Goal: Task Accomplishment & Management: Manage account settings

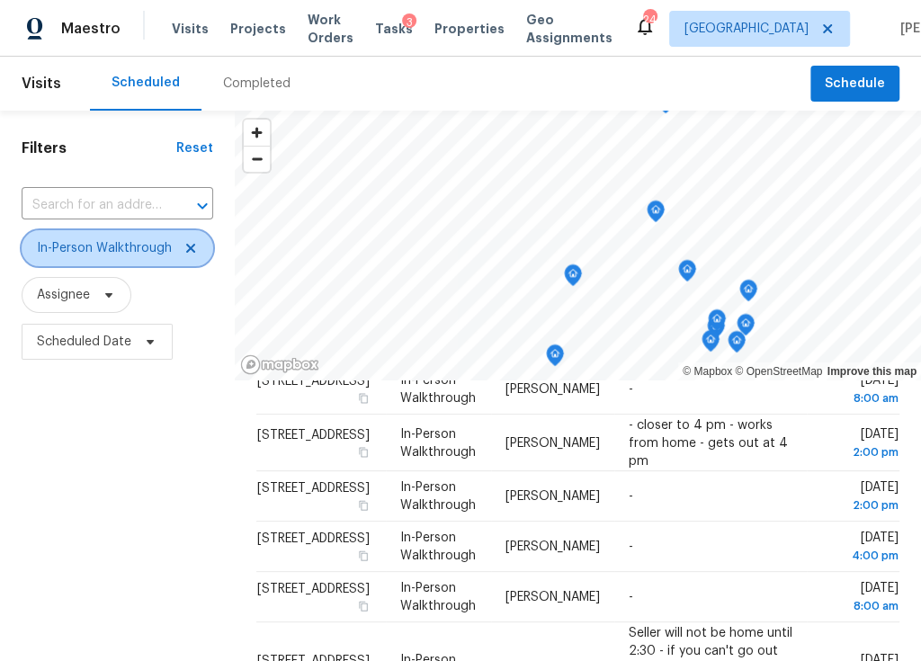
click at [188, 245] on icon at bounding box center [191, 248] width 14 height 14
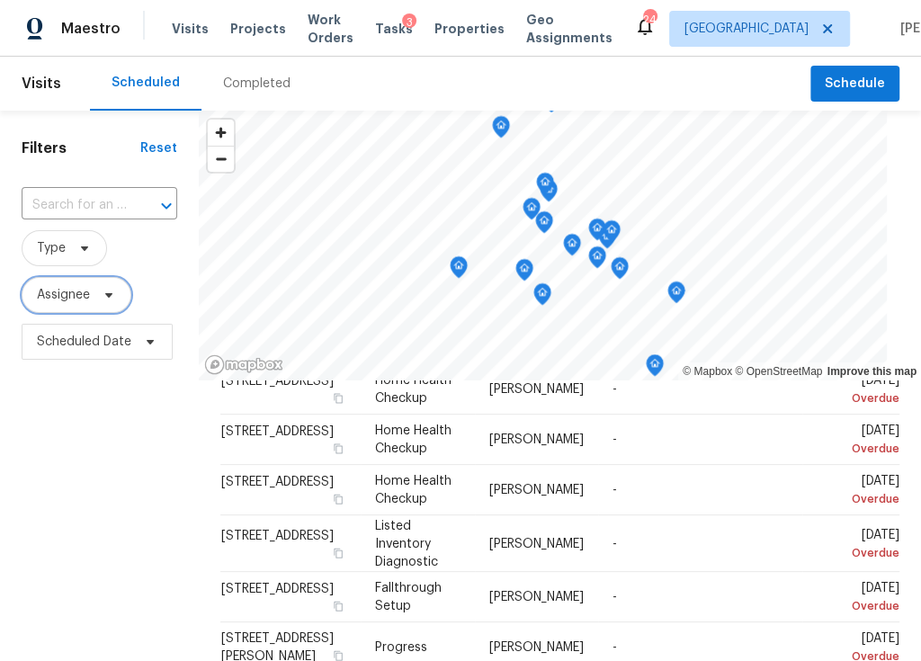
click at [103, 291] on icon at bounding box center [109, 295] width 14 height 14
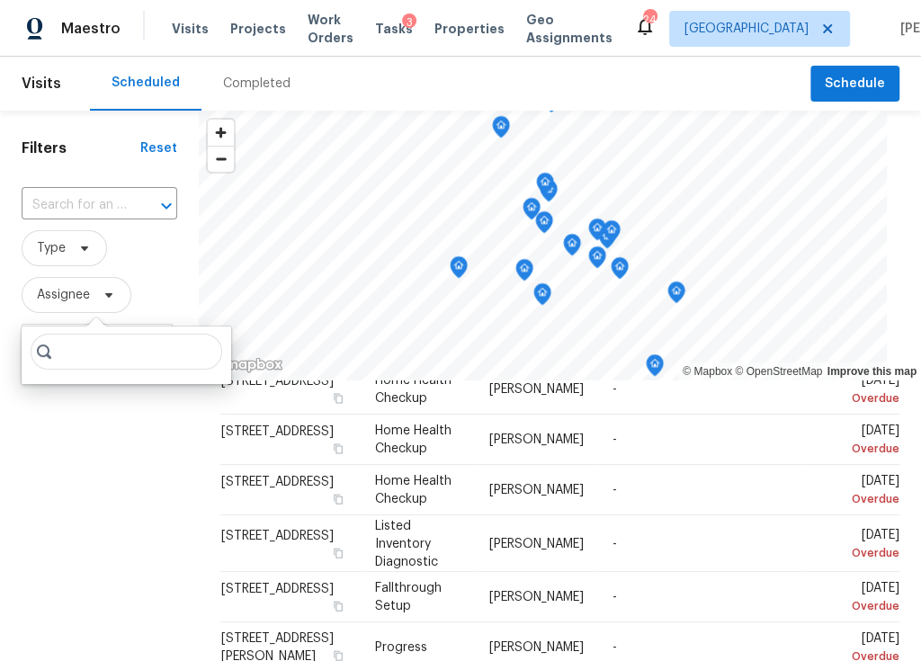
click at [152, 240] on span "Type" at bounding box center [100, 248] width 156 height 36
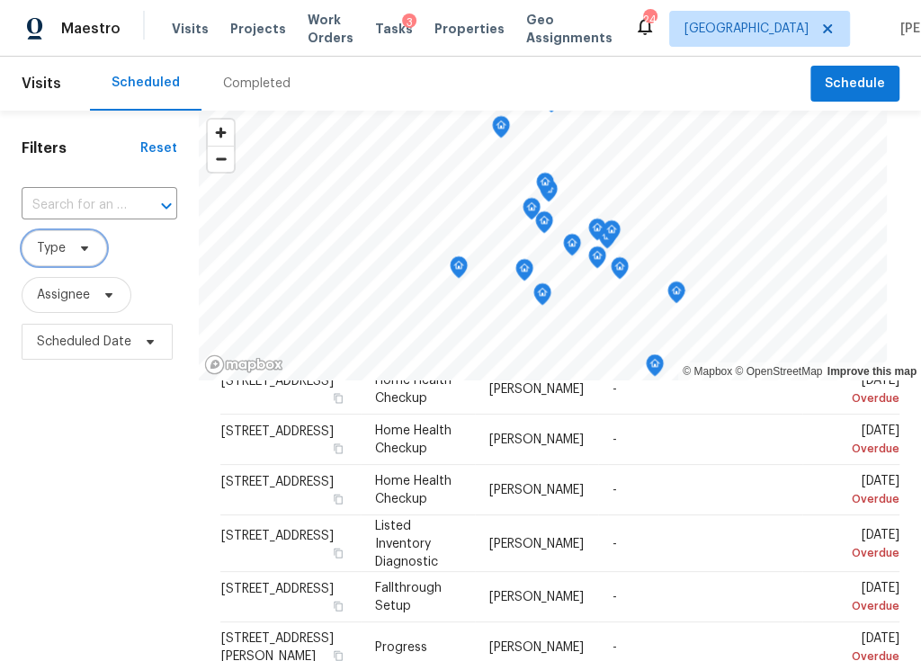
click at [86, 248] on icon at bounding box center [84, 248] width 14 height 14
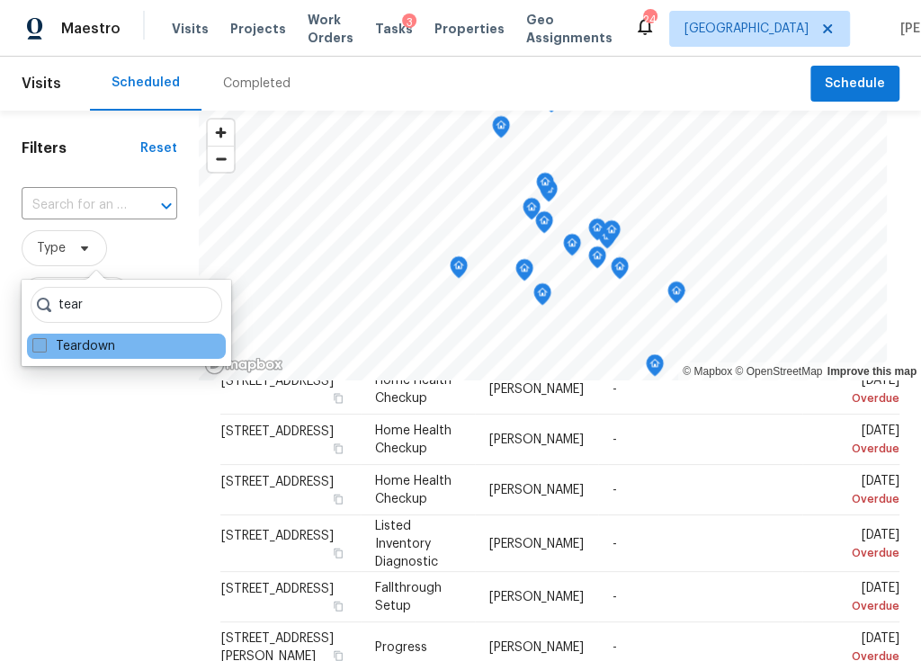
type input "tear"
click at [101, 342] on label "Teardown" at bounding box center [73, 346] width 83 height 18
click at [44, 342] on input "Teardown" at bounding box center [38, 343] width 12 height 12
checkbox input "true"
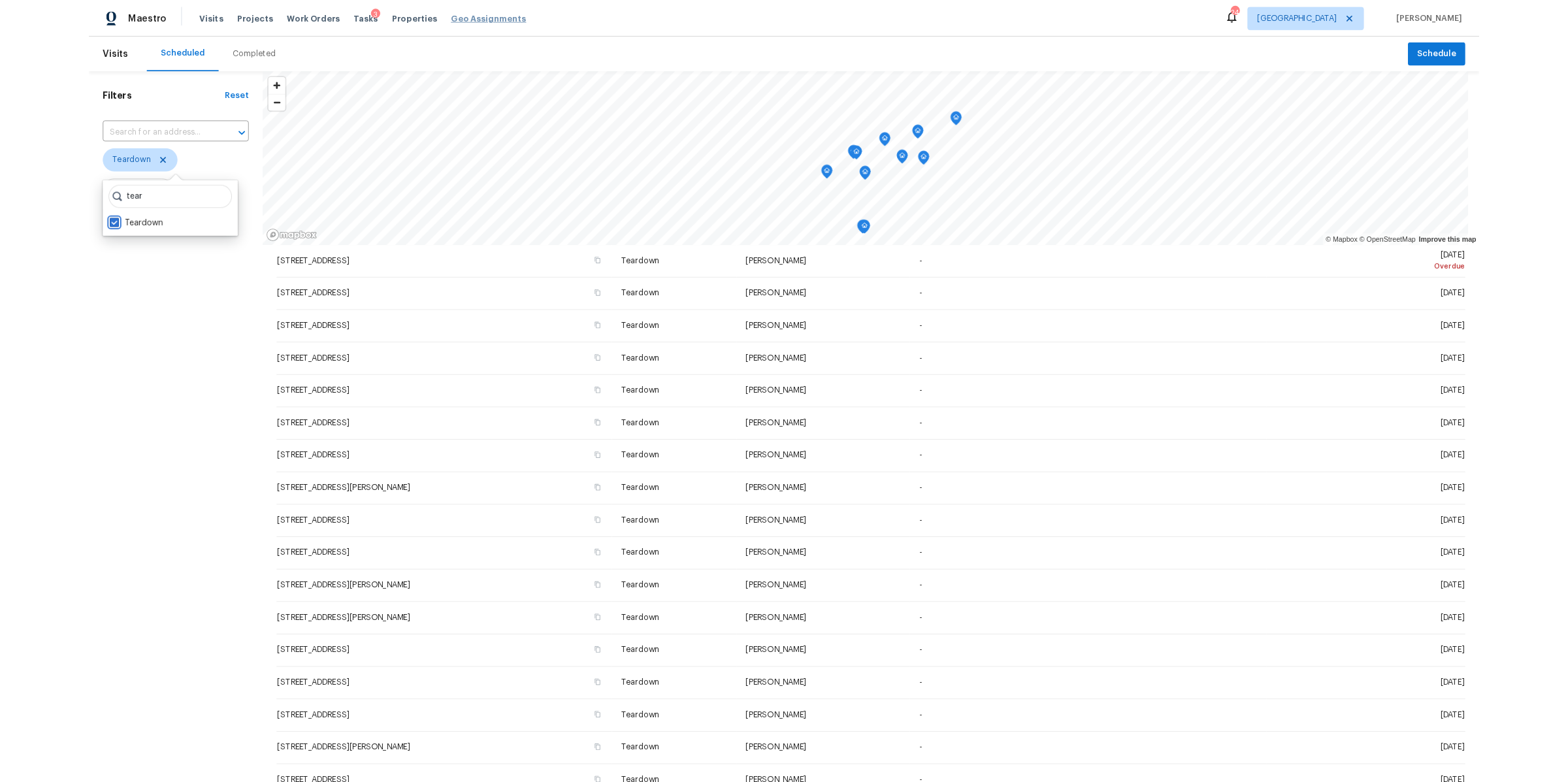
scroll to position [73, 0]
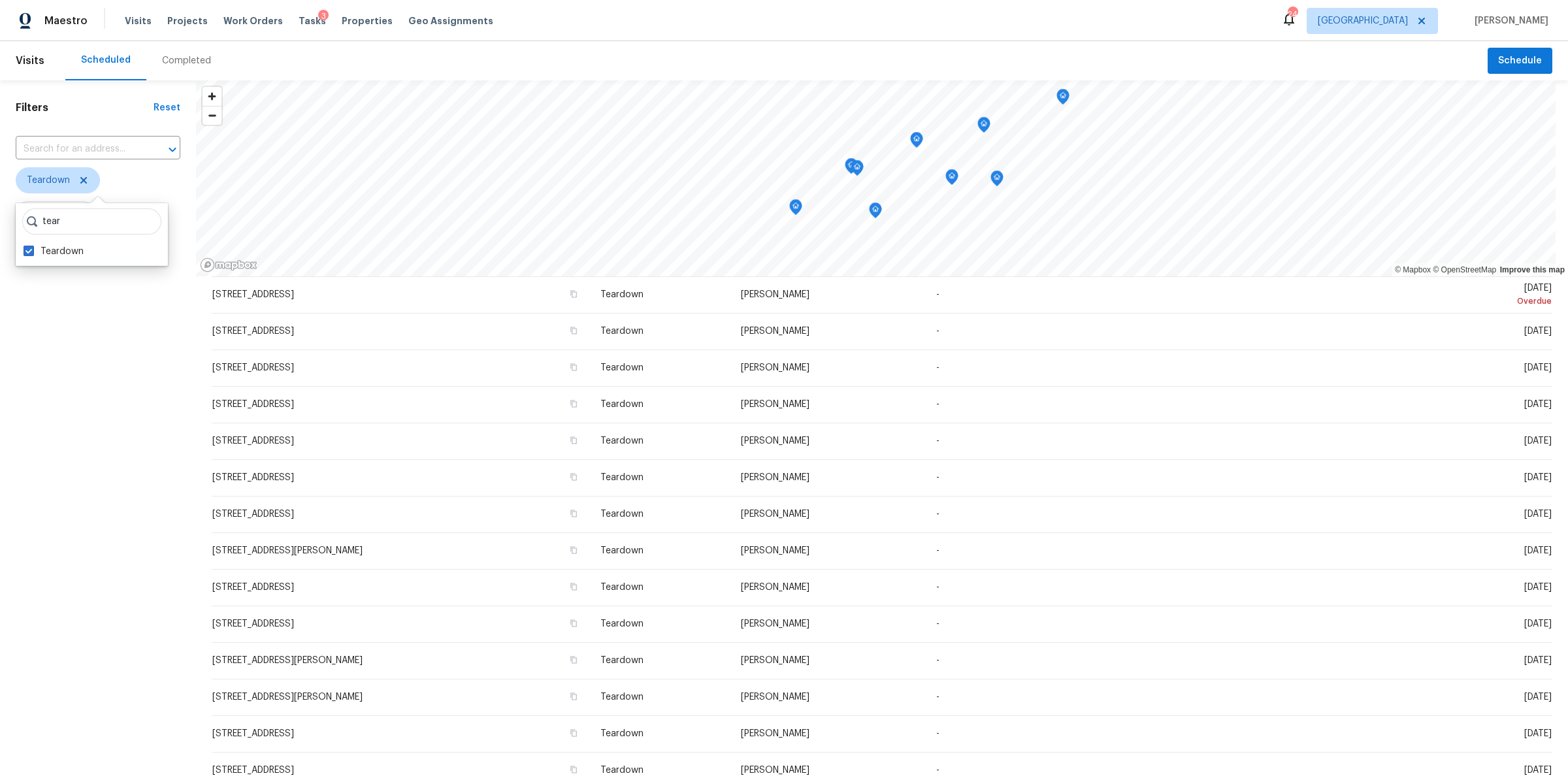
click at [138, 479] on div "Filters Reset ​ Teardown Assignee Scheduled Date" at bounding box center [98, 492] width 196 height 822
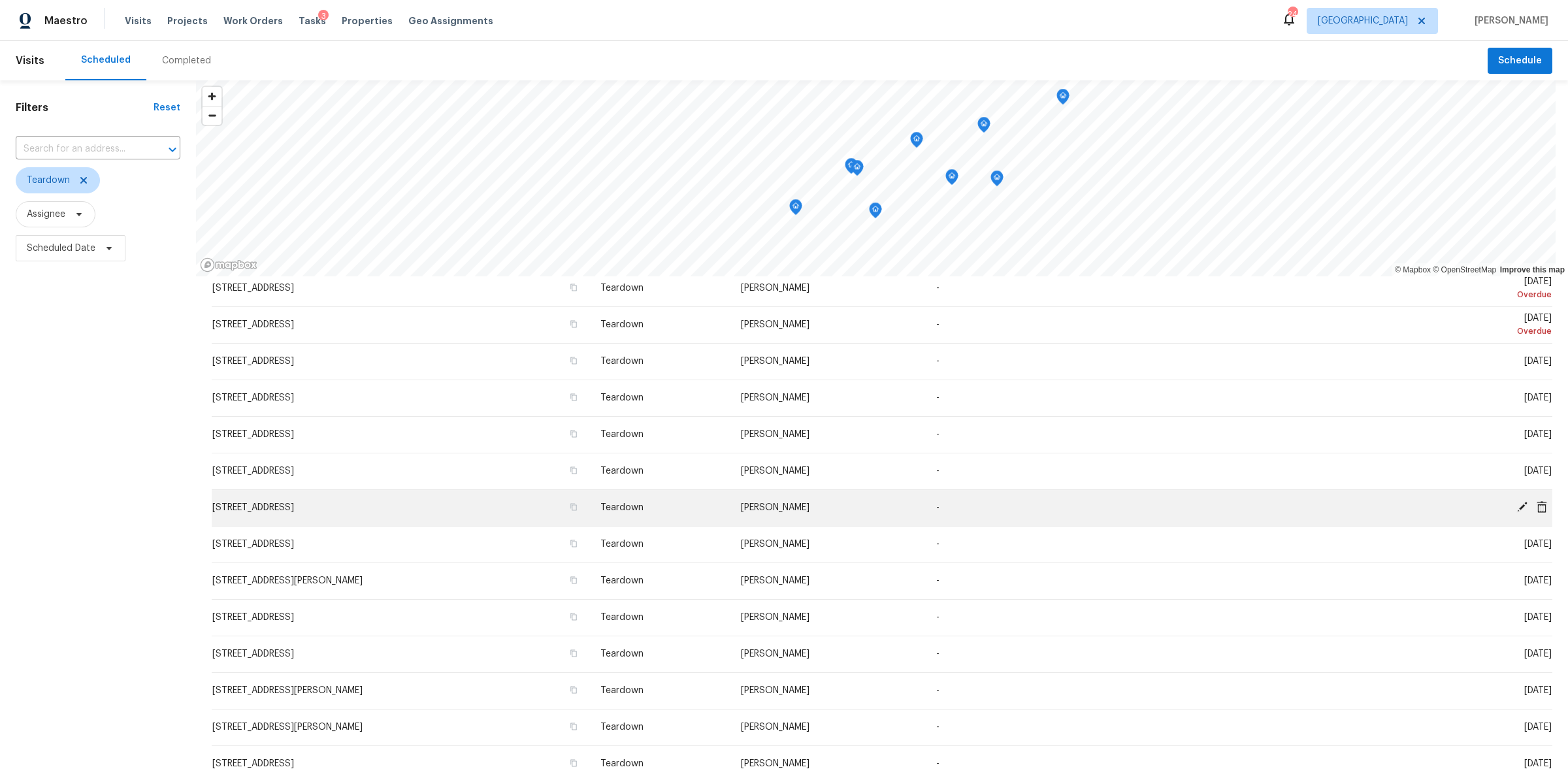
scroll to position [0, 0]
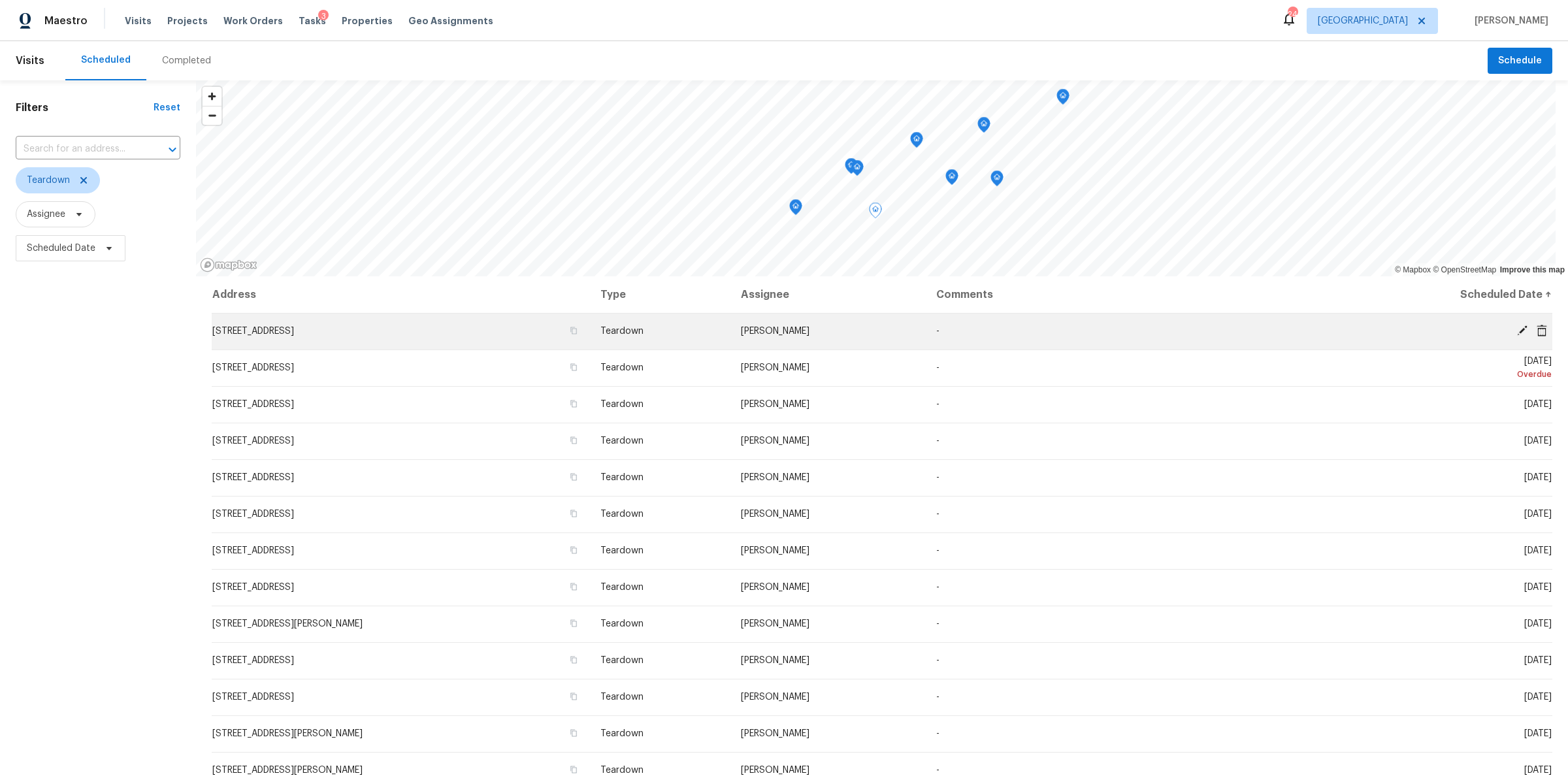
click at [668, 327] on icon at bounding box center [1522, 330] width 12 height 12
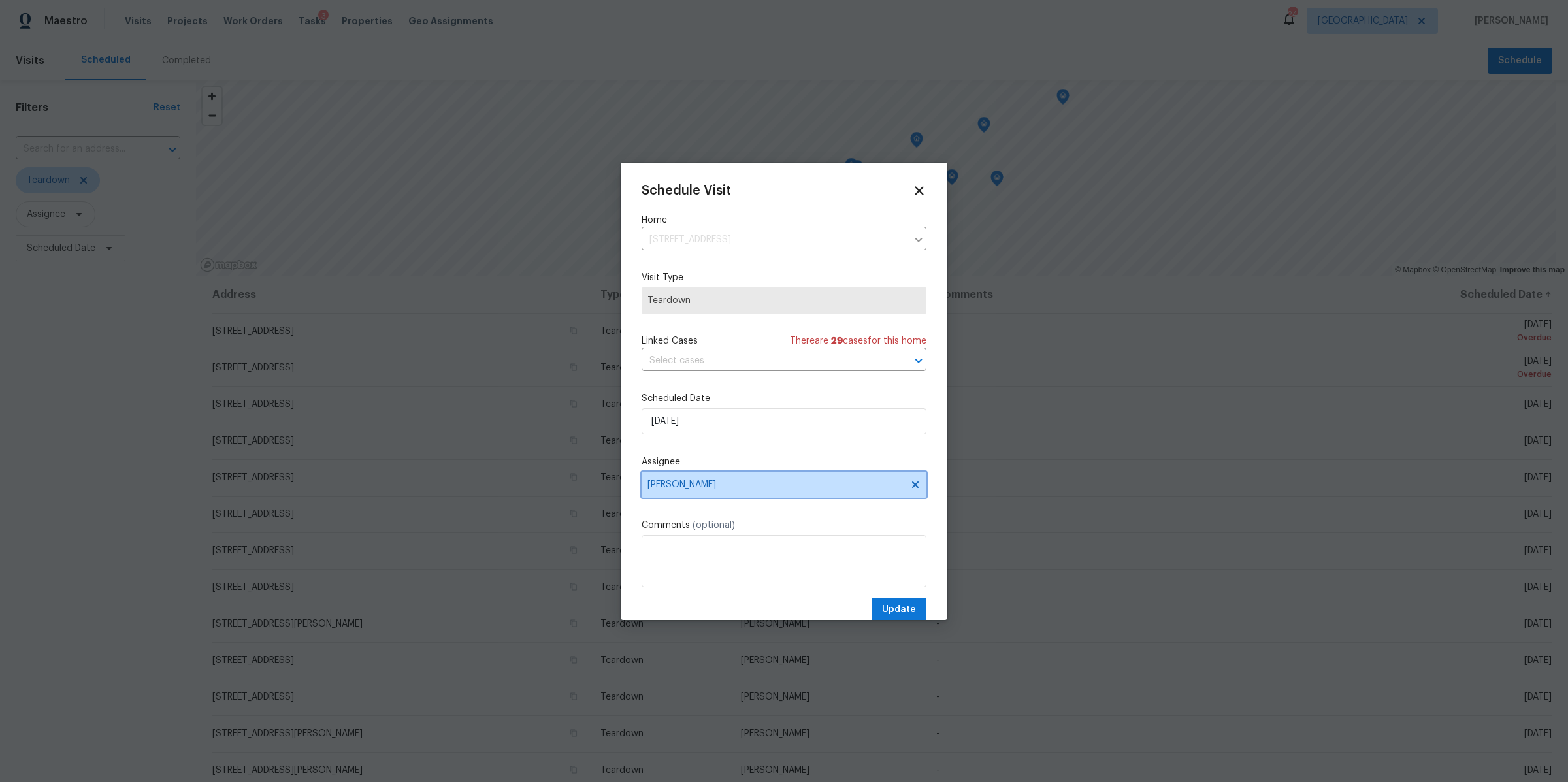
click at [668, 479] on span "[PERSON_NAME]" at bounding box center [775, 484] width 256 height 10
type input "mel"
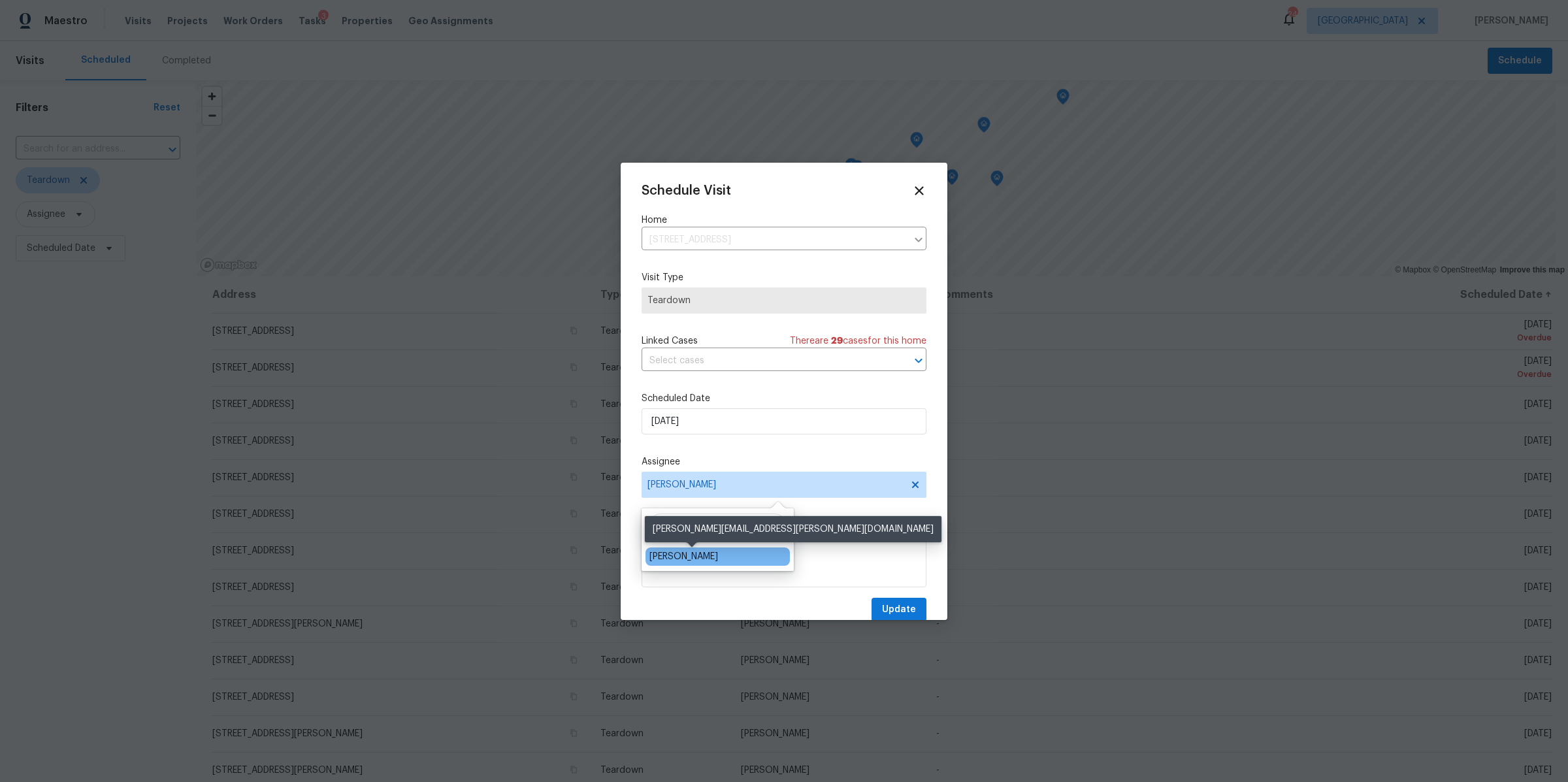
click at [668, 479] on div "Melissa Mossbrooks" at bounding box center [683, 557] width 68 height 13
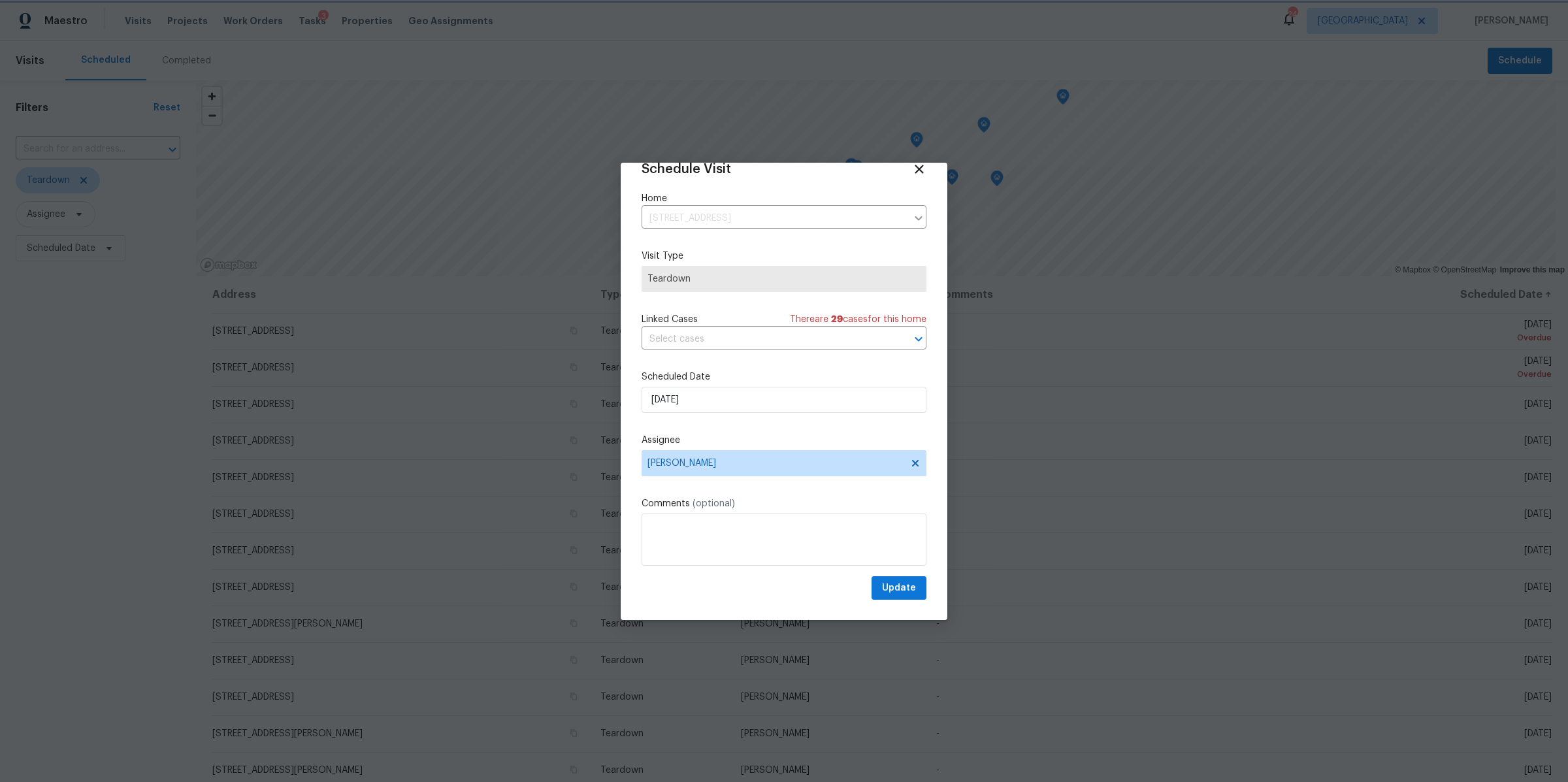
scroll to position [23, 0]
click at [668, 479] on span "Update" at bounding box center [899, 587] width 34 height 16
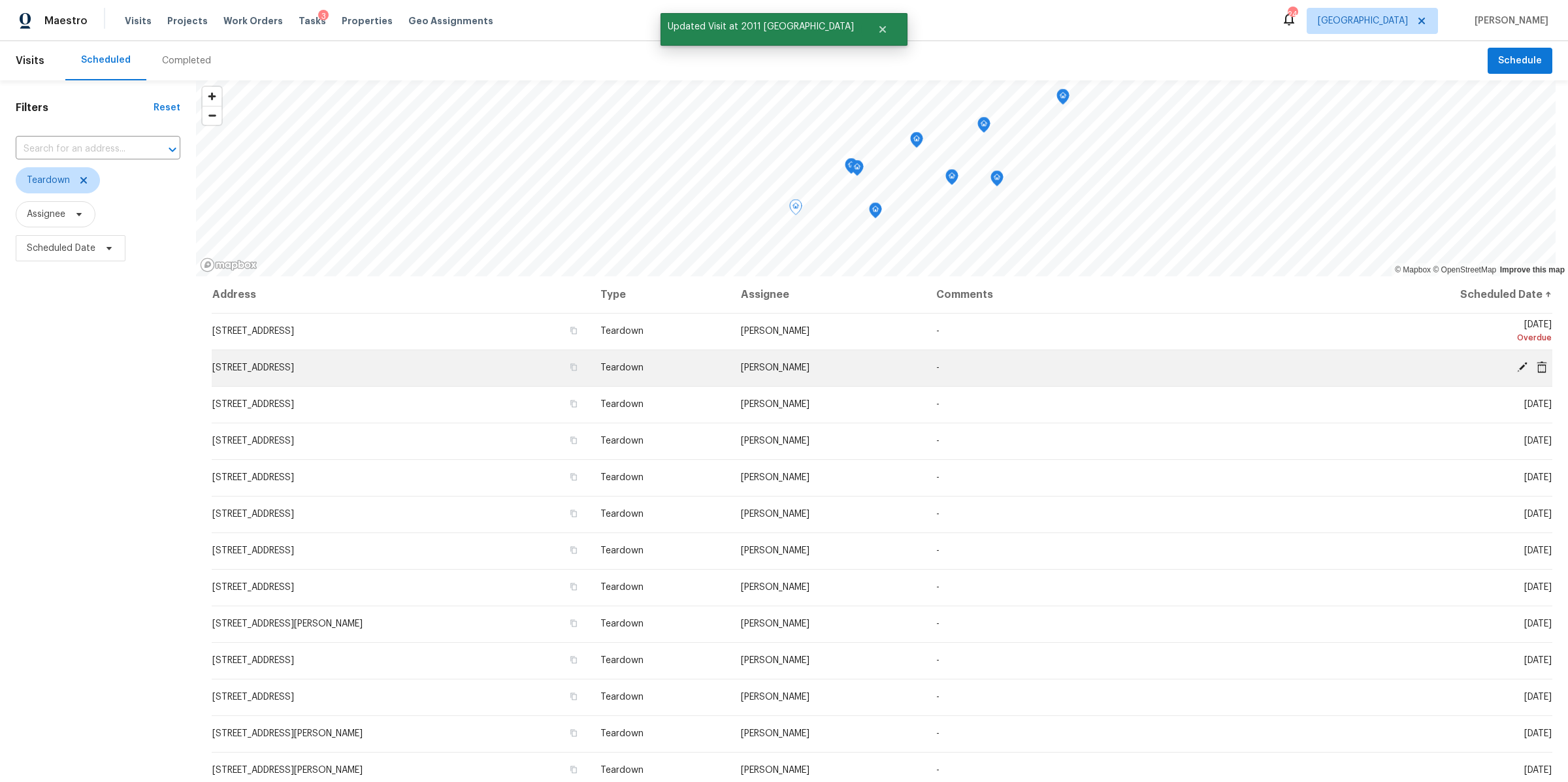
click at [668, 359] on td "Sun, Aug 24 Overdue" at bounding box center [1440, 367] width 224 height 36
click at [1516, 364] on icon at bounding box center [1522, 367] width 10 height 10
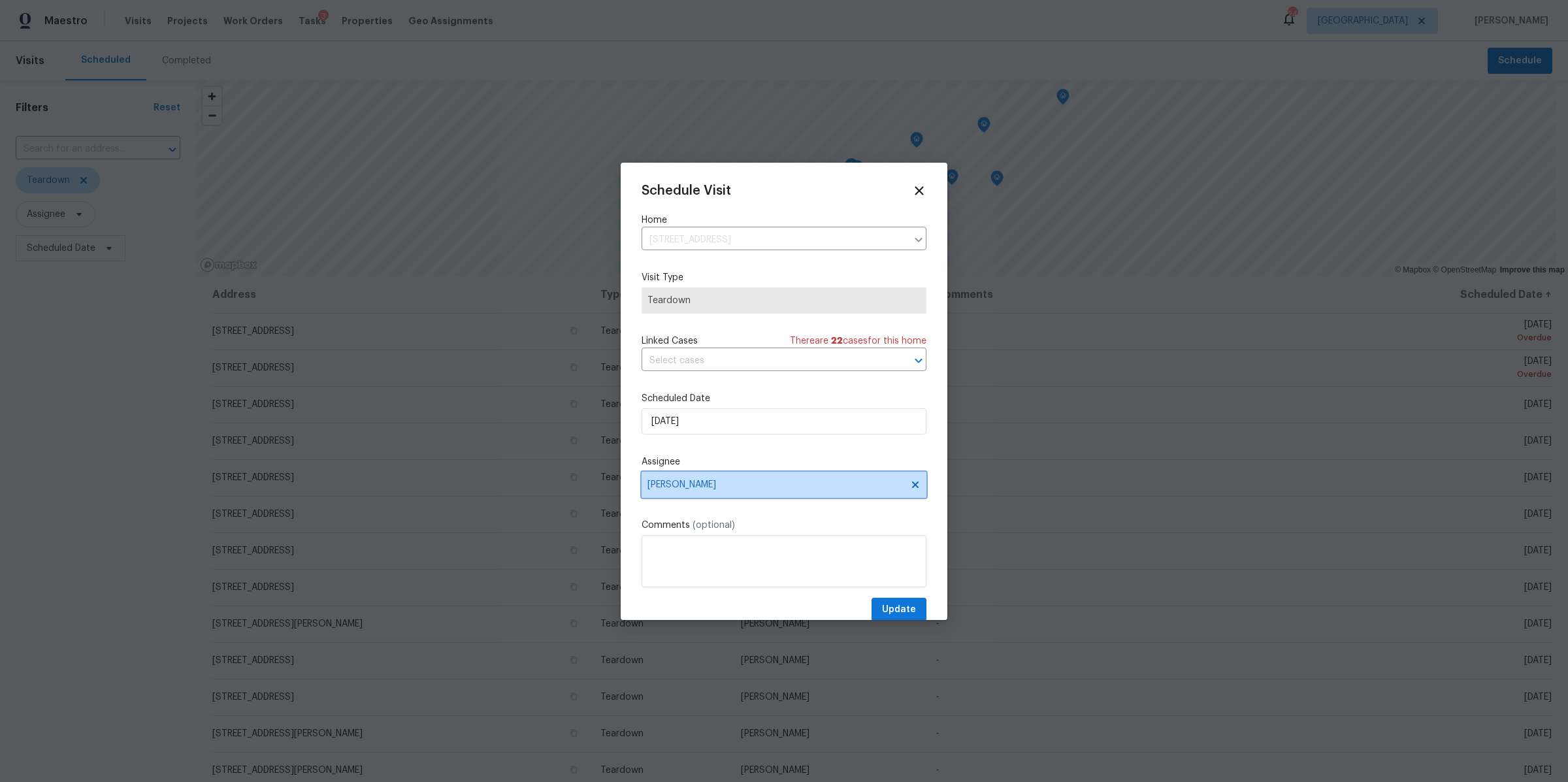
click at [746, 476] on span "[PERSON_NAME]" at bounding box center [784, 485] width 285 height 26
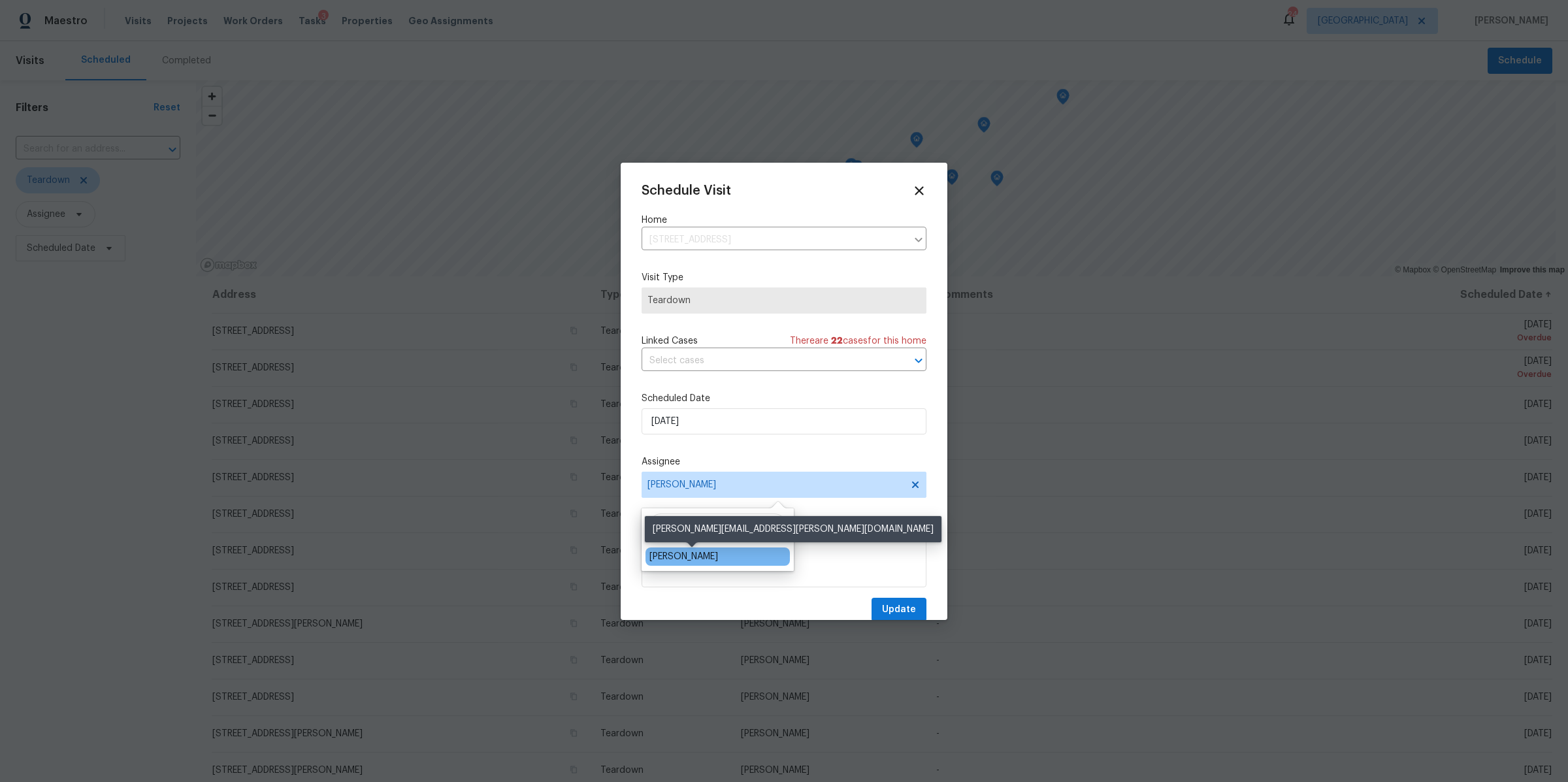
type input "mel"
click at [701, 555] on div "Melissa Mossbrooks" at bounding box center [683, 557] width 68 height 13
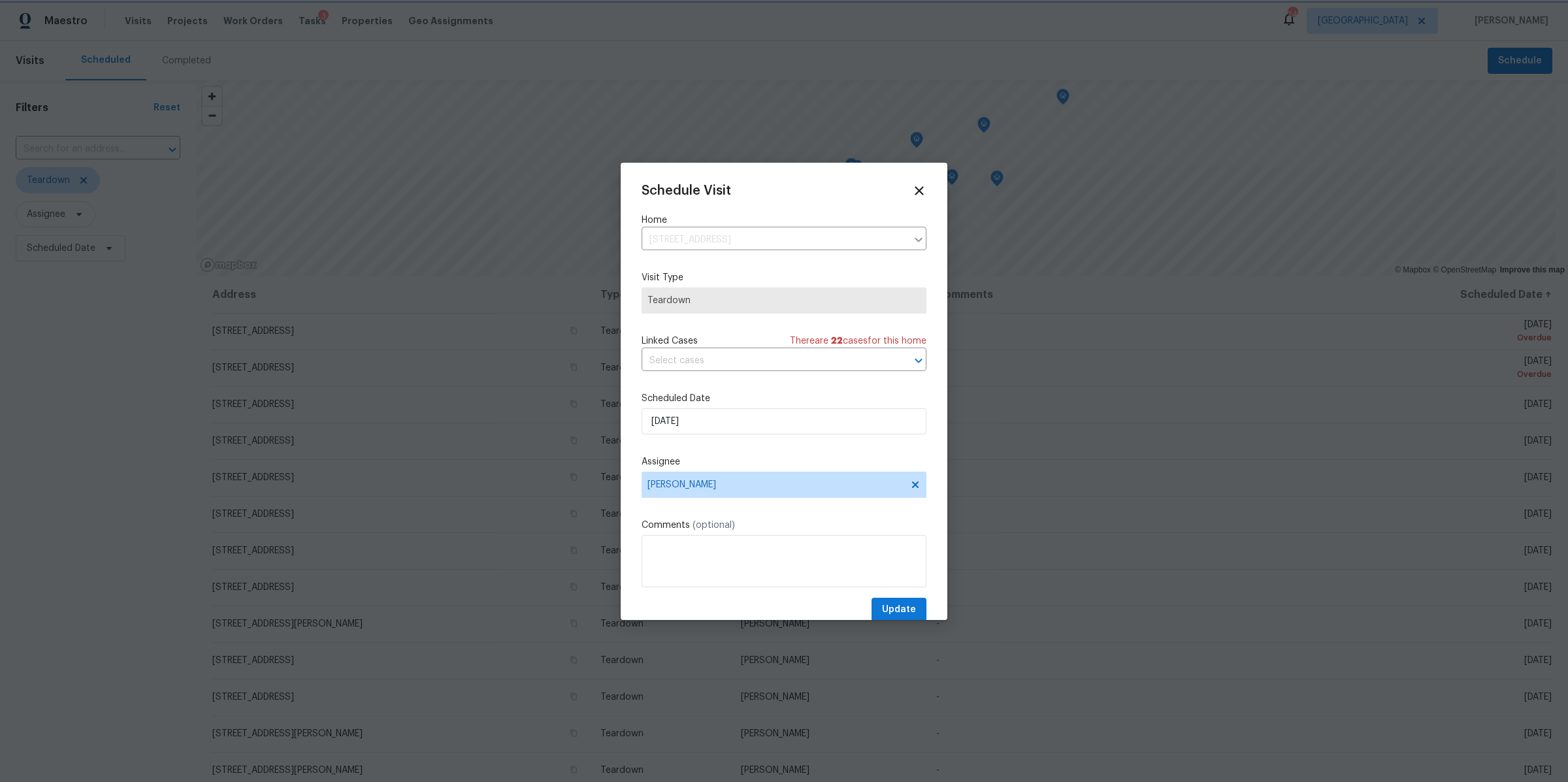
scroll to position [23, 0]
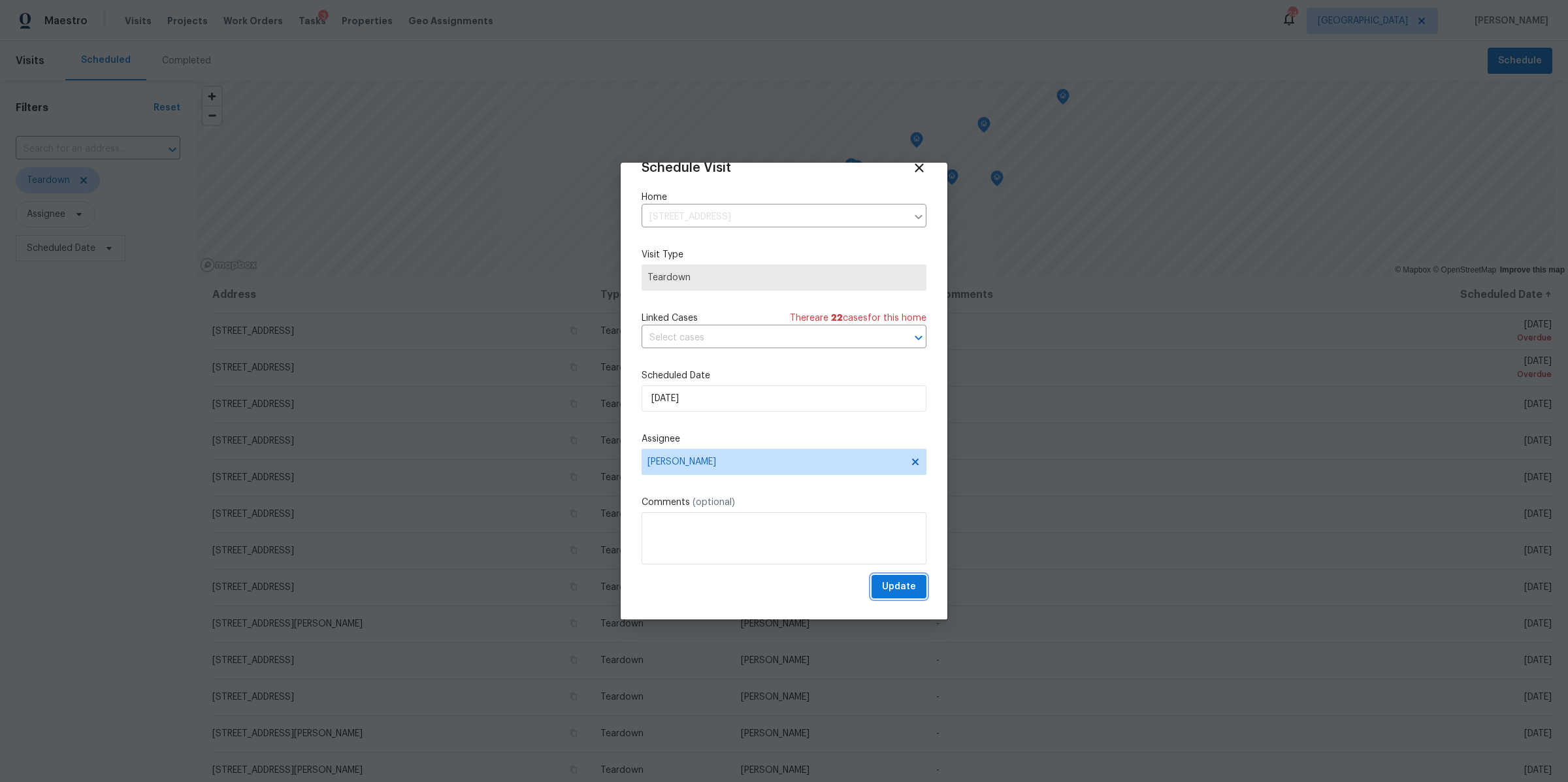
click at [899, 592] on span "Update" at bounding box center [899, 587] width 34 height 16
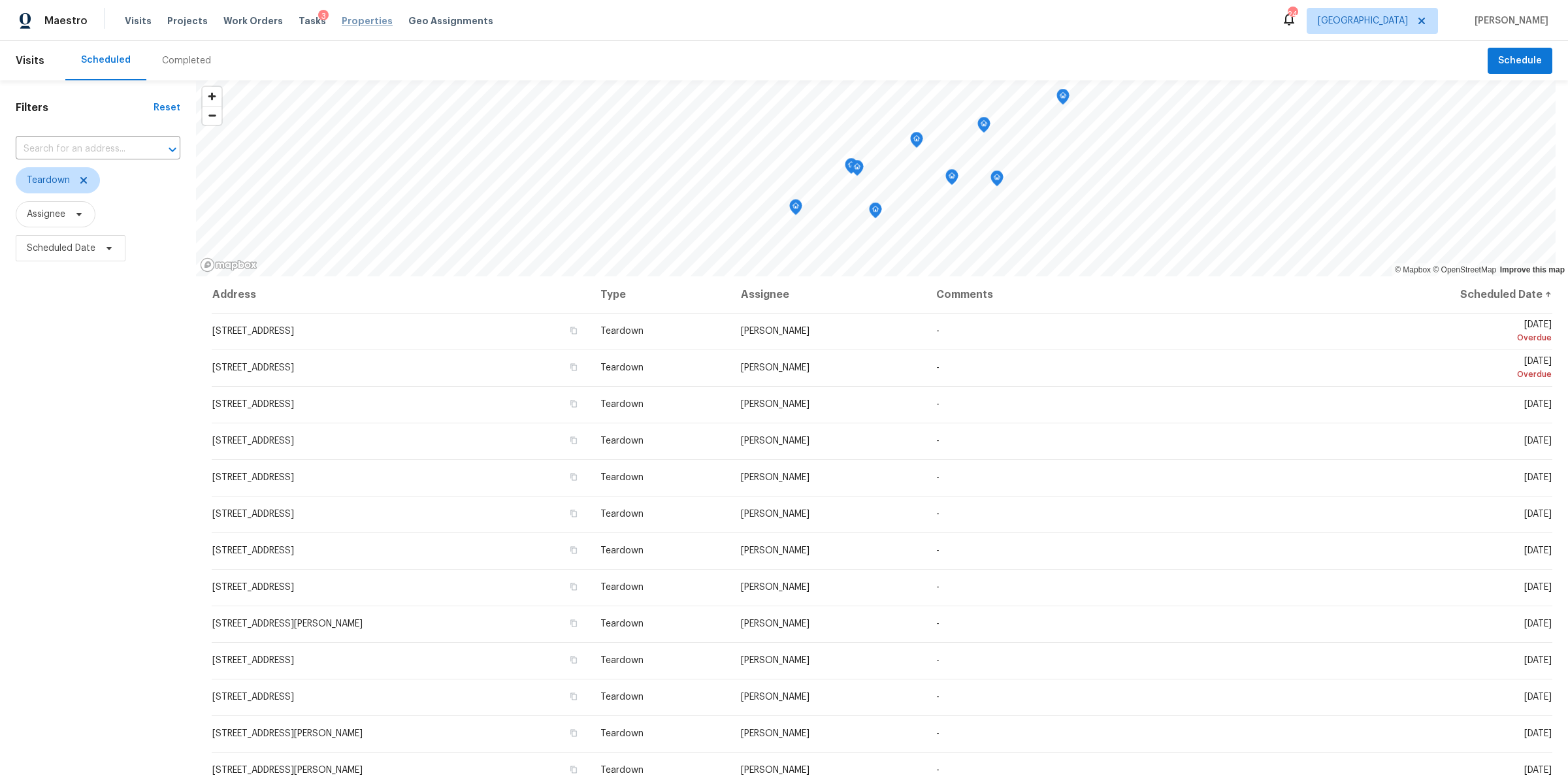
click at [342, 19] on span "Properties" at bounding box center [367, 21] width 51 height 13
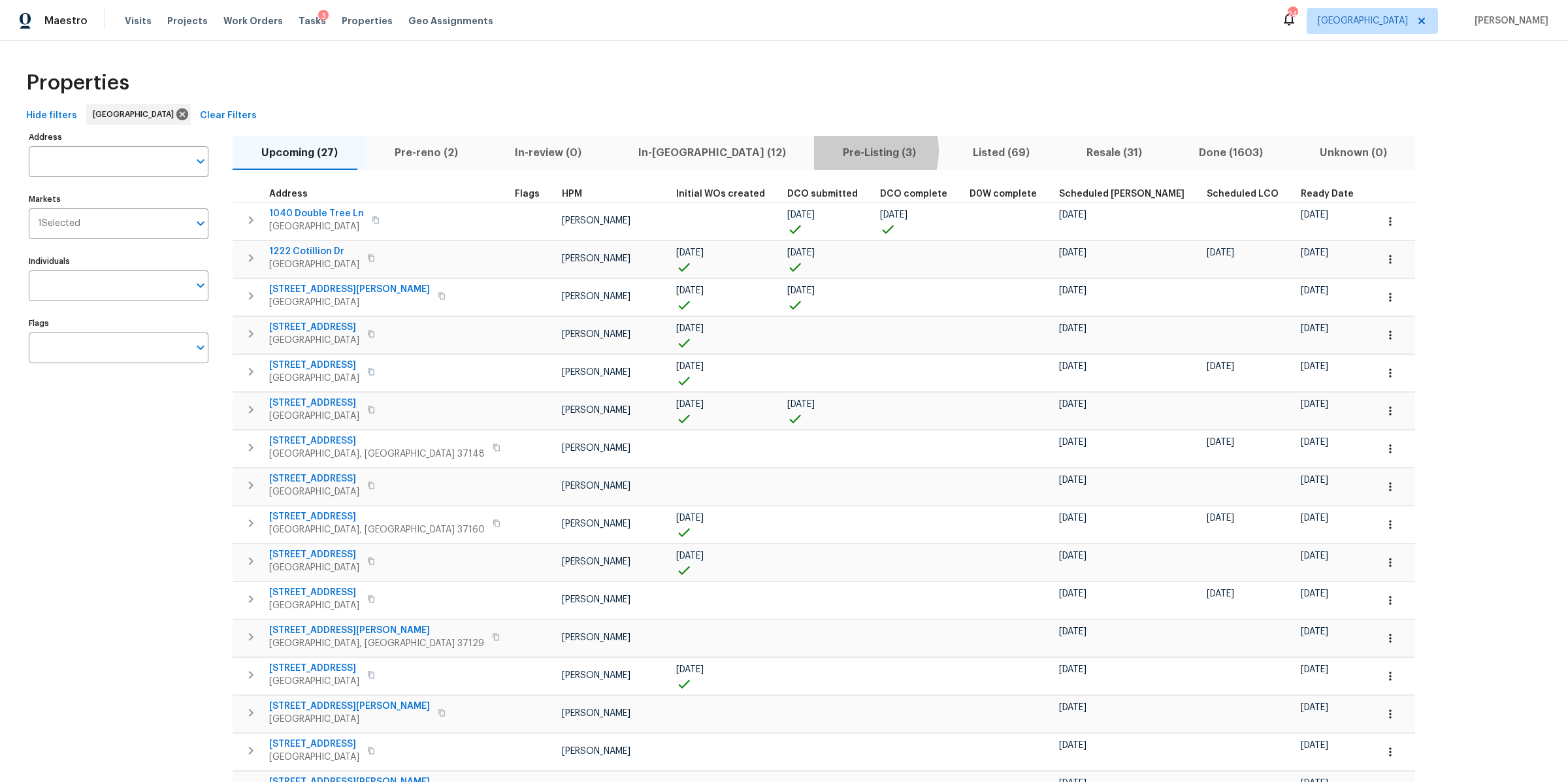
click at [822, 152] on span "Pre-Listing (3)" at bounding box center [878, 152] width 114 height 18
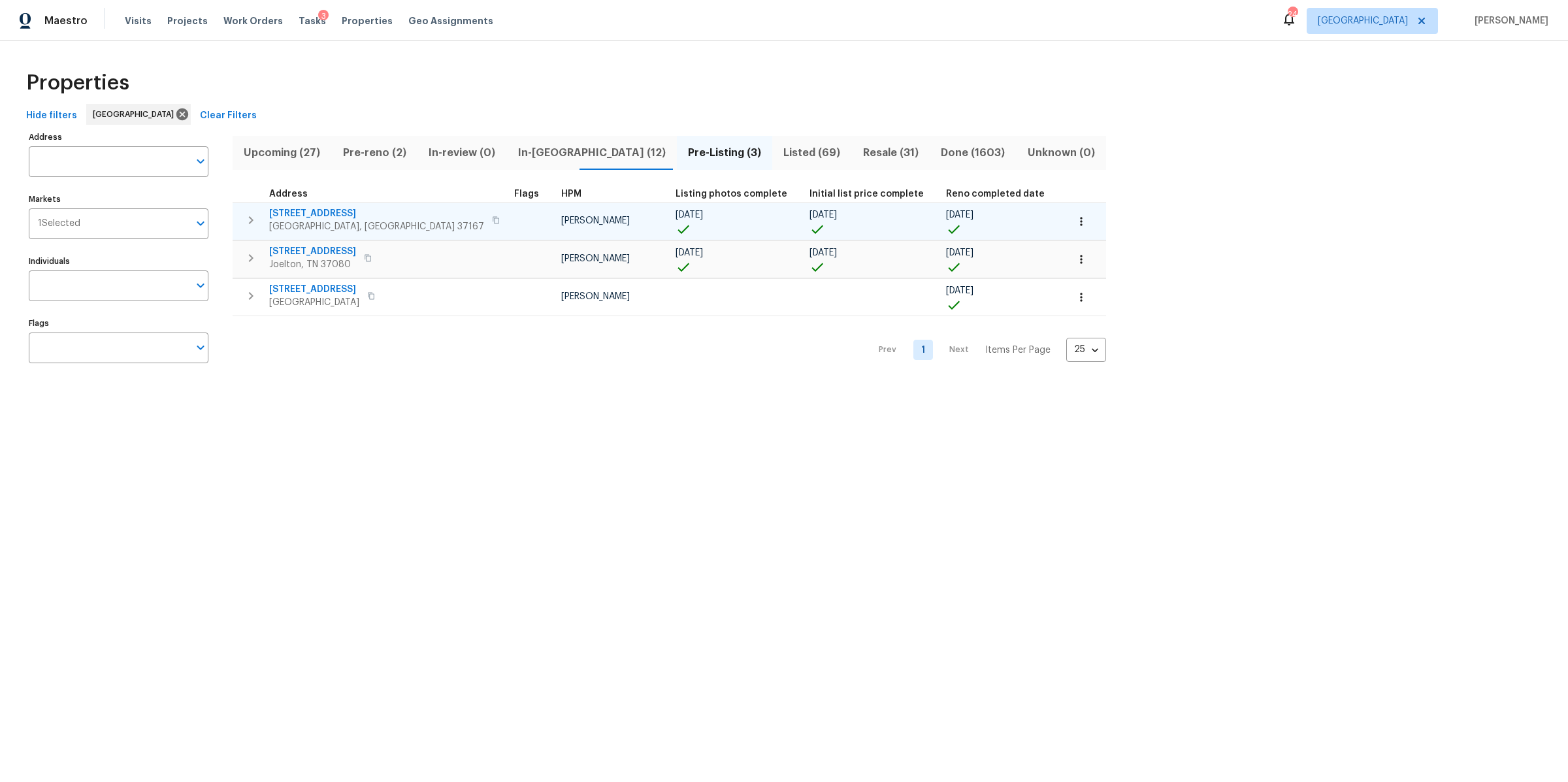
click at [311, 211] on span "[STREET_ADDRESS]" at bounding box center [377, 213] width 215 height 13
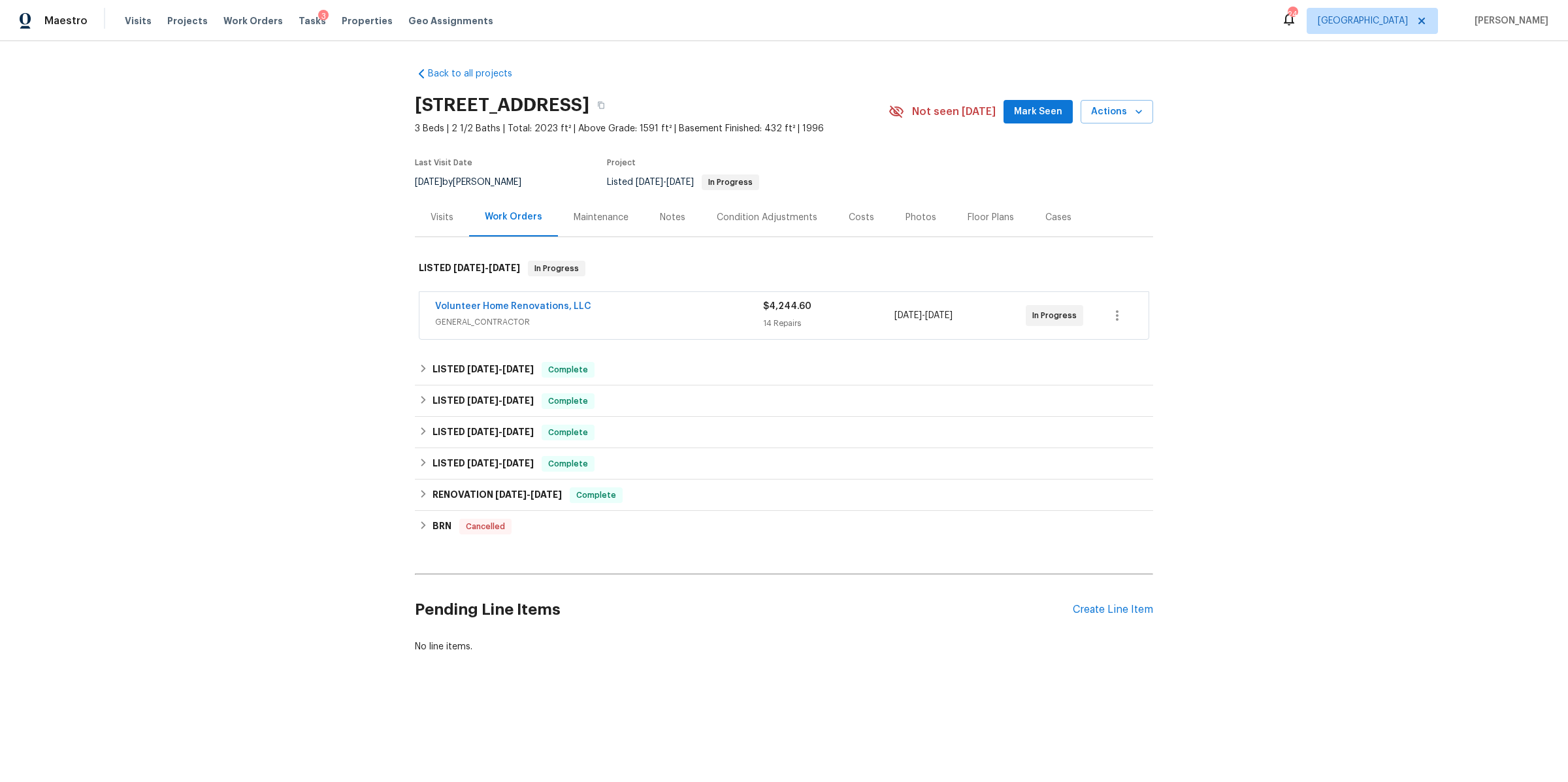
click at [526, 300] on span "Volunteer Home Renovations, LLC" at bounding box center [513, 306] width 156 height 13
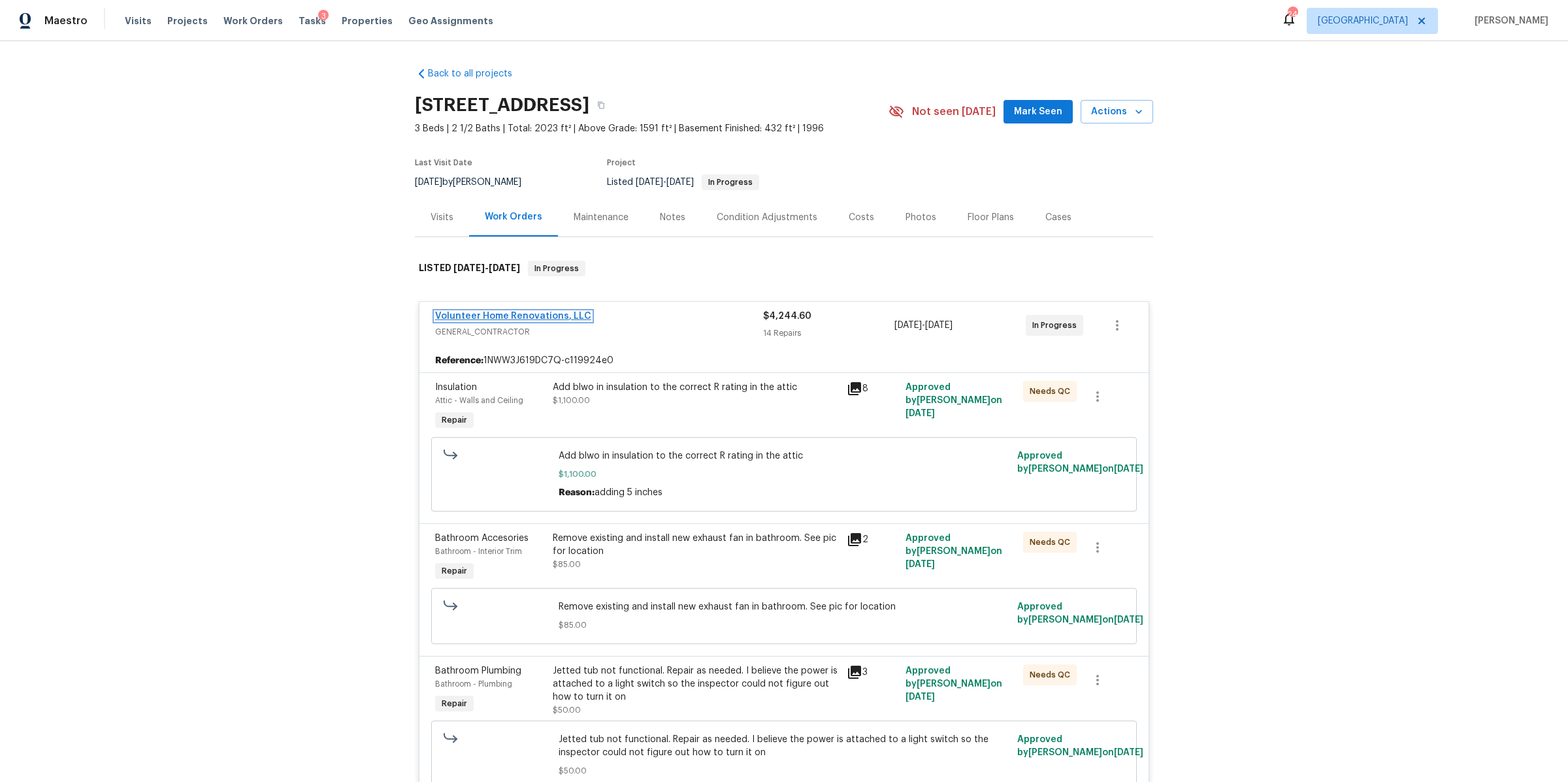
click at [505, 311] on link "Volunteer Home Renovations, LLC" at bounding box center [513, 316] width 156 height 9
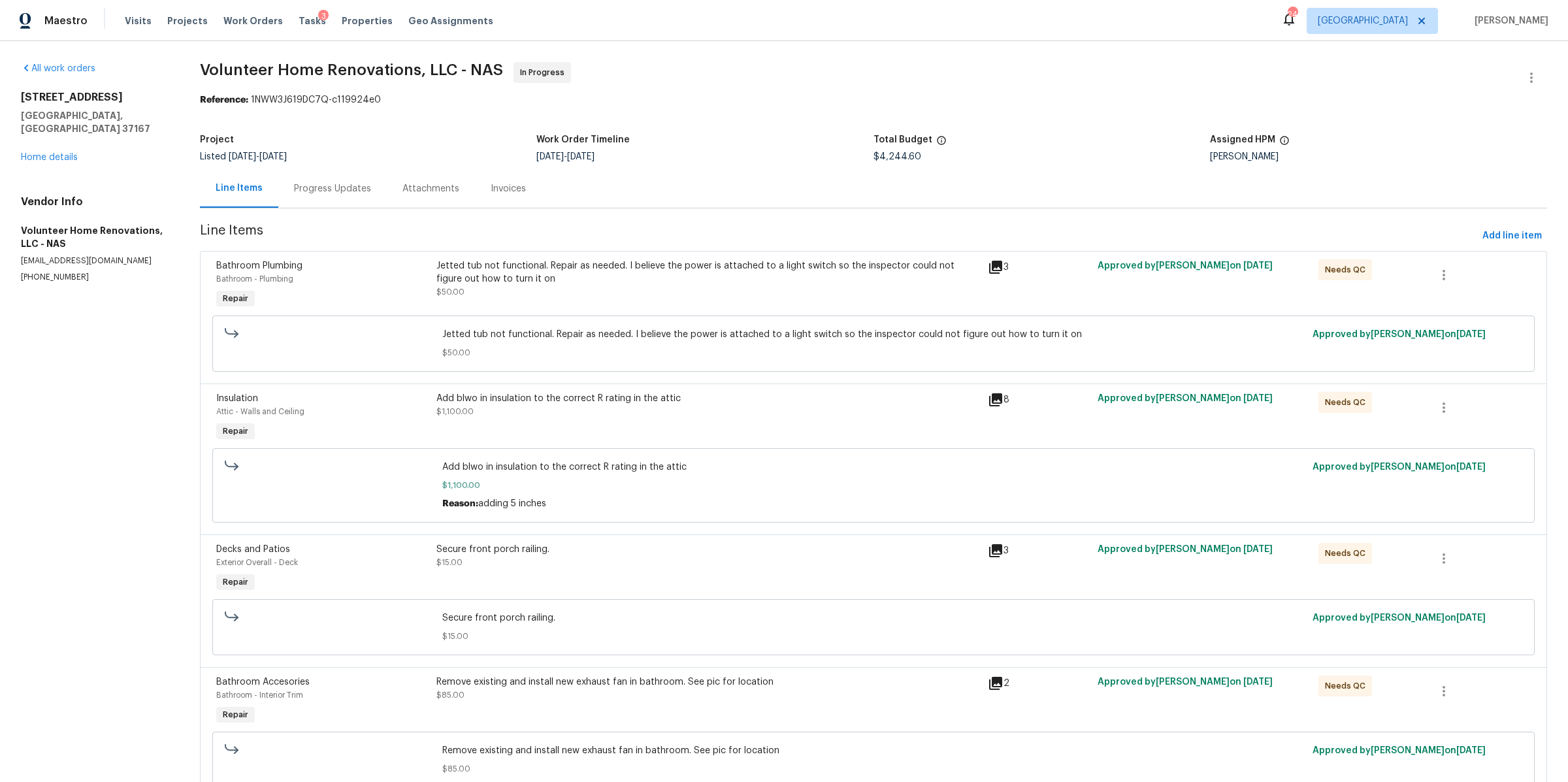
click at [343, 196] on div "Progress Updates" at bounding box center [332, 188] width 108 height 38
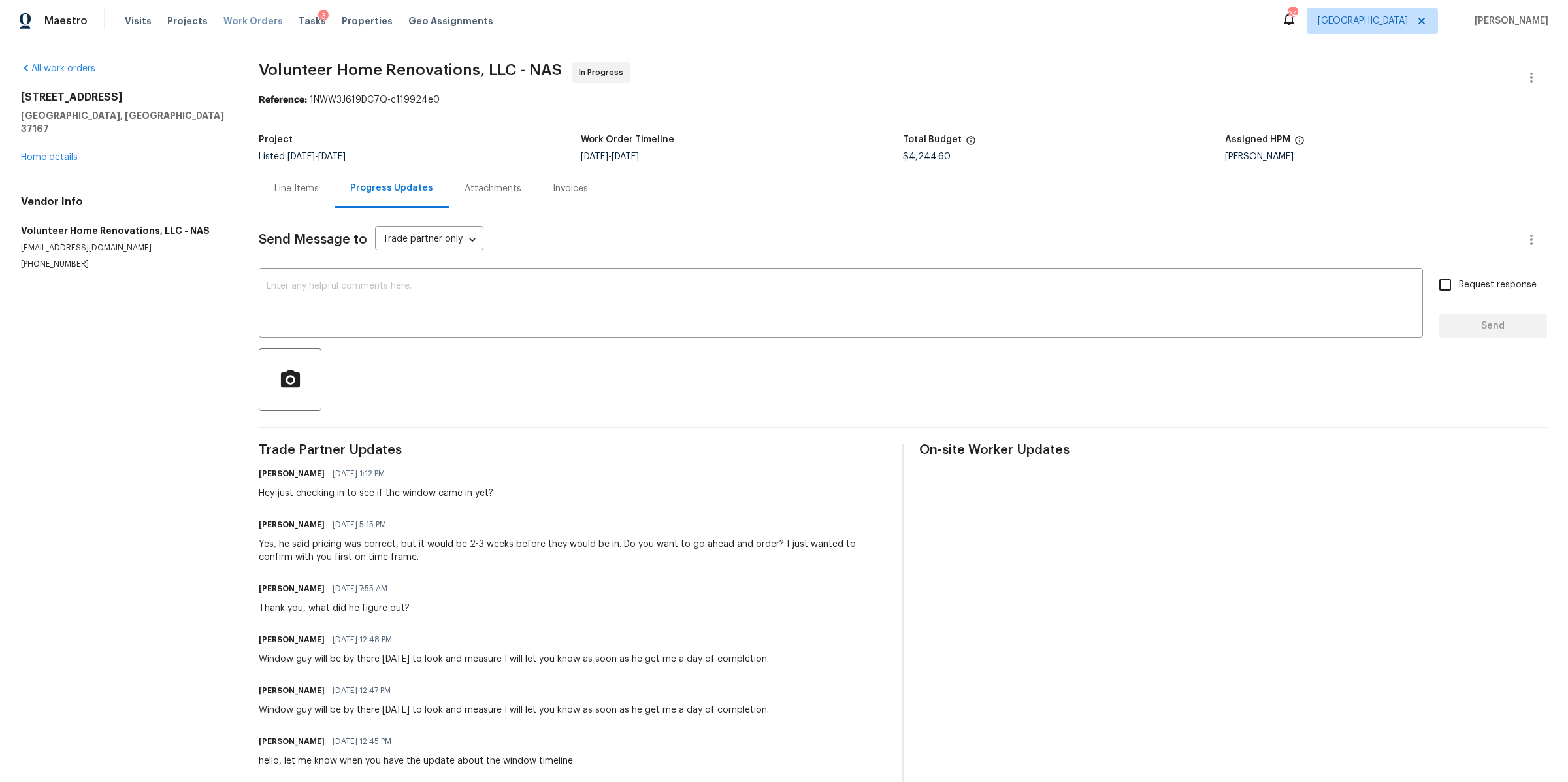
click at [258, 23] on span "Work Orders" at bounding box center [253, 21] width 60 height 13
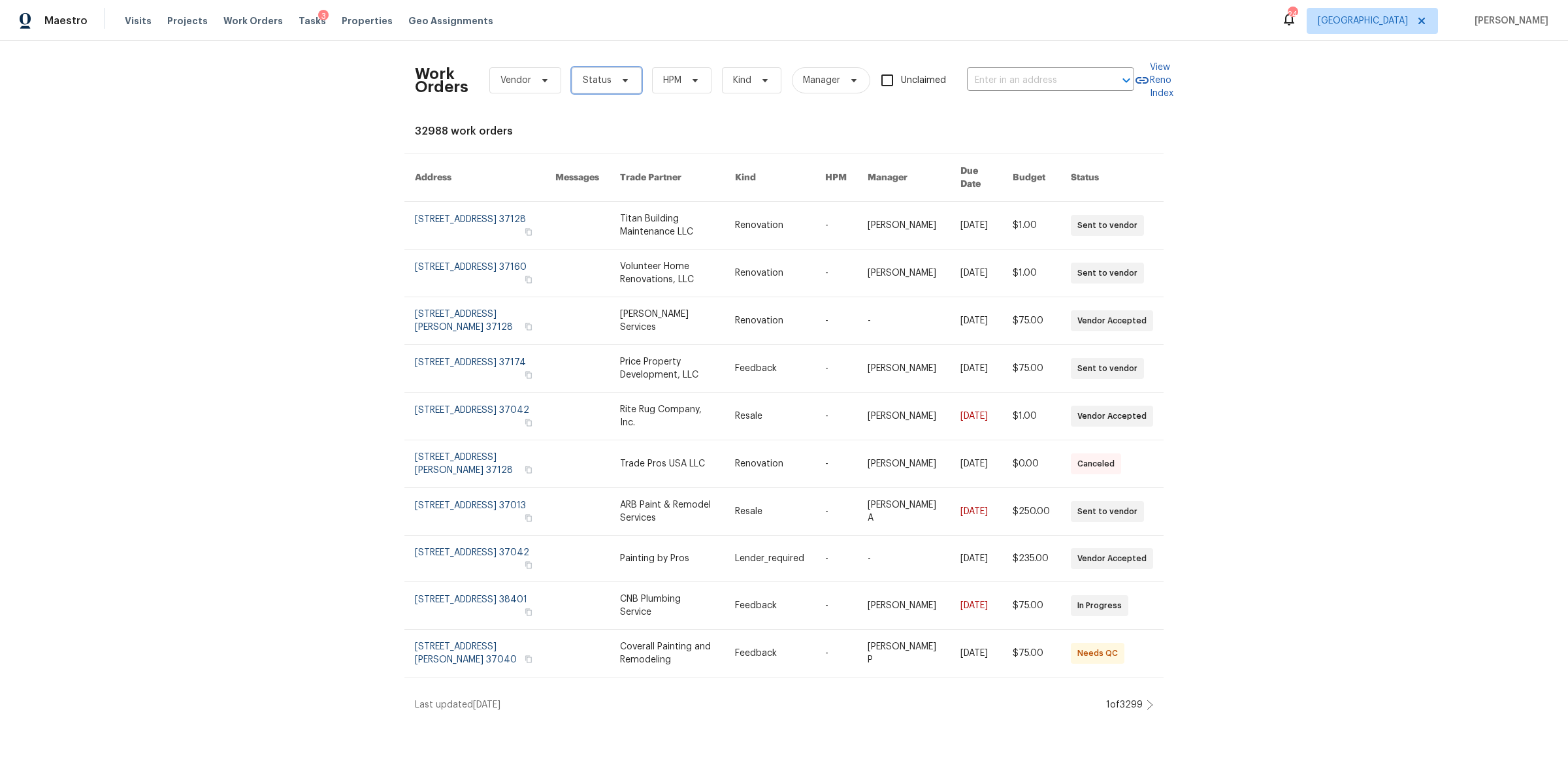
click at [616, 75] on span at bounding box center [624, 80] width 15 height 10
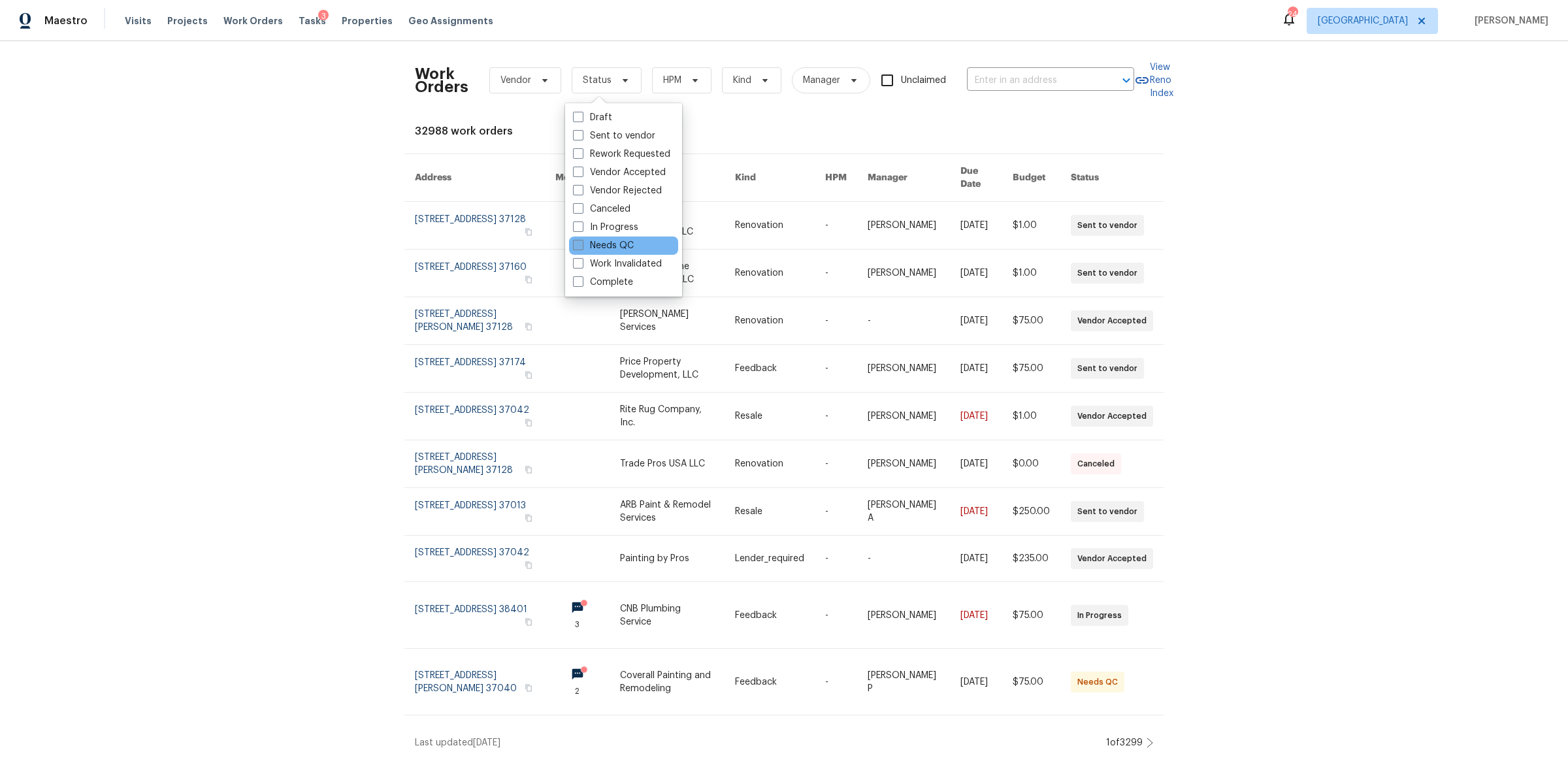
click at [624, 240] on label "Needs QC" at bounding box center [603, 245] width 61 height 13
click at [581, 240] on input "Needs QC" at bounding box center [577, 243] width 9 height 9
checkbox input "true"
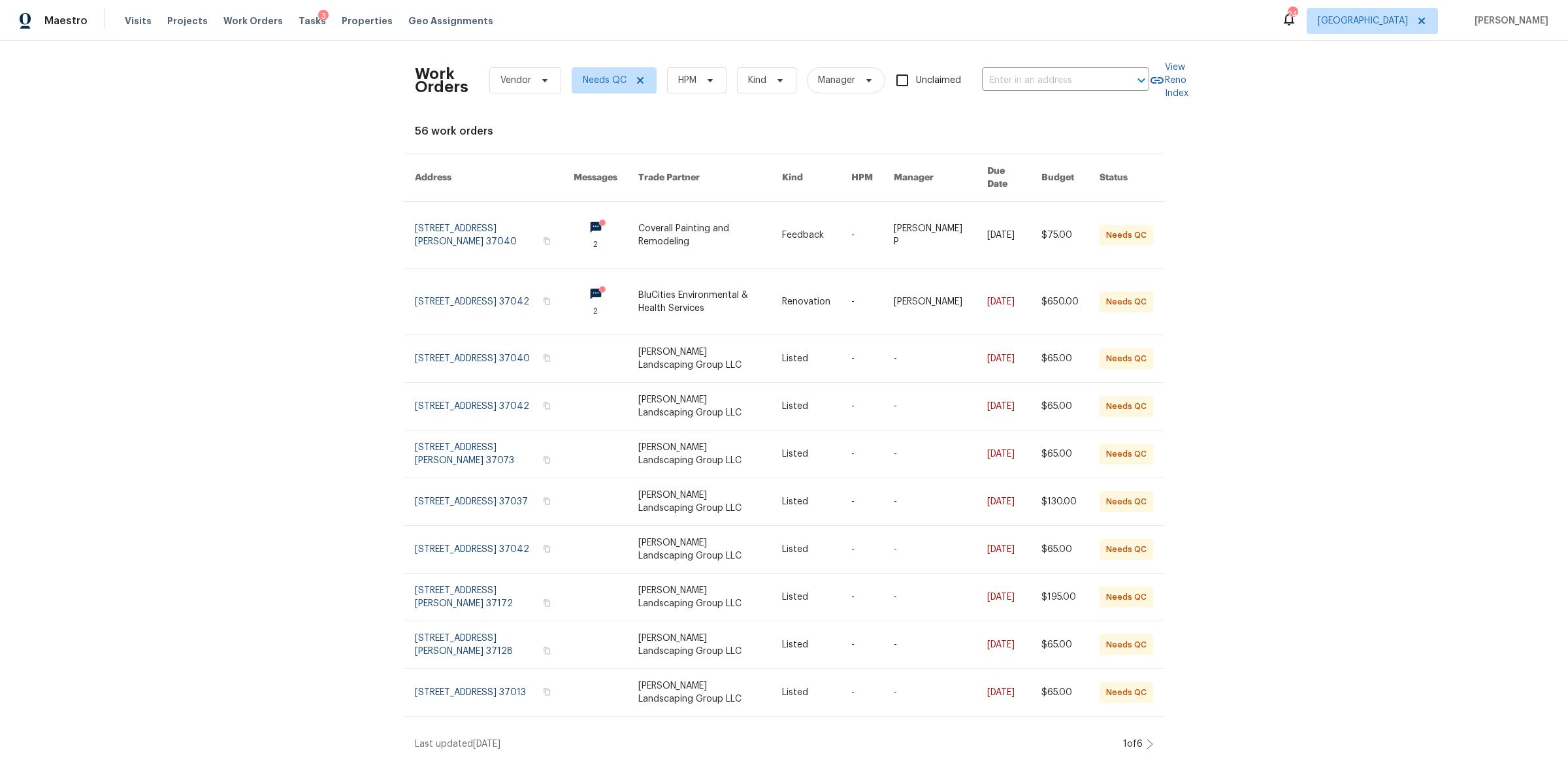
click at [221, 261] on div "Work Orders Vendor Needs QC HPM Kind Manager Unclaimed ​ View Reno Index 56 wor…" at bounding box center [784, 402] width 1568 height 720
click at [1146, 739] on icon at bounding box center [1149, 744] width 7 height 10
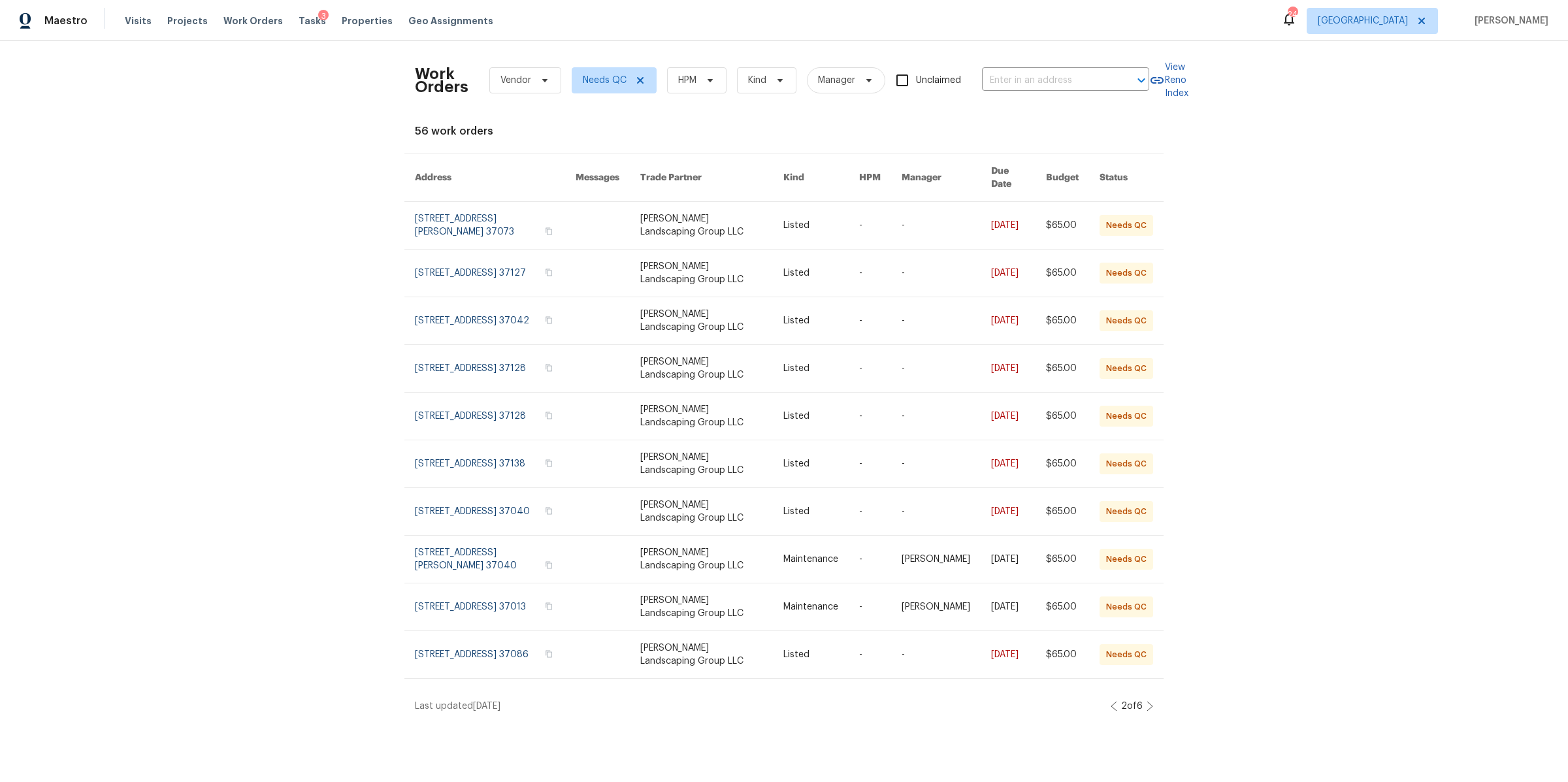
click at [1146, 701] on icon at bounding box center [1149, 706] width 7 height 10
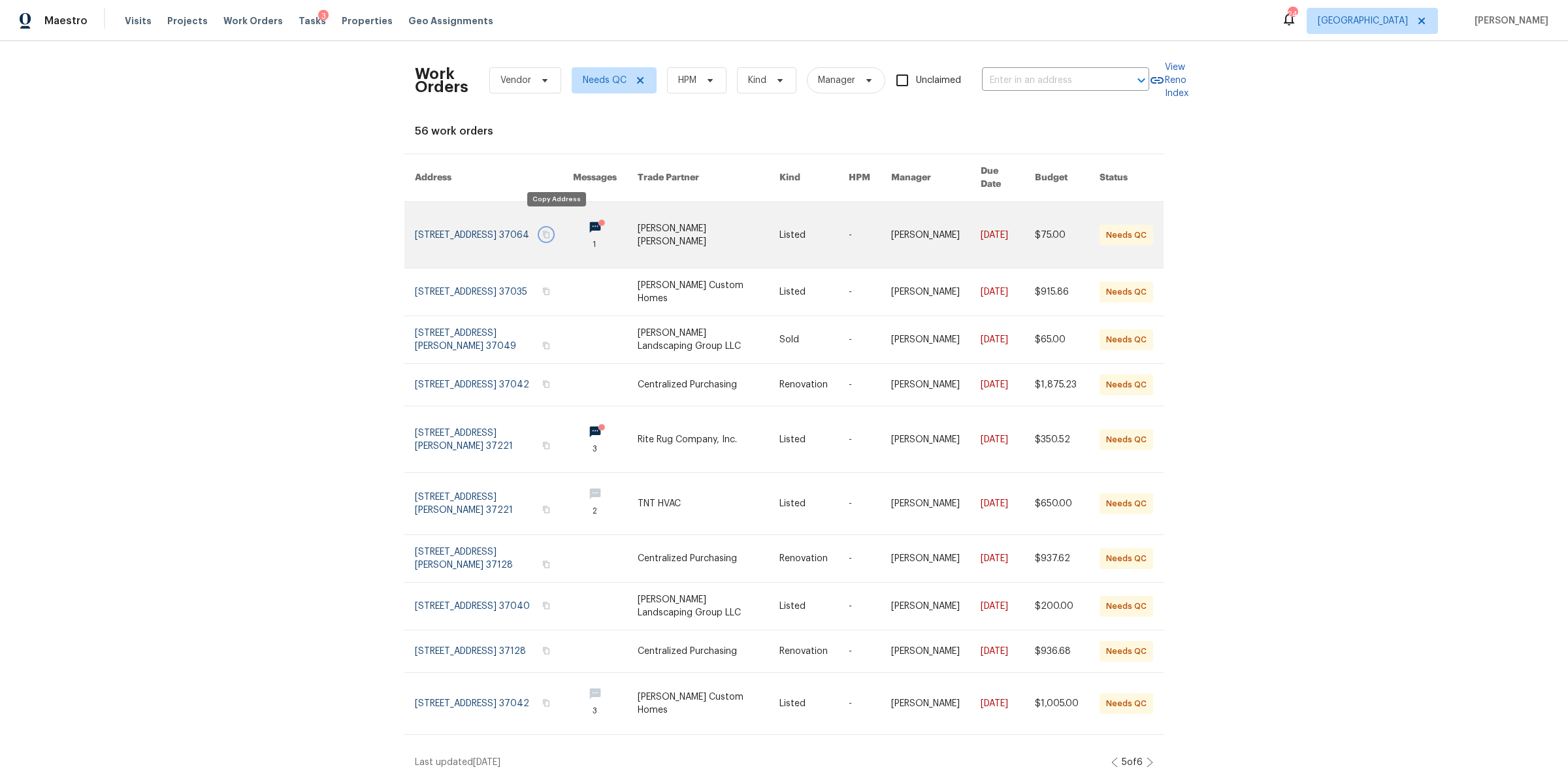
click at [550, 231] on icon "button" at bounding box center [546, 235] width 7 height 7
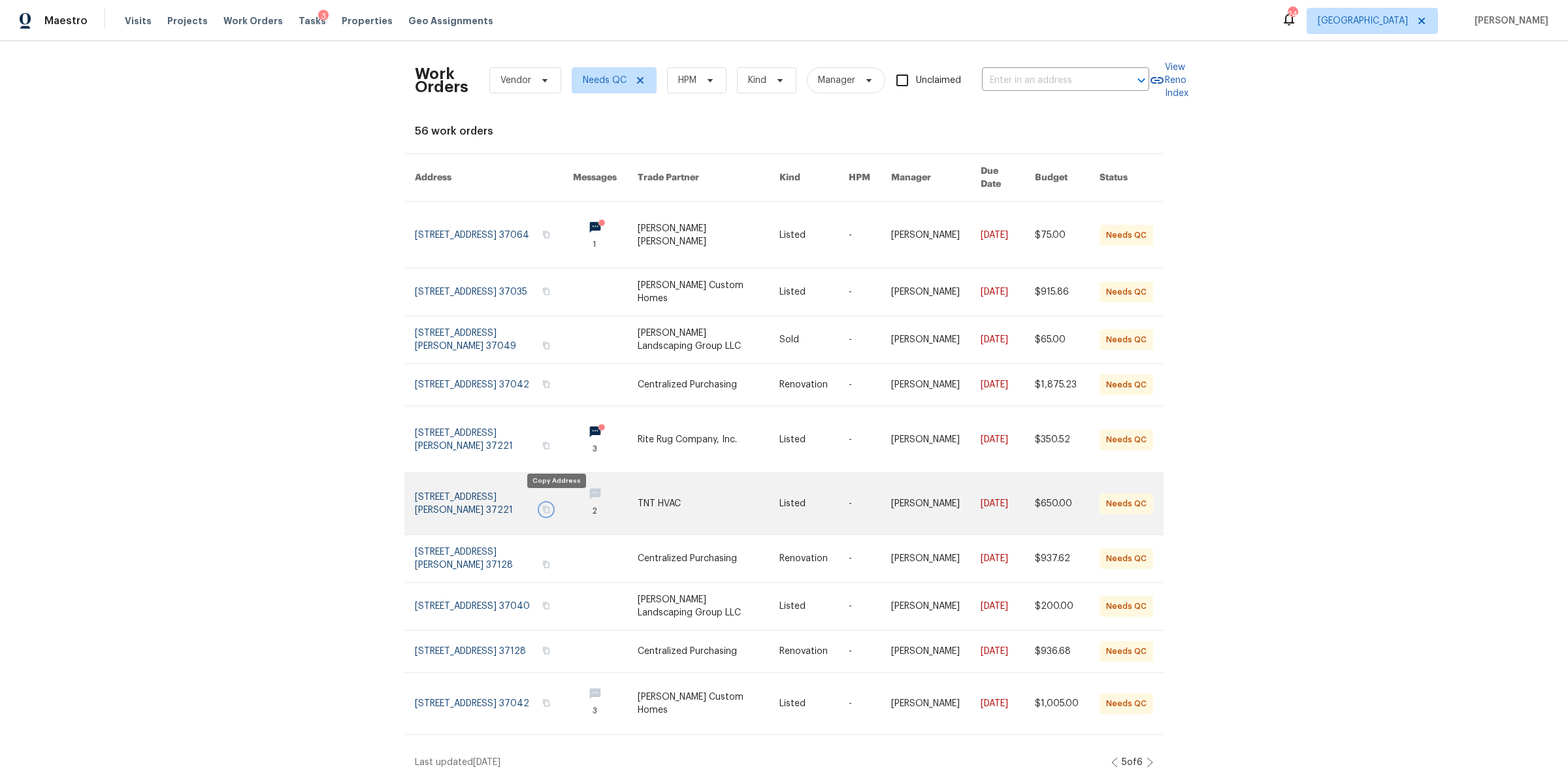
click at [550, 506] on icon "button" at bounding box center [546, 510] width 7 height 7
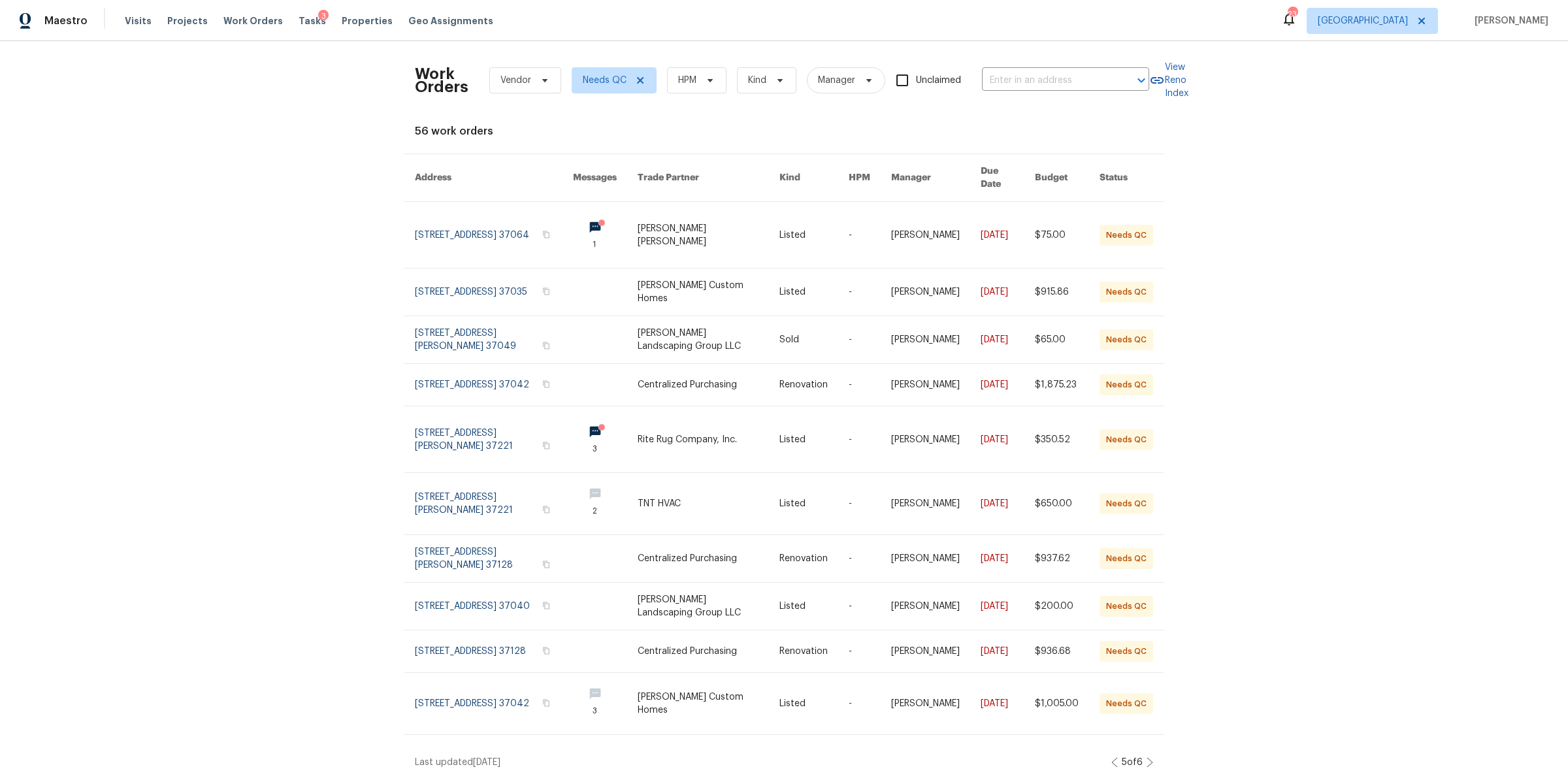
click at [1146, 757] on icon at bounding box center [1149, 762] width 7 height 10
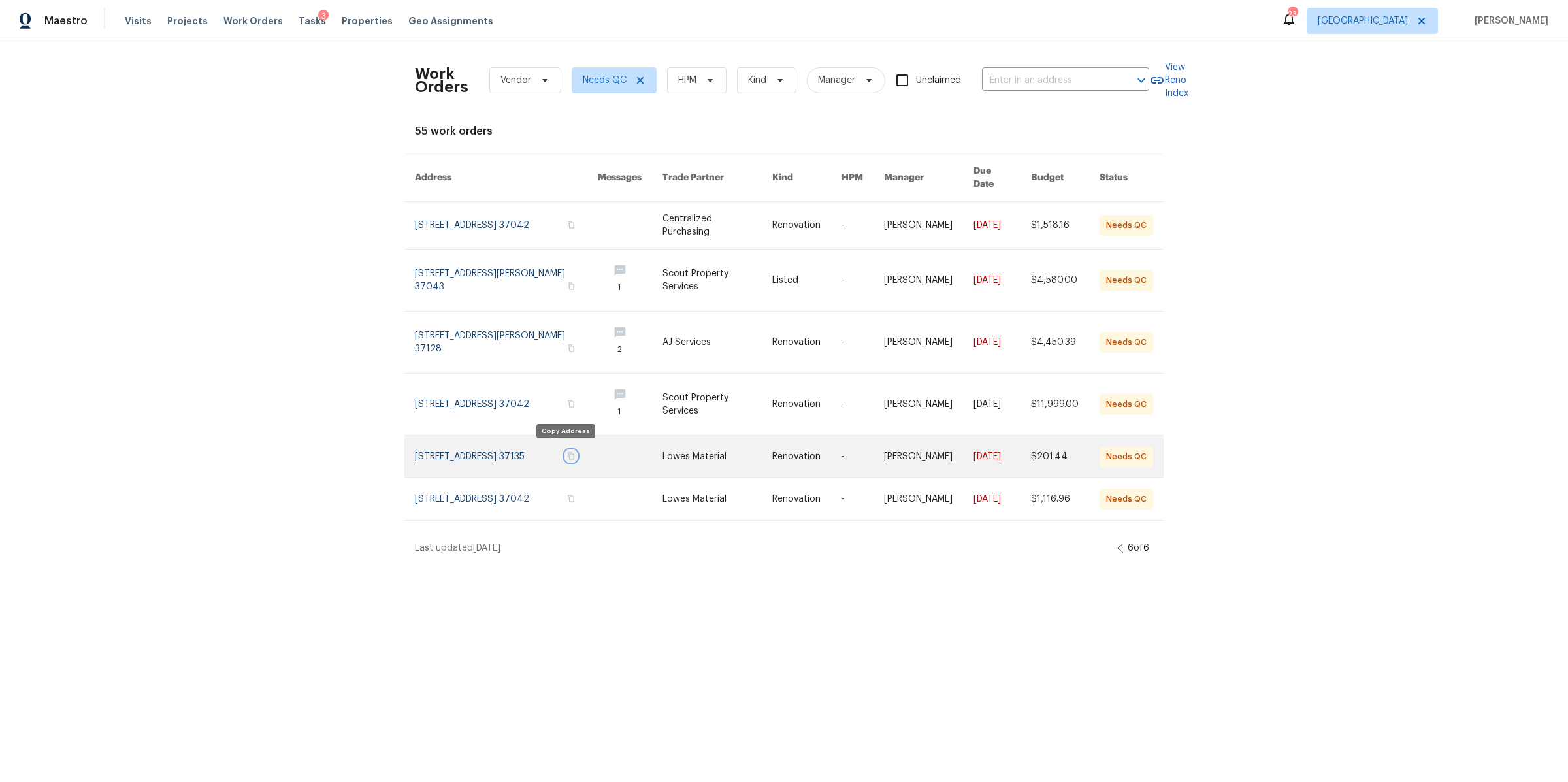
click at [568, 453] on icon "button" at bounding box center [571, 457] width 7 height 7
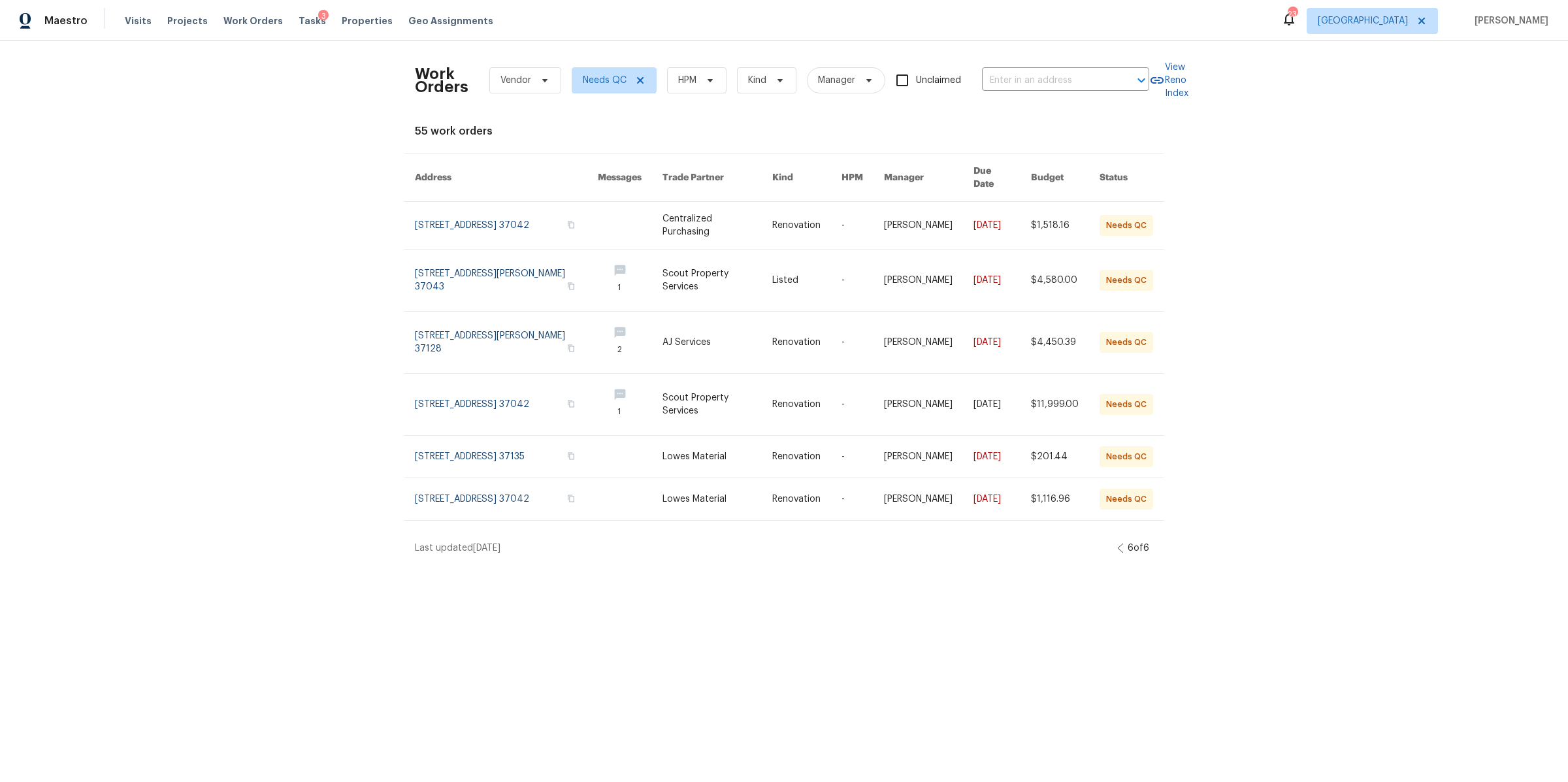
click at [1118, 544] on icon at bounding box center [1120, 548] width 5 height 9
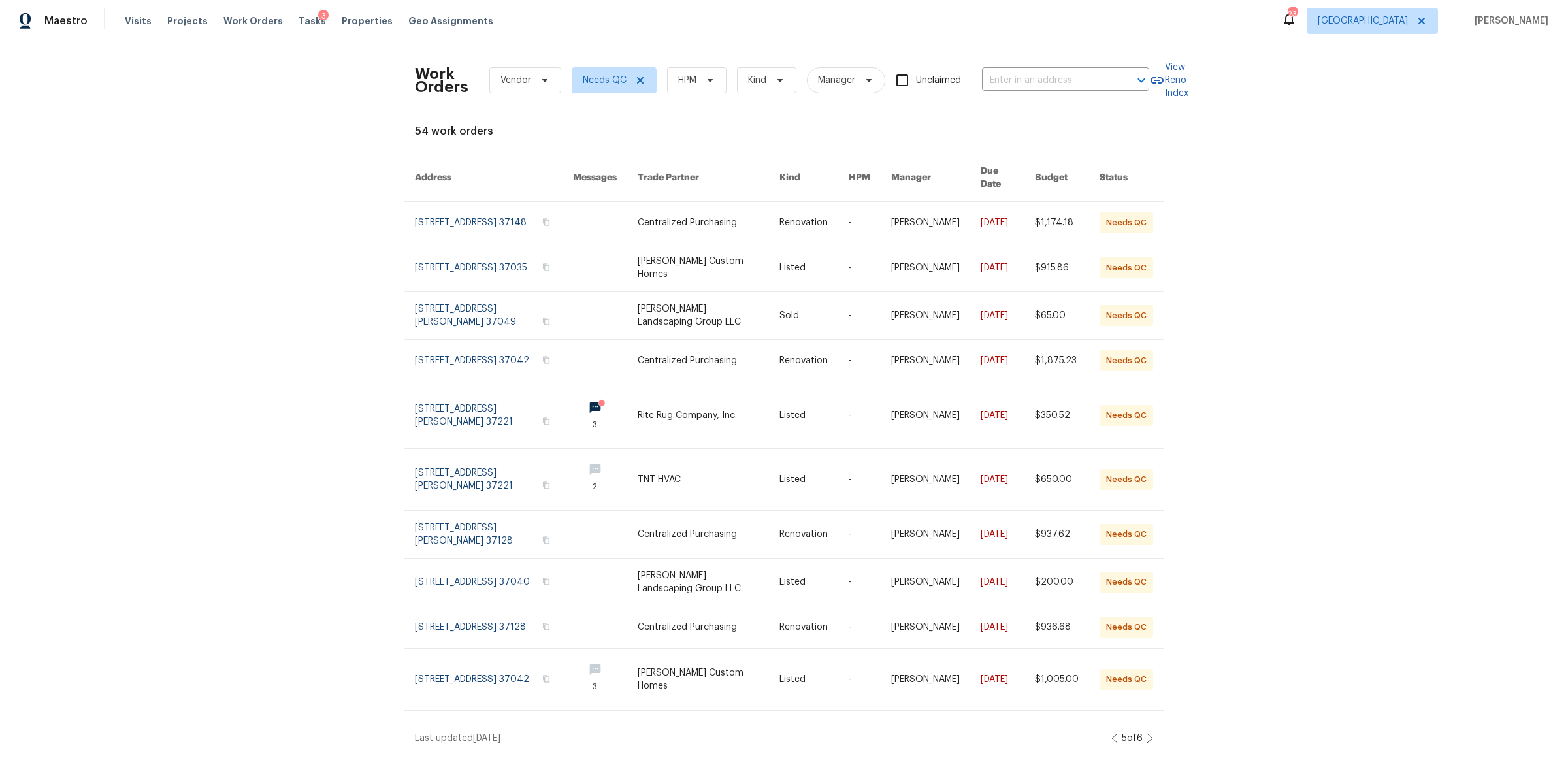
click at [1111, 740] on icon at bounding box center [1114, 738] width 5 height 9
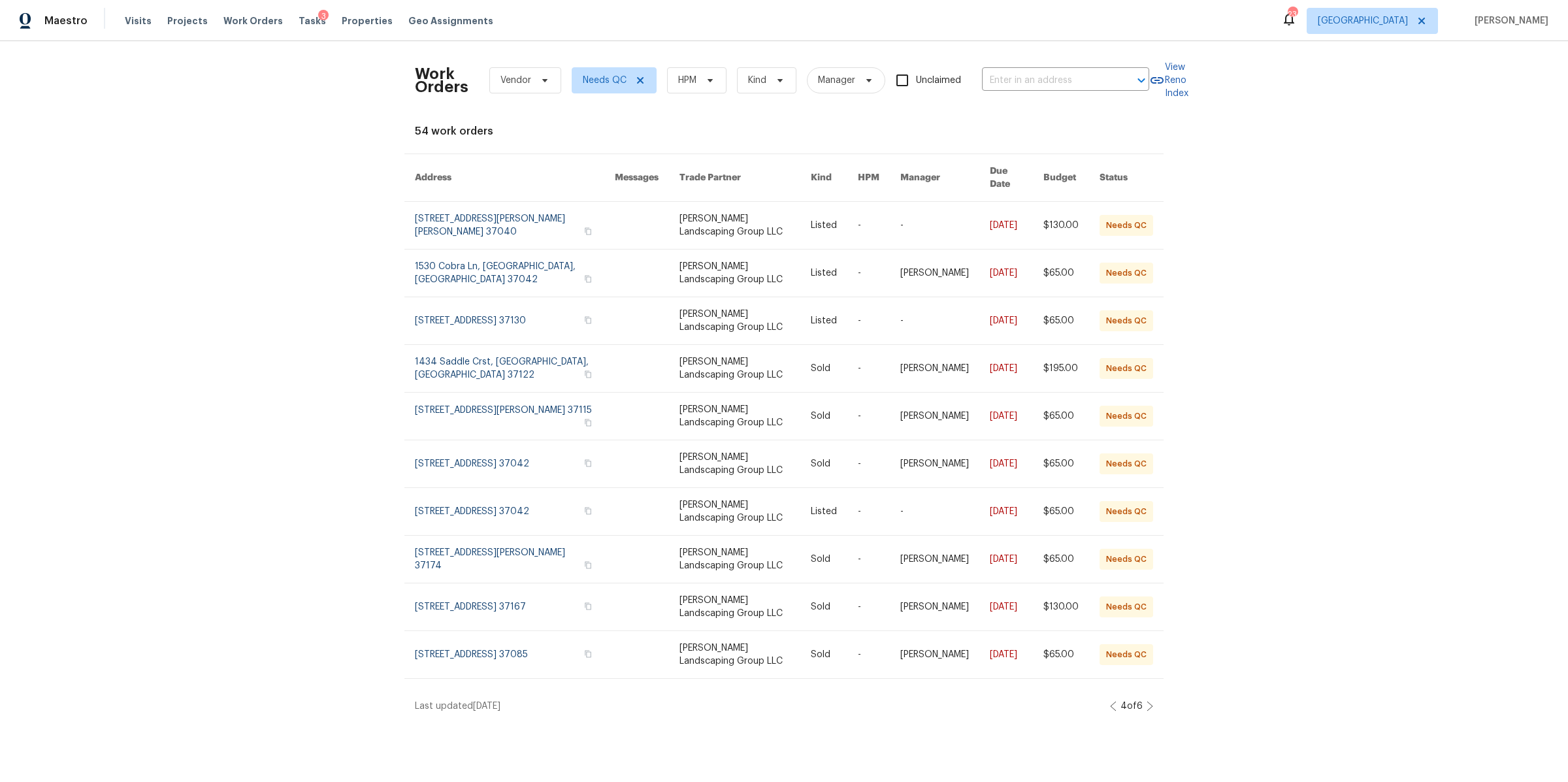
click at [1110, 701] on icon at bounding box center [1113, 706] width 7 height 10
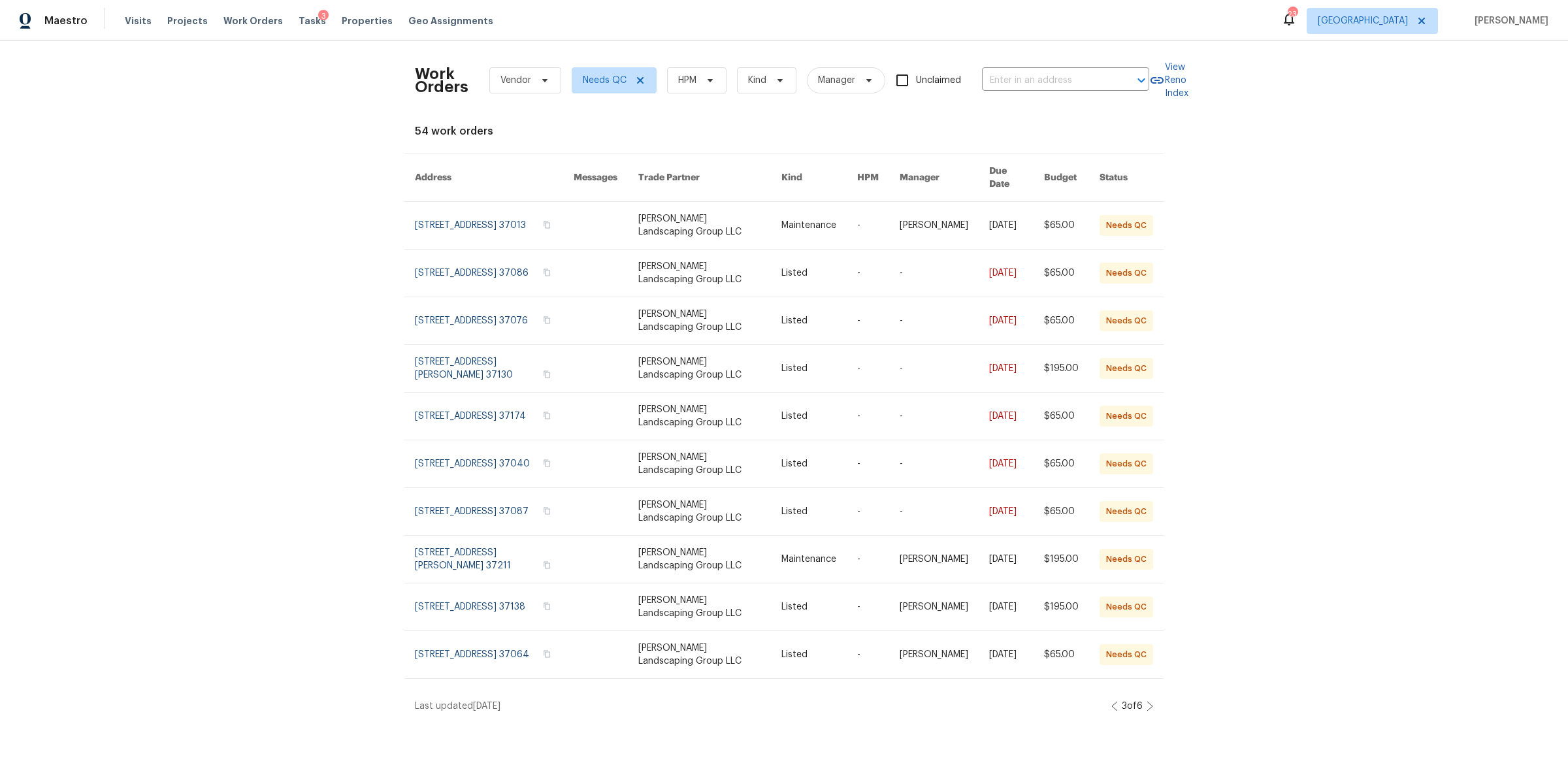
click at [1111, 701] on icon at bounding box center [1114, 706] width 7 height 10
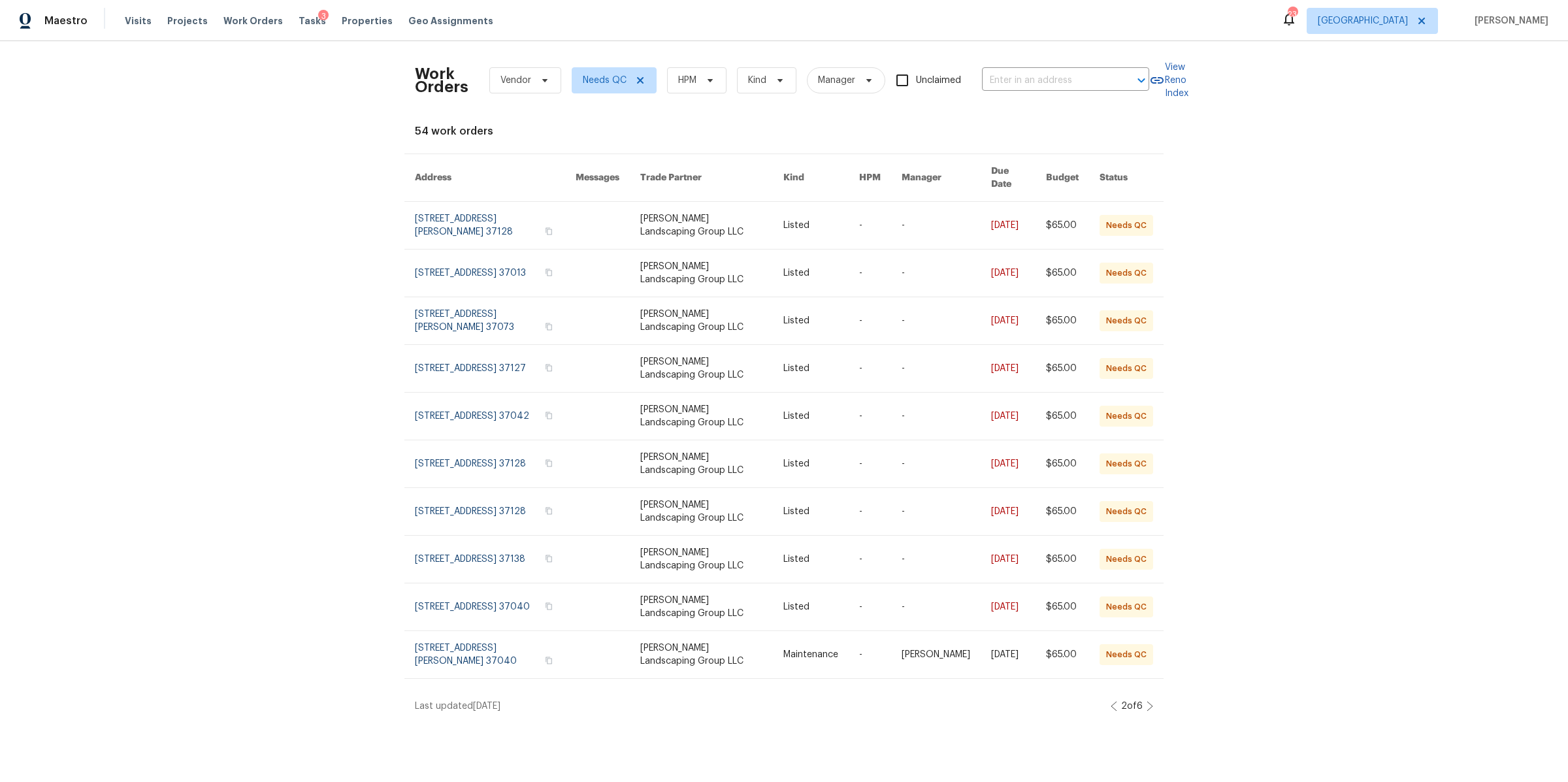
click at [1111, 701] on icon at bounding box center [1114, 706] width 7 height 10
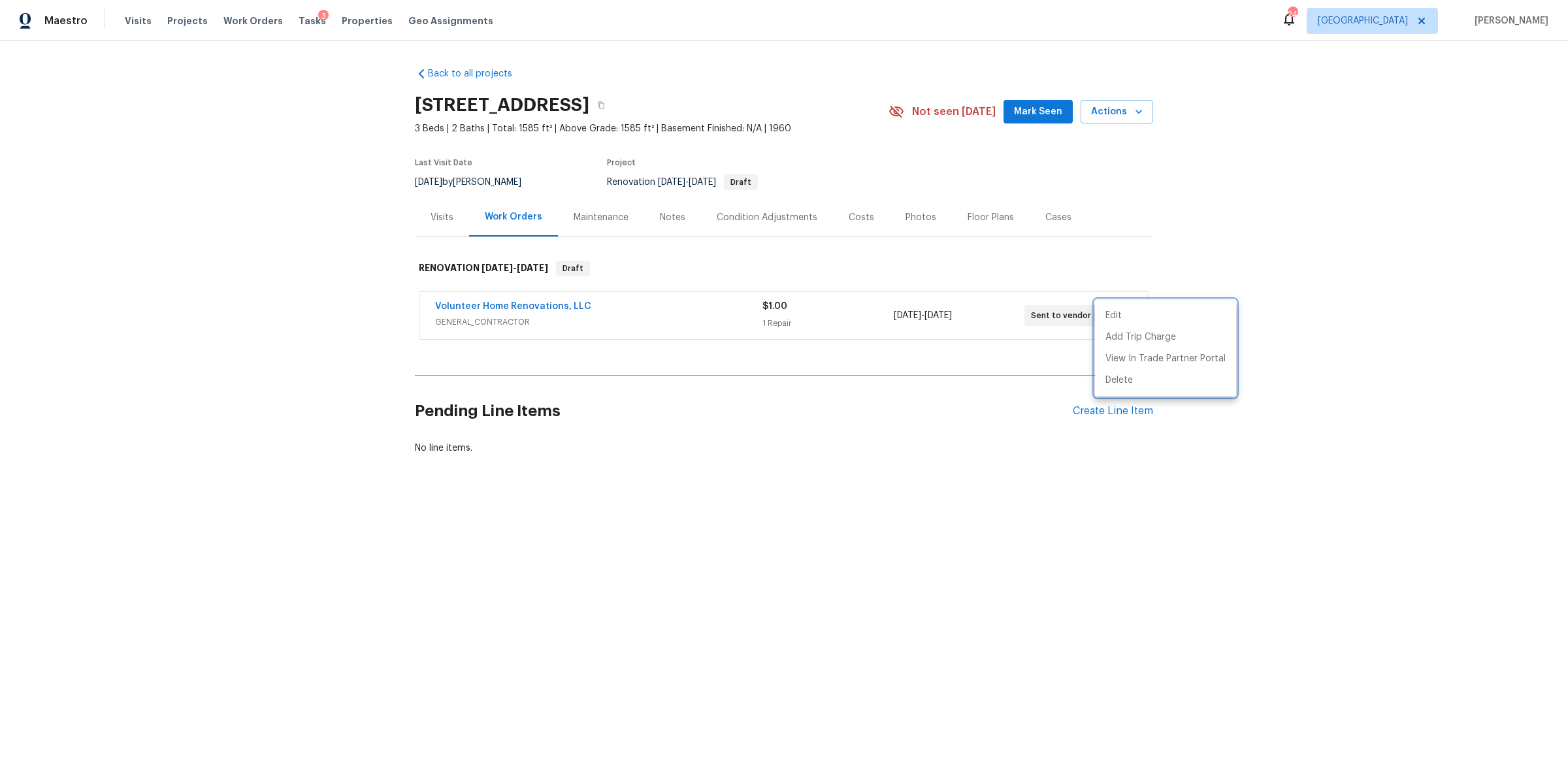
click at [251, 17] on div at bounding box center [784, 391] width 1568 height 782
drag, startPoint x: 245, startPoint y: 20, endPoint x: 258, endPoint y: 23, distance: 13.3
click at [247, 20] on span "Work Orders" at bounding box center [253, 21] width 60 height 13
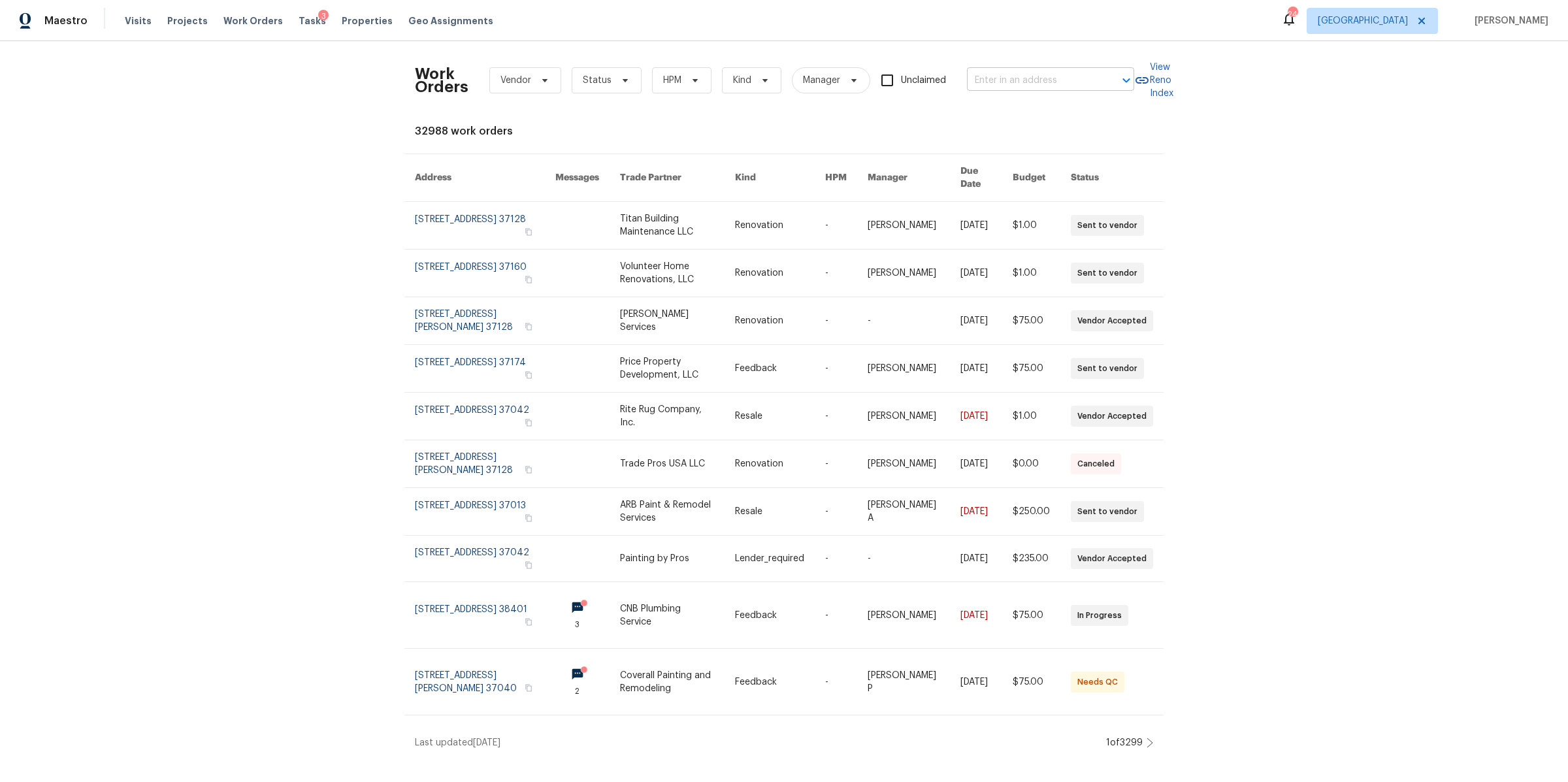
click at [998, 71] on input "text" at bounding box center [1032, 81] width 131 height 20
paste input "120 Tyne Dr, Franklin, TN 37064"
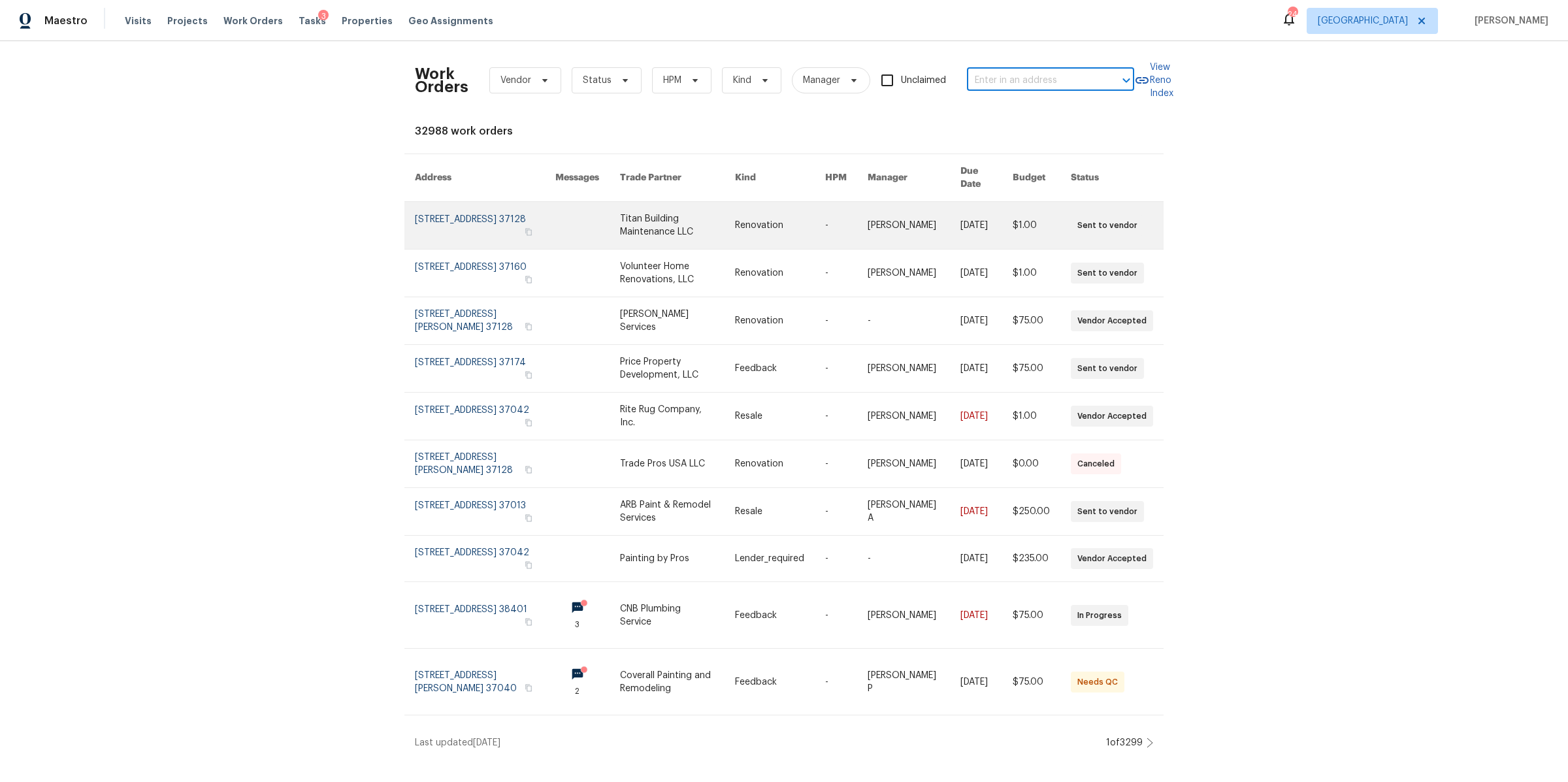
type input "120 Tyne Dr, Franklin, TN 37064"
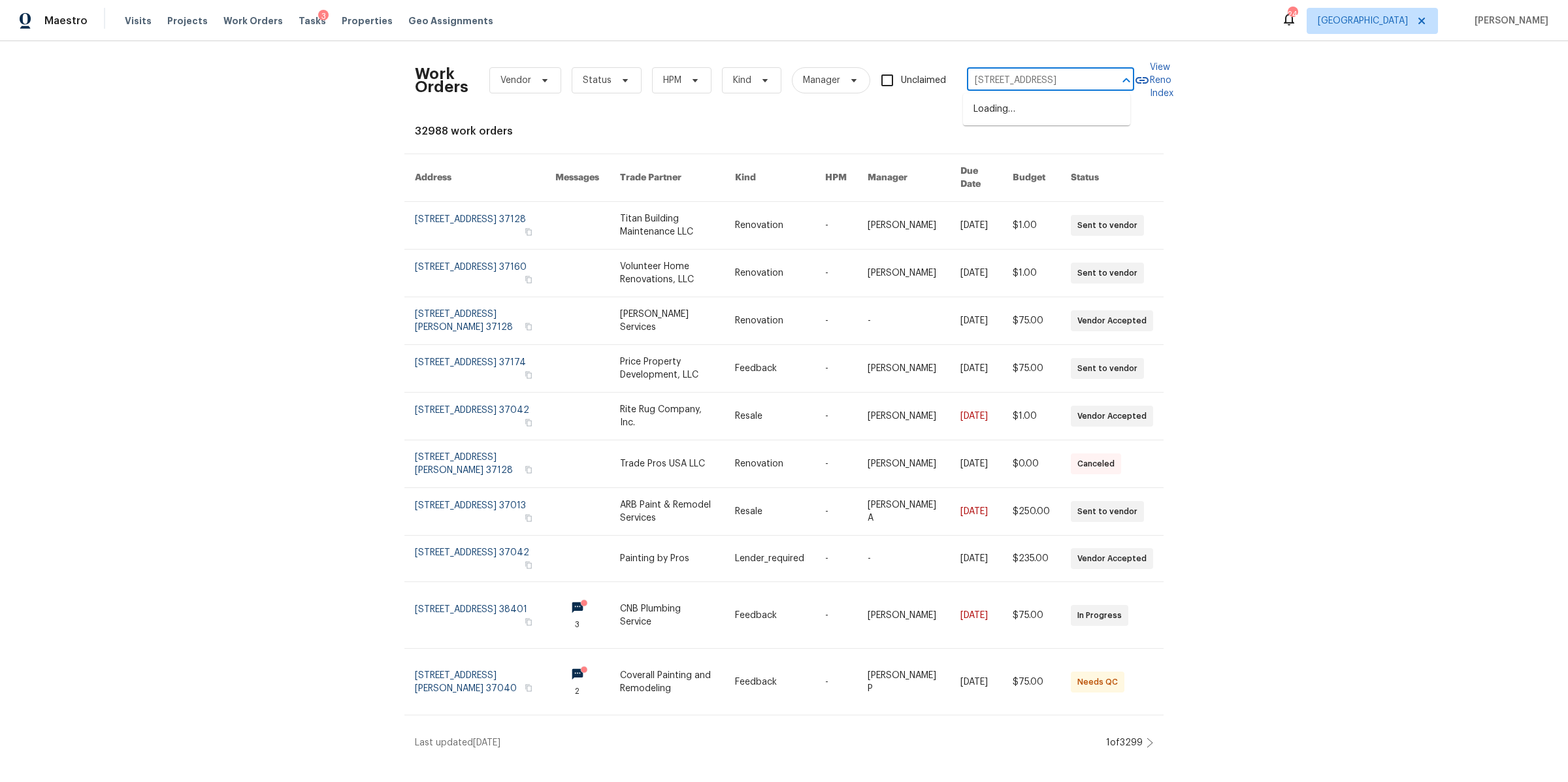
scroll to position [0, 11]
click at [995, 109] on li "120 Tyne Dr, Franklin, TN 37064" at bounding box center [1046, 110] width 167 height 22
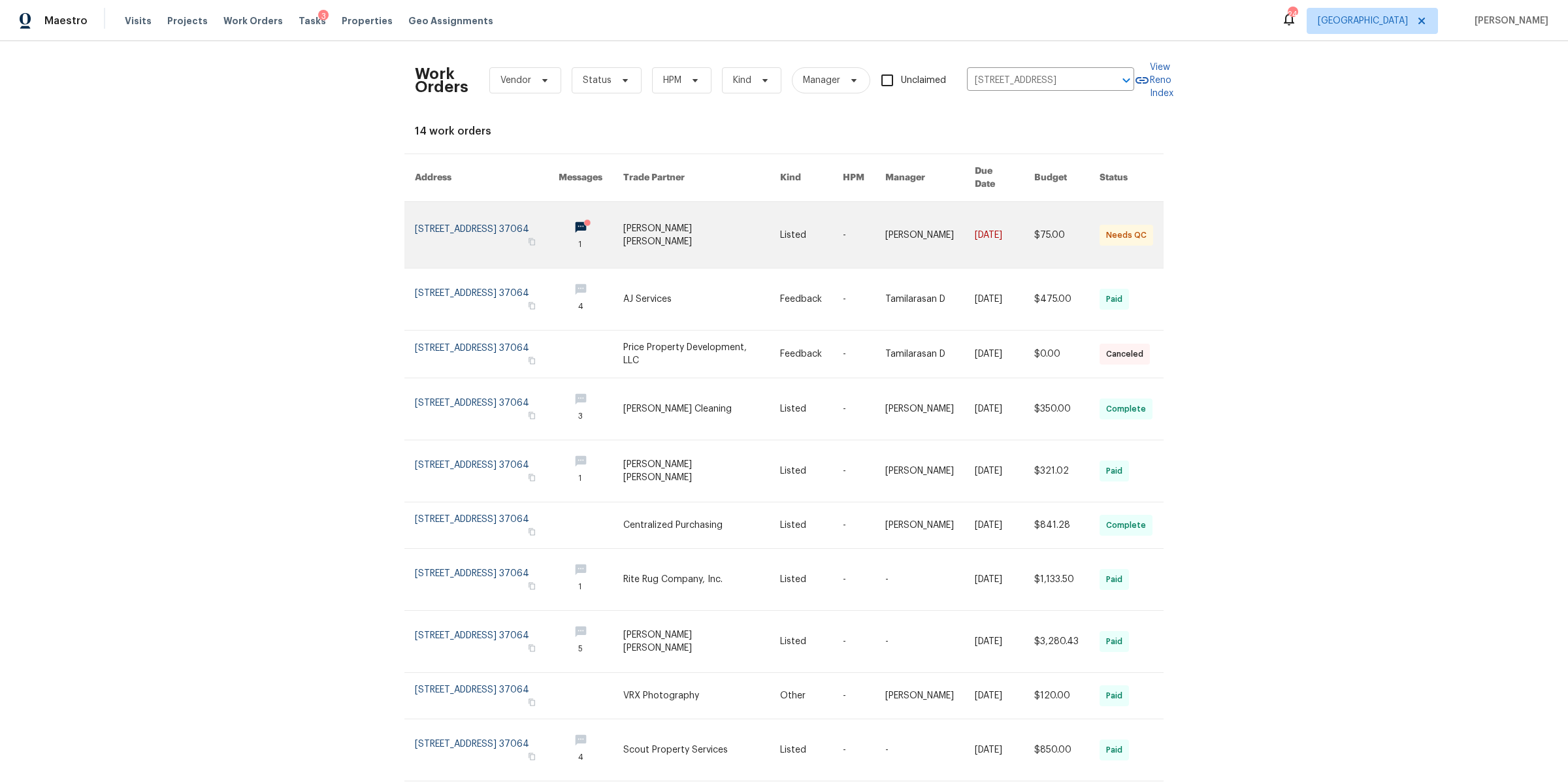
click at [481, 212] on link at bounding box center [486, 235] width 144 height 66
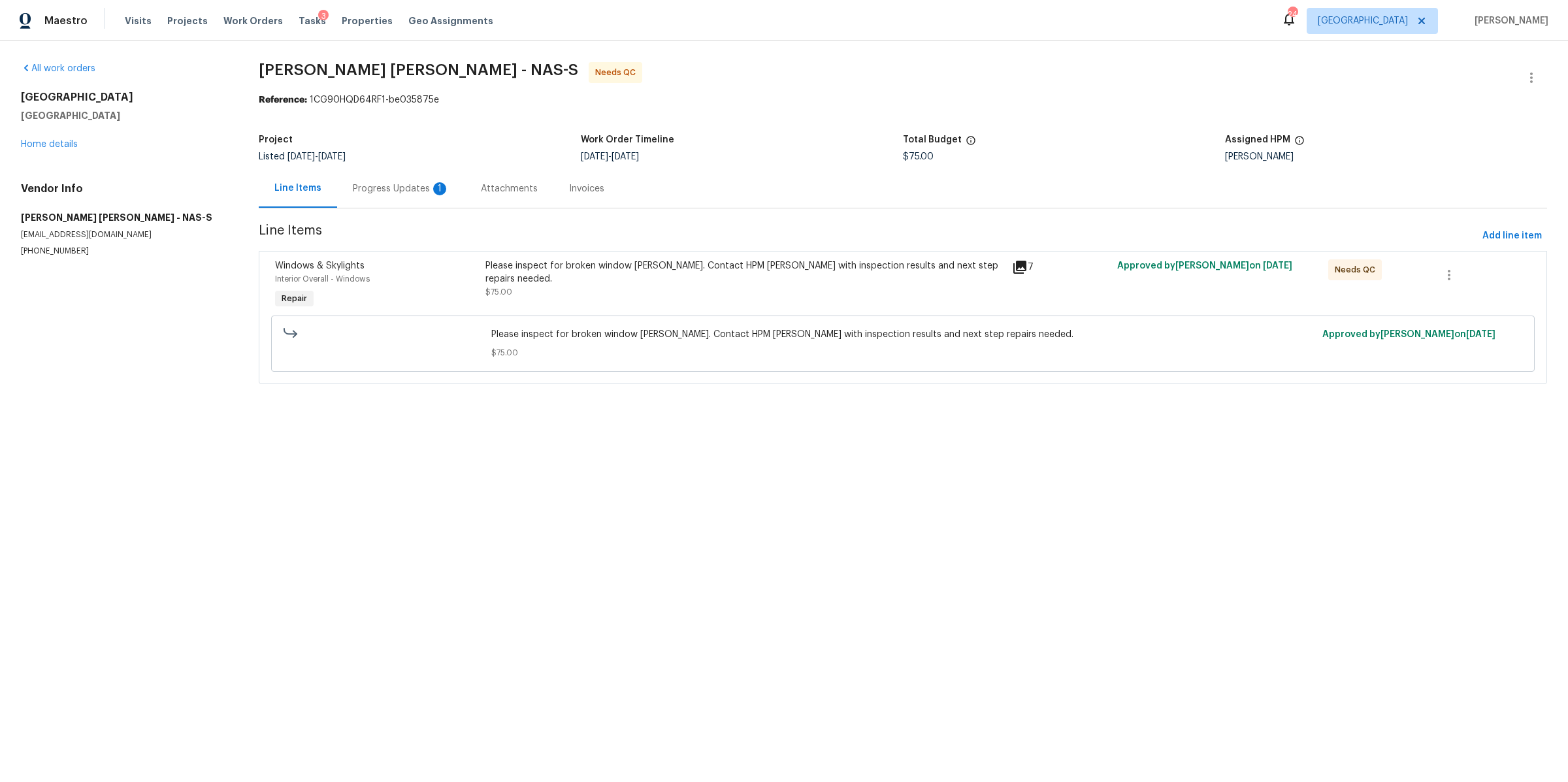
click at [378, 185] on div "Progress Updates 1" at bounding box center [401, 189] width 97 height 13
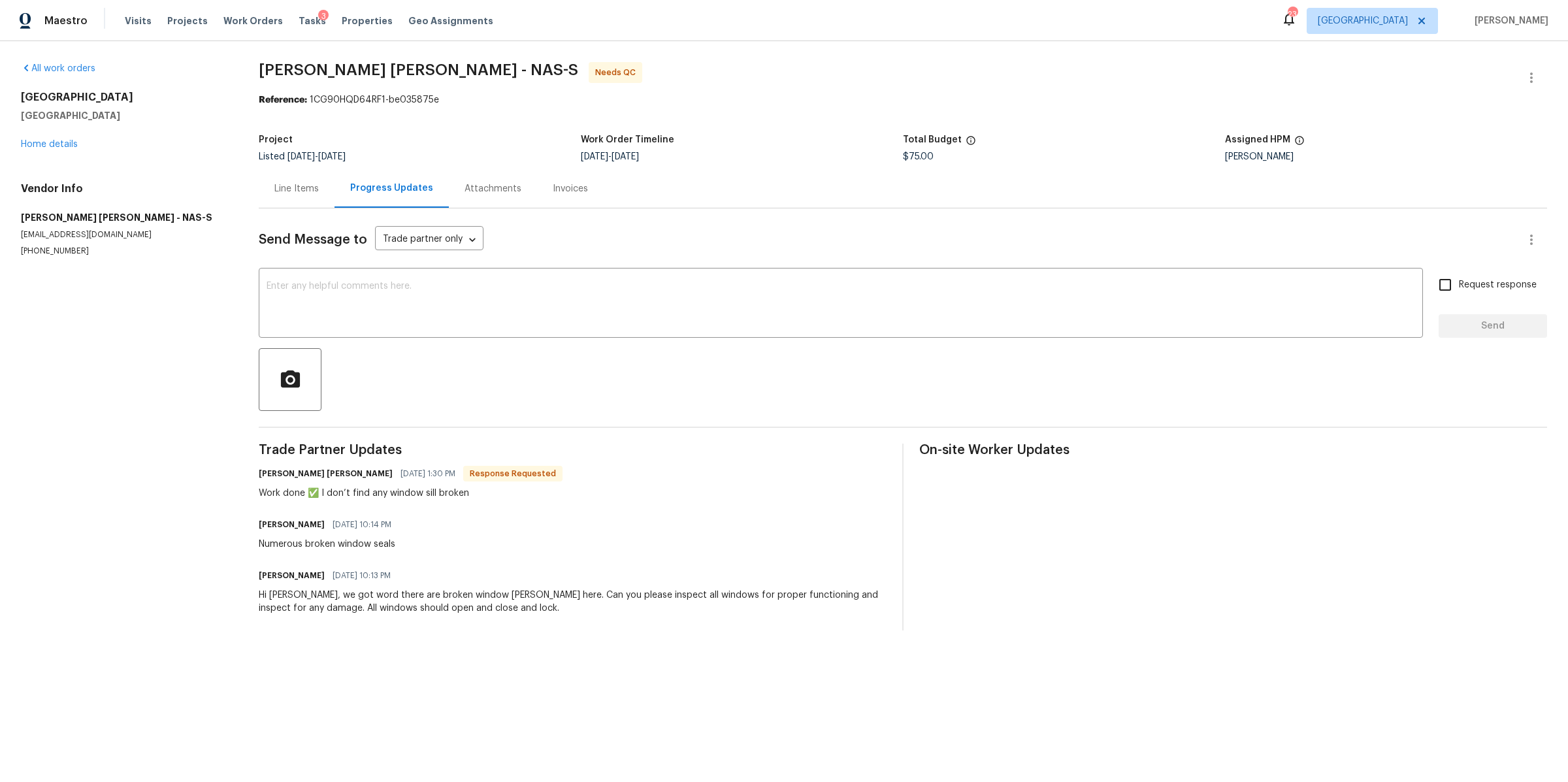
click at [298, 192] on div "Line Items" at bounding box center [296, 189] width 44 height 13
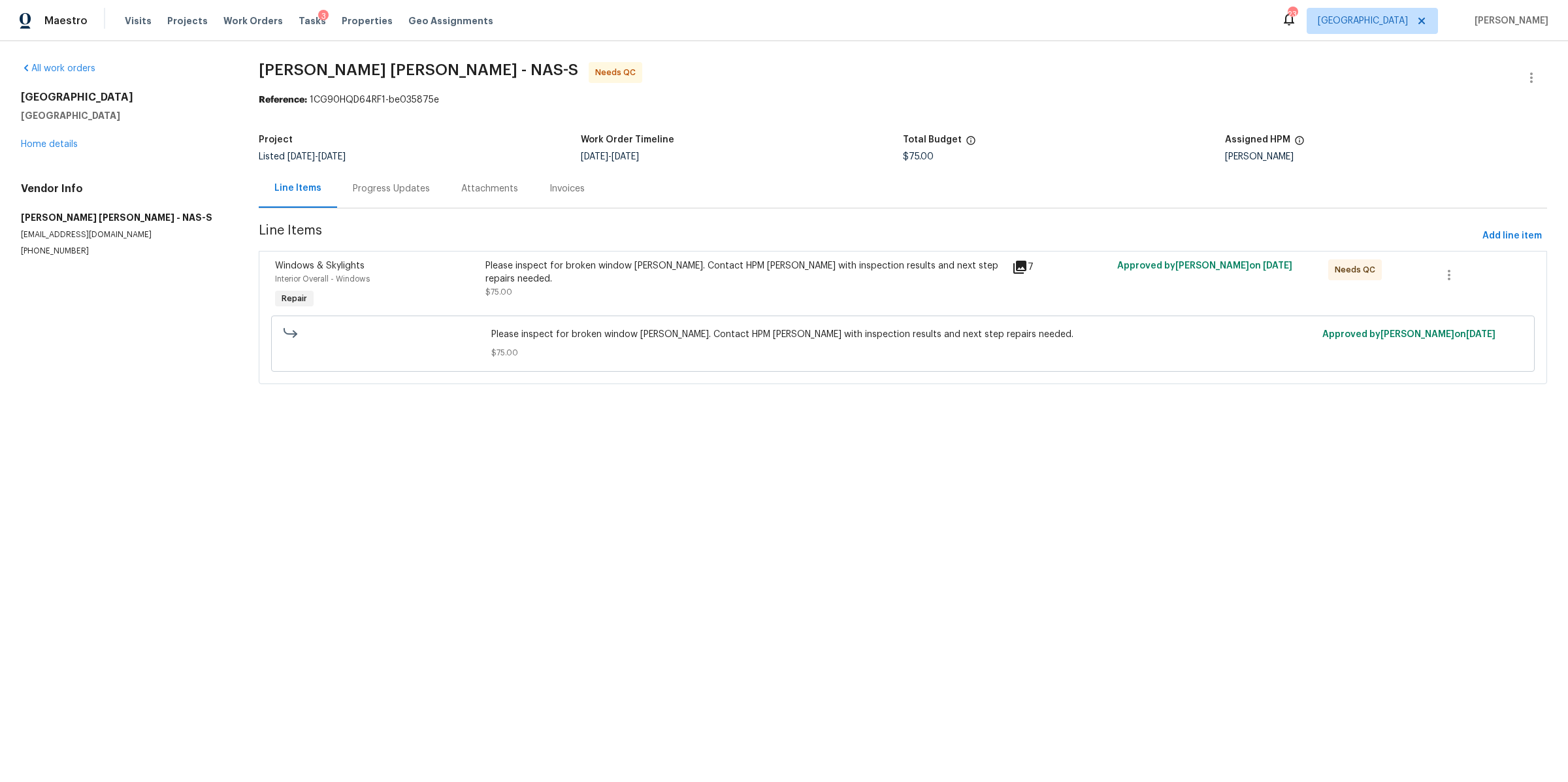
click at [692, 292] on div "Please inspect for broken window sills. Contact HPM Cynthia with inspection res…" at bounding box center [744, 285] width 526 height 60
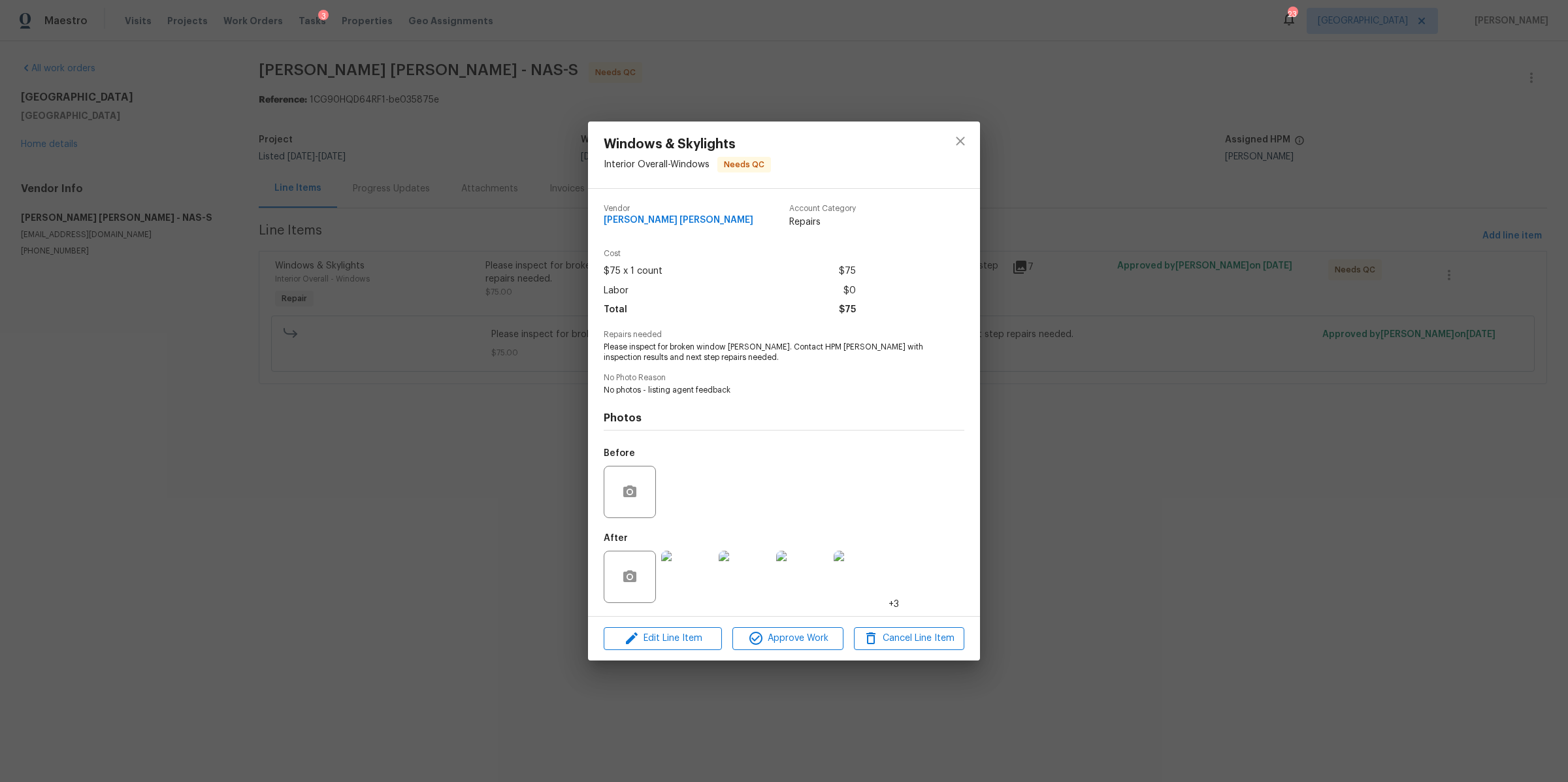
click at [673, 574] on img at bounding box center [687, 577] width 52 height 52
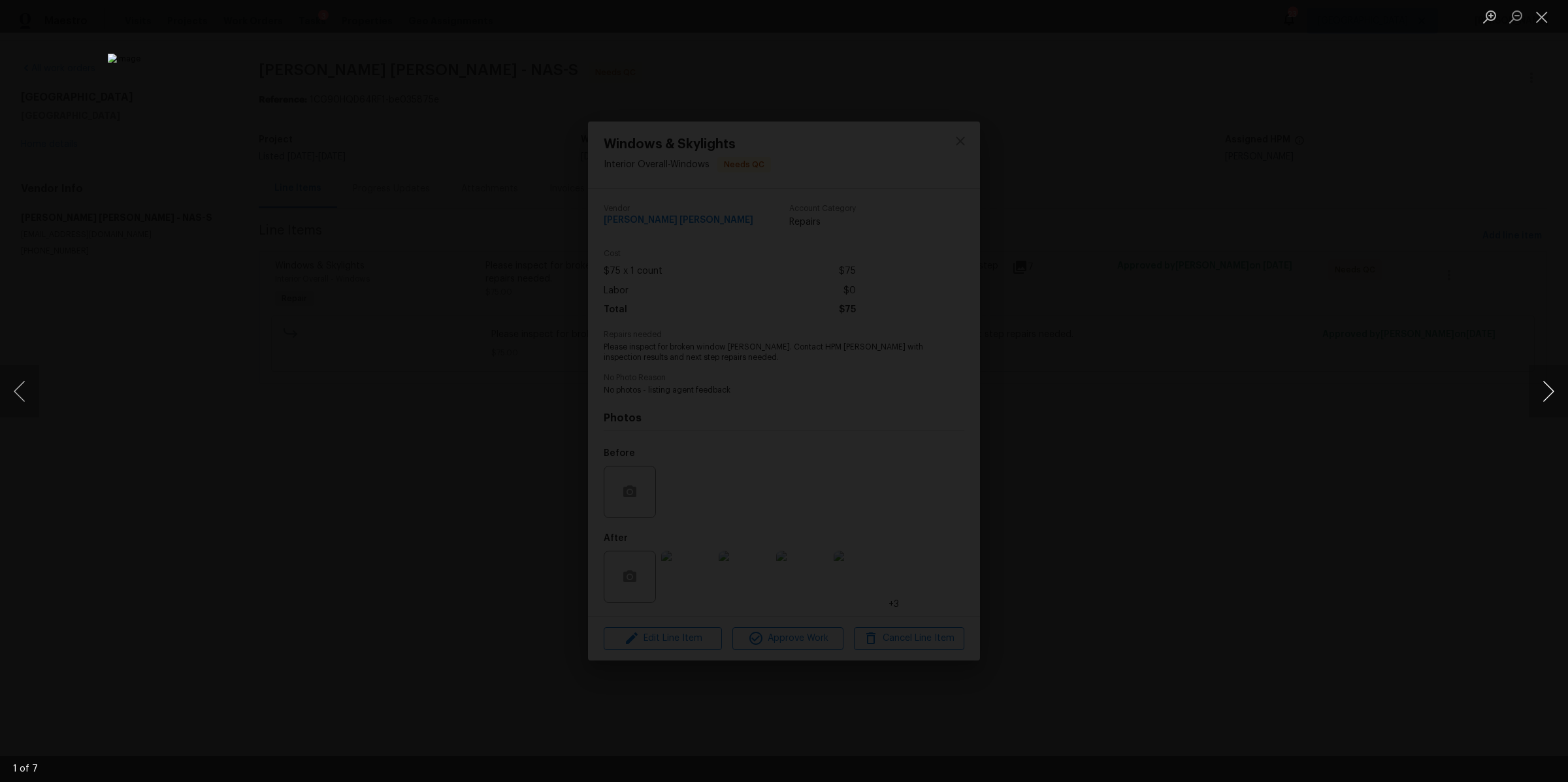
click at [1539, 393] on button "Next image" at bounding box center [1548, 391] width 39 height 52
click at [1539, 392] on button "Next image" at bounding box center [1548, 391] width 39 height 52
click at [1294, 396] on div "Lightbox" at bounding box center [784, 391] width 1568 height 782
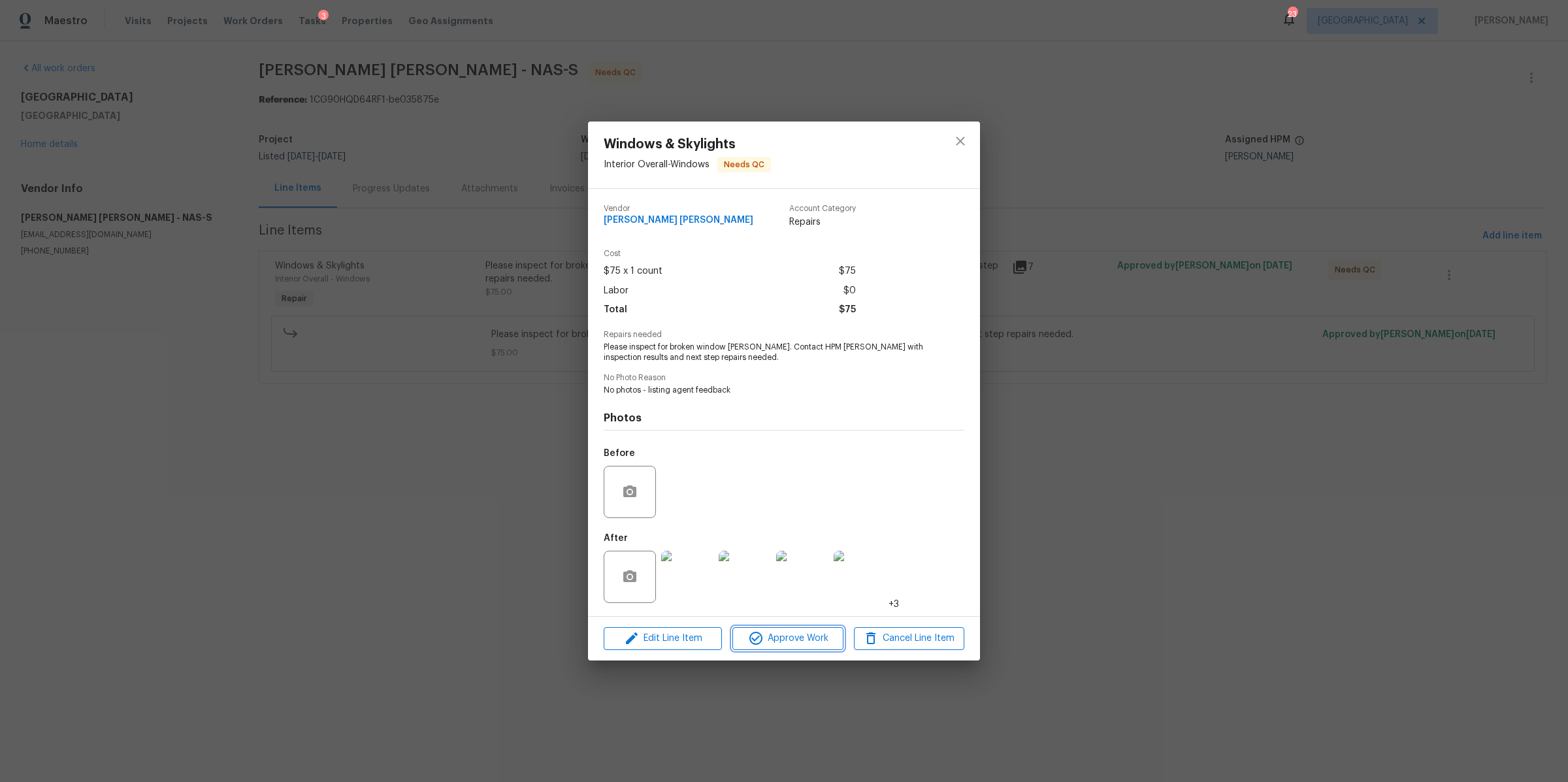
click at [759, 642] on icon "button" at bounding box center [756, 638] width 16 height 16
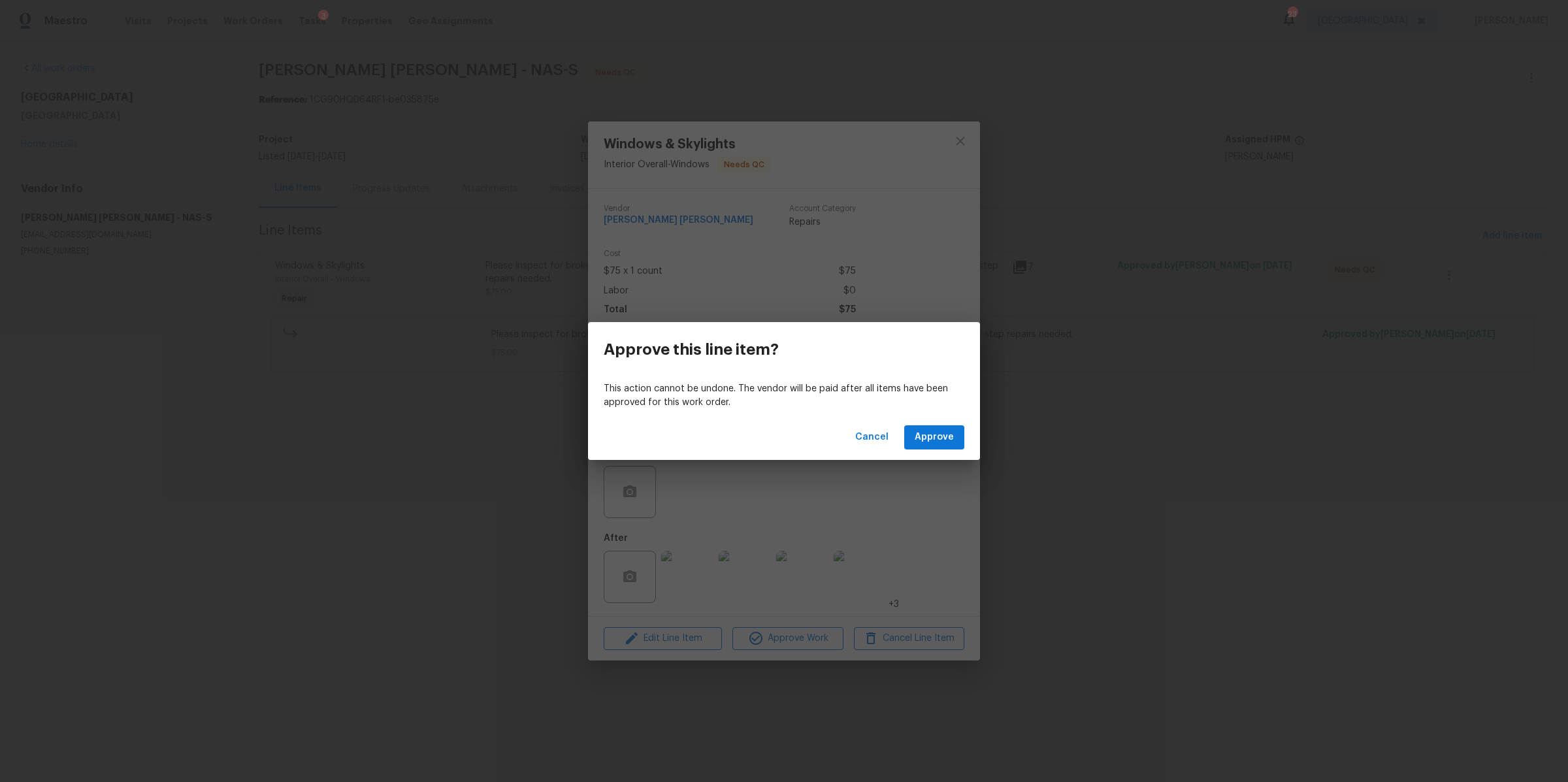
click at [950, 415] on div "Cancel Approve" at bounding box center [784, 437] width 392 height 45
click at [946, 432] on span "Approve" at bounding box center [934, 437] width 39 height 16
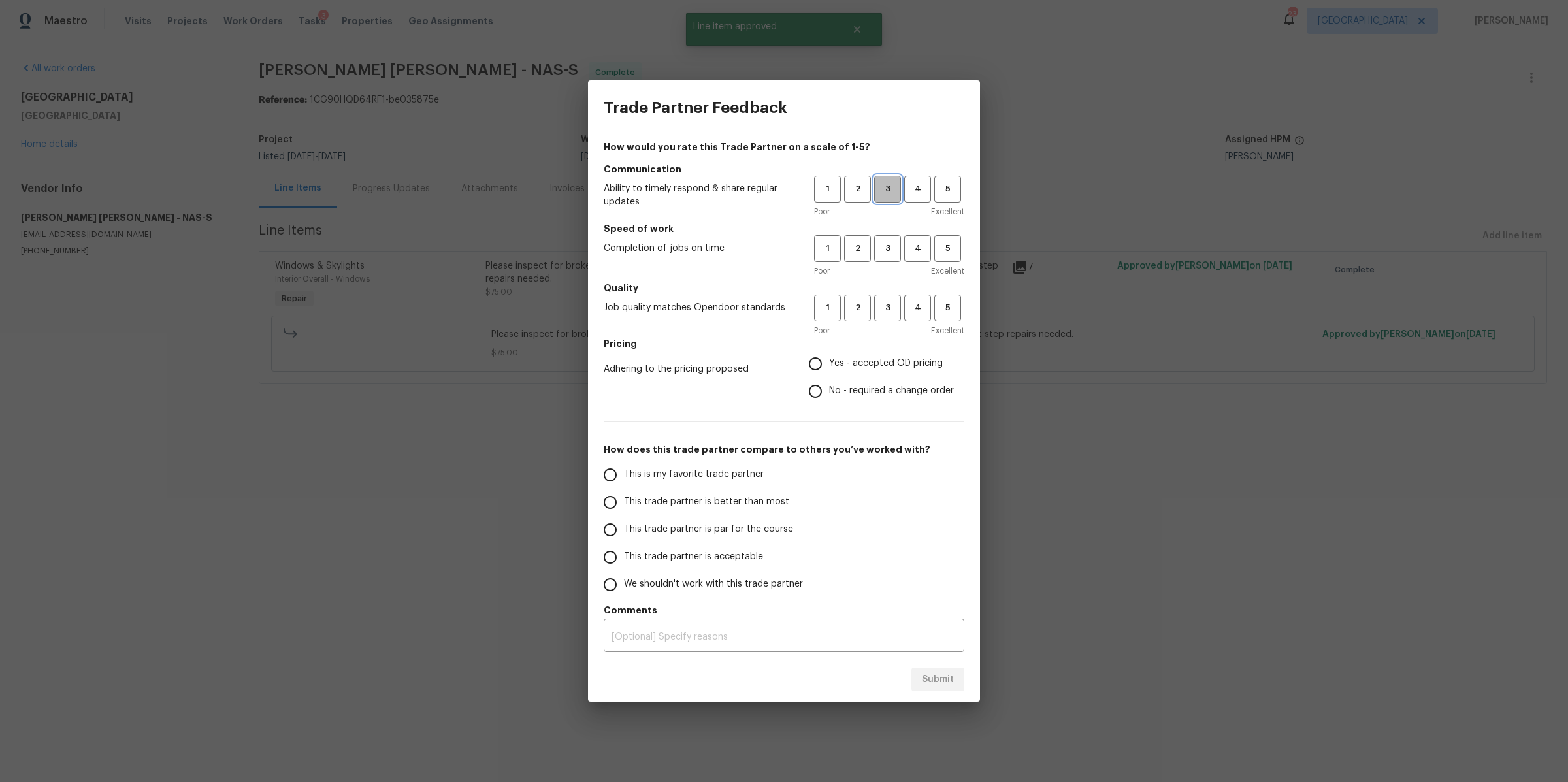
drag, startPoint x: 890, startPoint y: 185, endPoint x: 890, endPoint y: 258, distance: 73.0
click at [890, 186] on span "3" at bounding box center [887, 189] width 24 height 15
click at [891, 251] on span "3" at bounding box center [887, 248] width 24 height 15
click at [894, 311] on span "3" at bounding box center [887, 308] width 24 height 15
drag, startPoint x: 897, startPoint y: 397, endPoint x: 918, endPoint y: 407, distance: 23.3
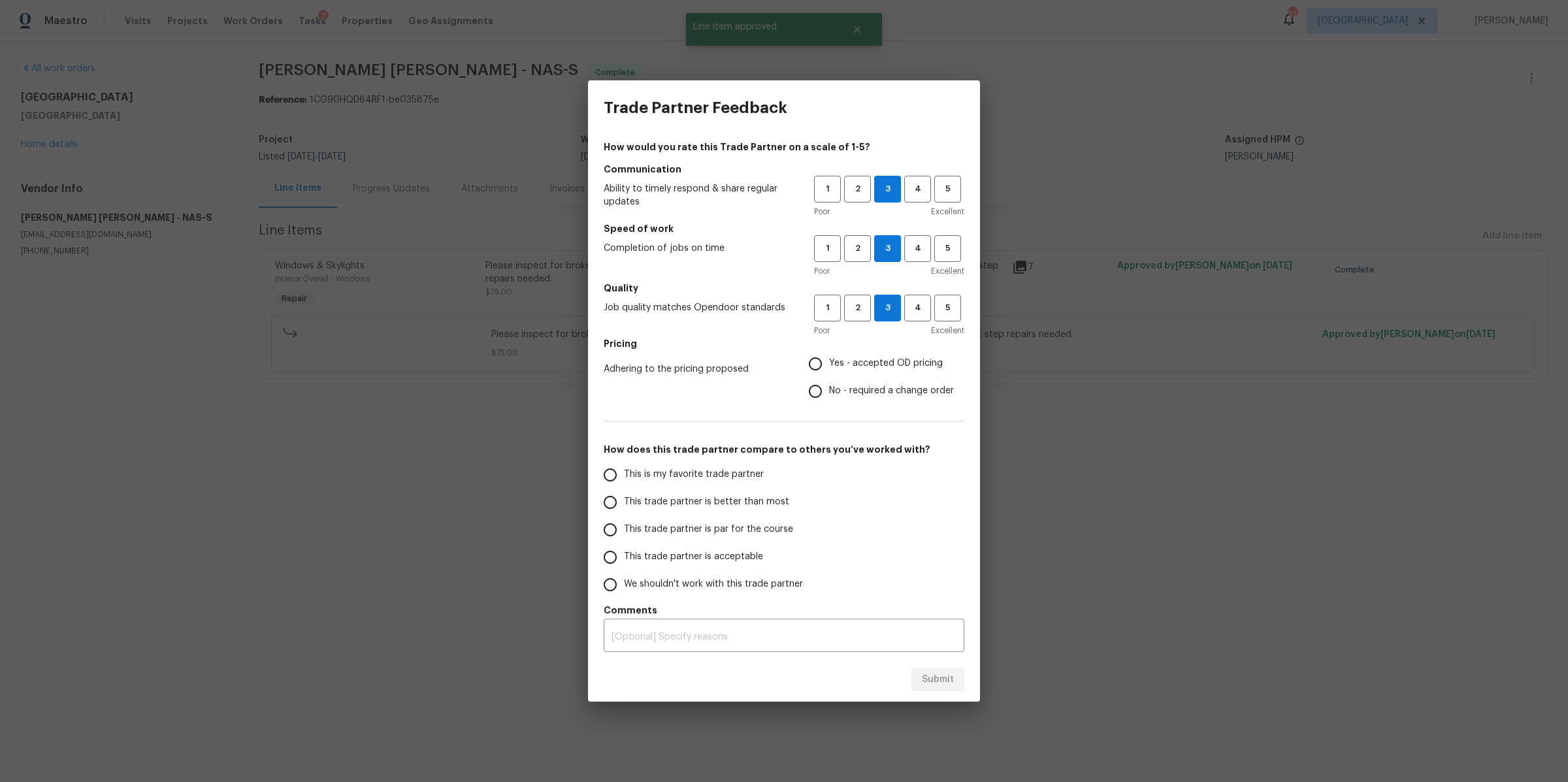
click at [898, 397] on span "No - required a change order" at bounding box center [891, 391] width 125 height 14
click at [829, 397] on input "No - required a change order" at bounding box center [815, 391] width 28 height 28
radio input "true"
click at [809, 361] on input "Yes - accepted OD pricing" at bounding box center [815, 364] width 28 height 28
radio input "true"
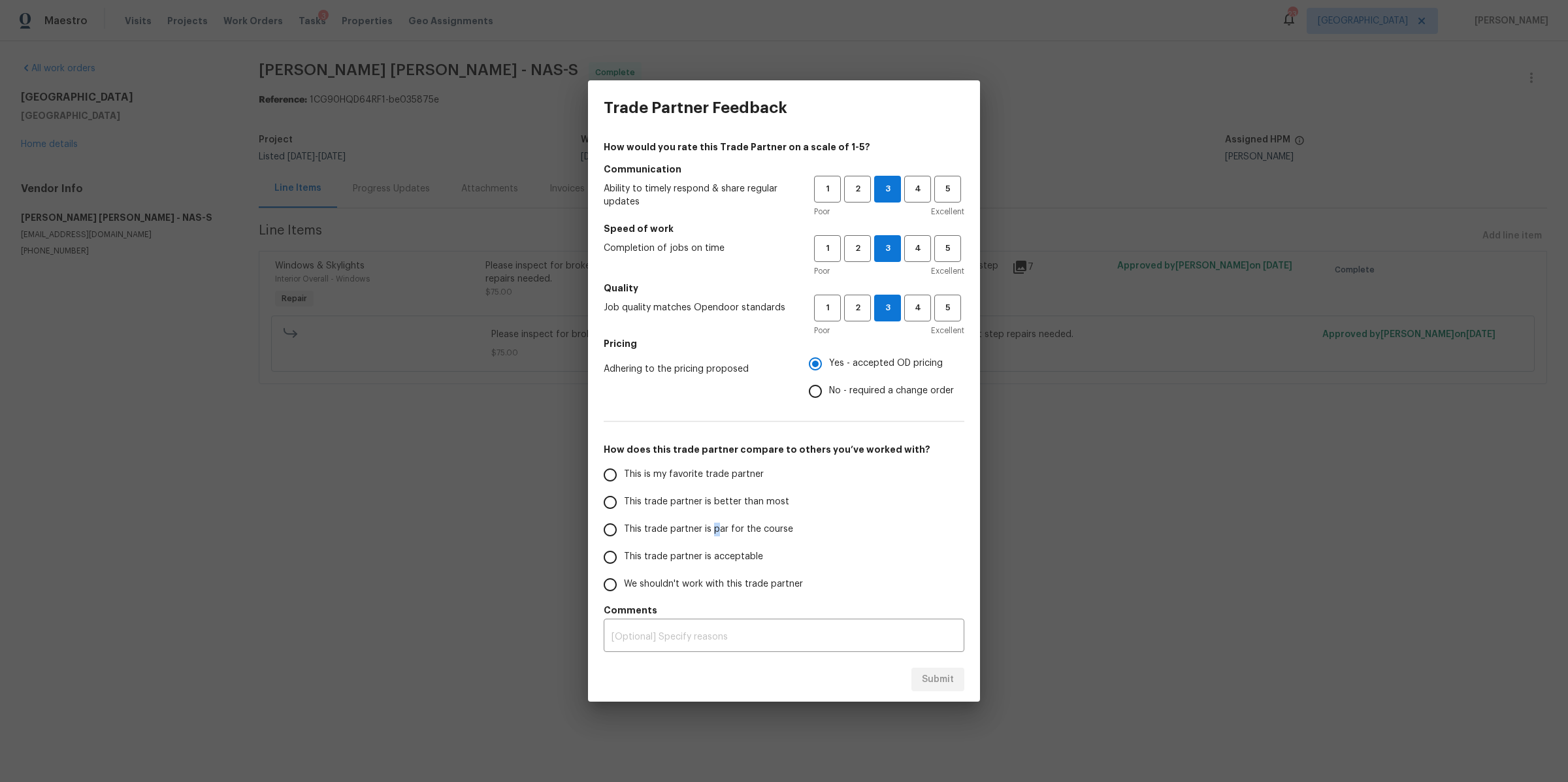
click at [714, 530] on span "This trade partner is par for the course" at bounding box center [708, 529] width 169 height 14
click at [746, 527] on span "This trade partner is par for the course" at bounding box center [708, 529] width 169 height 14
click at [658, 529] on span "This trade partner is par for the course" at bounding box center [708, 529] width 169 height 14
click at [610, 526] on input "This trade partner is par for the course" at bounding box center [611, 530] width 28 height 28
click at [939, 678] on span "Submit" at bounding box center [938, 680] width 32 height 16
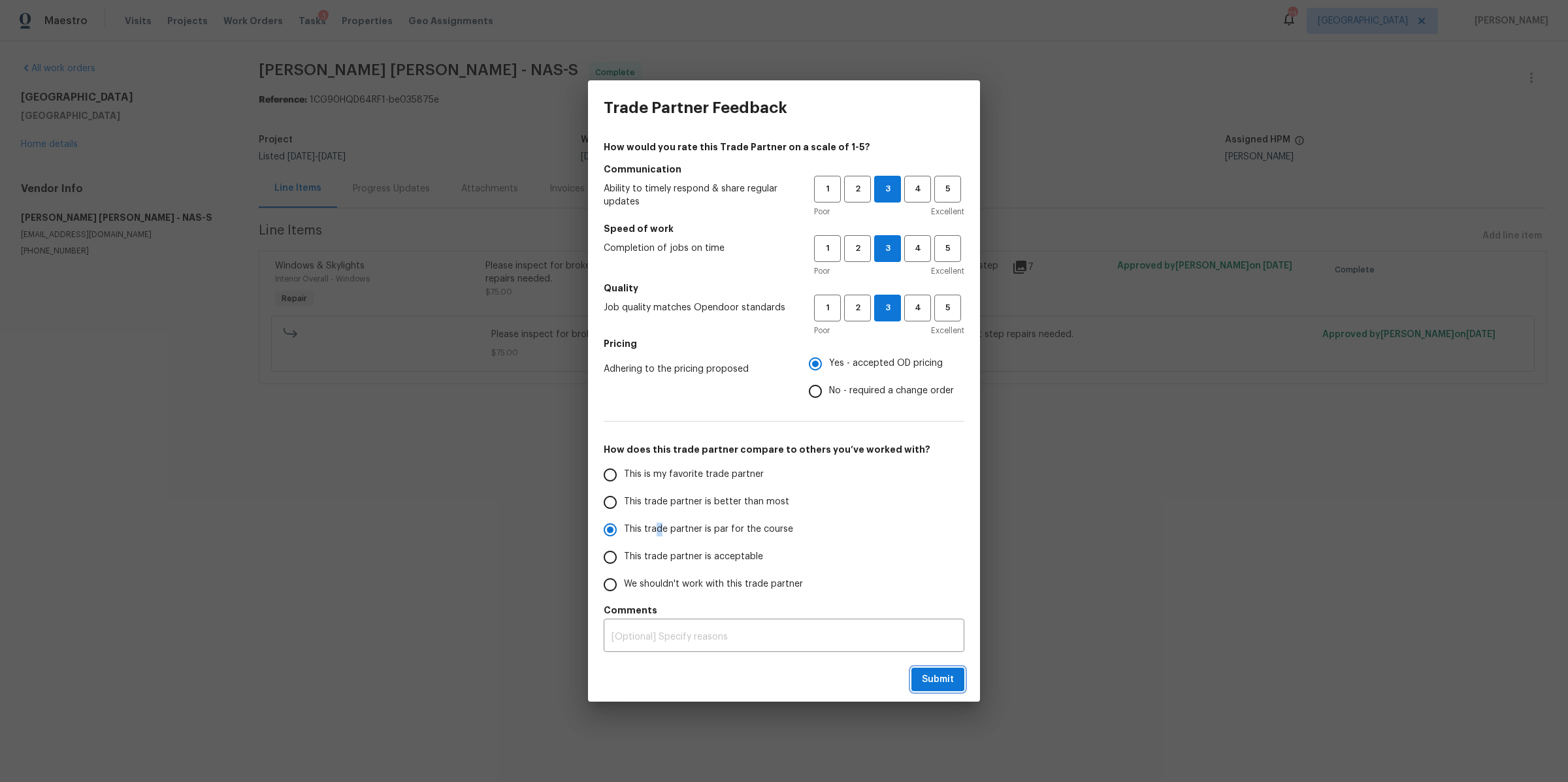
radio input "true"
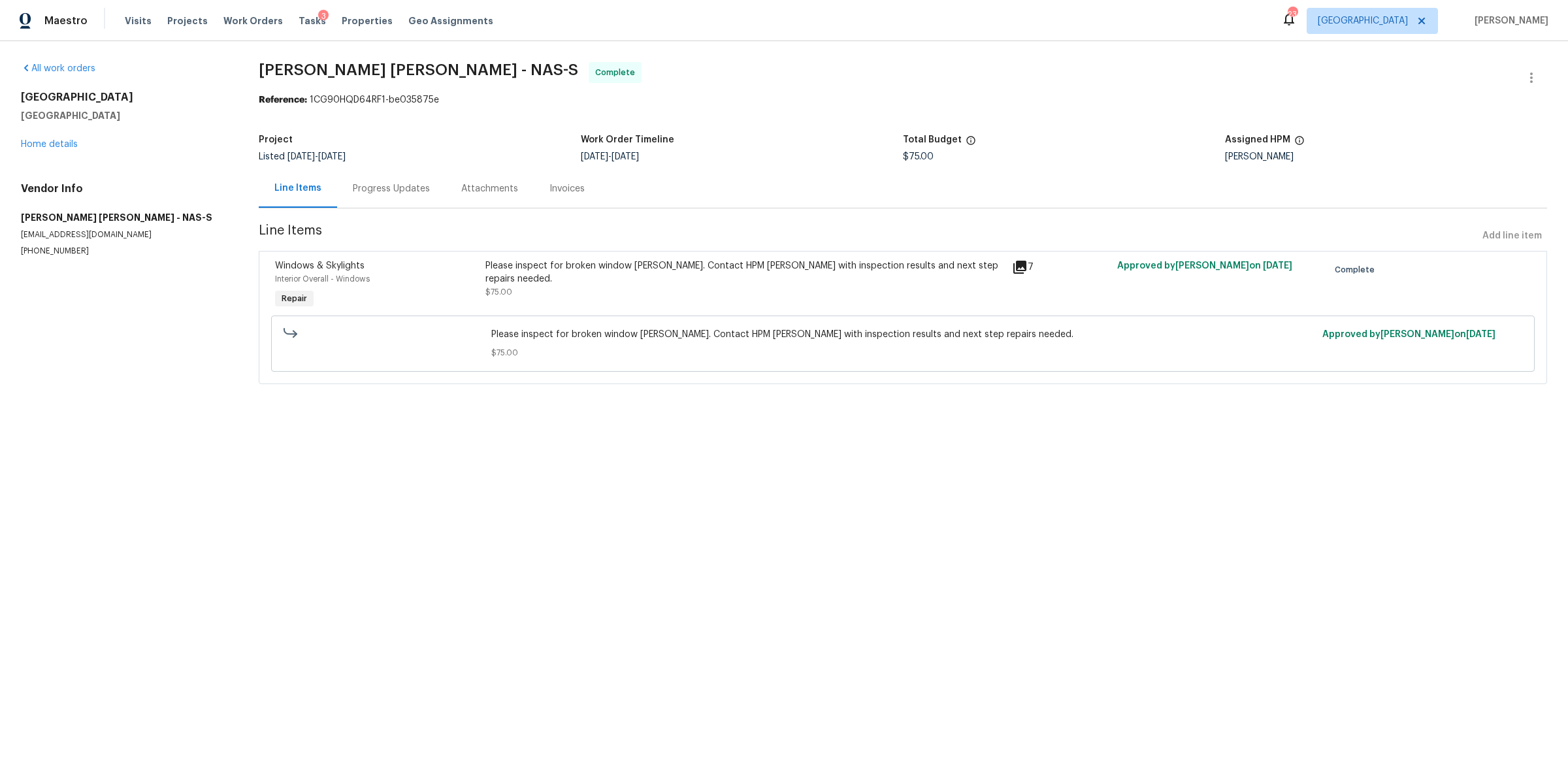
drag, startPoint x: 245, startPoint y: 21, endPoint x: 253, endPoint y: 30, distance: 12.0
click at [245, 21] on span "Work Orders" at bounding box center [253, 21] width 60 height 13
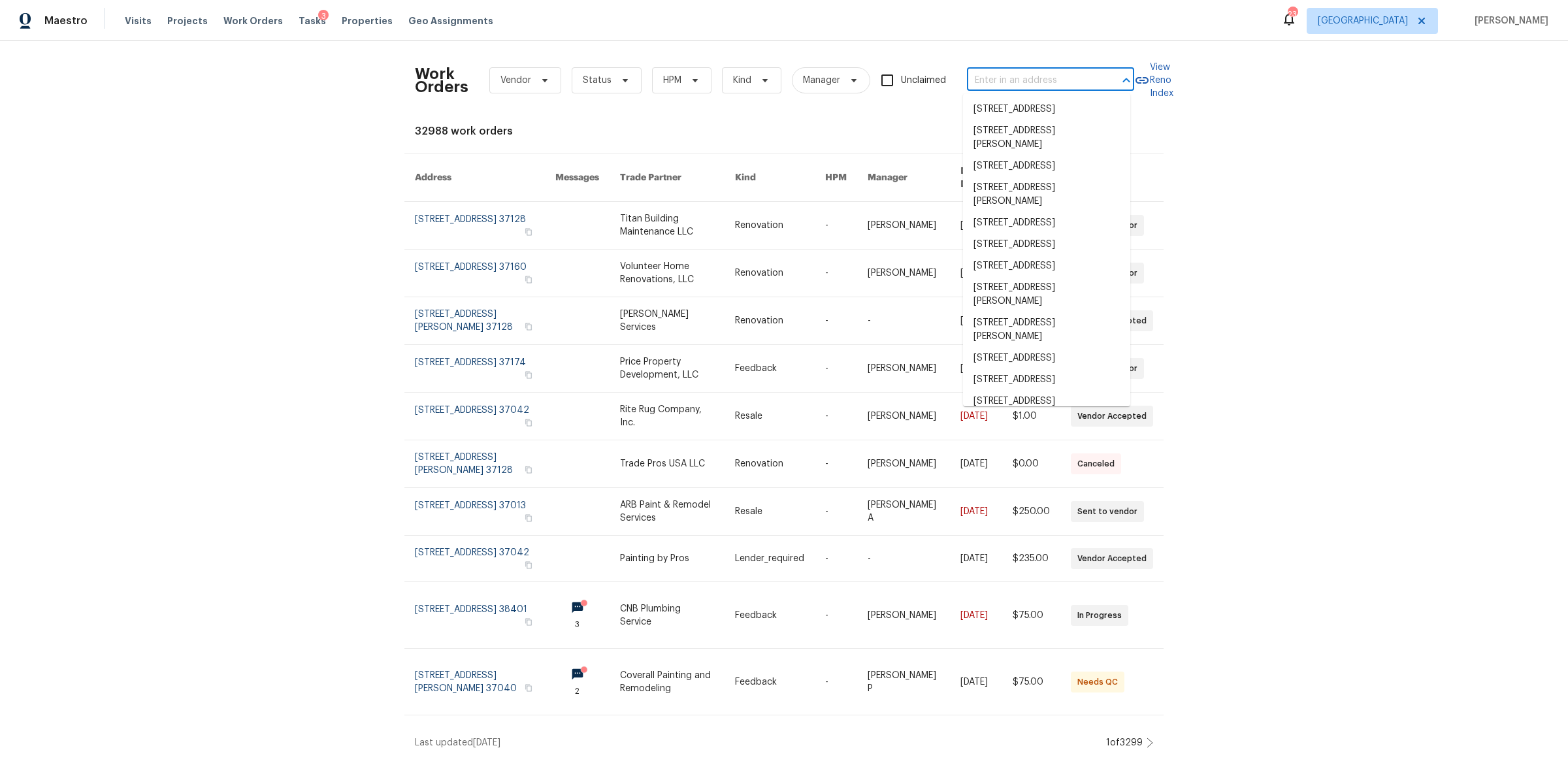
click at [988, 84] on input "text" at bounding box center [1032, 81] width 131 height 20
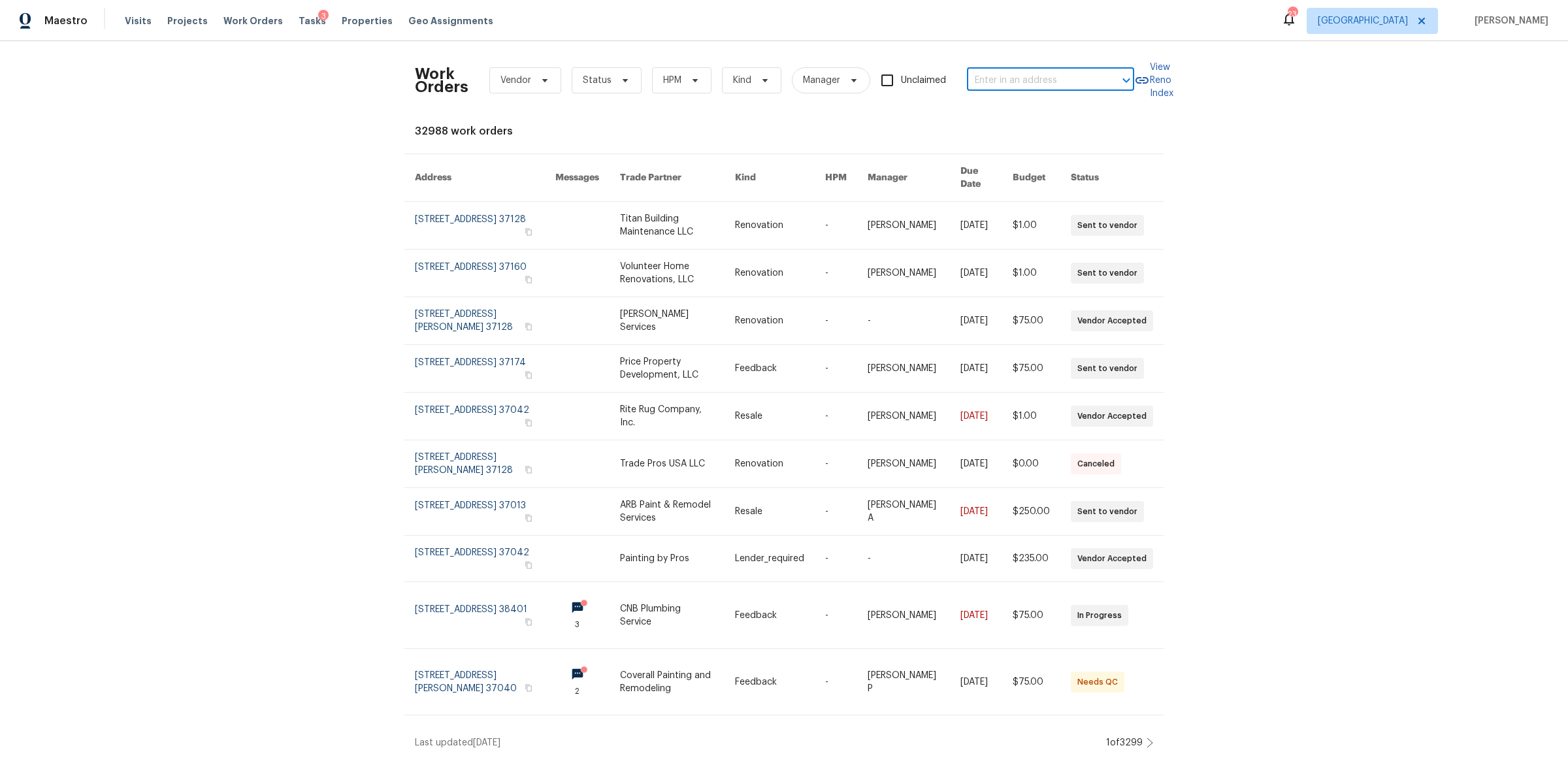
paste input "7925 Boone Trce, Nashville, TN 37221"
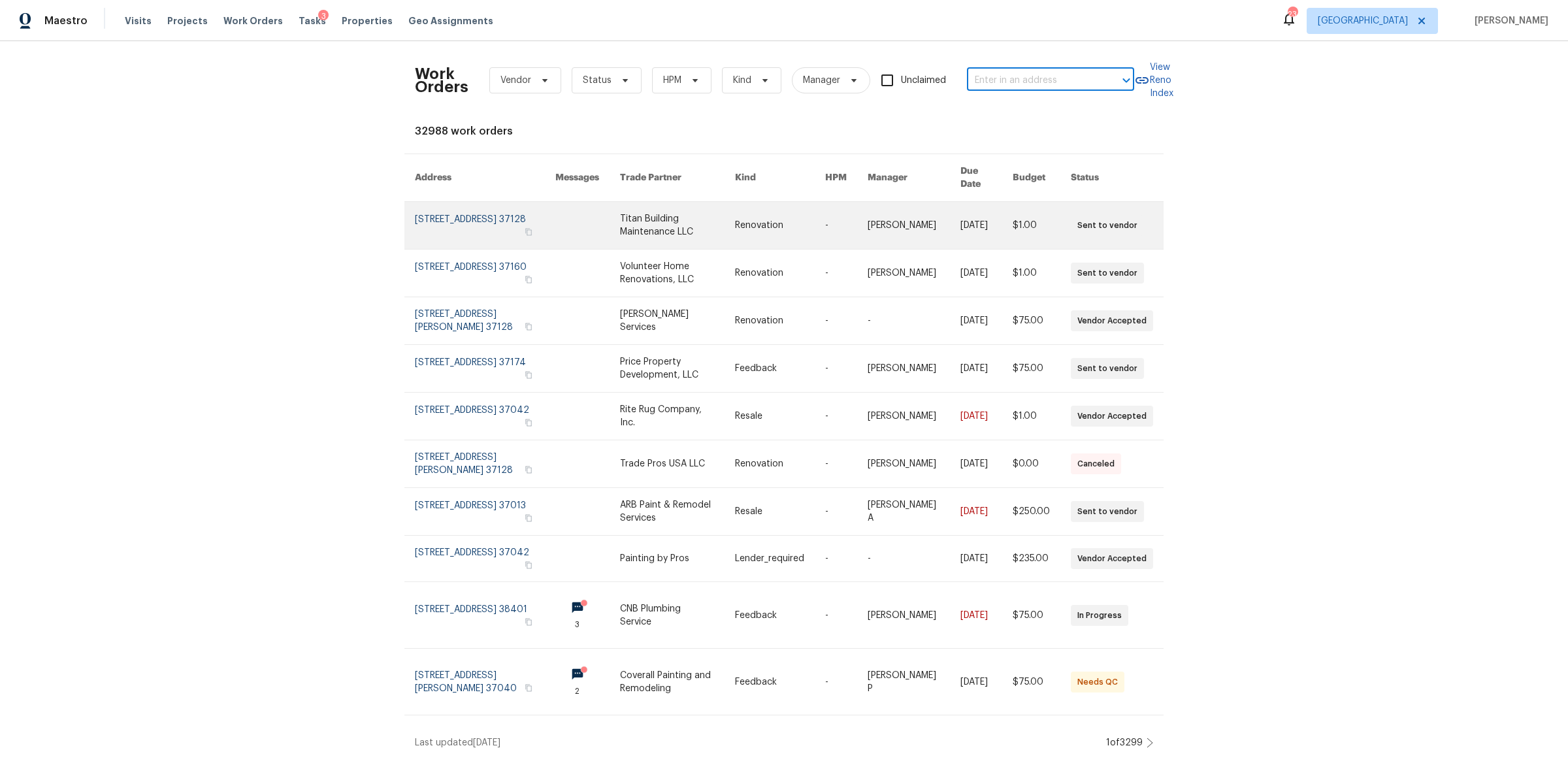
type input "7925 Boone Trce, Nashville, TN 37221"
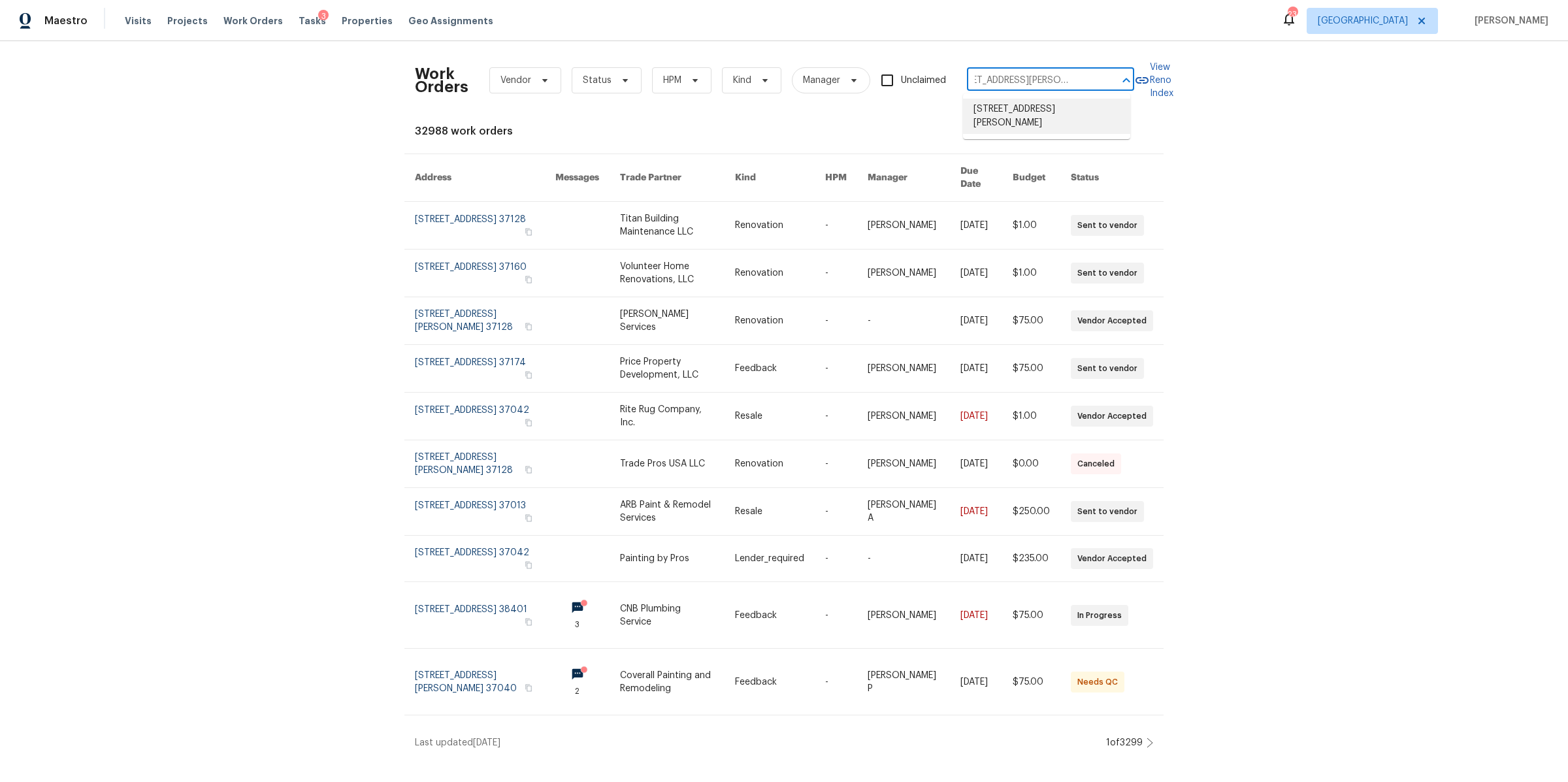
click at [1005, 123] on li "7925 Boone Trce, Nashville, TN 37221" at bounding box center [1046, 116] width 167 height 36
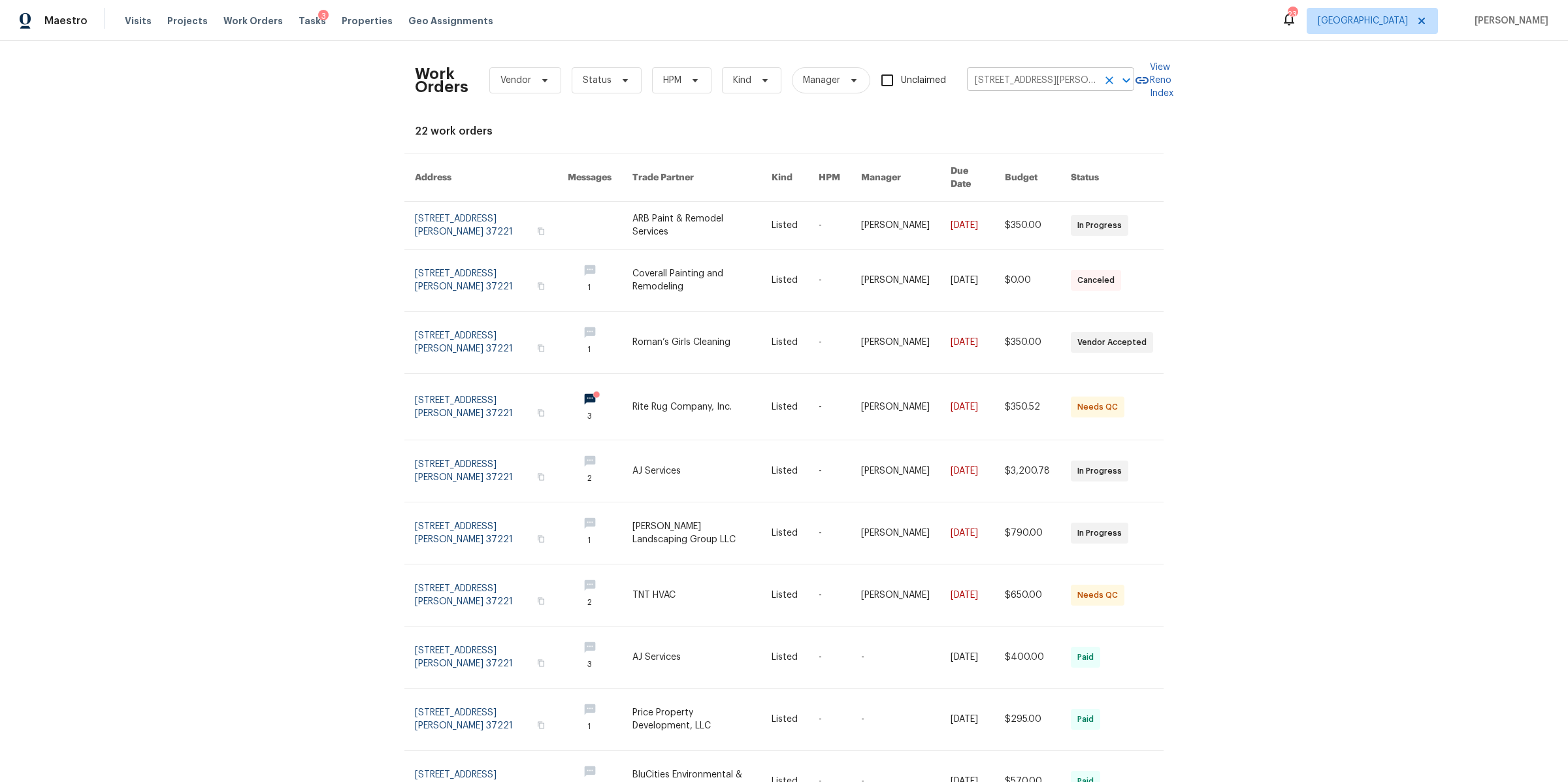
click at [1058, 81] on input "7925 Boone Trce, Nashville, TN 37221" at bounding box center [1032, 81] width 131 height 20
paste input "3108 Celt Aly, Nolensville, TN 37135"
type input "3108 Celt Aly, Nolensville, TN 37135"
click at [1003, 108] on li "3108 Celt Aly, Nolensville, TN 37135" at bounding box center [1046, 110] width 167 height 22
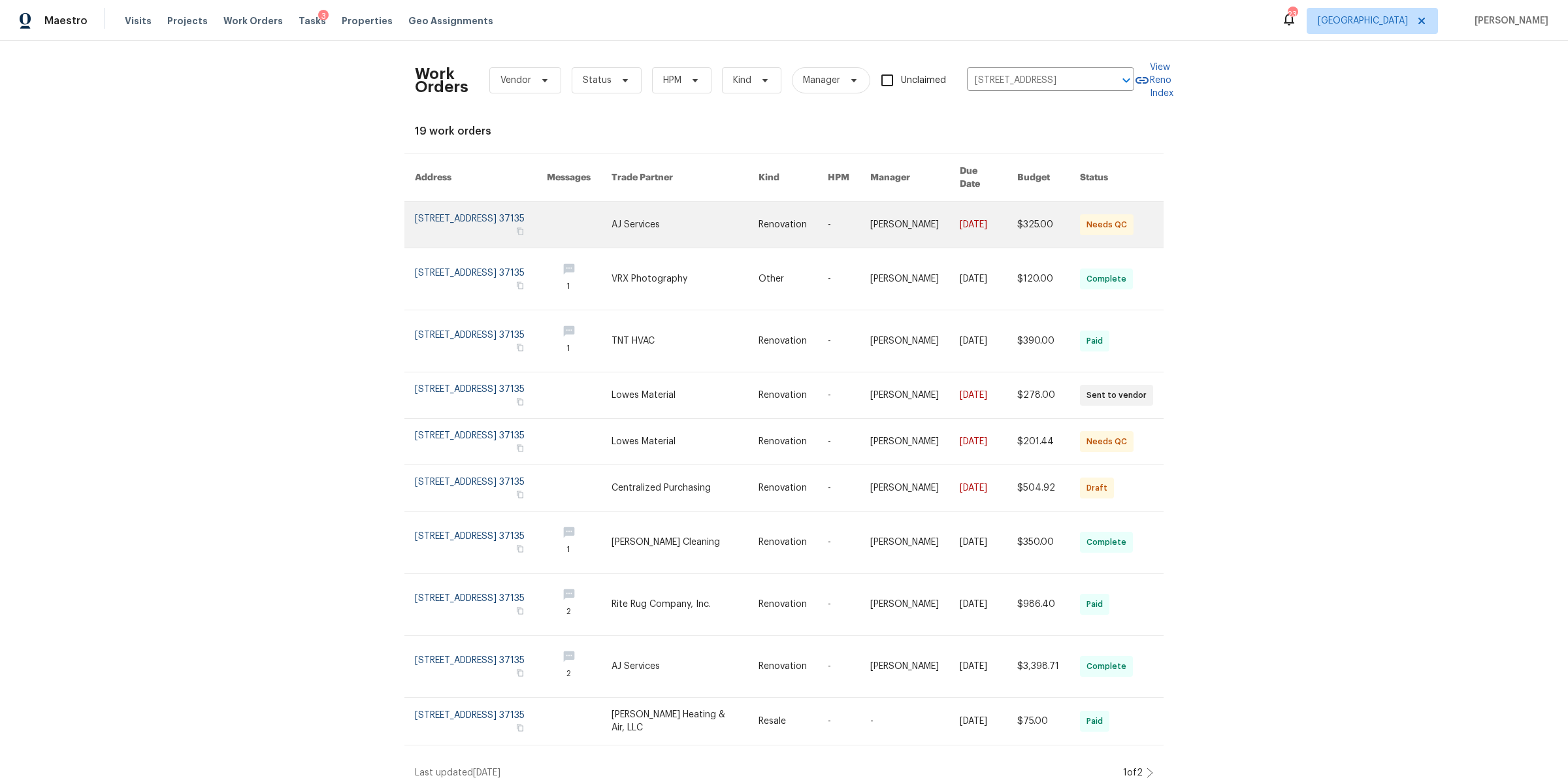
click at [433, 219] on link at bounding box center [481, 224] width 132 height 46
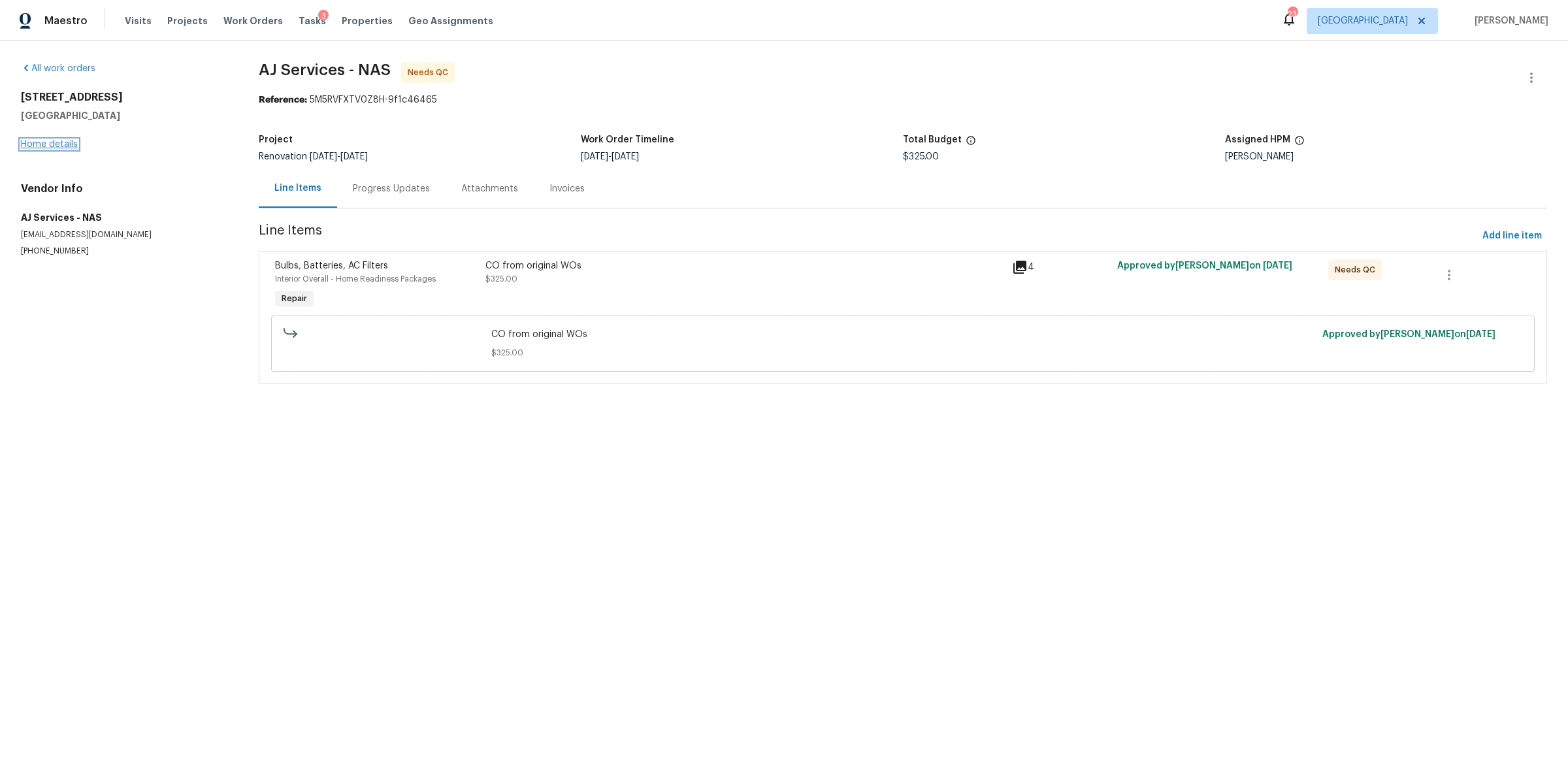
click at [47, 145] on link "Home details" at bounding box center [49, 144] width 57 height 9
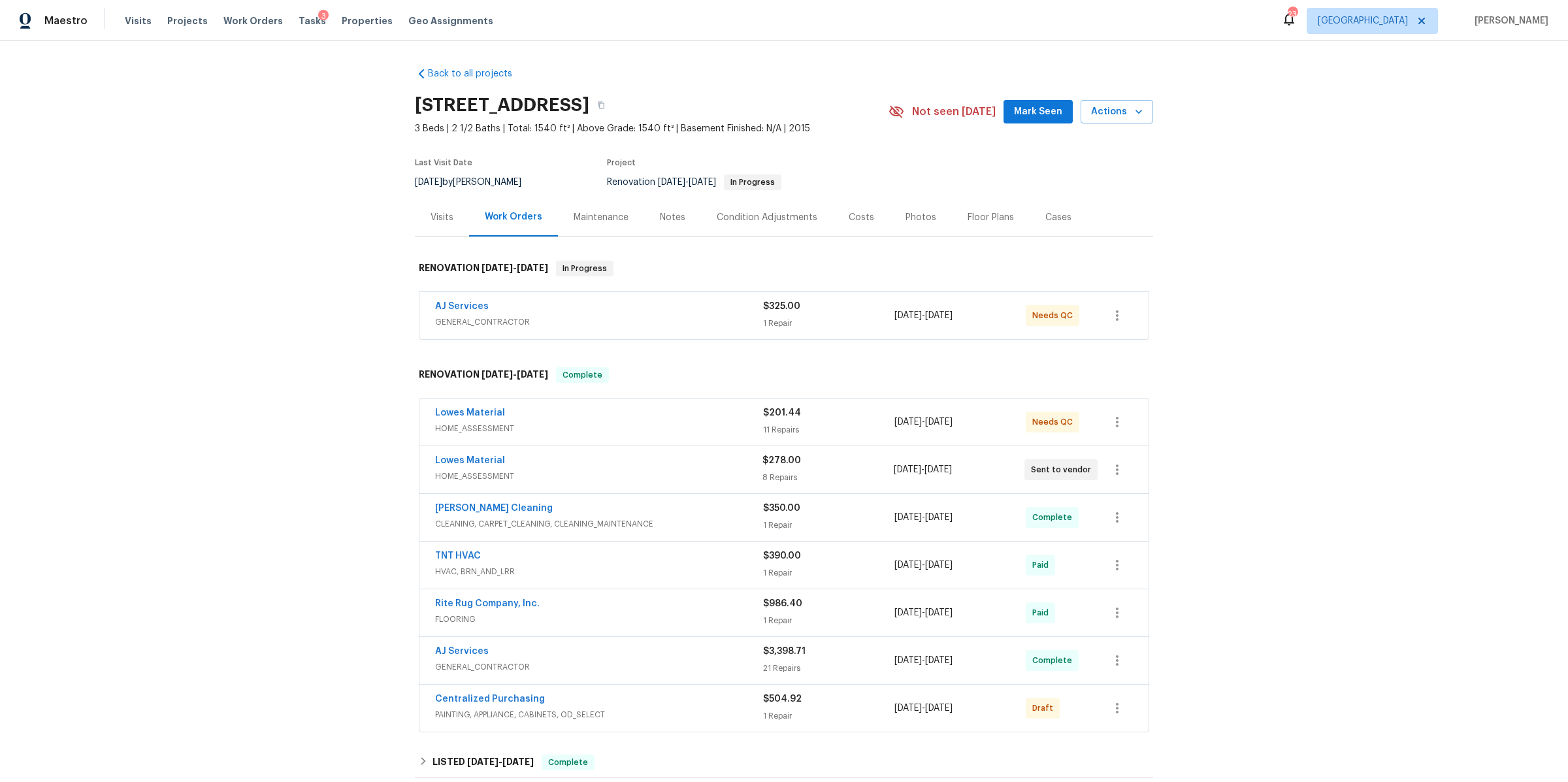
click at [433, 221] on div "Visits" at bounding box center [441, 218] width 23 height 13
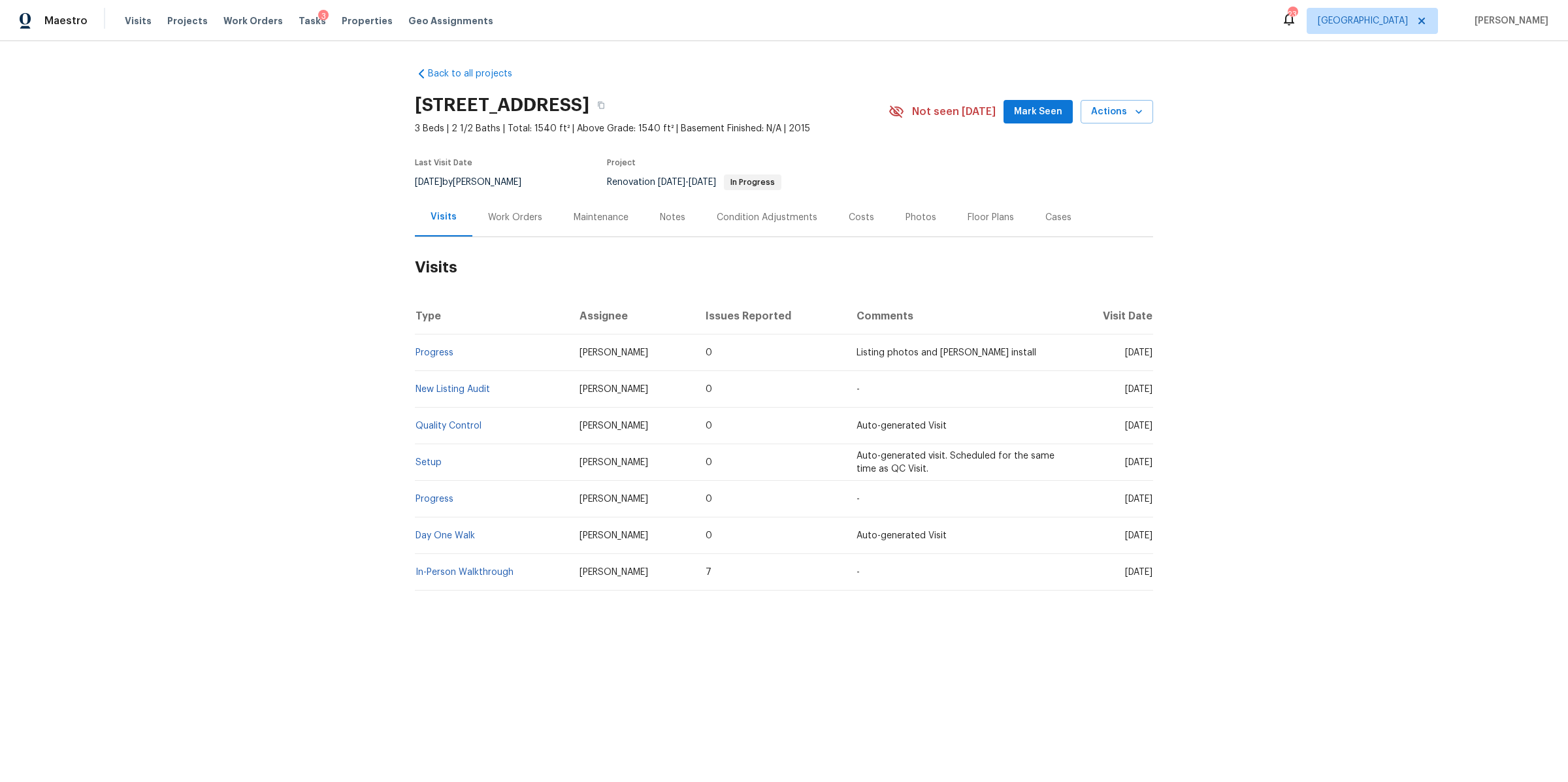
click at [489, 220] on div "Work Orders" at bounding box center [515, 218] width 54 height 13
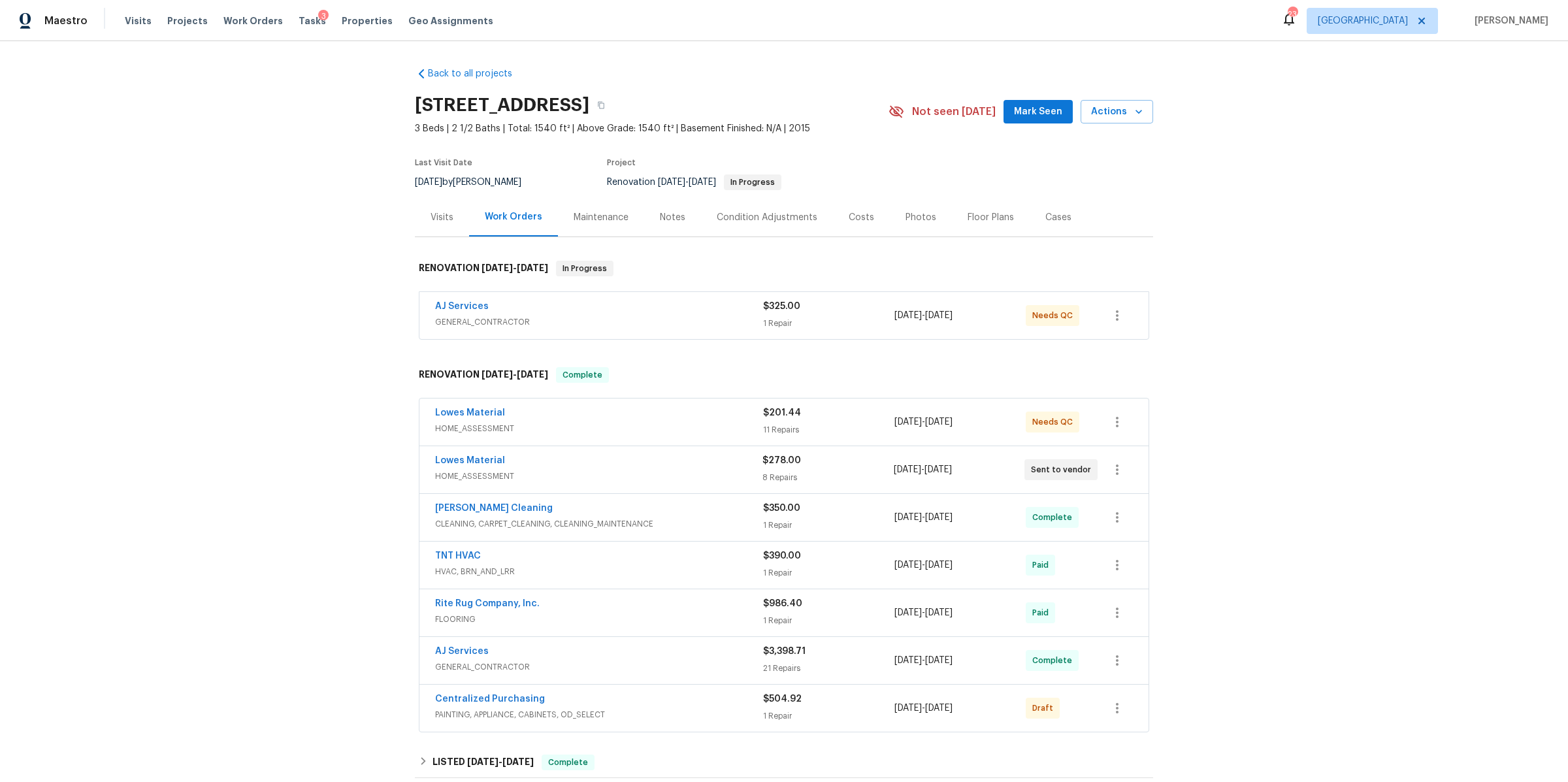
click at [626, 304] on div "AJ Services" at bounding box center [599, 308] width 328 height 16
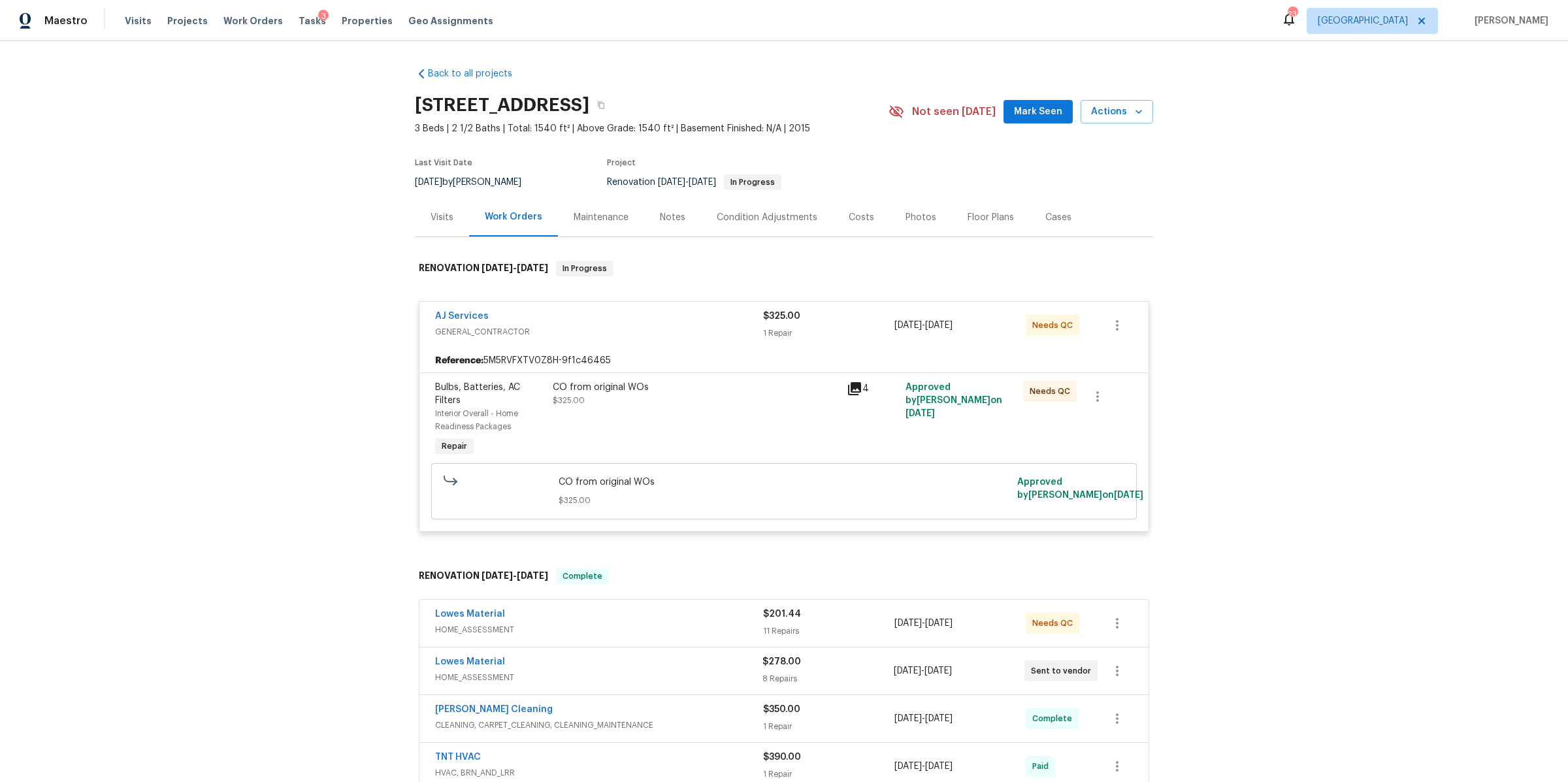
click at [685, 420] on div "CO from original WOs $325.00" at bounding box center [695, 420] width 294 height 86
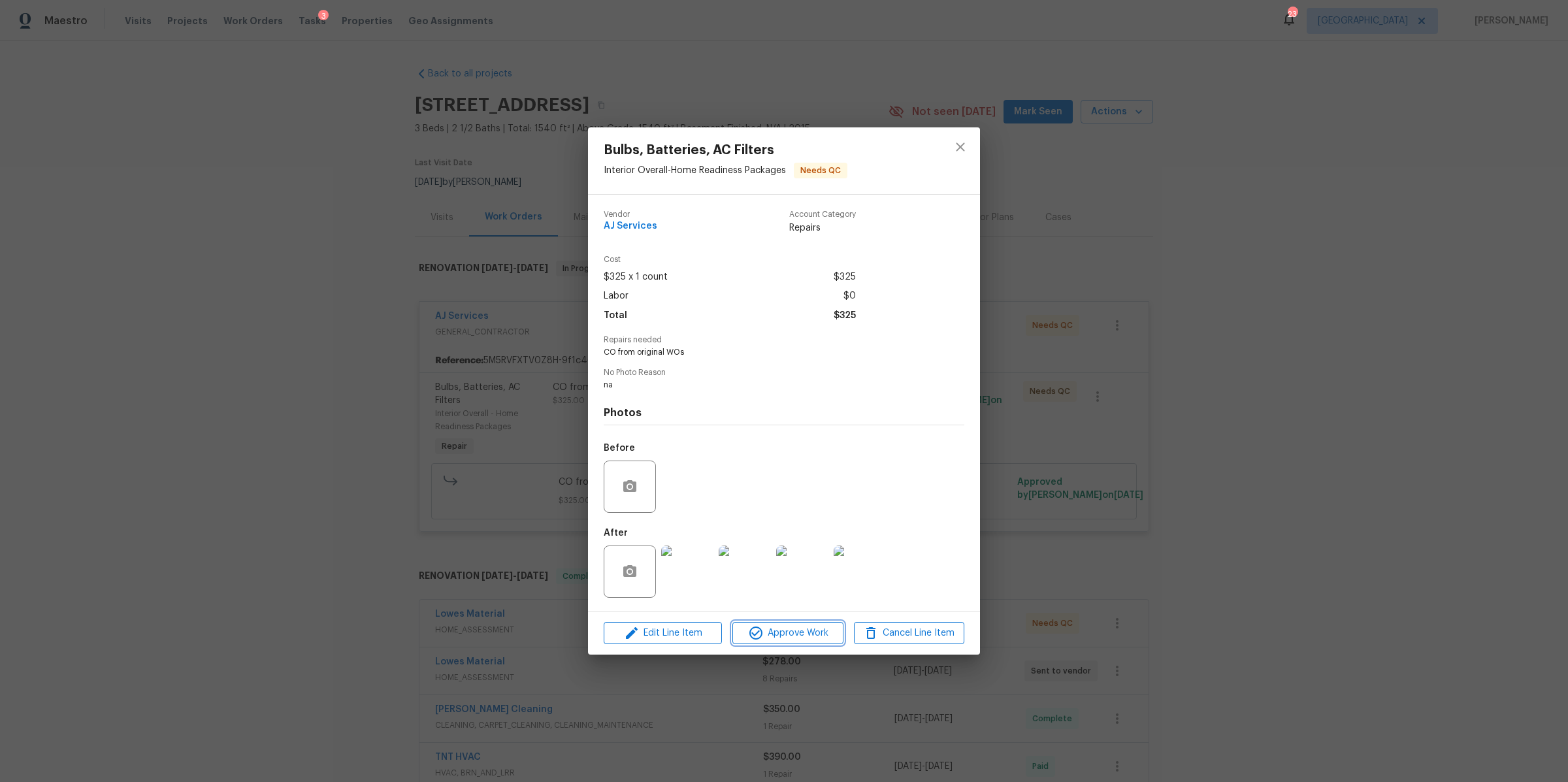
click at [797, 632] on span "Approve Work" at bounding box center [787, 633] width 102 height 16
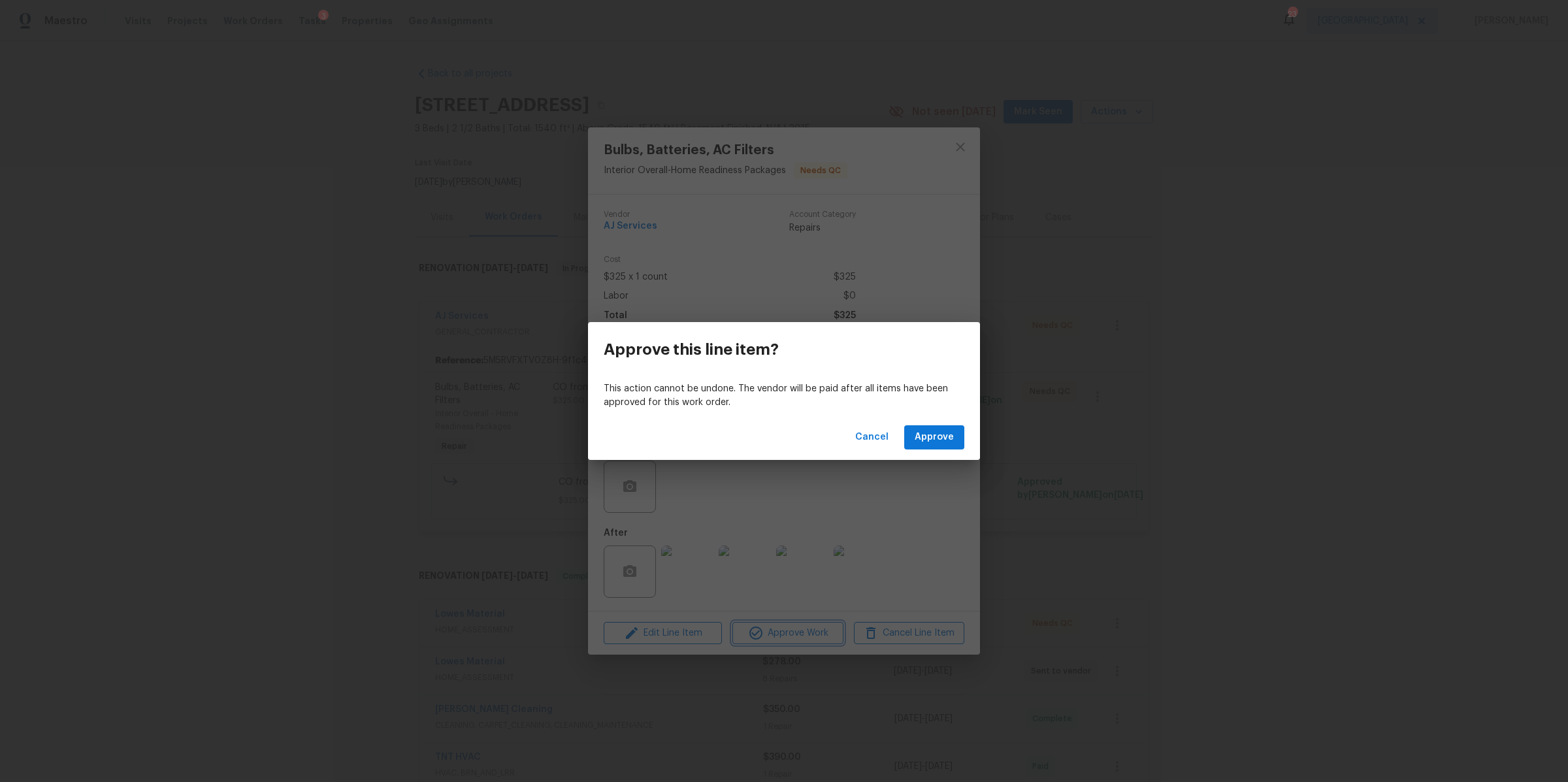
click at [1183, 455] on div "Approve this line item? This action cannot be undone. The vendor will be paid a…" at bounding box center [784, 391] width 1568 height 782
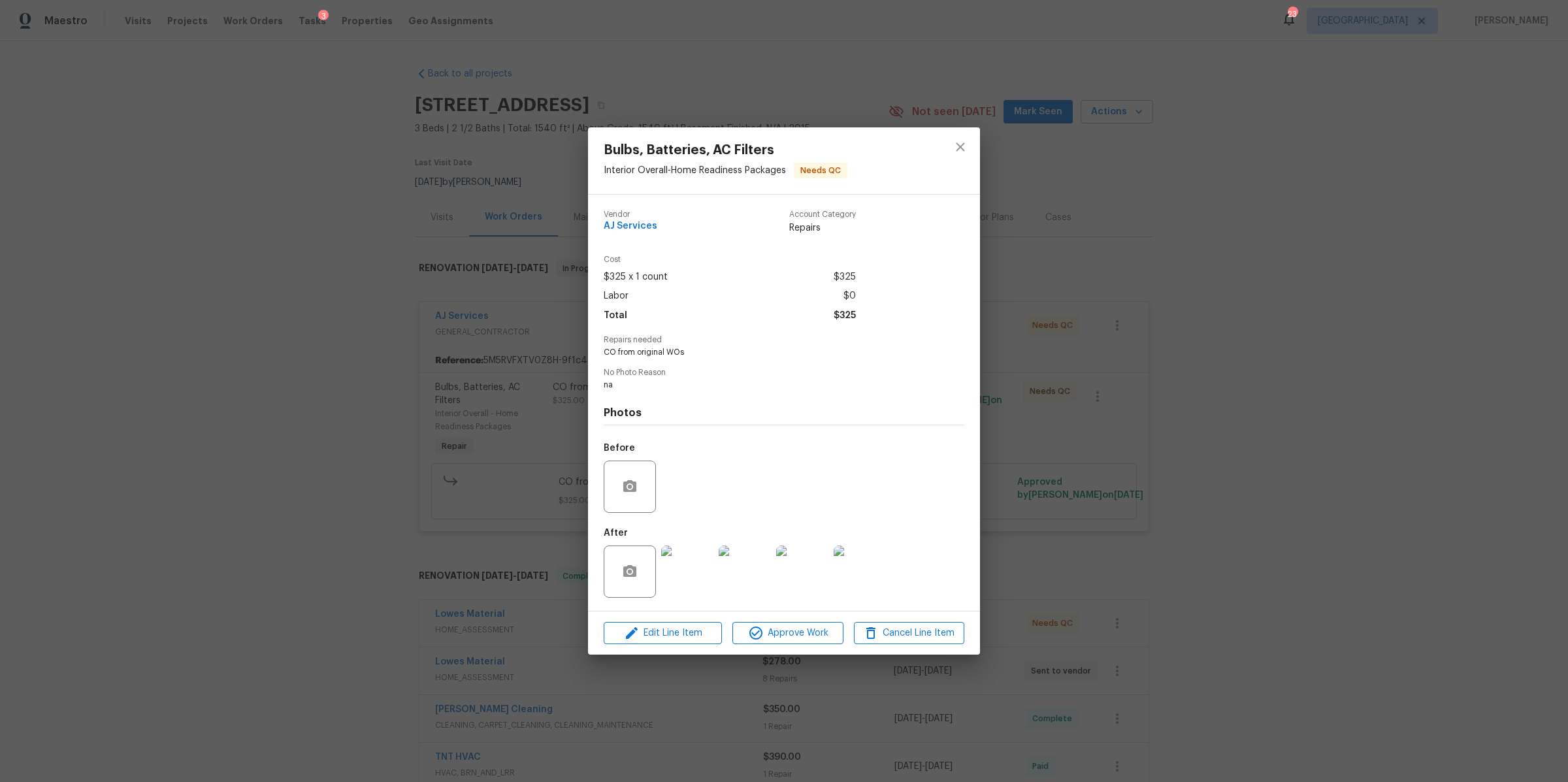
click at [1182, 455] on div "Bulbs, Batteries, AC Filters Interior Overall - Home Readiness Packages Needs Q…" at bounding box center [784, 391] width 1568 height 782
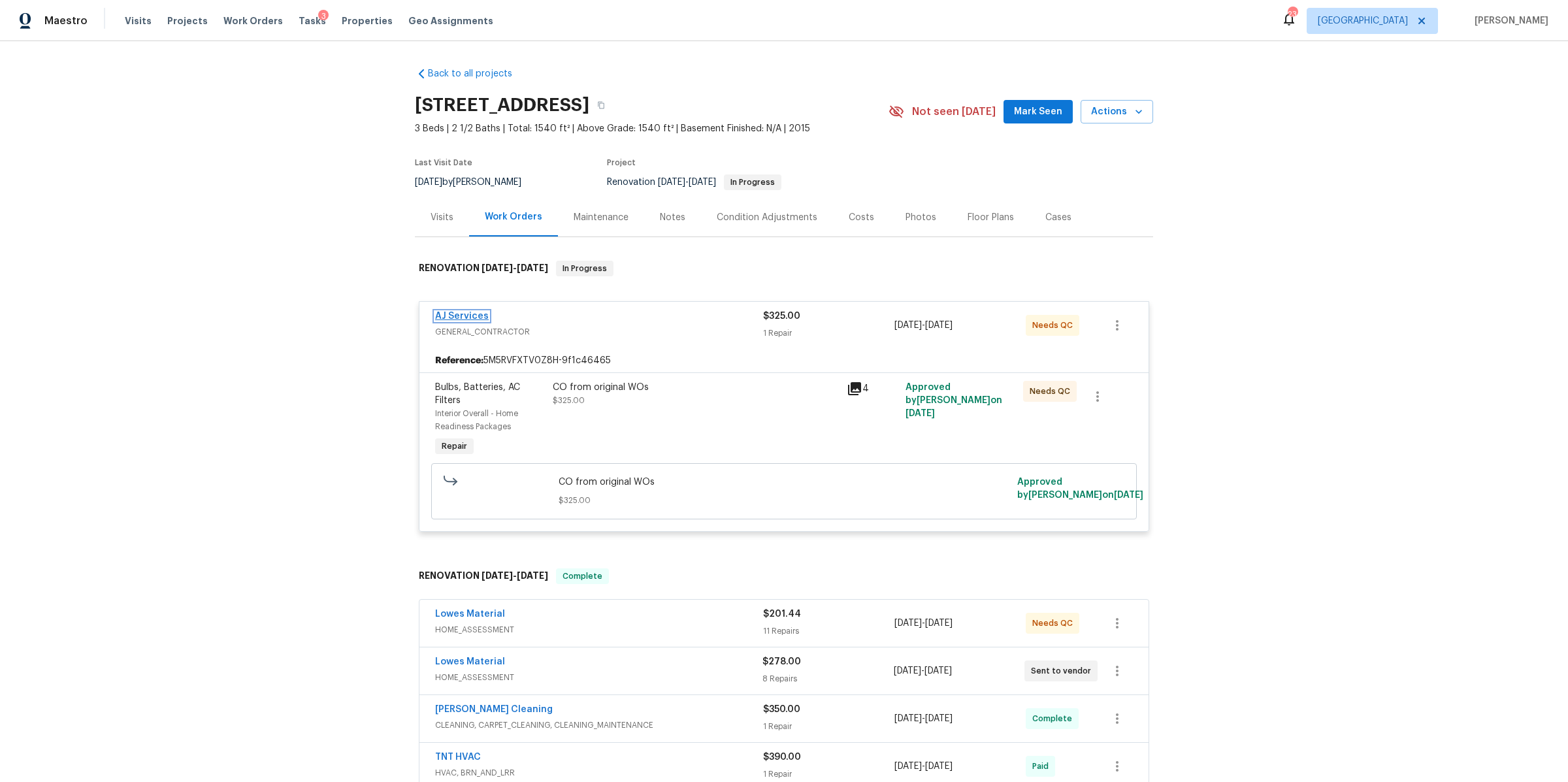
click at [458, 317] on link "AJ Services" at bounding box center [462, 316] width 54 height 9
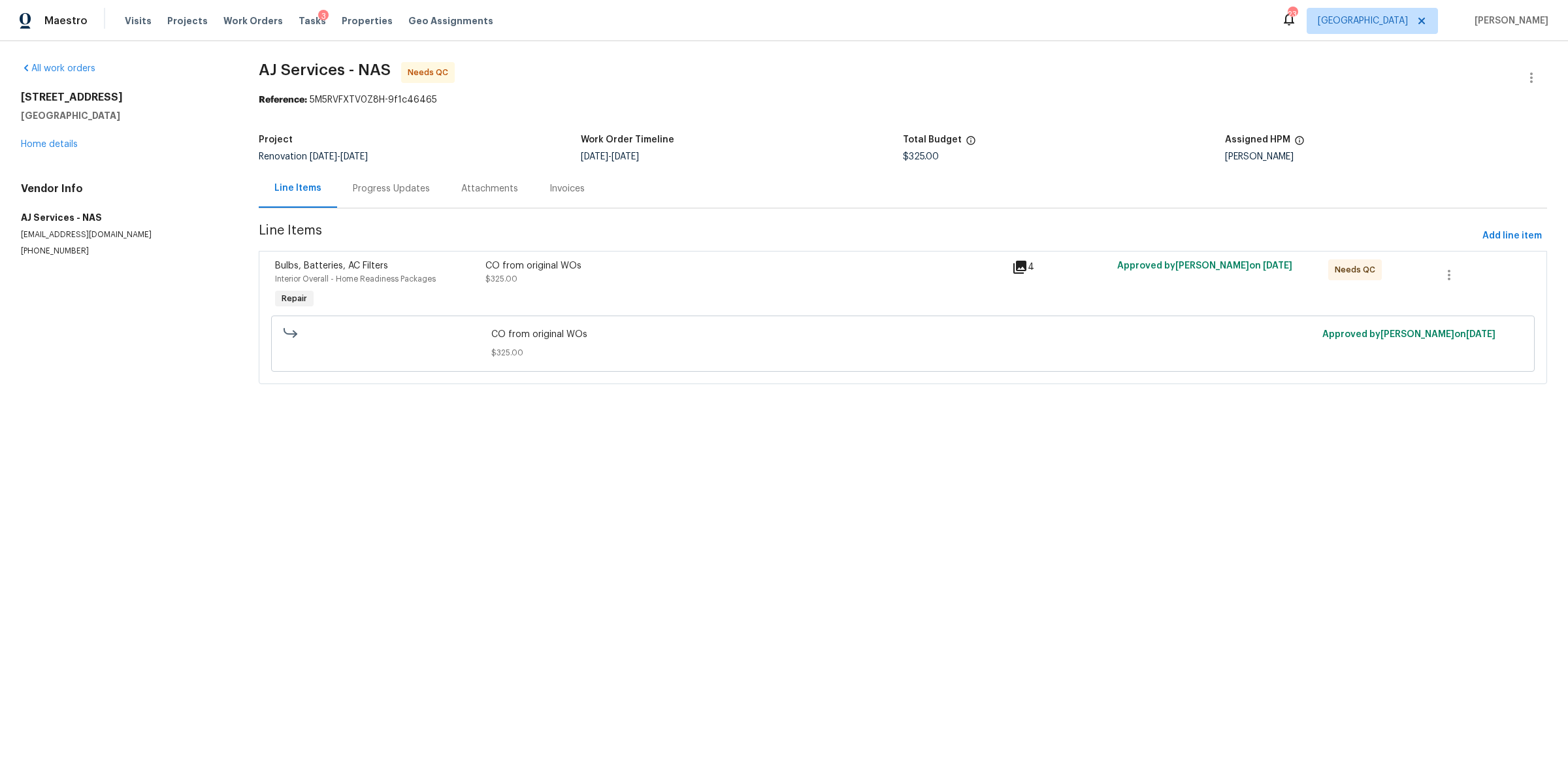
click at [386, 179] on div "Progress Updates" at bounding box center [391, 188] width 108 height 38
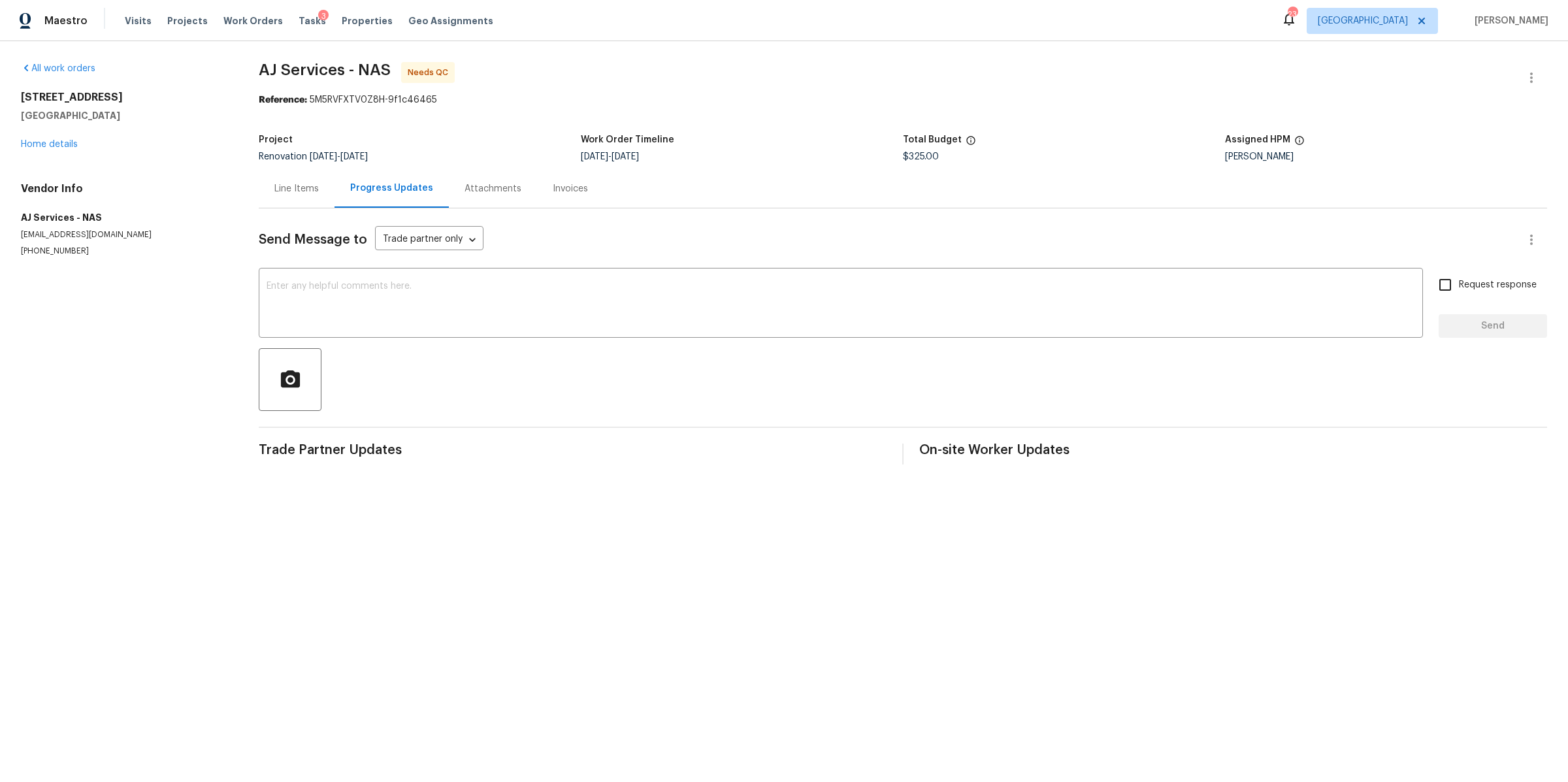
click at [303, 195] on div "Line Items" at bounding box center [296, 189] width 44 height 13
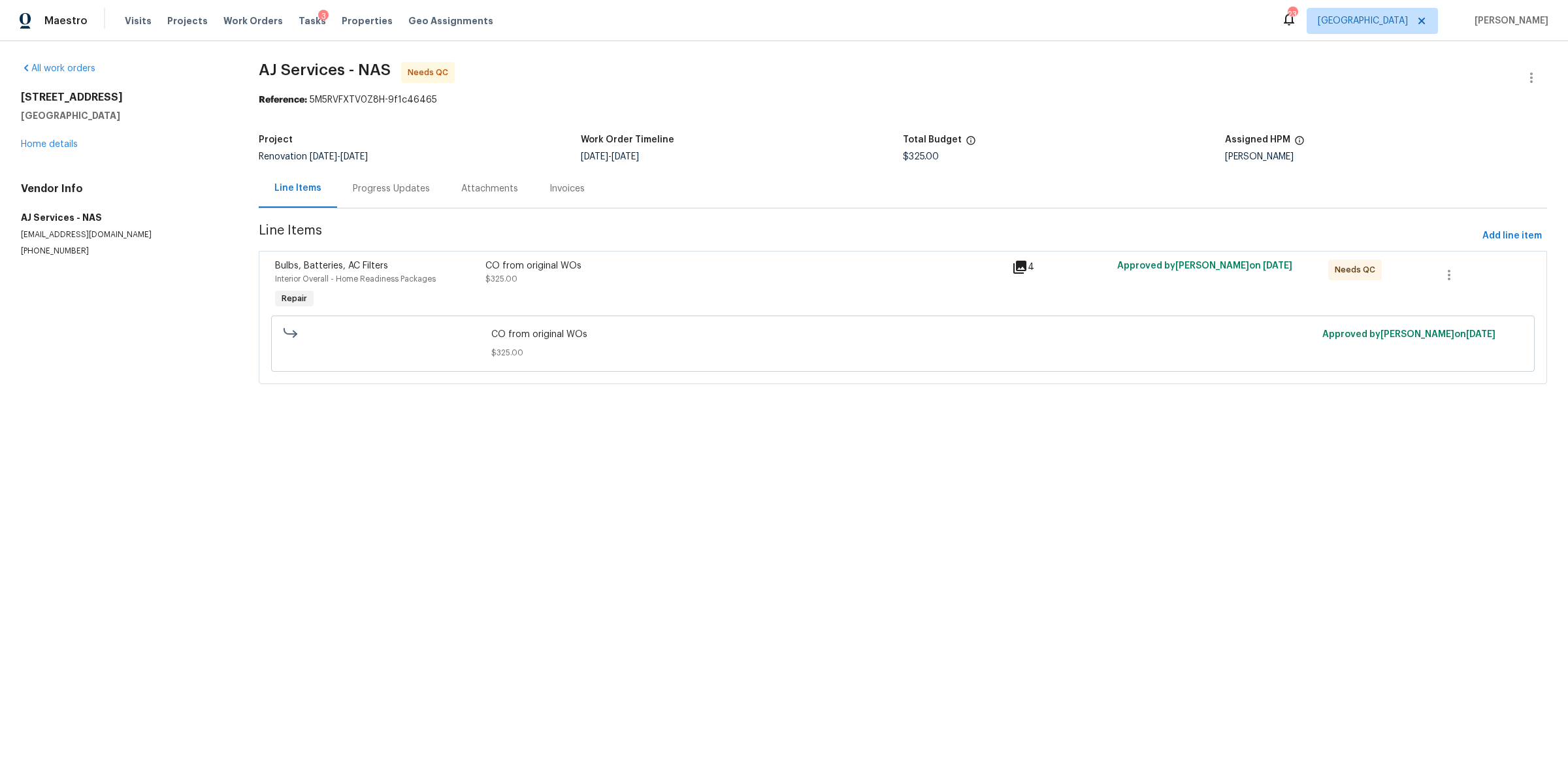
click at [647, 283] on div "CO from original WOs $325.00" at bounding box center [745, 272] width 518 height 26
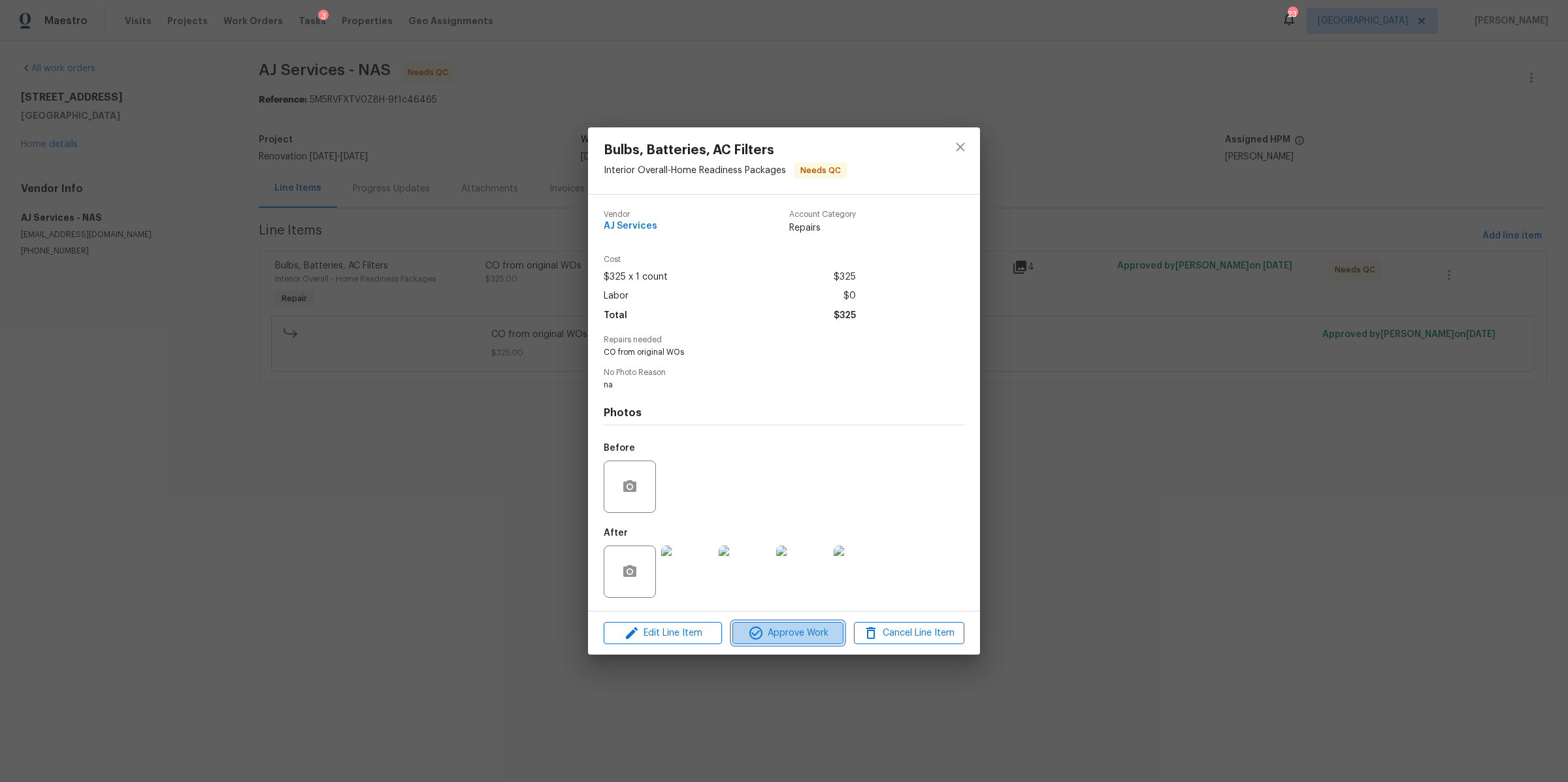
click at [791, 638] on span "Approve Work" at bounding box center [787, 633] width 102 height 16
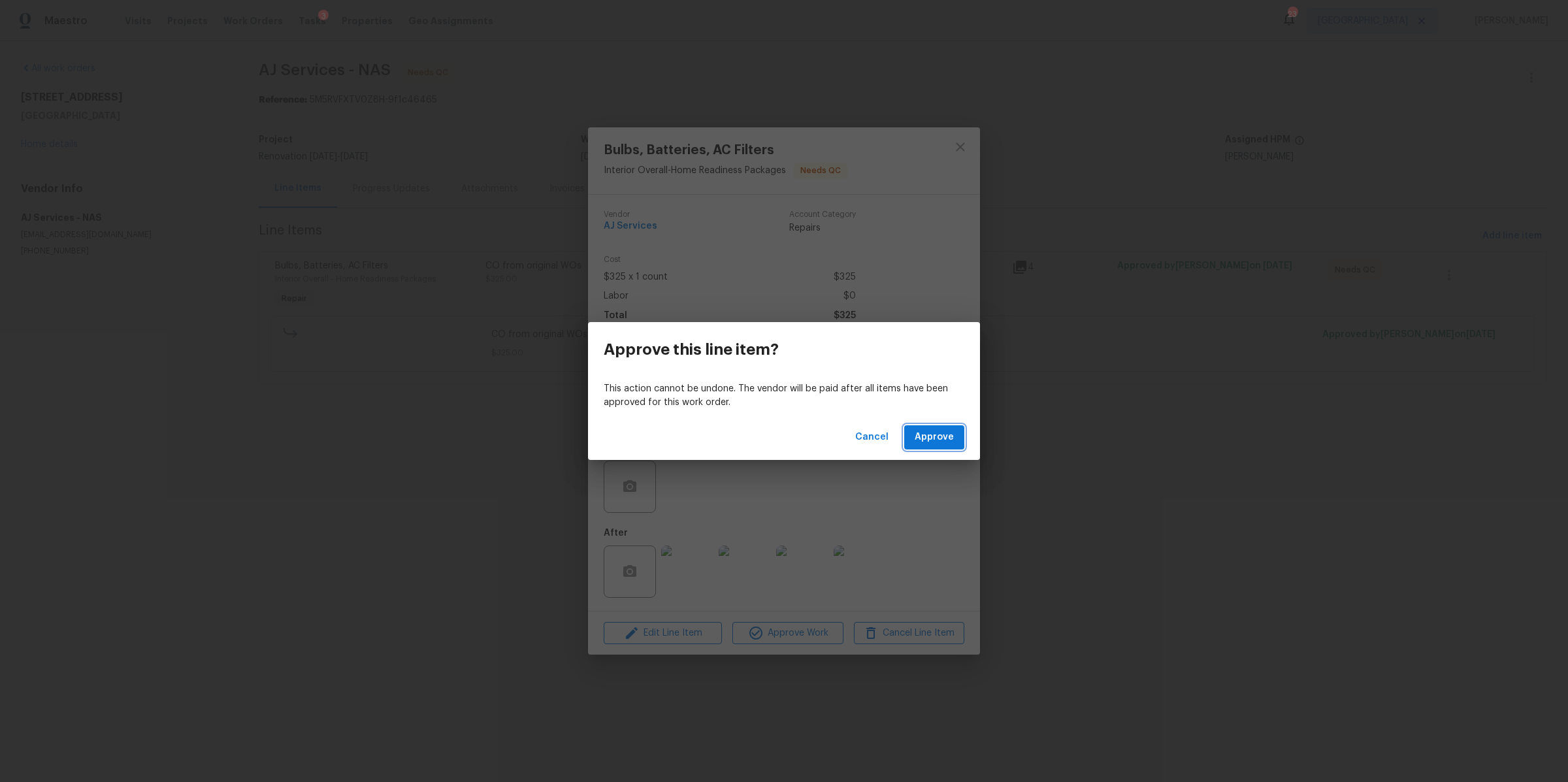
click at [939, 441] on span "Approve" at bounding box center [934, 437] width 39 height 16
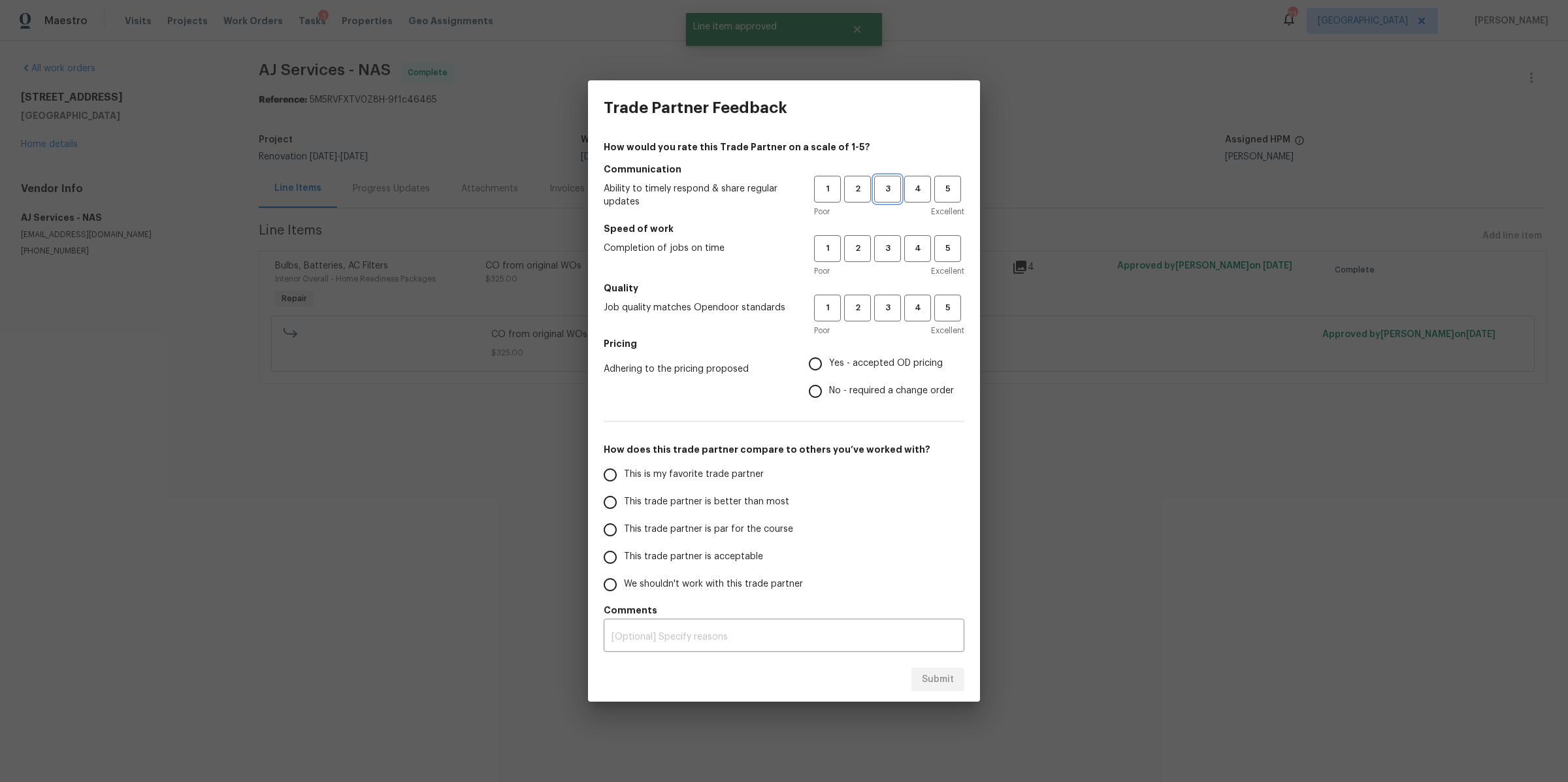
click at [883, 187] on span "3" at bounding box center [887, 189] width 24 height 15
click at [890, 251] on span "3" at bounding box center [887, 248] width 24 height 15
click at [891, 302] on span "3" at bounding box center [887, 308] width 24 height 15
click at [814, 362] on input "Yes - accepted OD pricing" at bounding box center [815, 364] width 28 height 28
radio input "true"
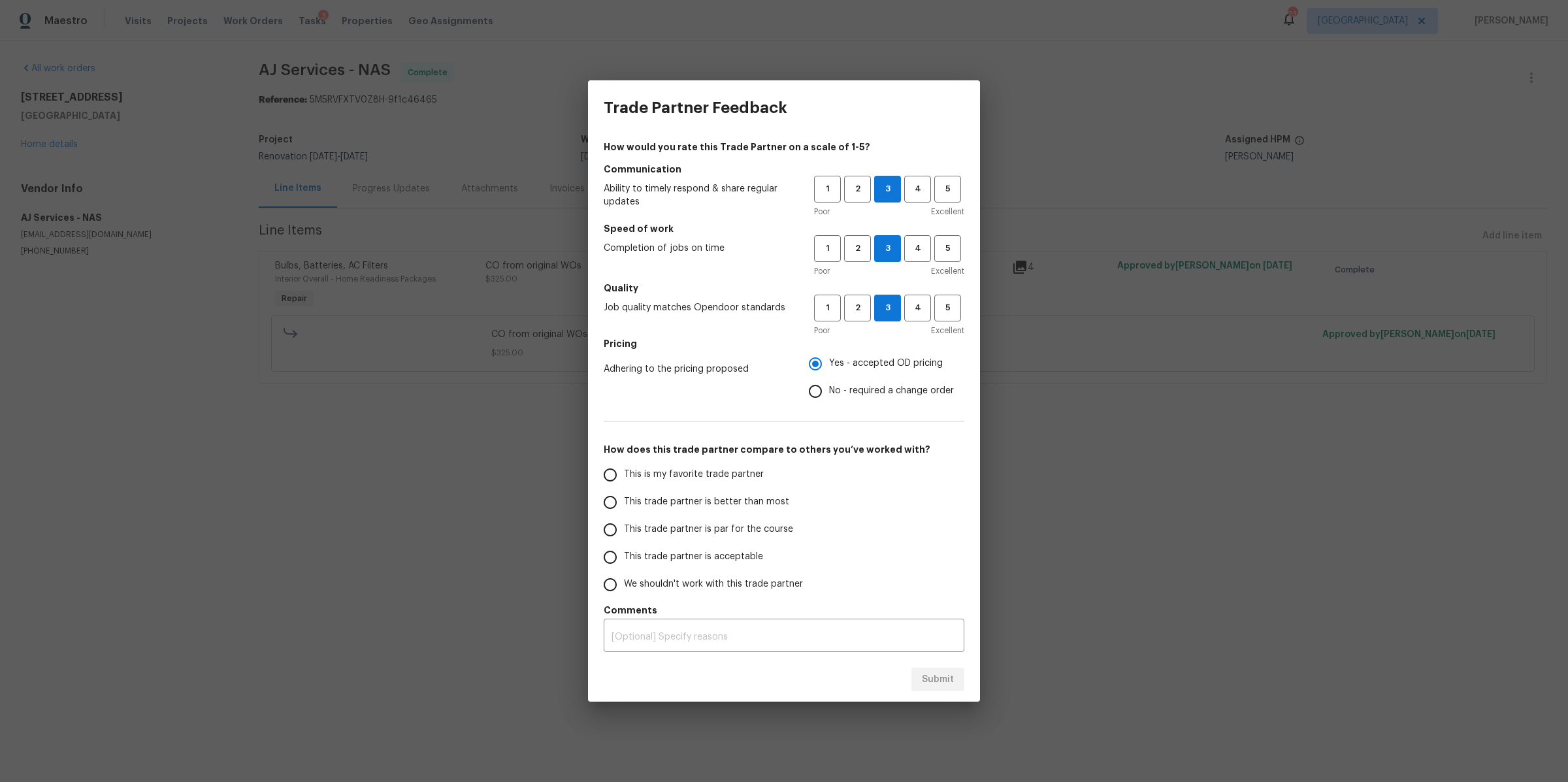
click at [726, 527] on span "This trade partner is par for the course" at bounding box center [708, 529] width 169 height 14
click at [624, 527] on input "This trade partner is par for the course" at bounding box center [611, 530] width 28 height 28
click at [937, 685] on span "Submit" at bounding box center [938, 680] width 32 height 16
radio input "true"
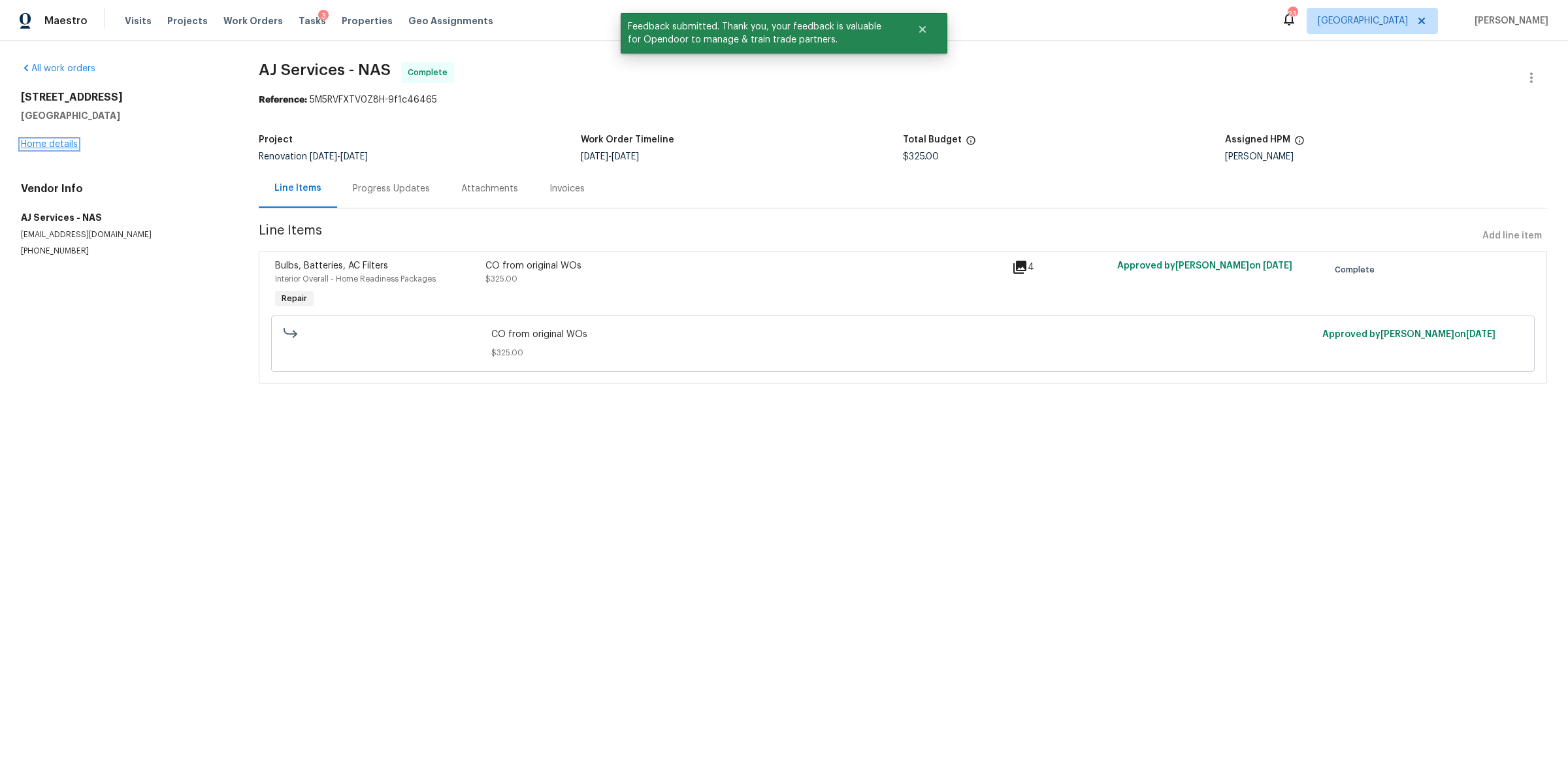
click at [52, 144] on link "Home details" at bounding box center [49, 144] width 57 height 9
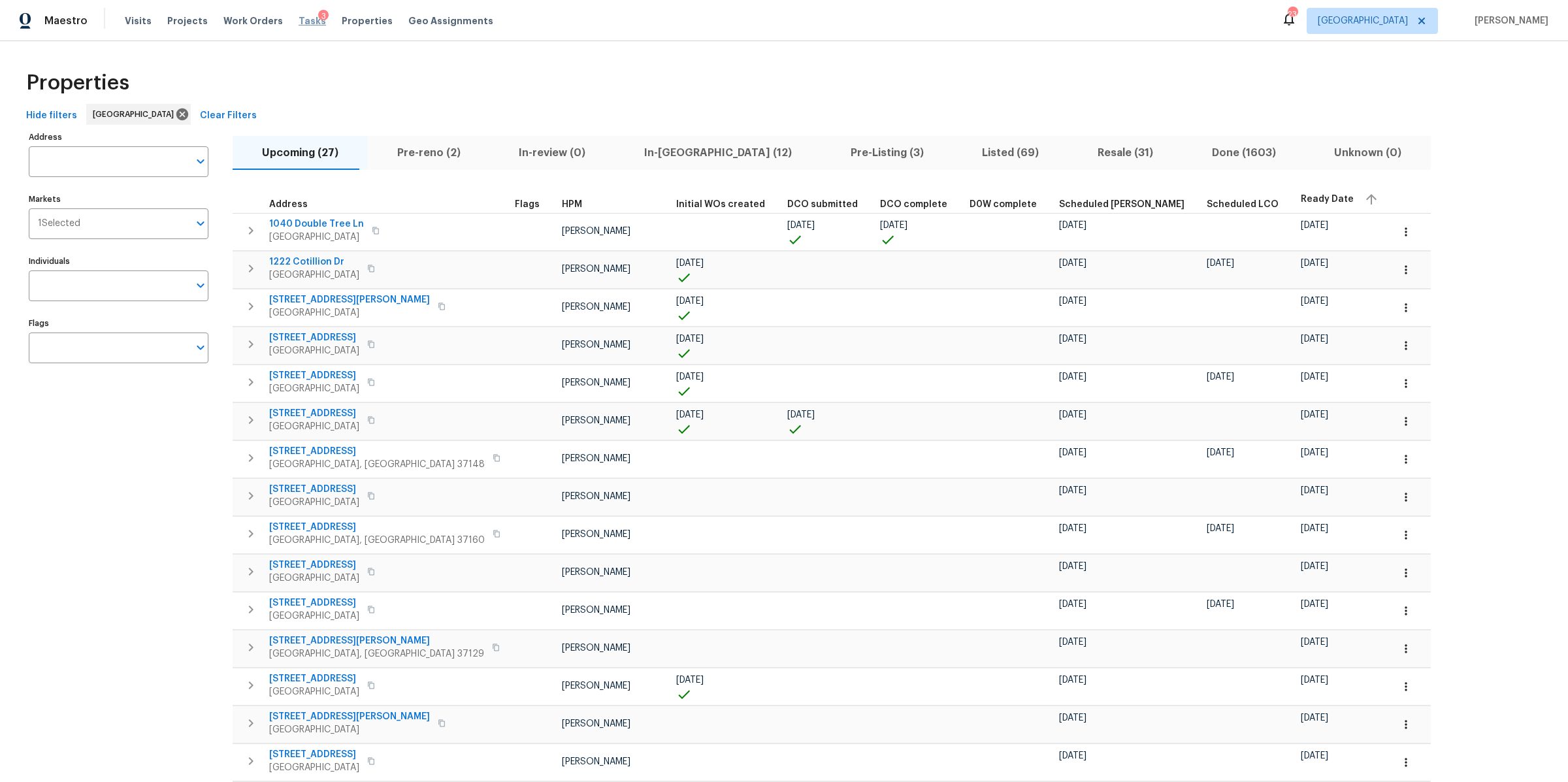
click at [298, 23] on span "Tasks" at bounding box center [312, 20] width 28 height 9
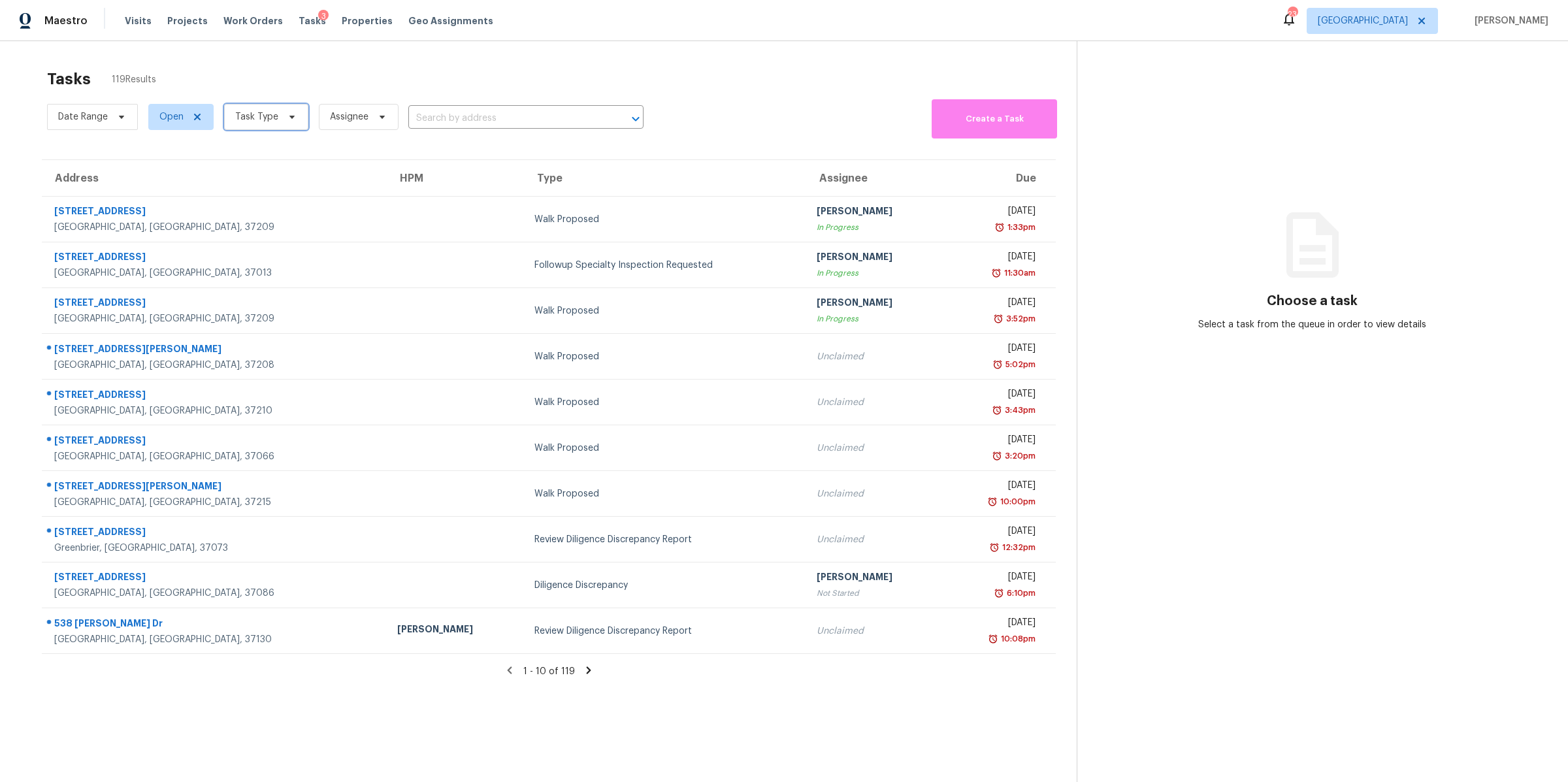
drag, startPoint x: 286, startPoint y: 121, endPoint x: 285, endPoint y: 131, distance: 10.0
click at [287, 121] on icon at bounding box center [292, 117] width 10 height 10
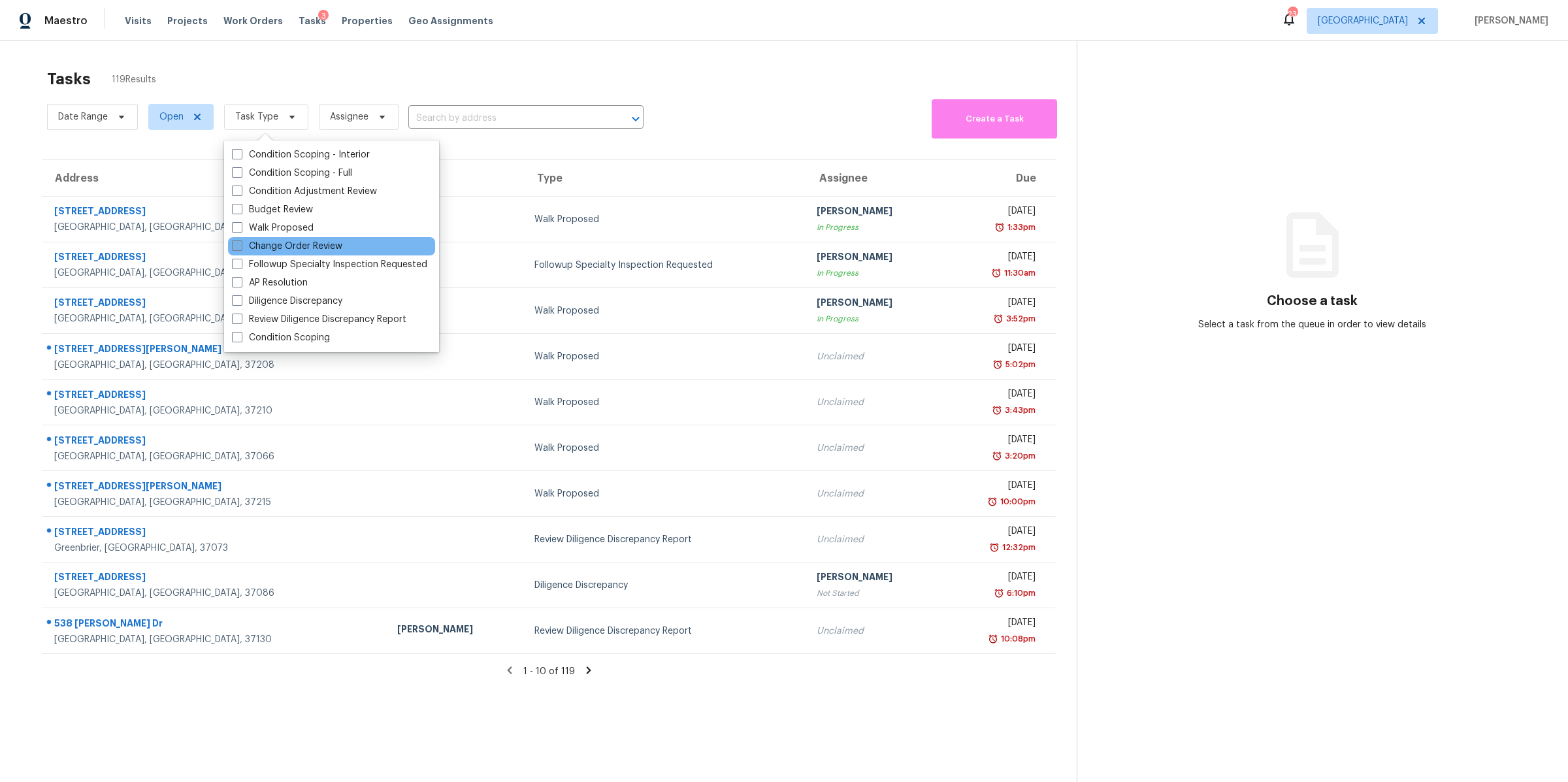
click at [274, 240] on label "Change Order Review" at bounding box center [287, 246] width 110 height 13
click at [240, 240] on input "Change Order Review" at bounding box center [236, 244] width 9 height 9
checkbox input "true"
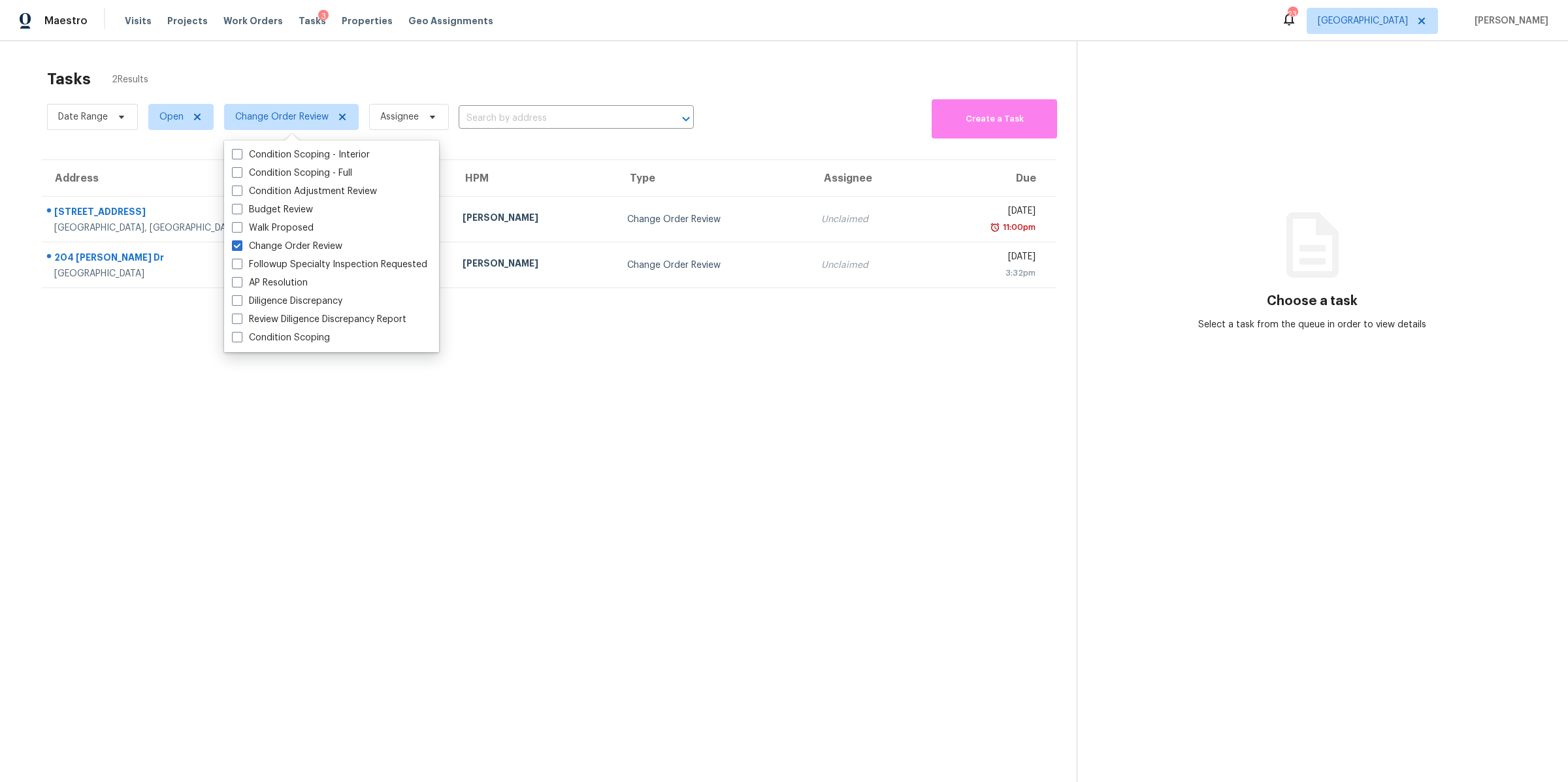
click at [388, 57] on div "Tasks 2 Results Date Range Open Change Order Review Assignee ​ Create a Task Ad…" at bounding box center [784, 432] width 1568 height 782
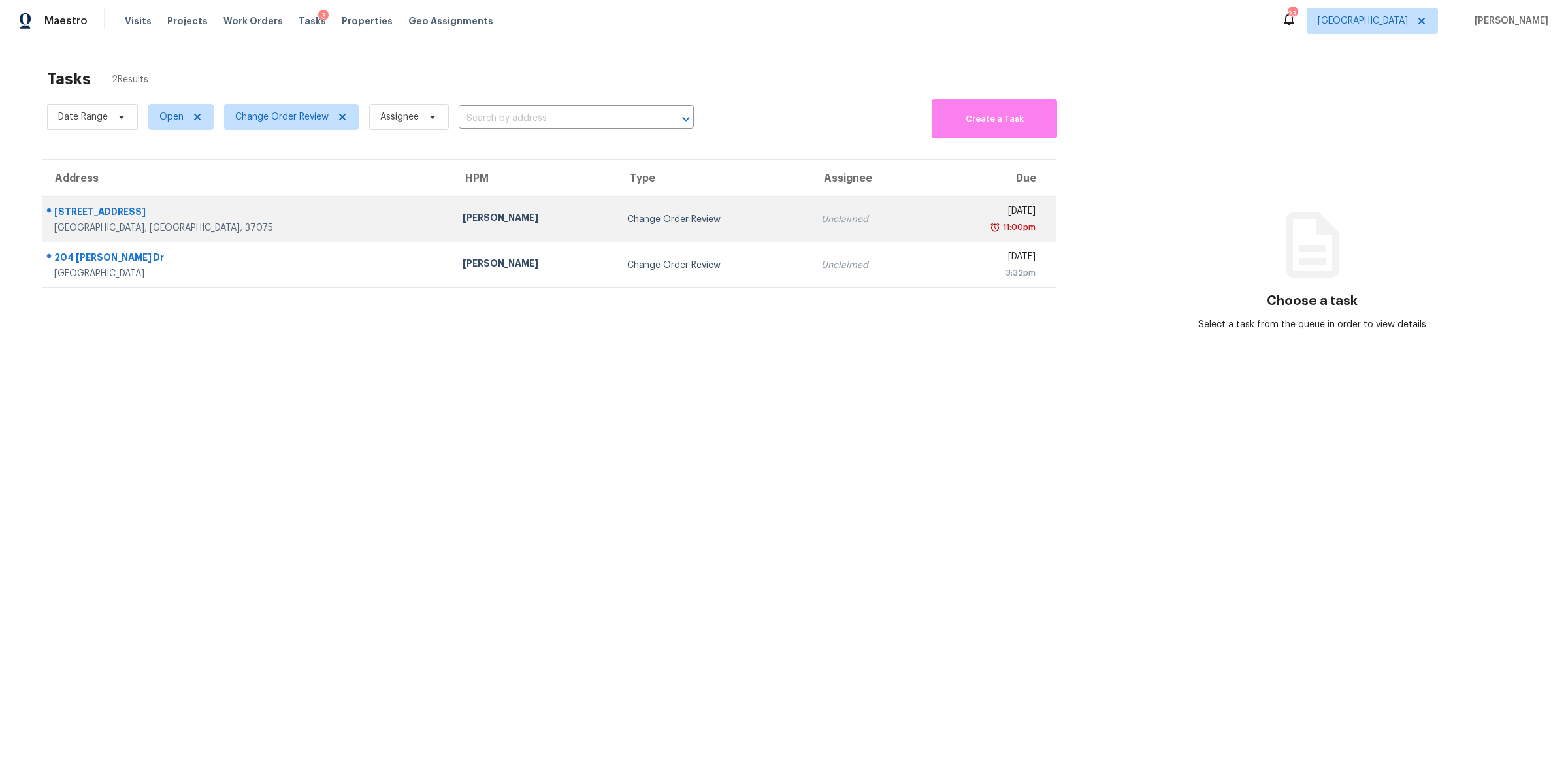
click at [87, 227] on div "[GEOGRAPHIC_DATA], [GEOGRAPHIC_DATA], 37075" at bounding box center [248, 228] width 388 height 13
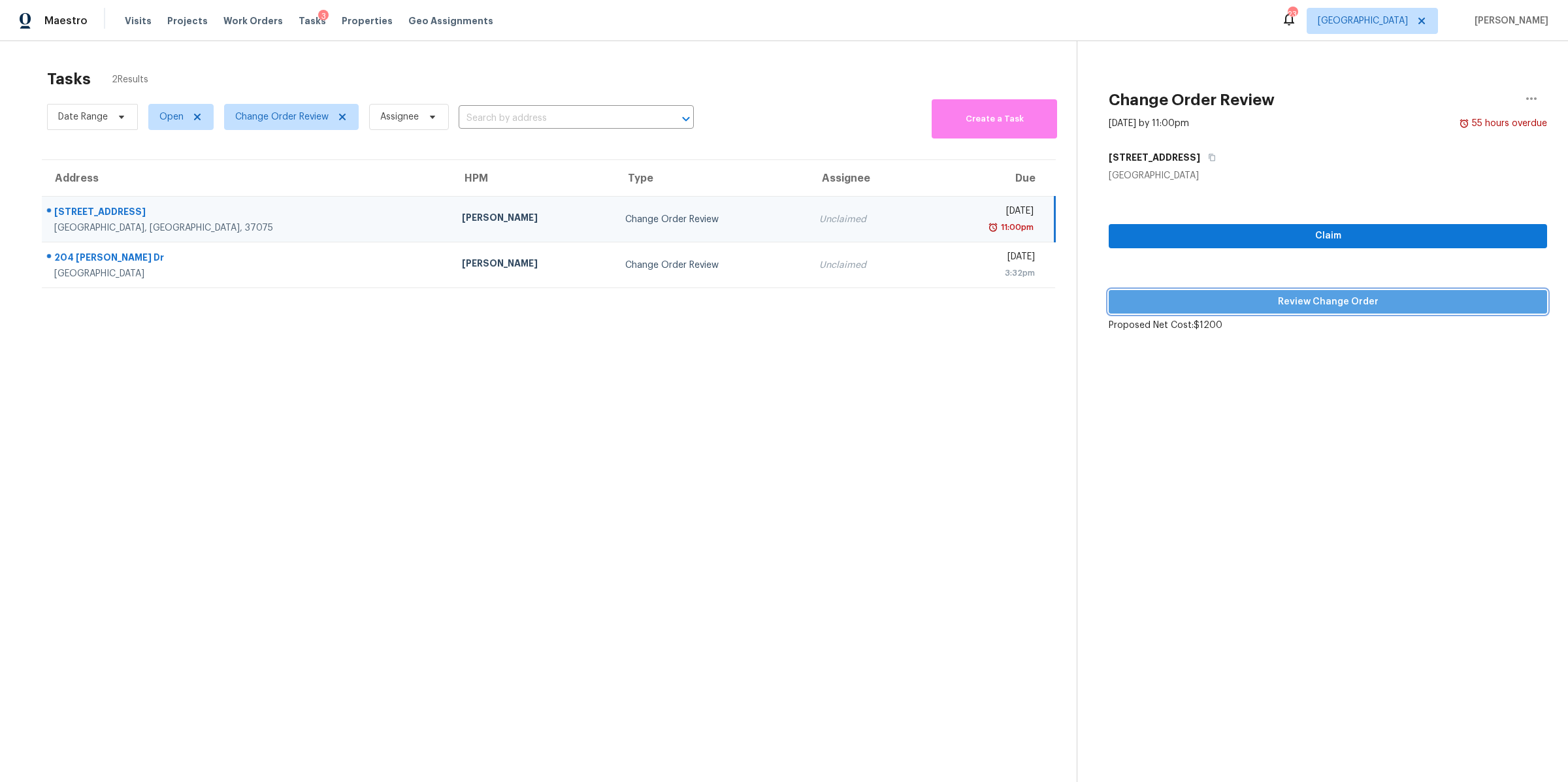
click at [1257, 297] on span "Review Change Order" at bounding box center [1327, 302] width 417 height 16
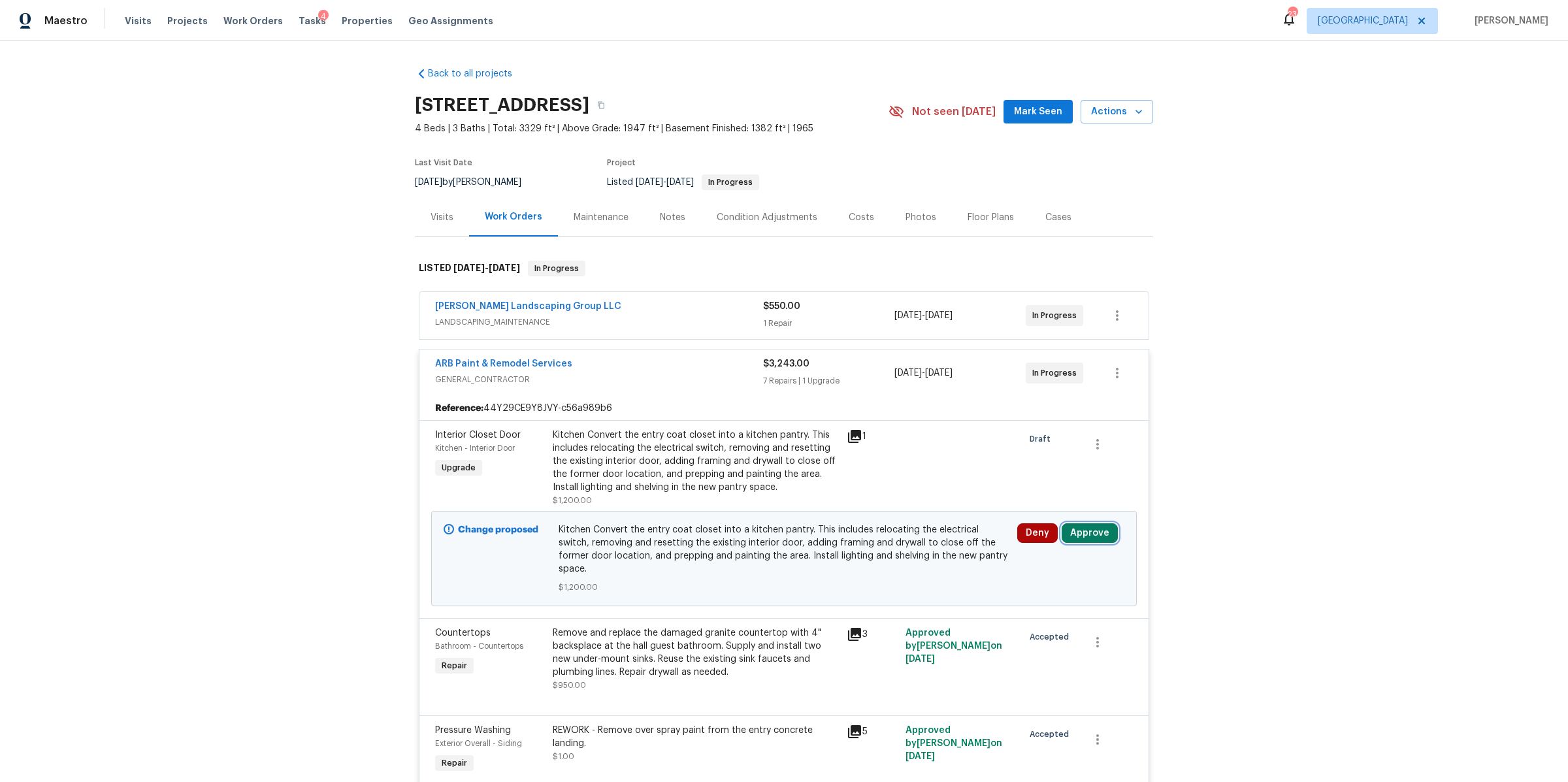
click at [1074, 532] on button "Approve" at bounding box center [1089, 533] width 56 height 20
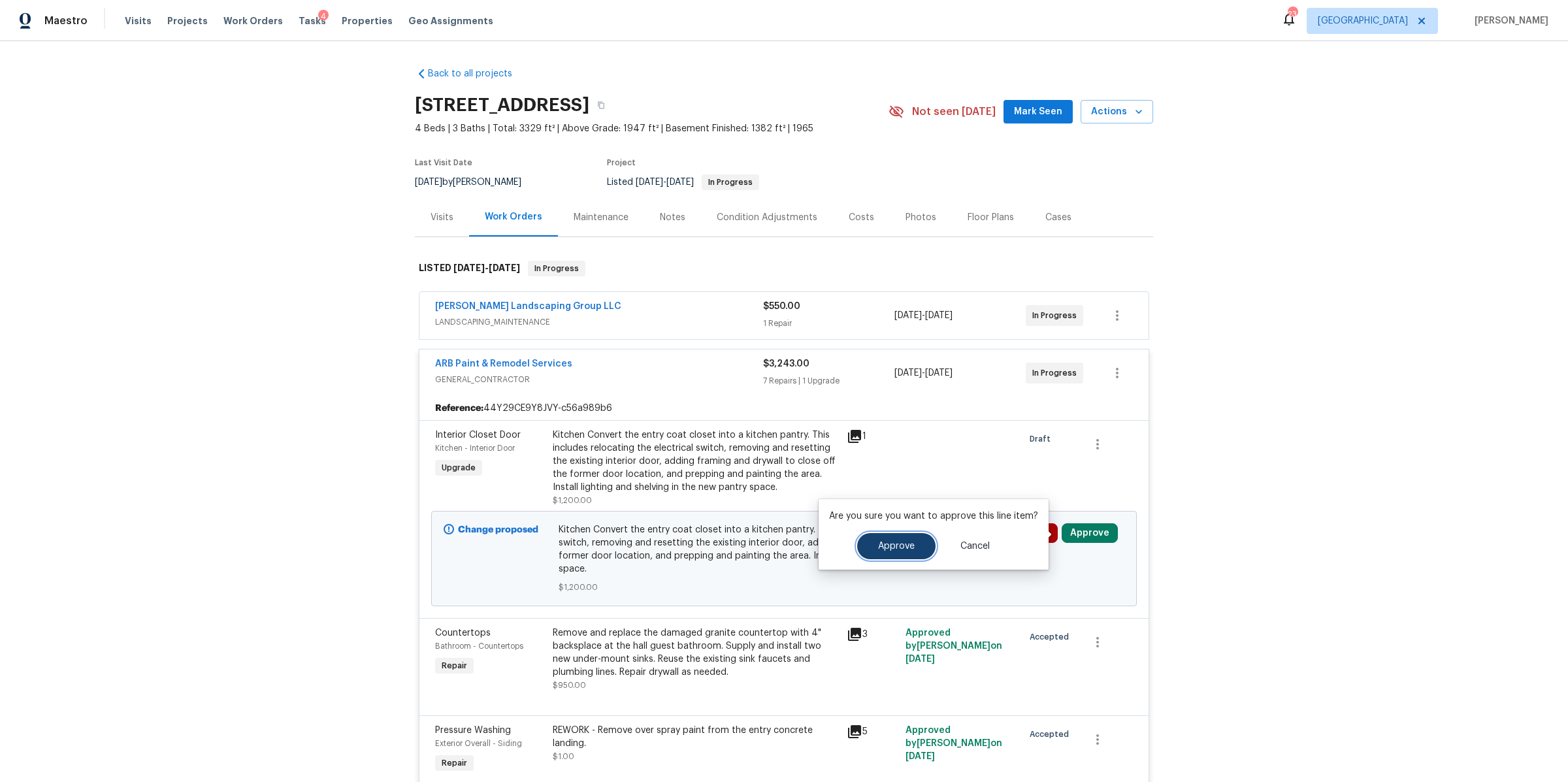
click at [892, 545] on span "Approve" at bounding box center [896, 546] width 36 height 9
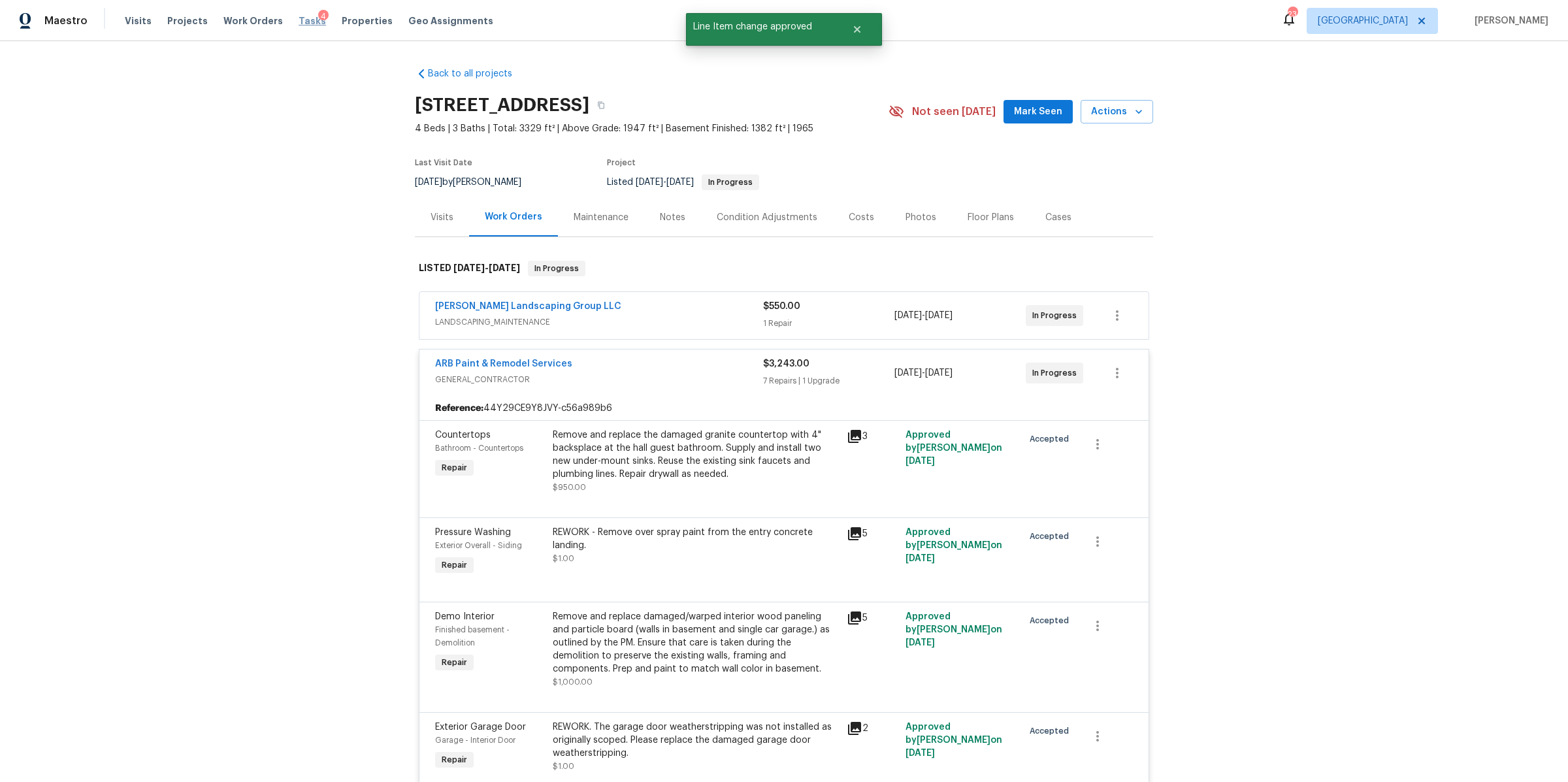
click at [298, 18] on span "Tasks" at bounding box center [312, 20] width 28 height 9
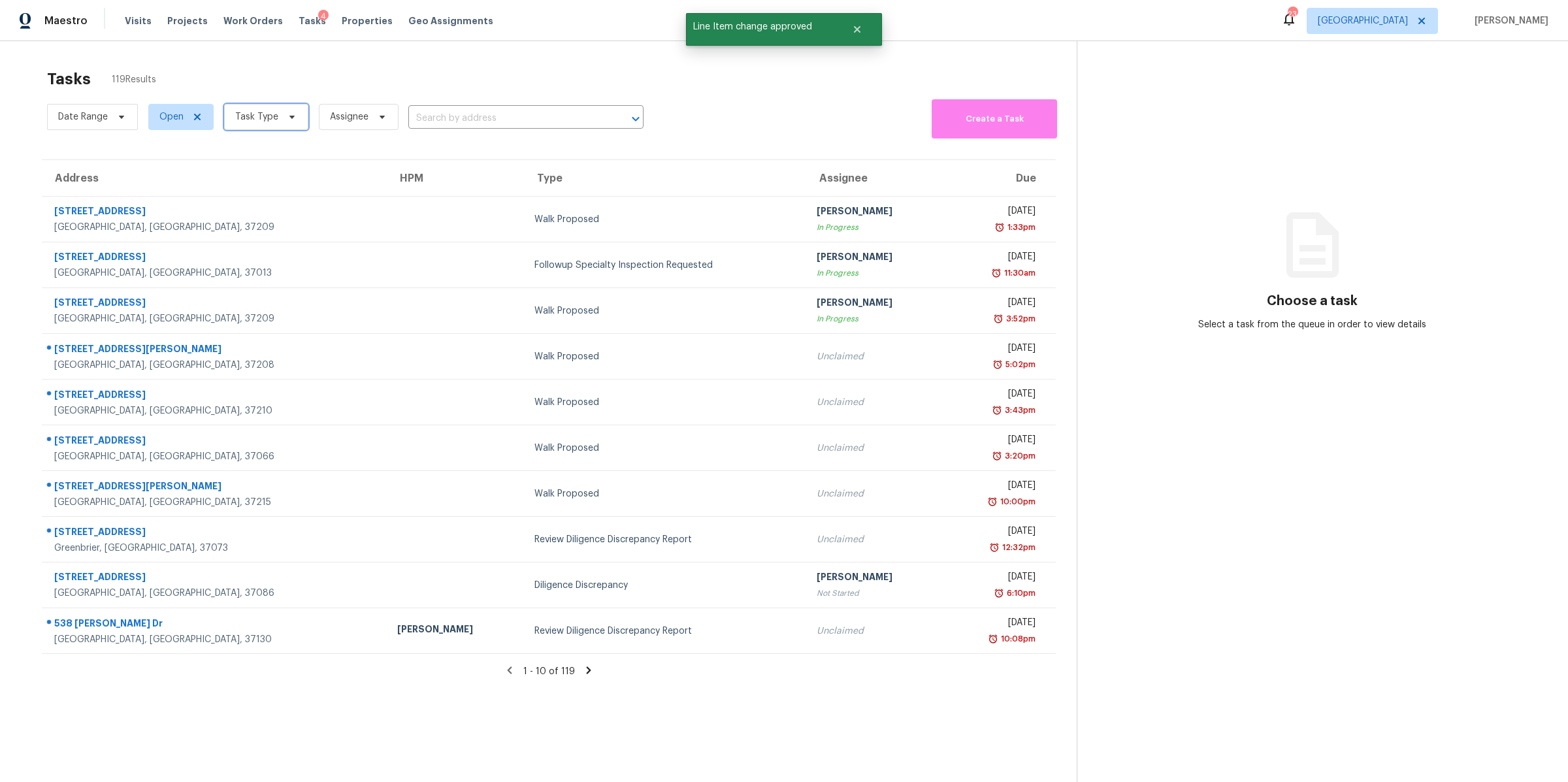
click at [242, 118] on span "Task Type" at bounding box center [256, 117] width 43 height 13
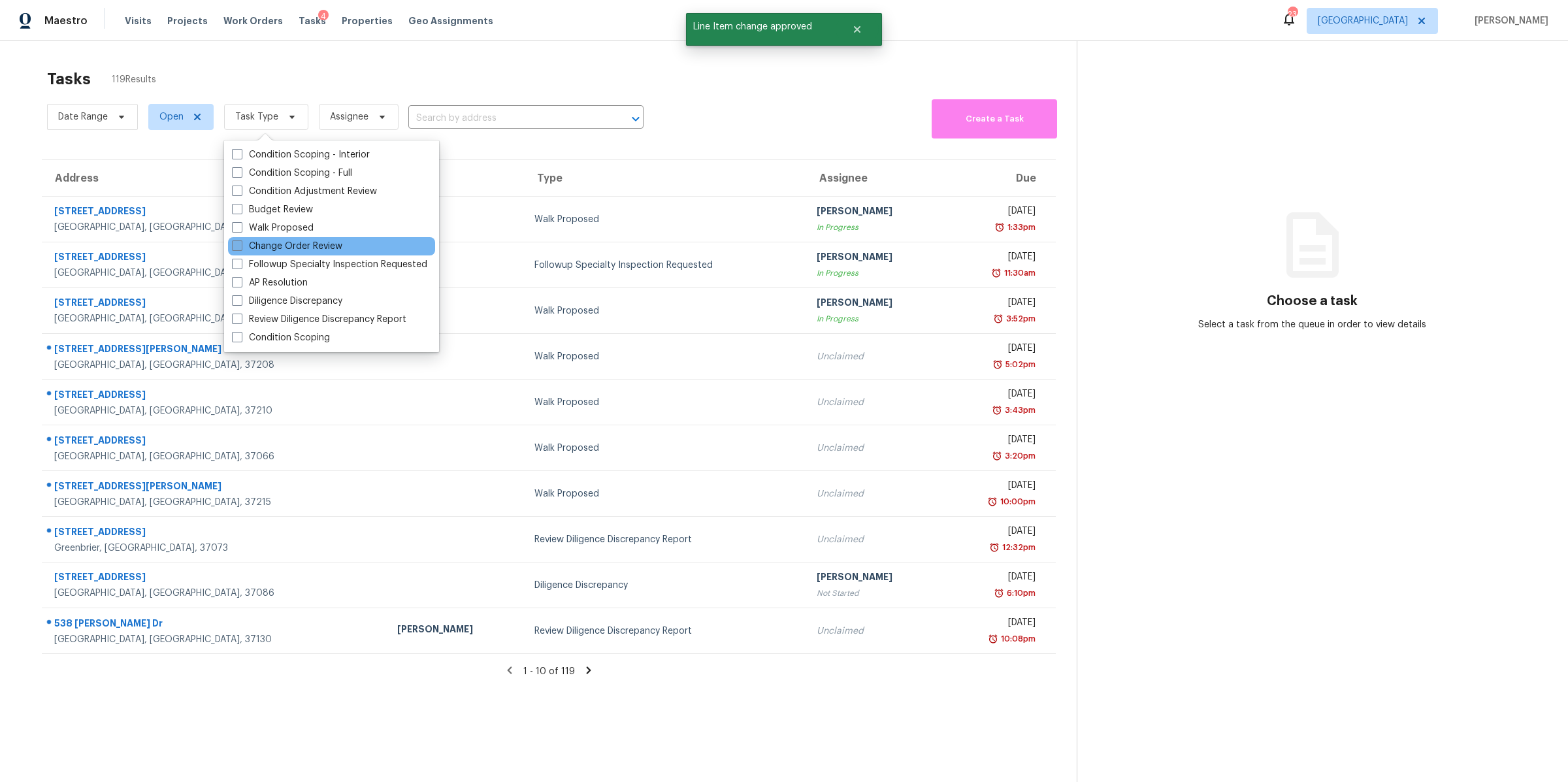
click at [286, 245] on label "Change Order Review" at bounding box center [287, 246] width 110 height 13
click at [240, 245] on input "Change Order Review" at bounding box center [236, 244] width 9 height 9
checkbox input "true"
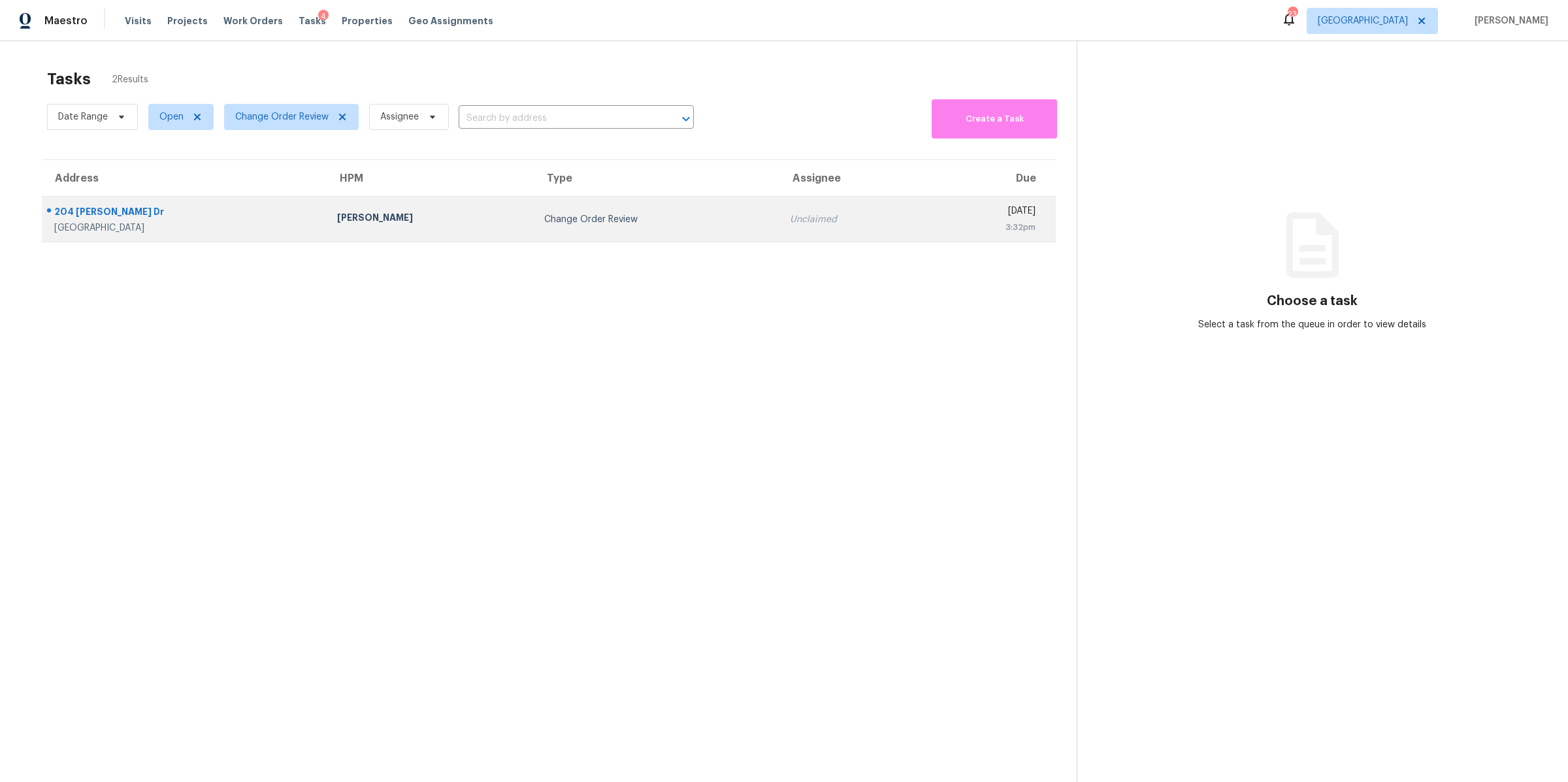
click at [105, 206] on div "204 [PERSON_NAME] Dr" at bounding box center [185, 213] width 262 height 16
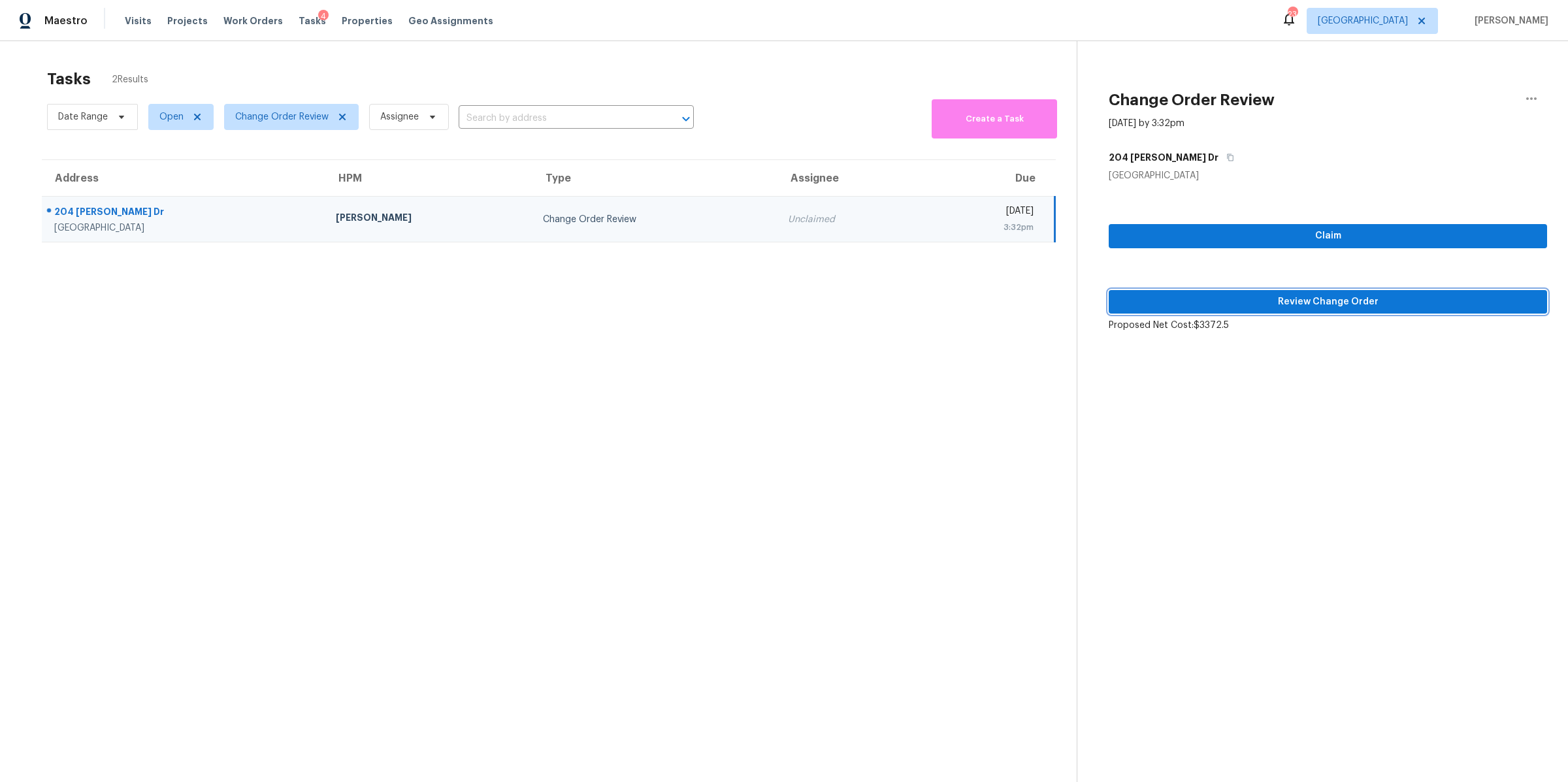
click at [1432, 304] on span "Review Change Order" at bounding box center [1327, 302] width 417 height 16
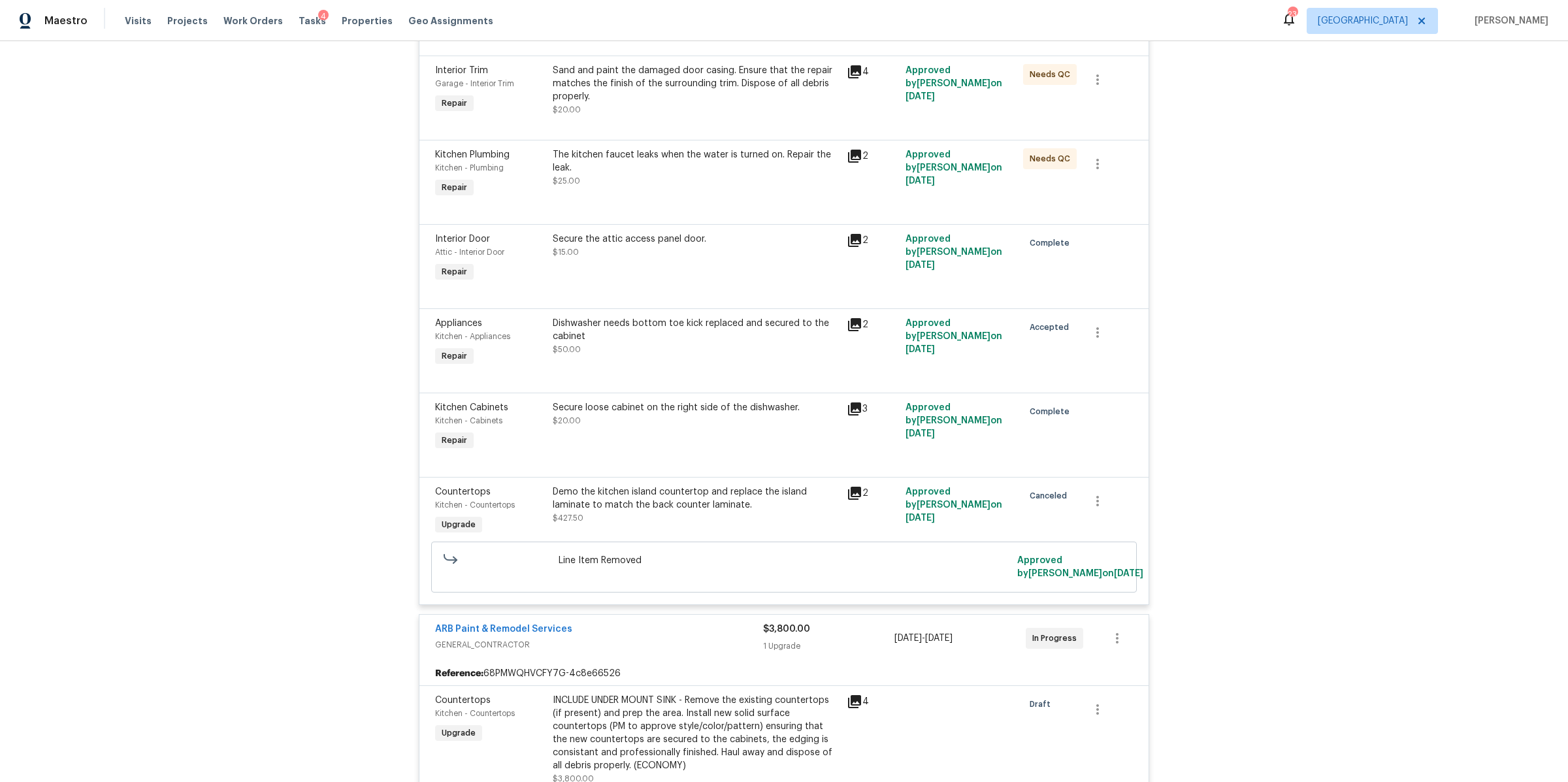
scroll to position [761, 0]
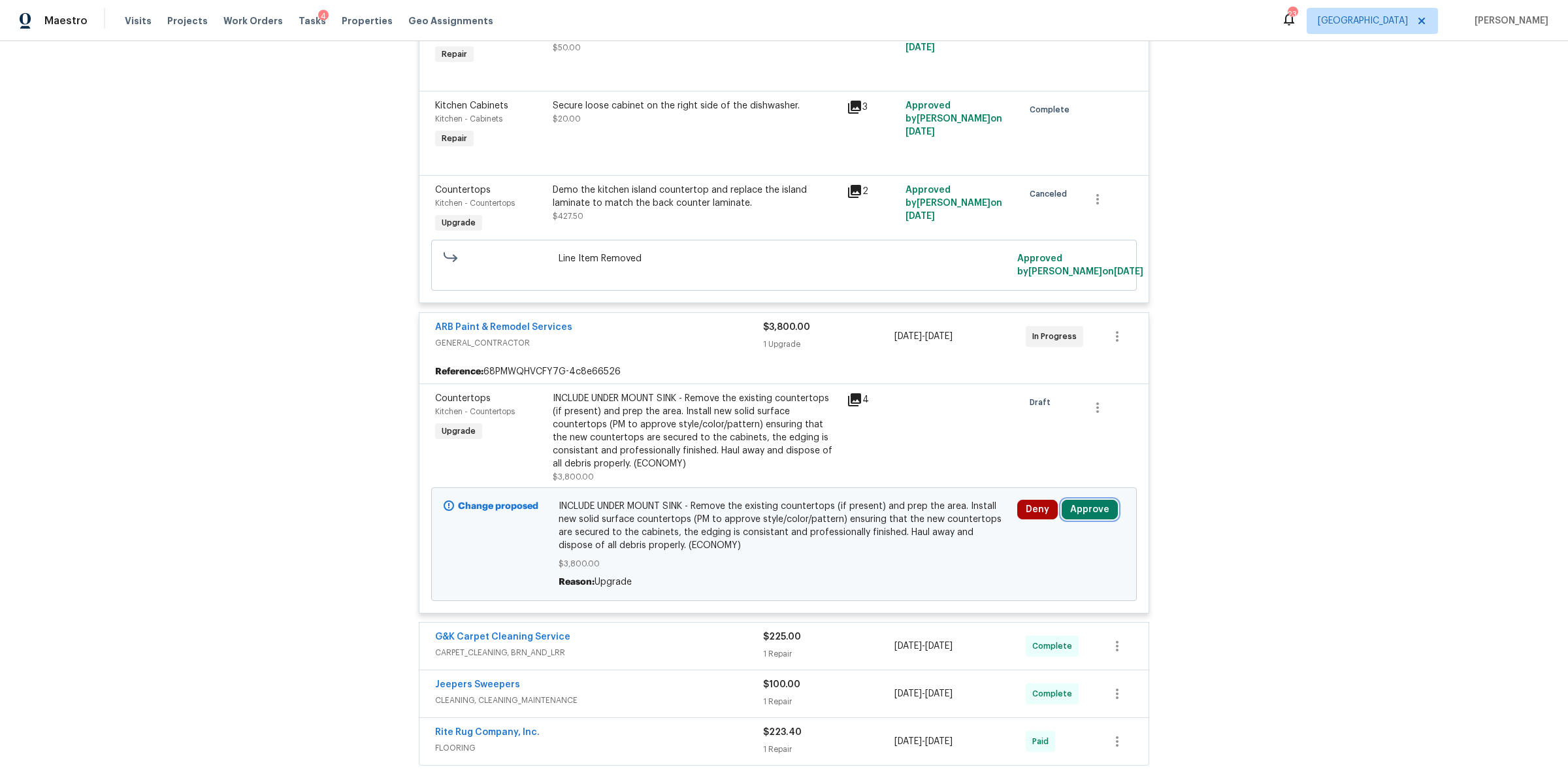
click at [1085, 504] on button "Approve" at bounding box center [1089, 509] width 56 height 20
click at [889, 519] on span "Approve" at bounding box center [896, 524] width 36 height 9
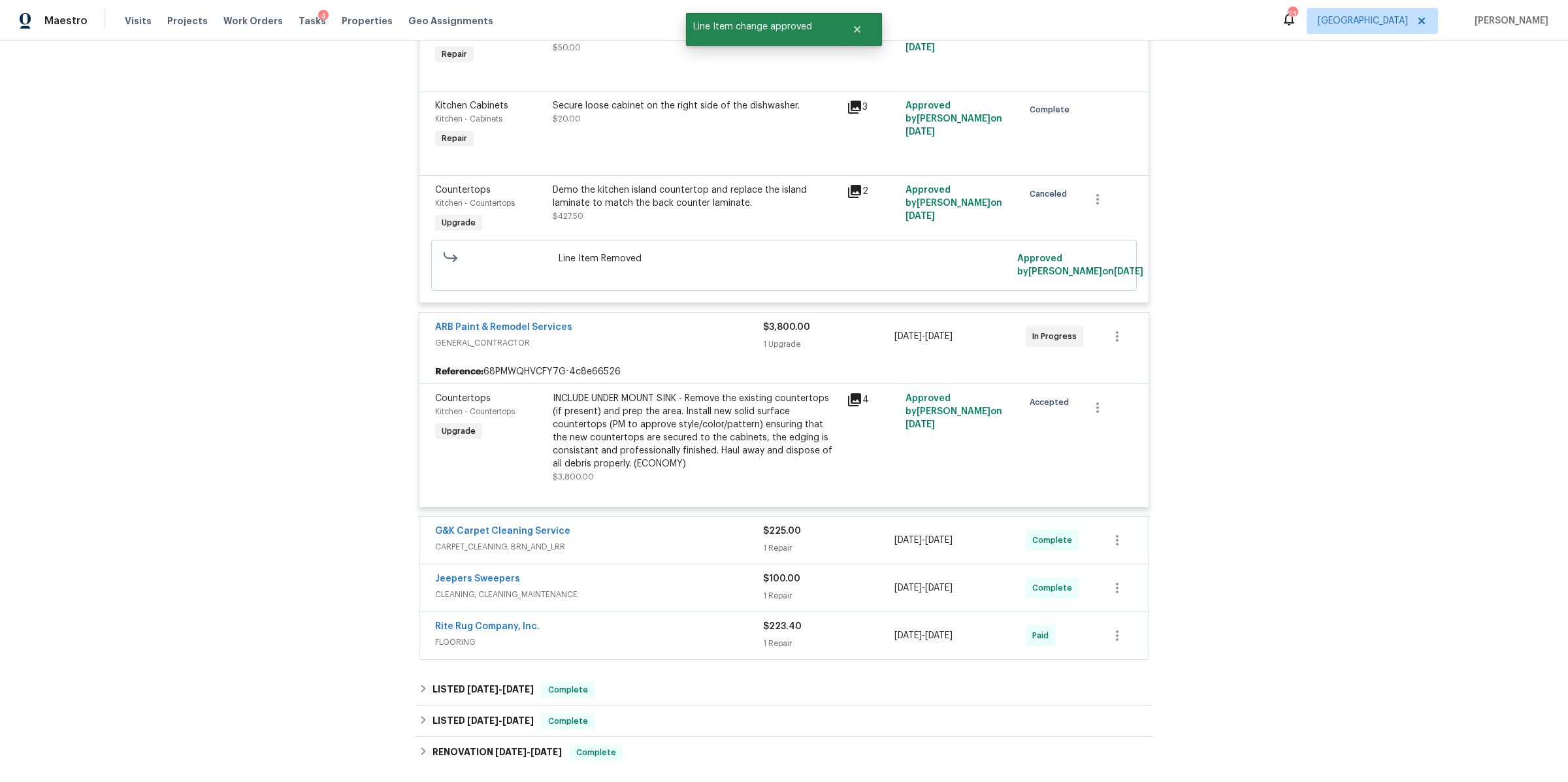
scroll to position [0, 0]
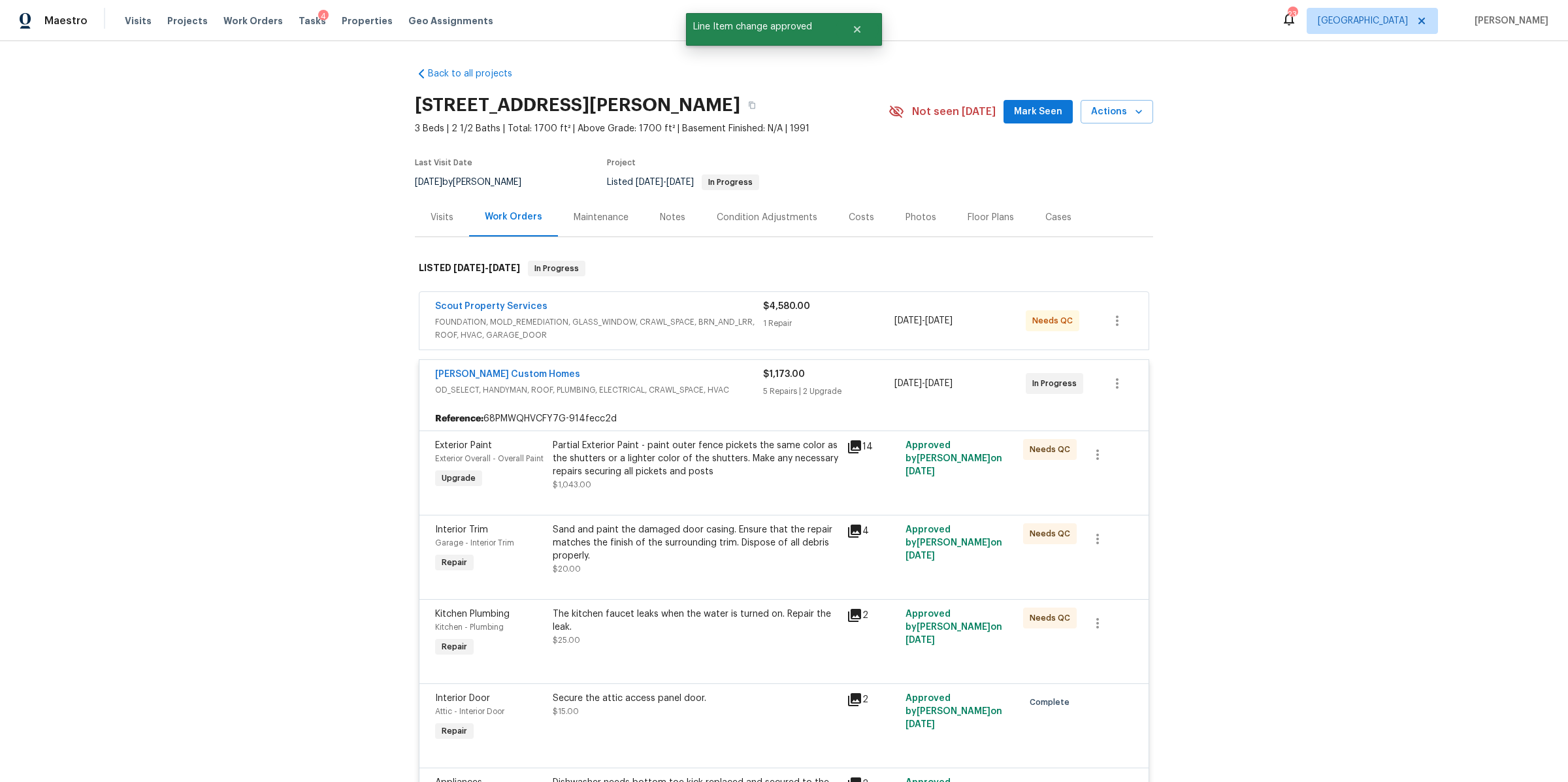
click at [849, 219] on div "Costs" at bounding box center [861, 218] width 25 height 13
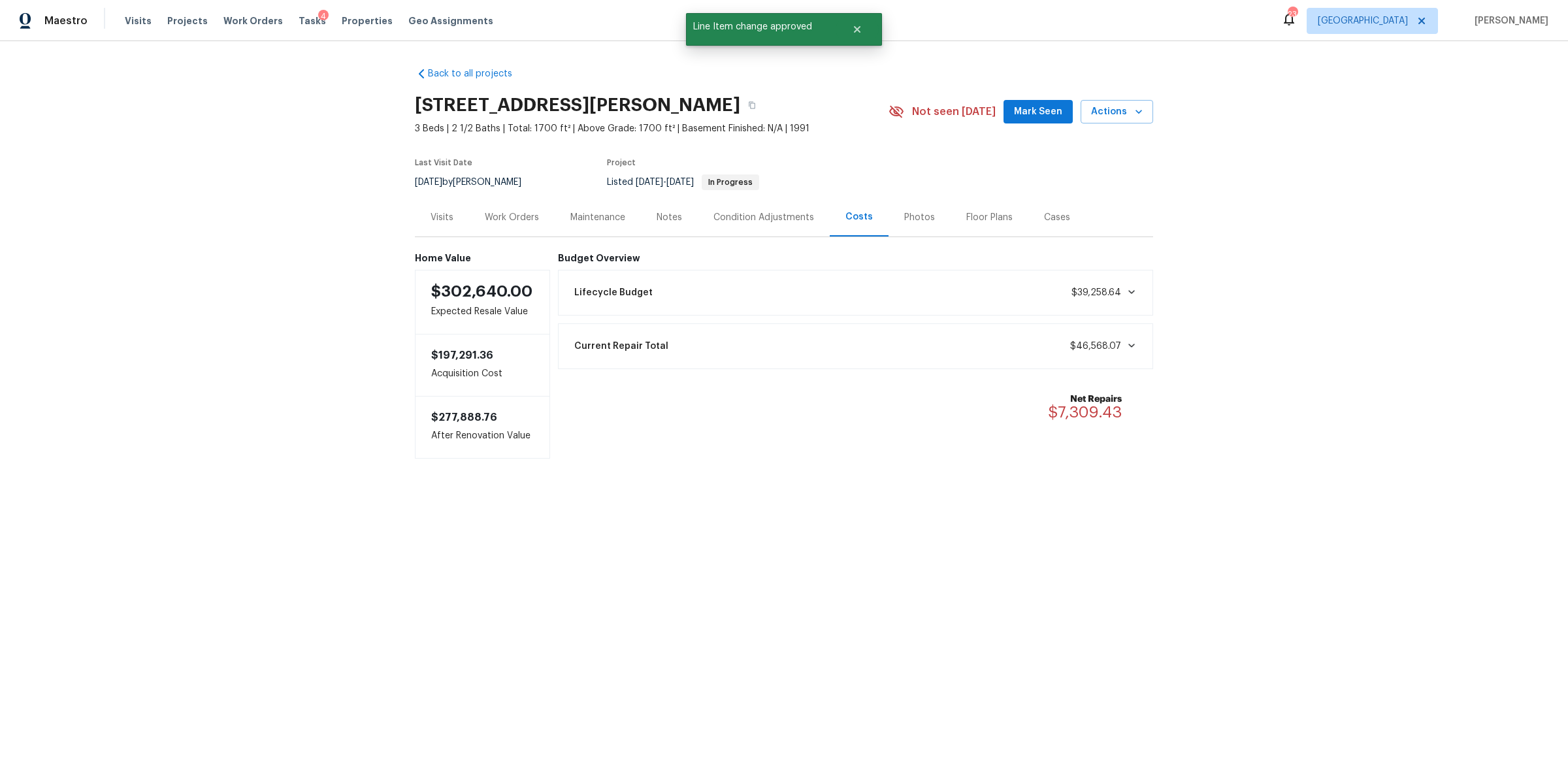
click at [298, 25] on div "Tasks 4" at bounding box center [312, 21] width 28 height 14
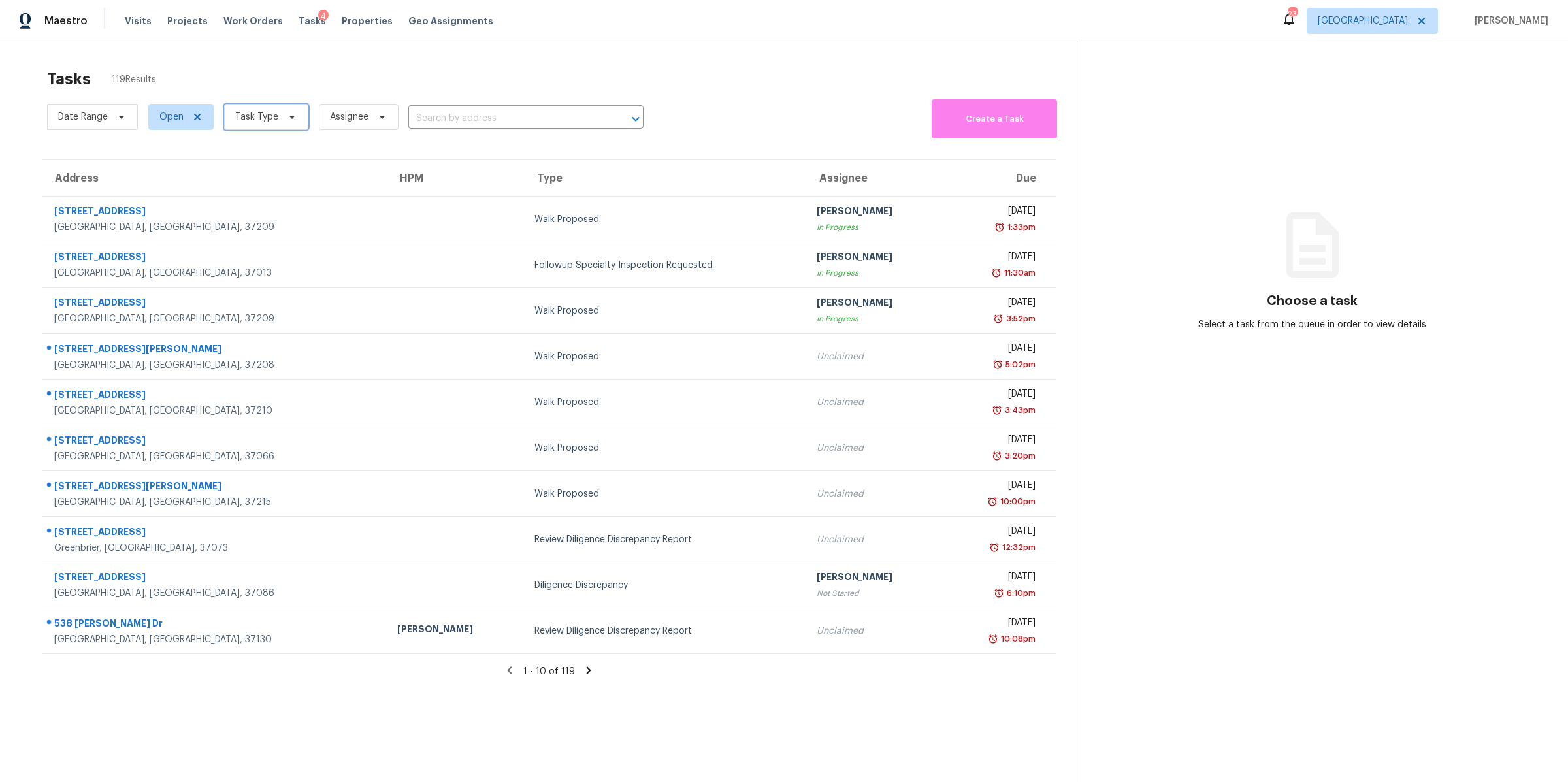
click at [284, 118] on span at bounding box center [290, 117] width 15 height 10
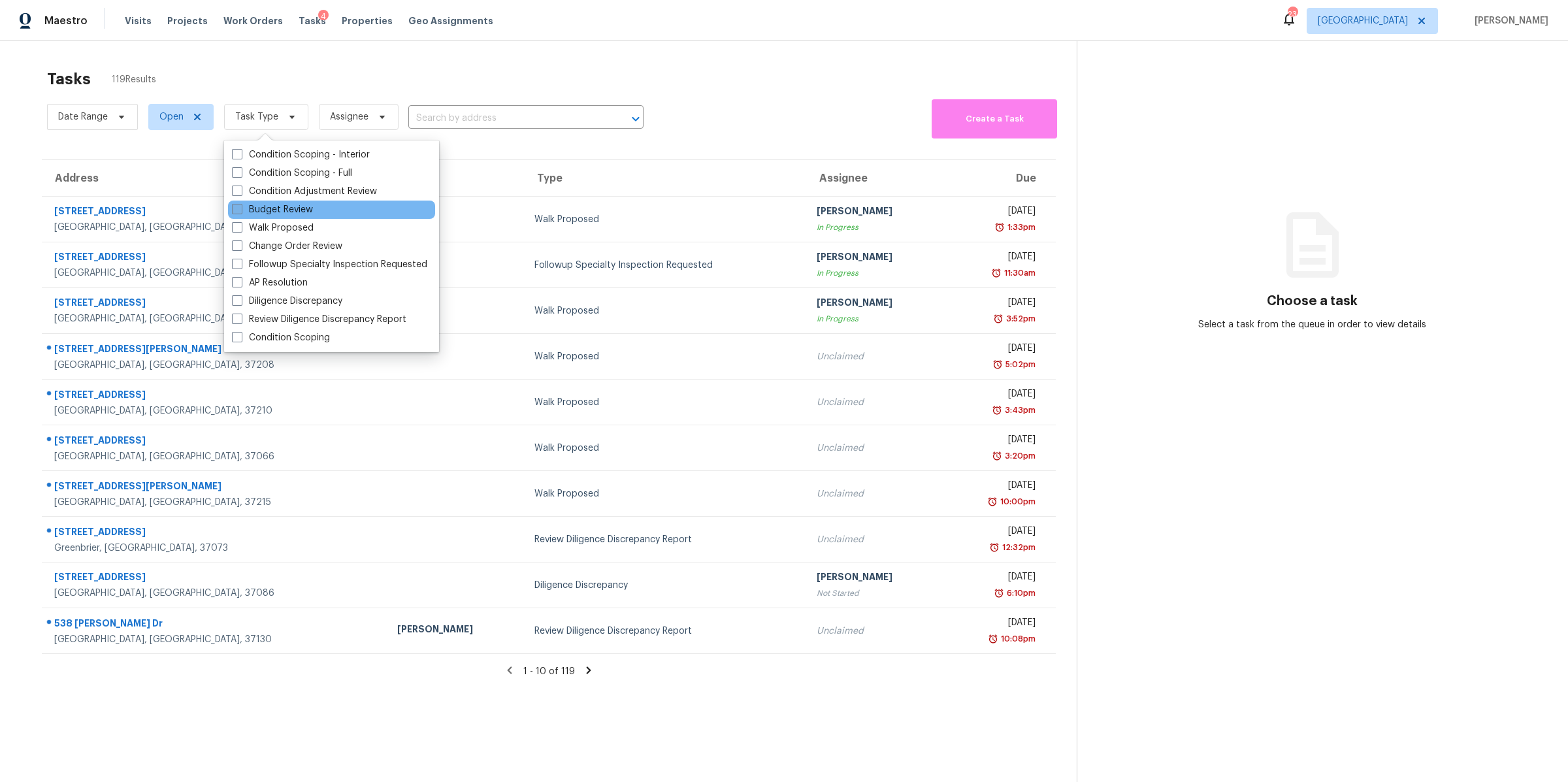
click at [269, 212] on label "Budget Review" at bounding box center [272, 210] width 81 height 13
click at [240, 212] on input "Budget Review" at bounding box center [236, 208] width 9 height 9
checkbox input "true"
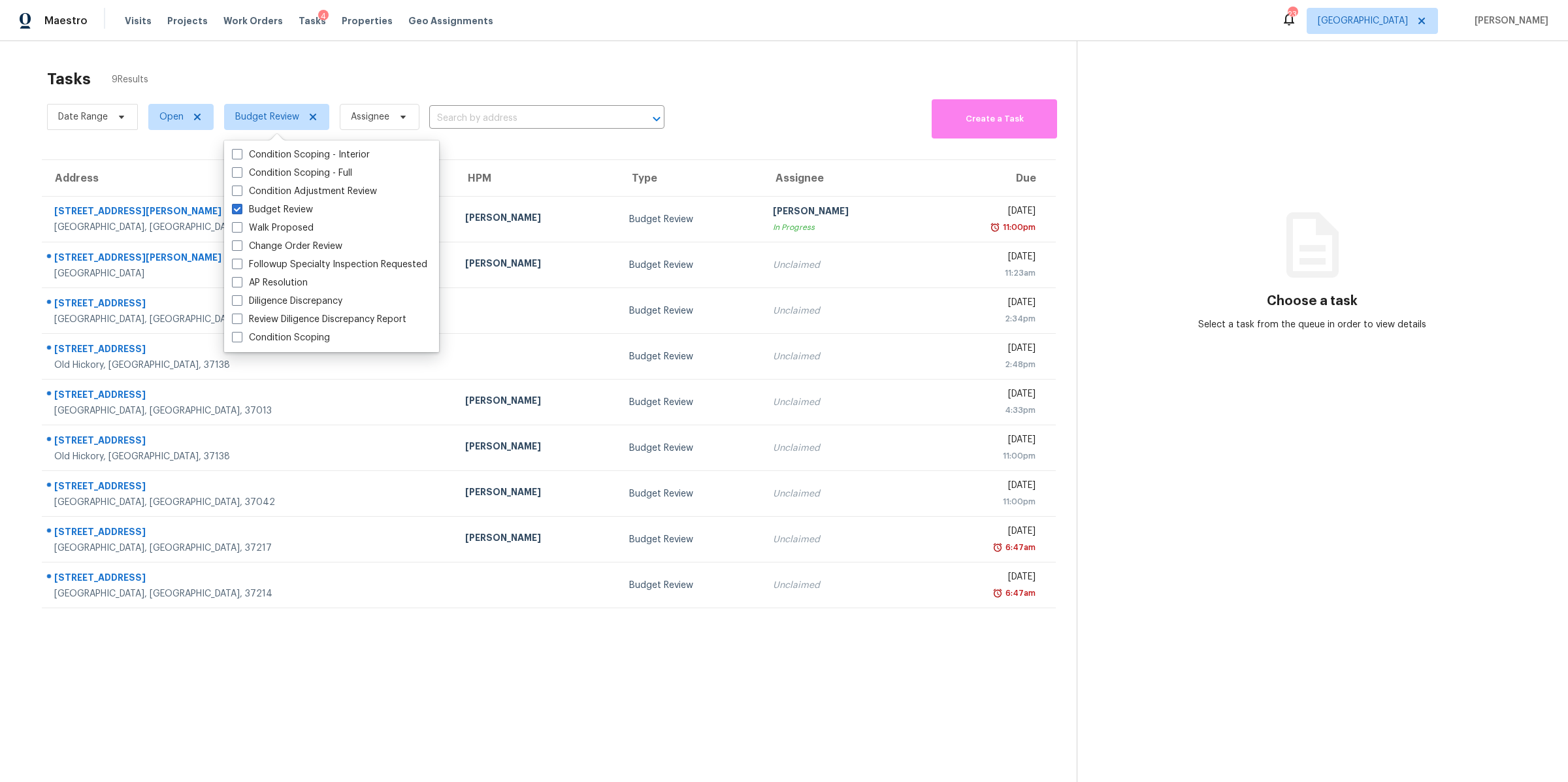
click at [36, 62] on section "Tasks 9 Results Date Range Open Budget Review Assignee ​ Create a Task Address …" at bounding box center [549, 442] width 1055 height 761
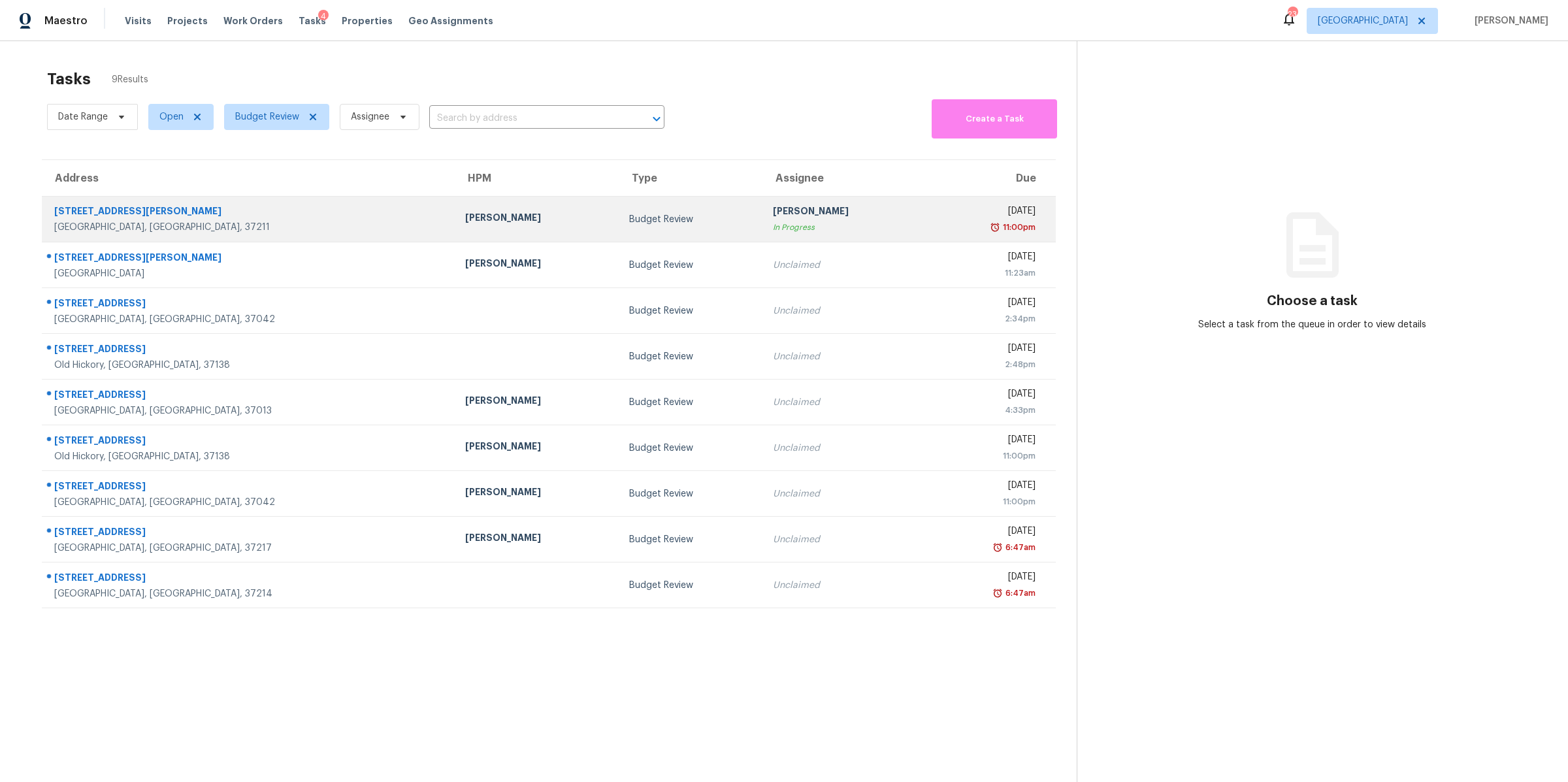
click at [87, 216] on div "[STREET_ADDRESS][PERSON_NAME]" at bounding box center [249, 213] width 390 height 16
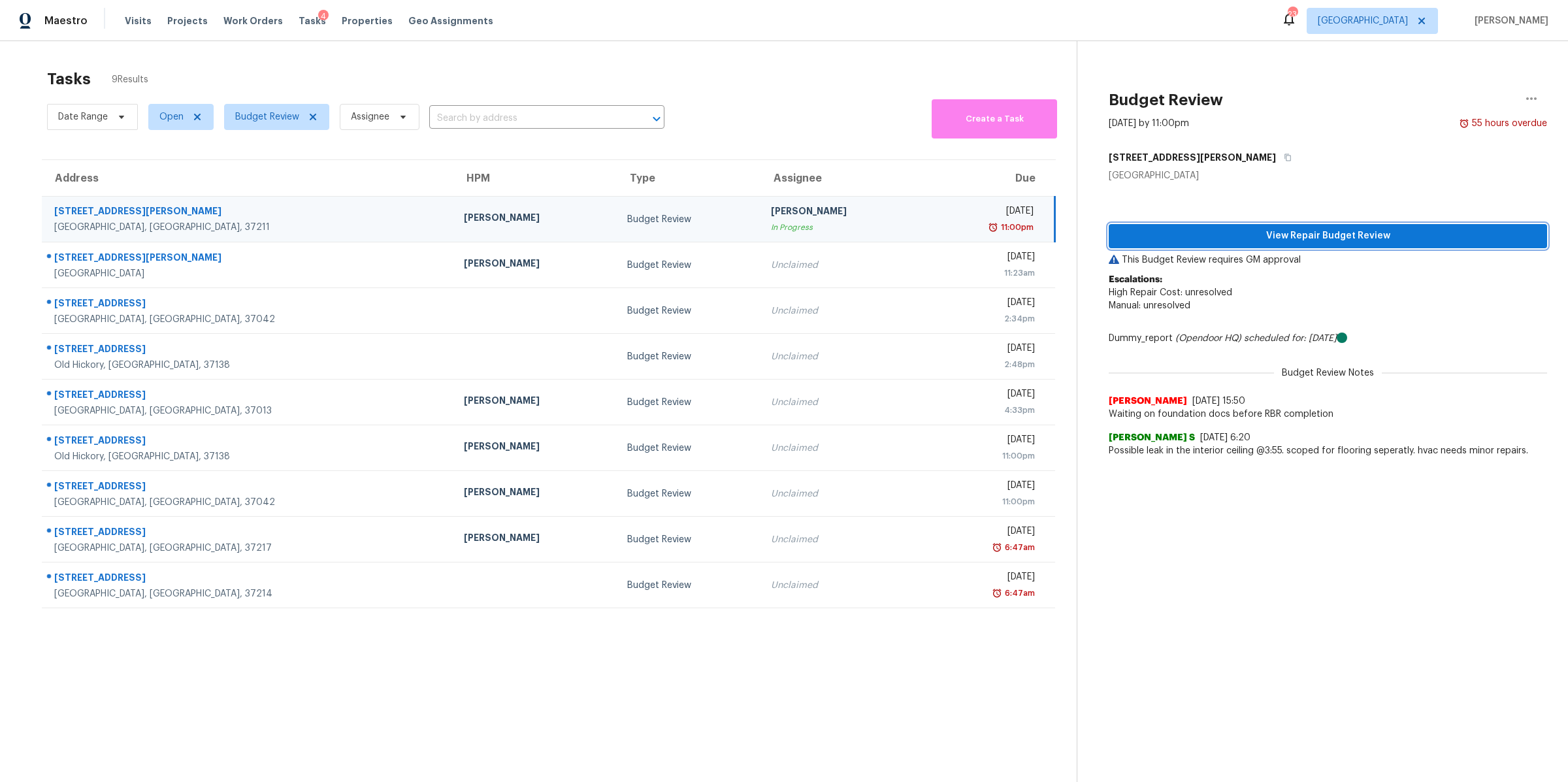
click at [1361, 228] on span "View Repair Budget Review" at bounding box center [1327, 236] width 417 height 16
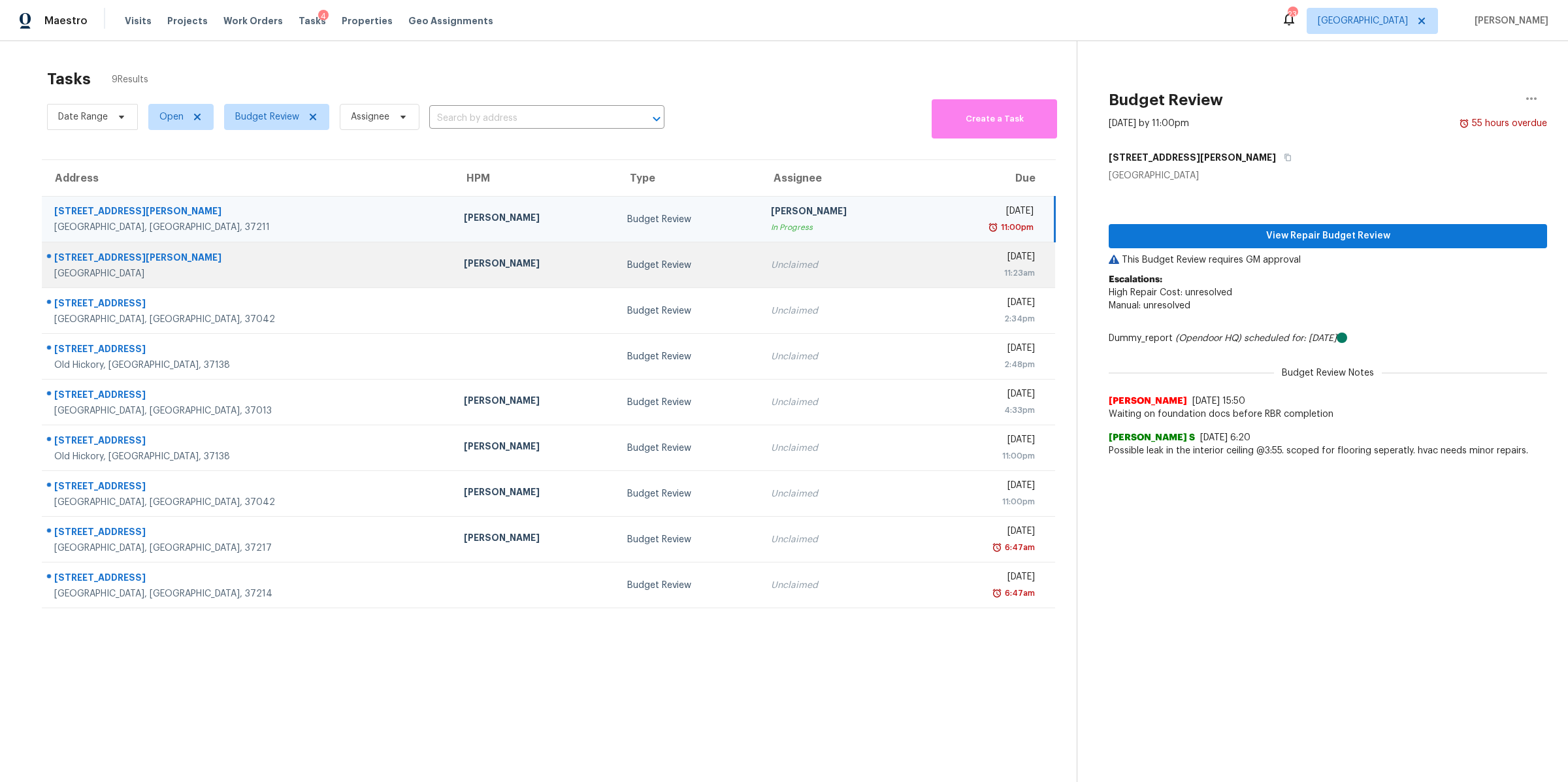
click at [73, 268] on div "[GEOGRAPHIC_DATA]" at bounding box center [248, 274] width 388 height 13
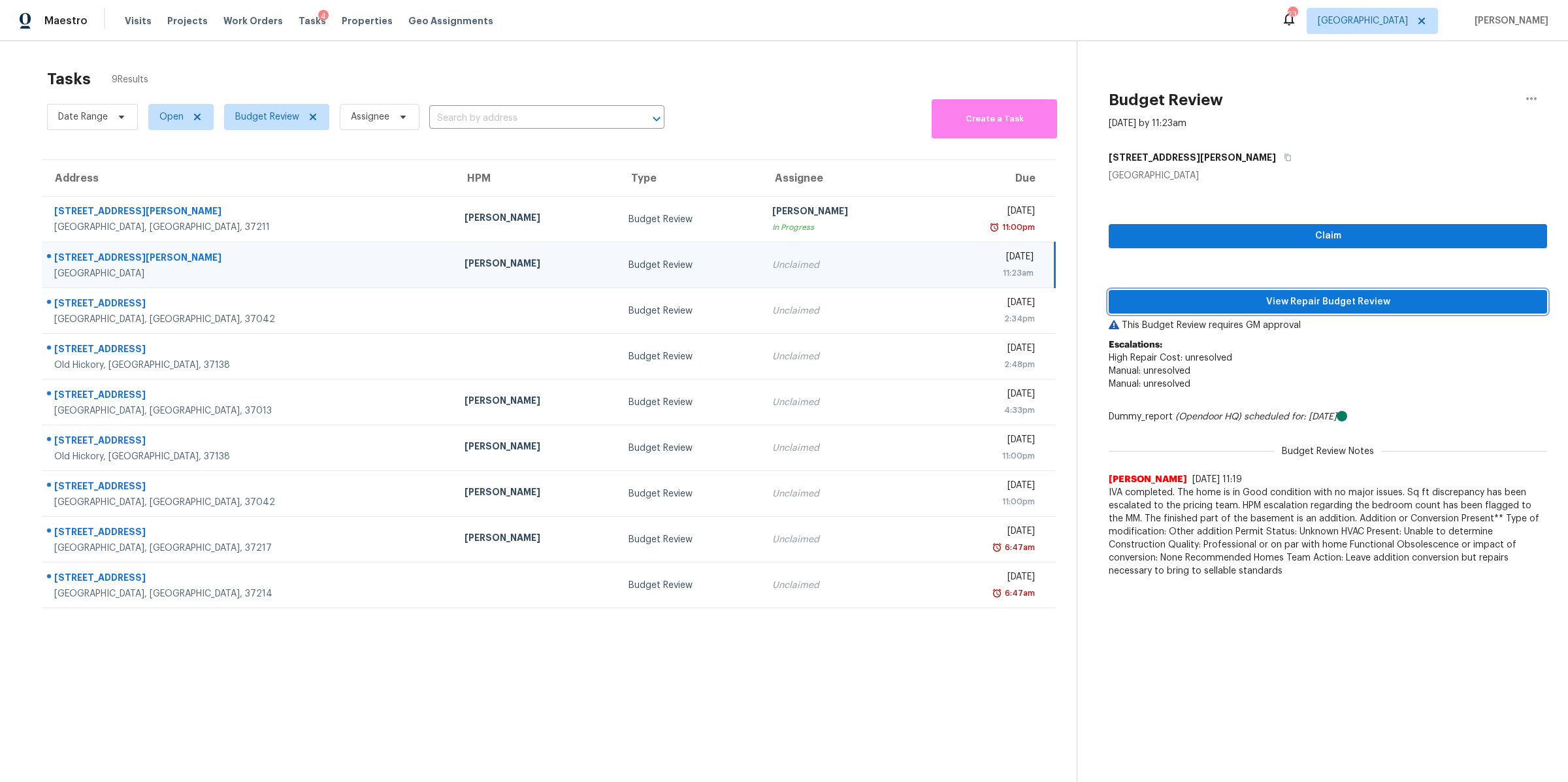
click at [1283, 311] on button "View Repair Budget Review" at bounding box center [1328, 302] width 438 height 24
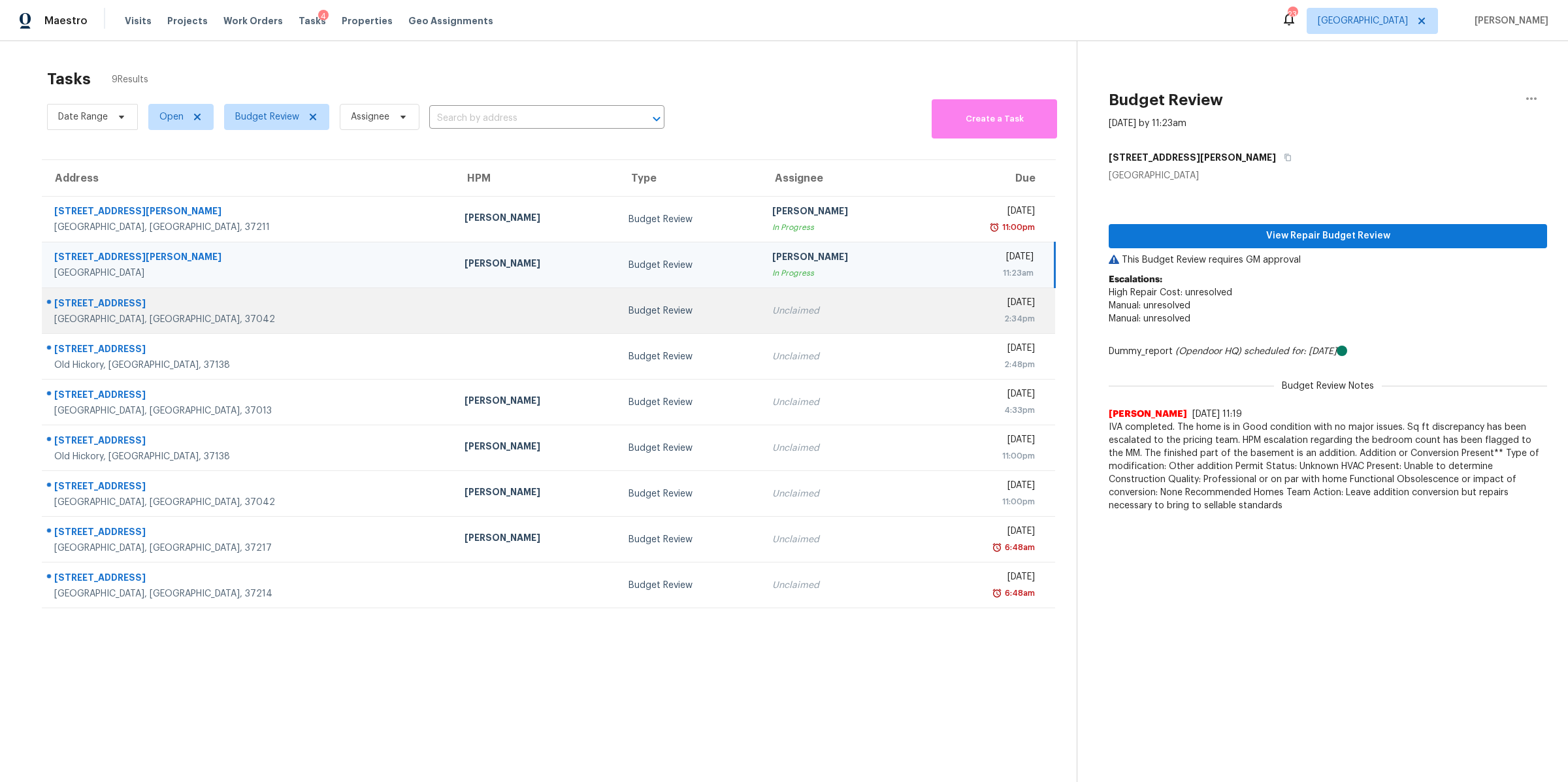
click at [84, 300] on div "[STREET_ADDRESS]" at bounding box center [249, 305] width 389 height 16
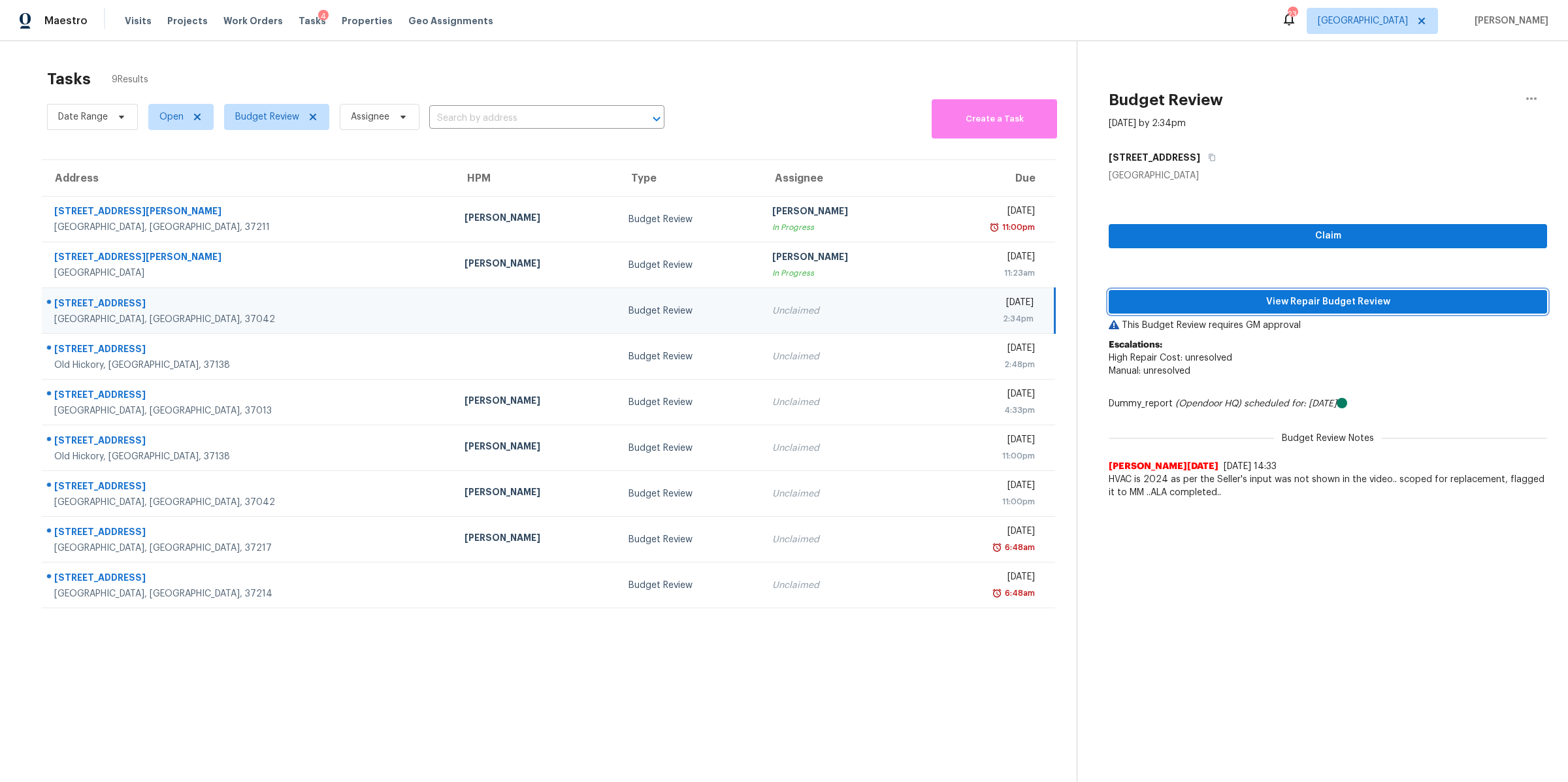
click at [1417, 309] on span "View Repair Budget Review" at bounding box center [1327, 302] width 417 height 16
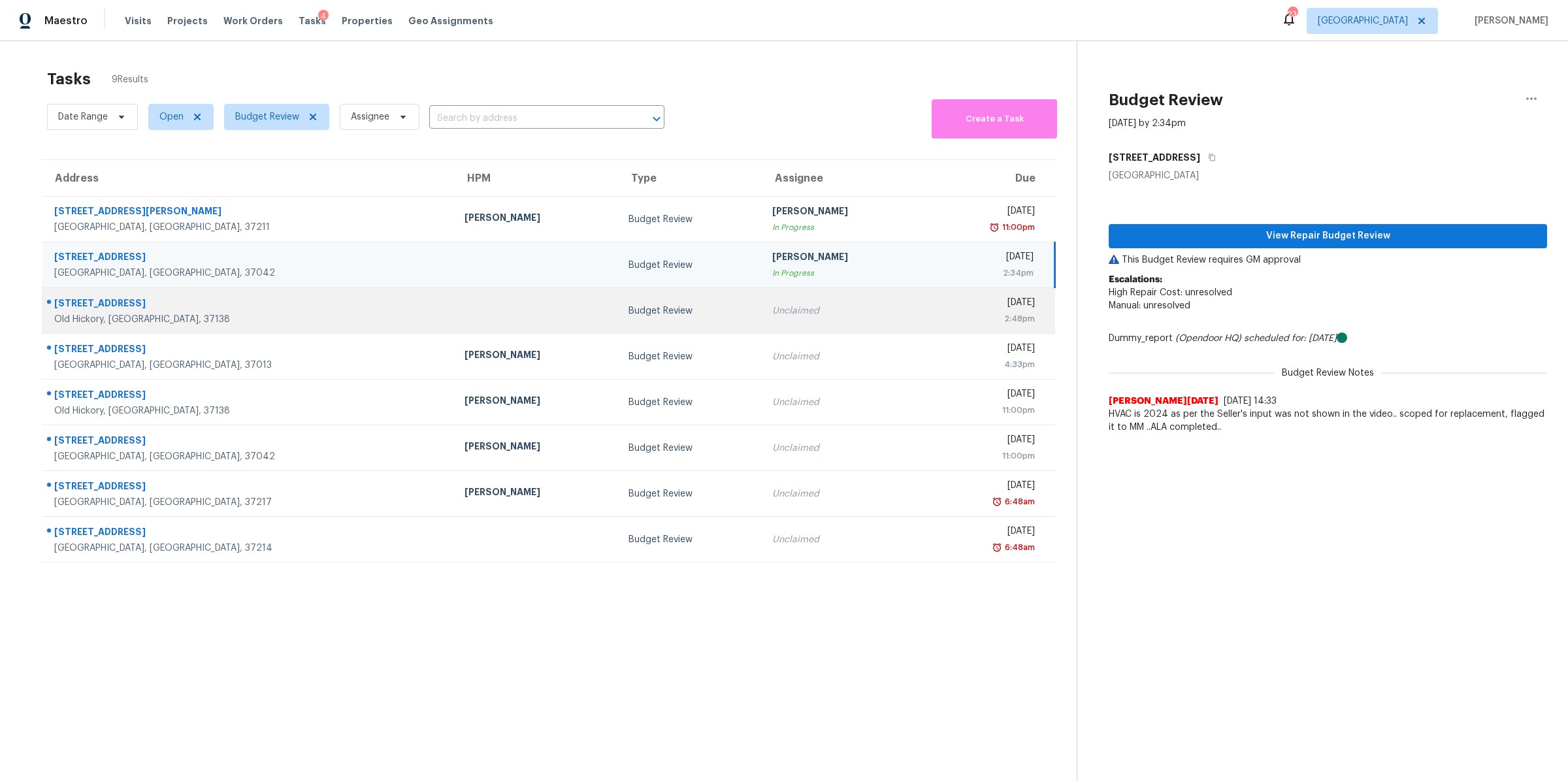
click at [94, 316] on div "Old Hickory, [GEOGRAPHIC_DATA], 37138" at bounding box center [249, 319] width 389 height 13
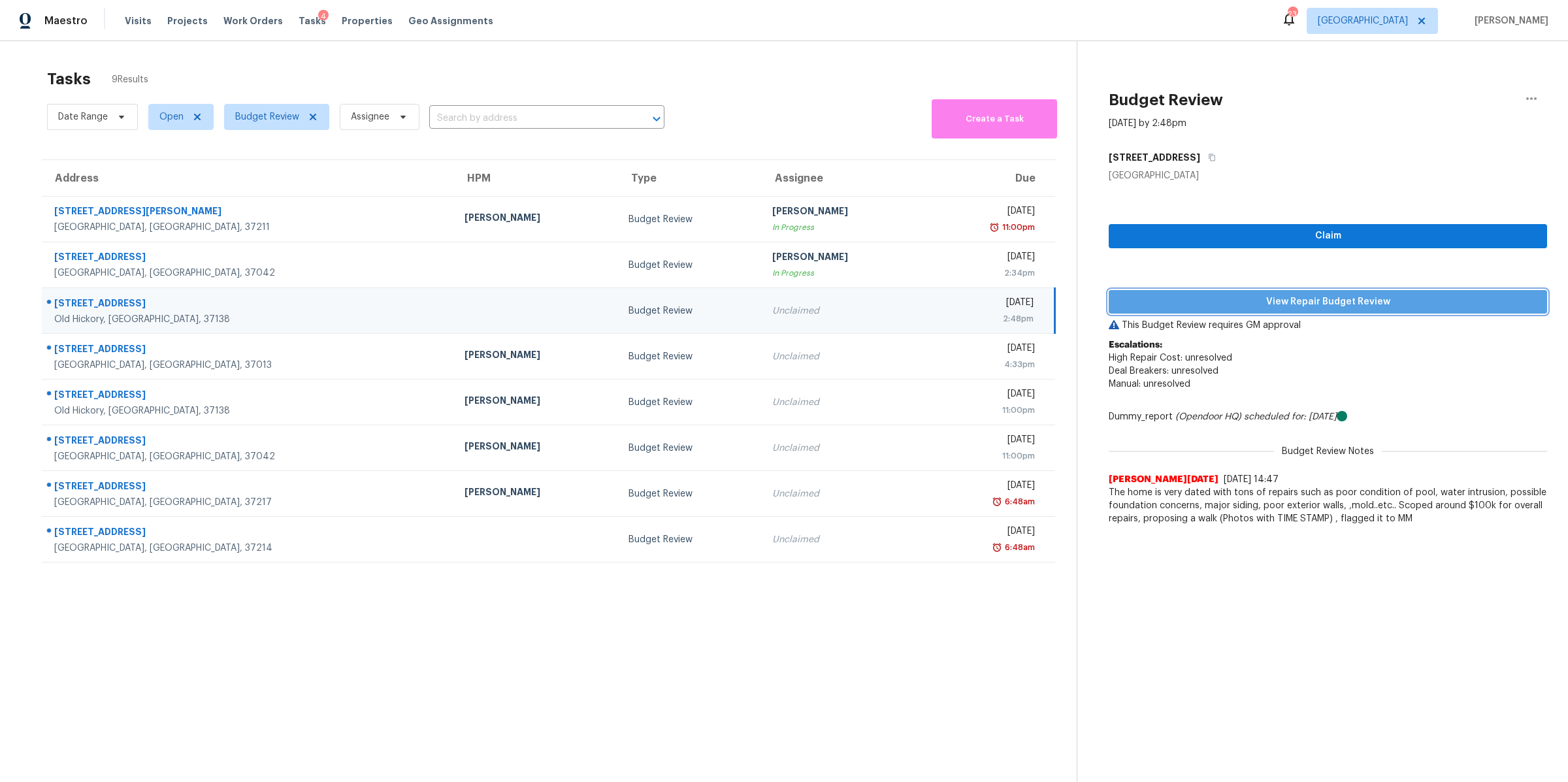
click at [1479, 297] on span "View Repair Budget Review" at bounding box center [1327, 302] width 417 height 16
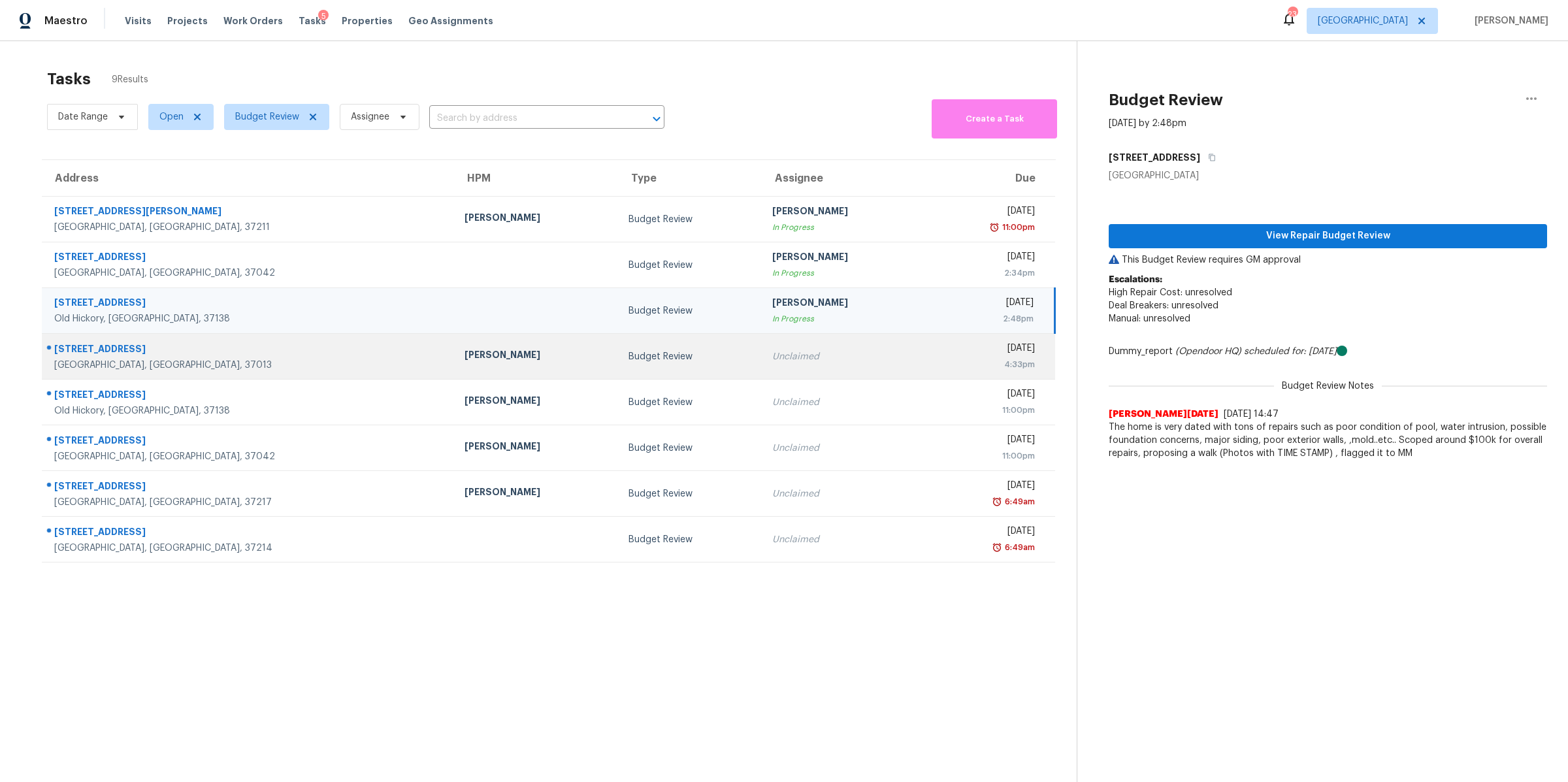
click at [107, 359] on div "[GEOGRAPHIC_DATA], [GEOGRAPHIC_DATA], 37013" at bounding box center [249, 365] width 389 height 13
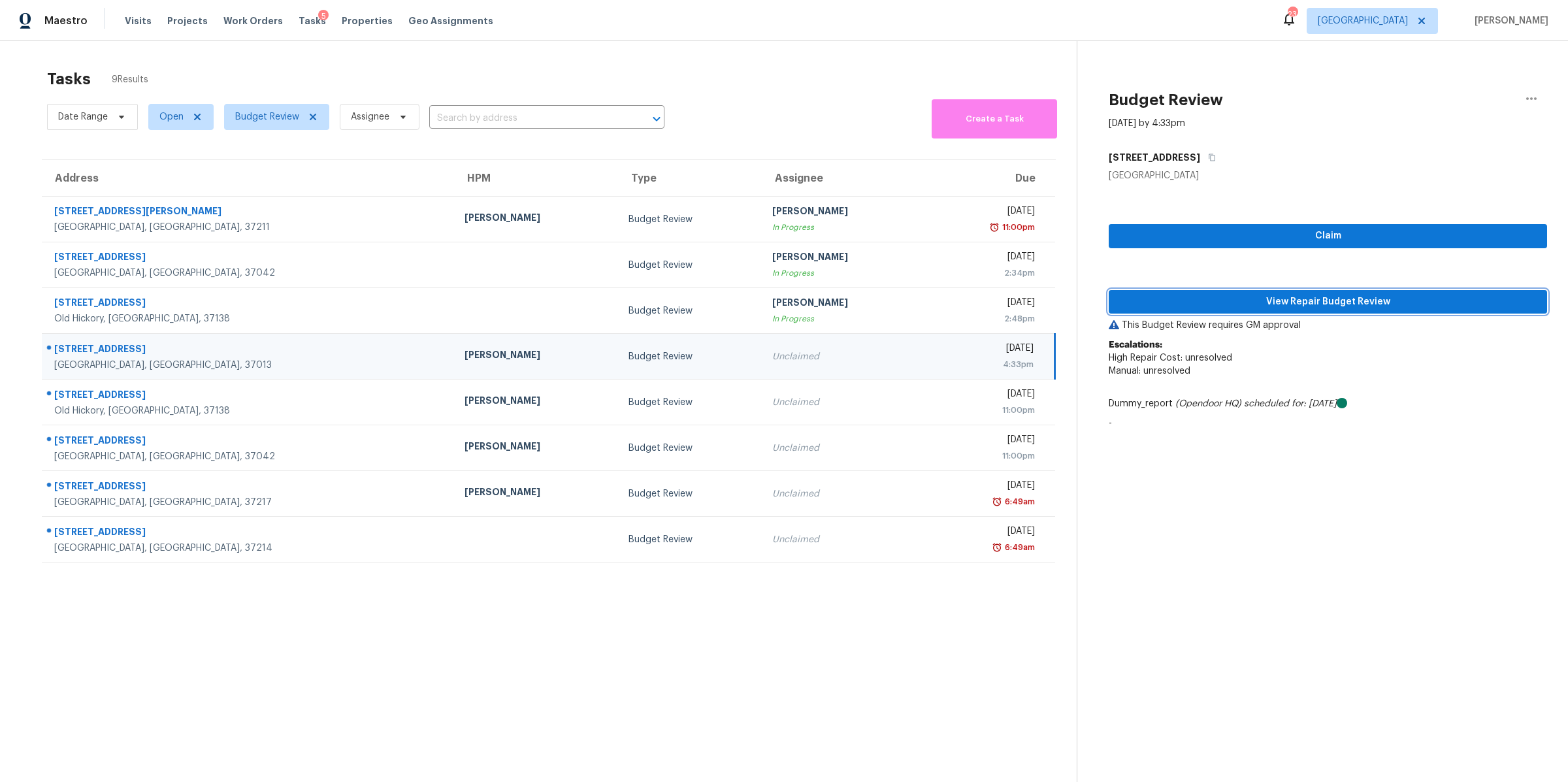
click at [1364, 291] on button "View Repair Budget Review" at bounding box center [1328, 302] width 438 height 24
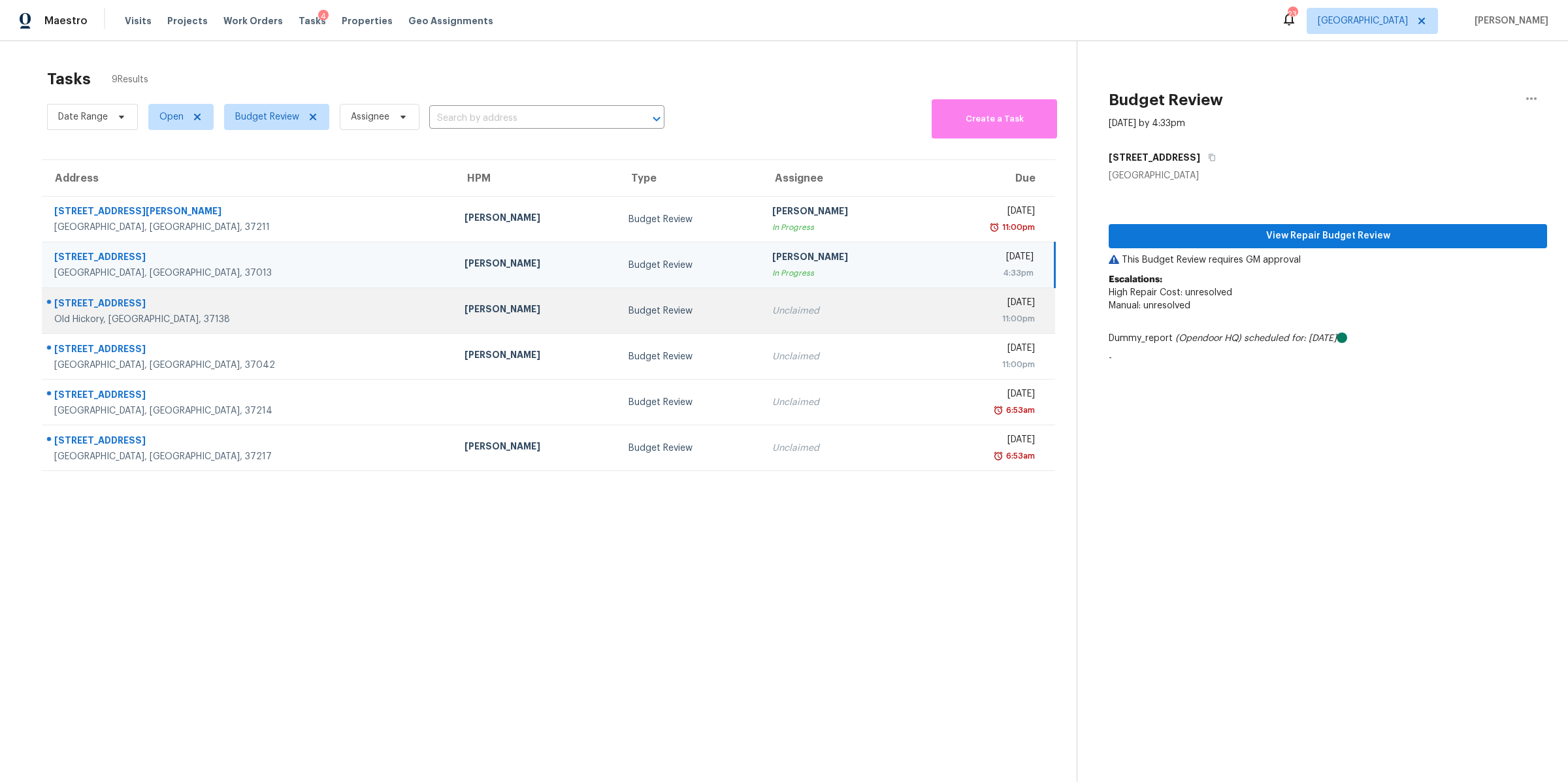
click at [98, 305] on div "[STREET_ADDRESS]" at bounding box center [249, 305] width 389 height 16
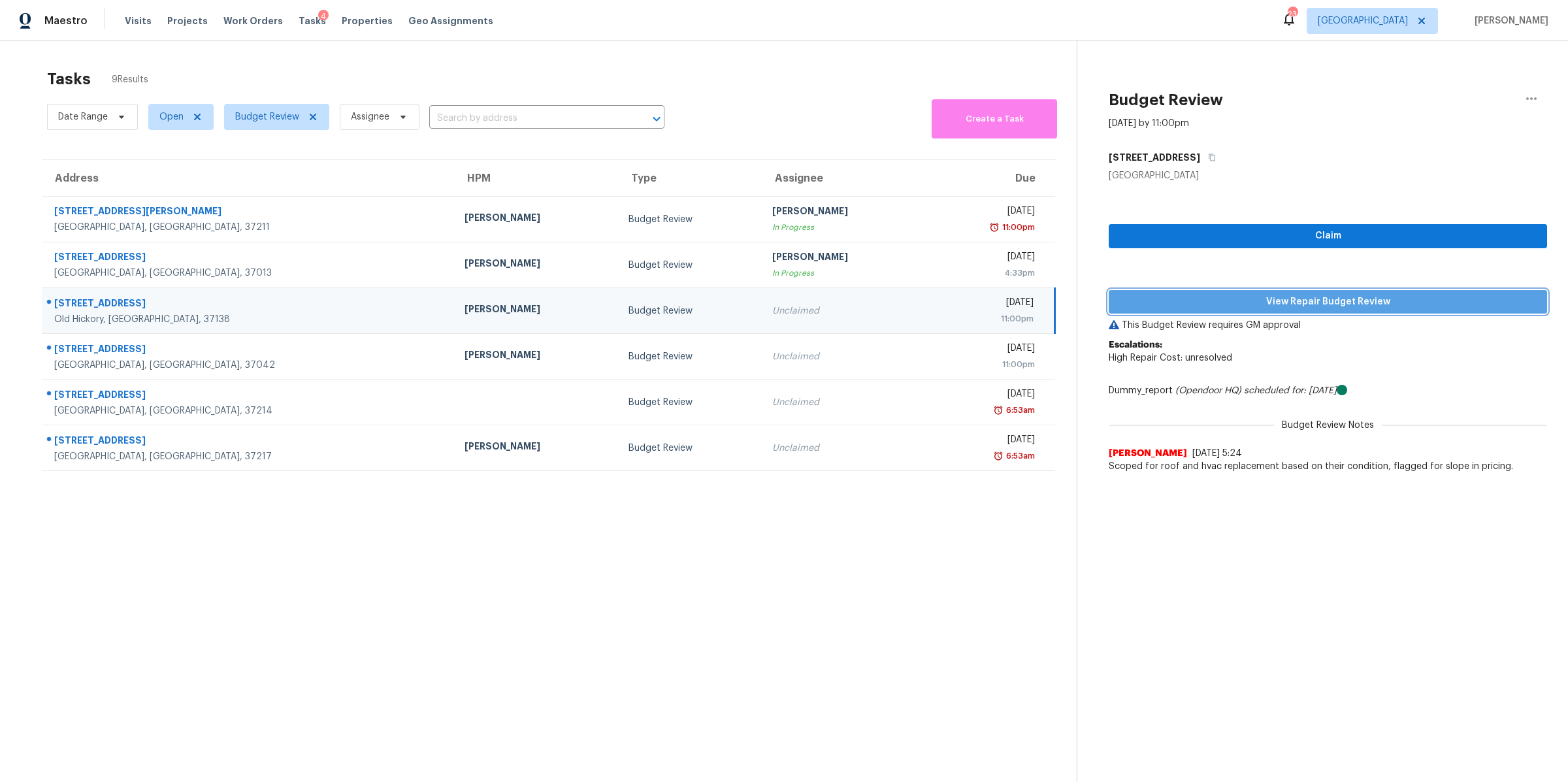
click at [1171, 295] on span "View Repair Budget Review" at bounding box center [1327, 302] width 417 height 16
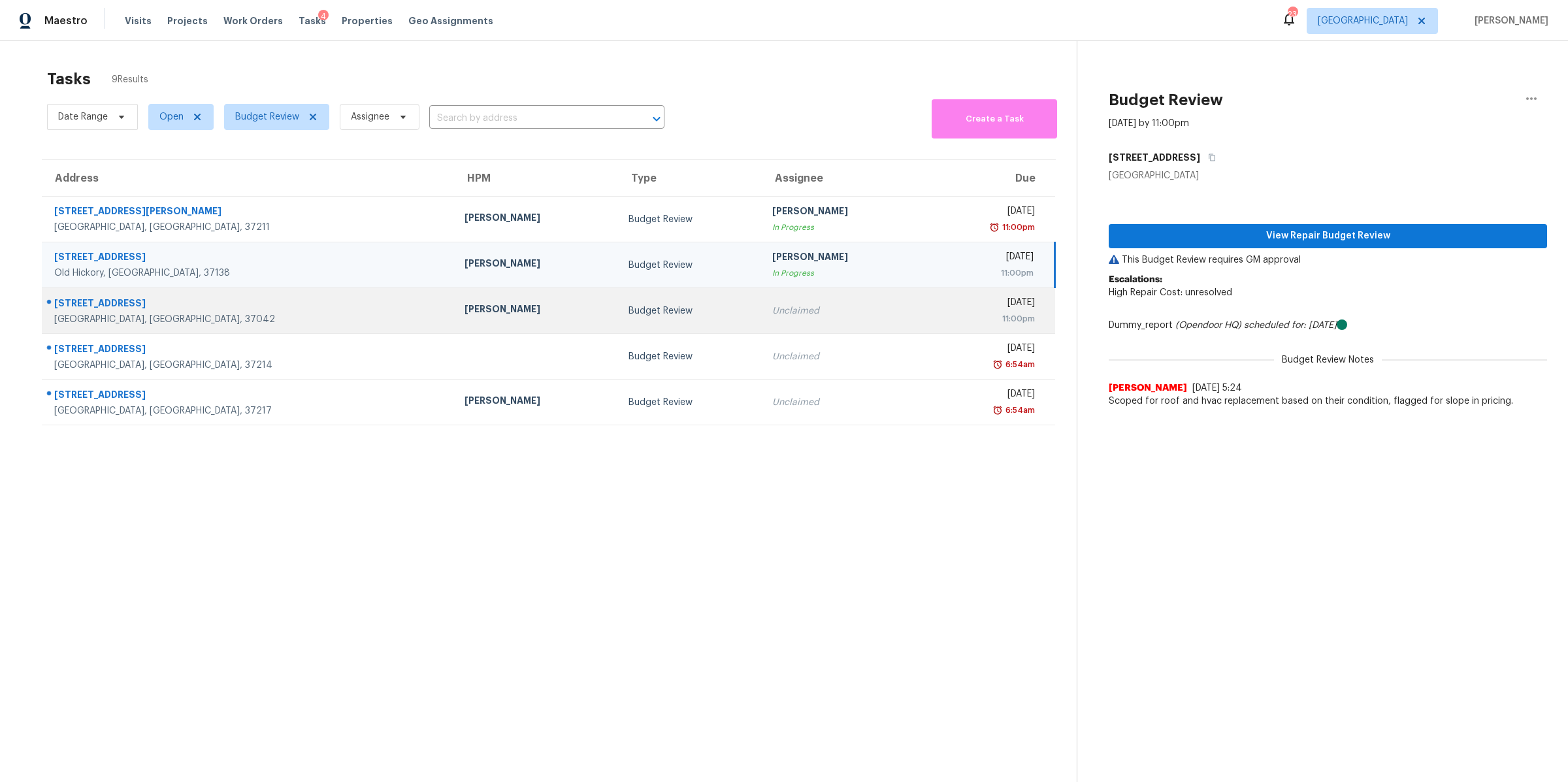
click at [99, 312] on div "[STREET_ADDRESS]" at bounding box center [249, 305] width 389 height 16
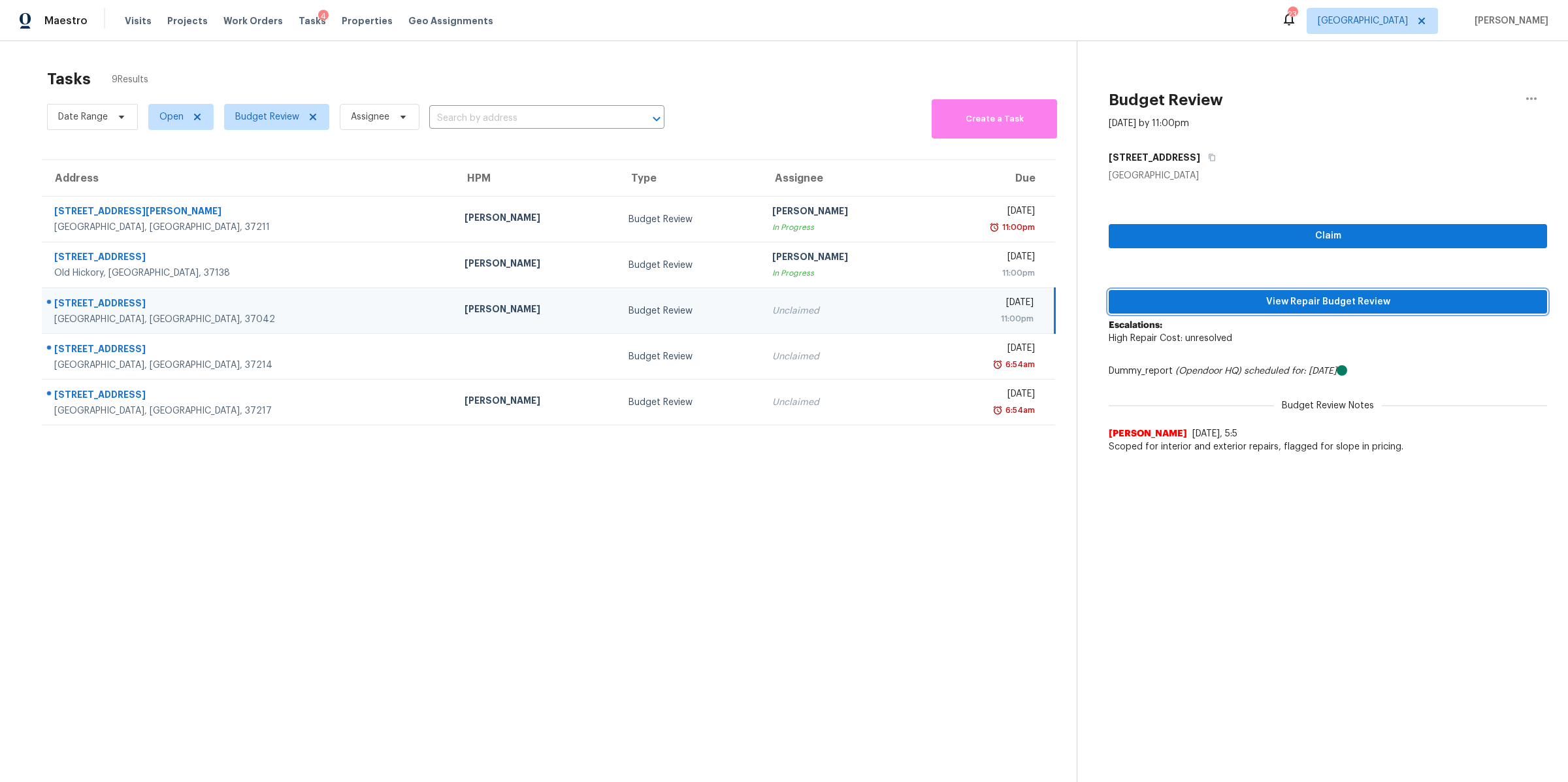
click at [1361, 300] on span "View Repair Budget Review" at bounding box center [1327, 302] width 417 height 16
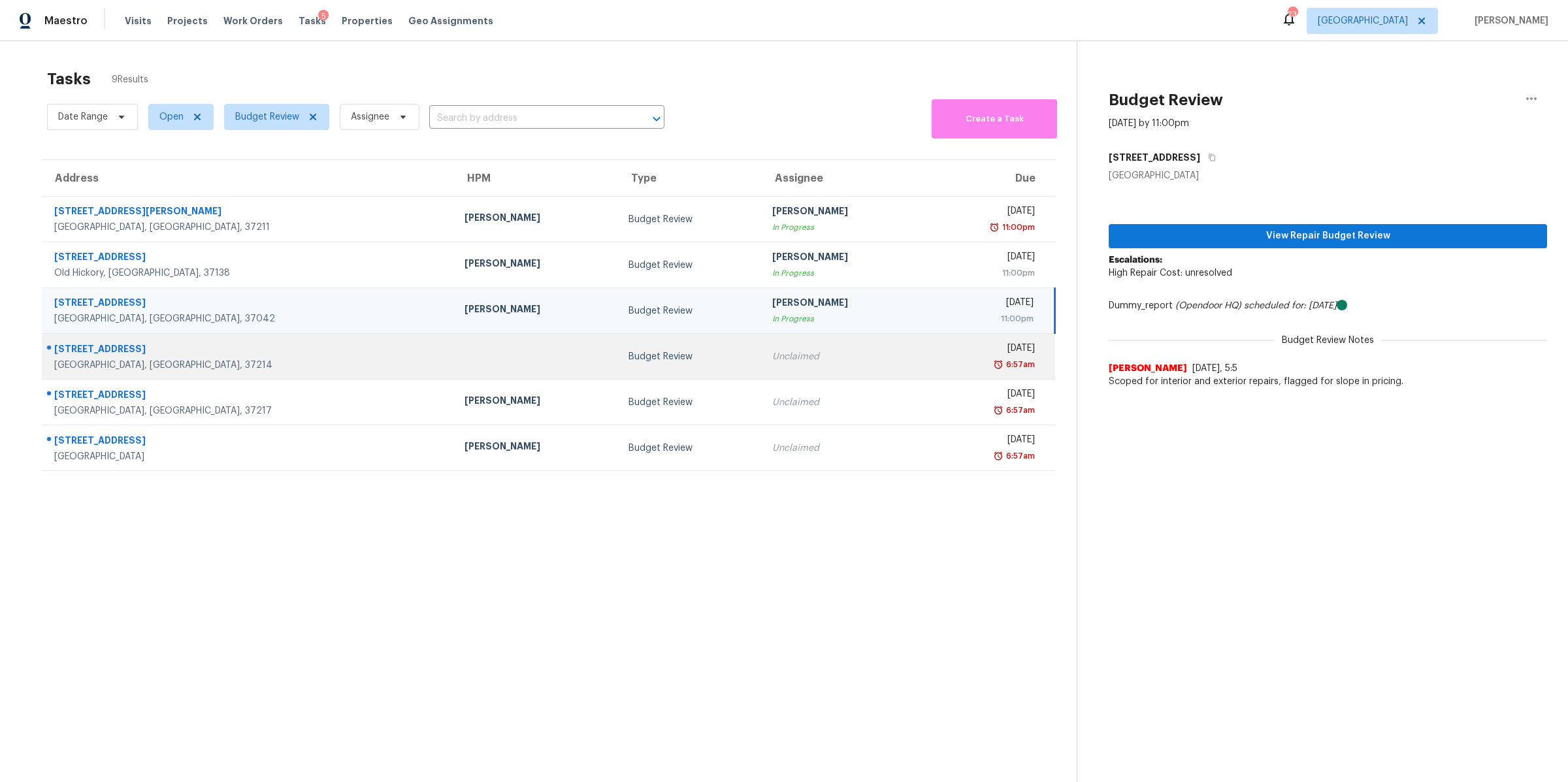
click at [86, 367] on div "[GEOGRAPHIC_DATA], [GEOGRAPHIC_DATA], 37214" at bounding box center [249, 365] width 389 height 13
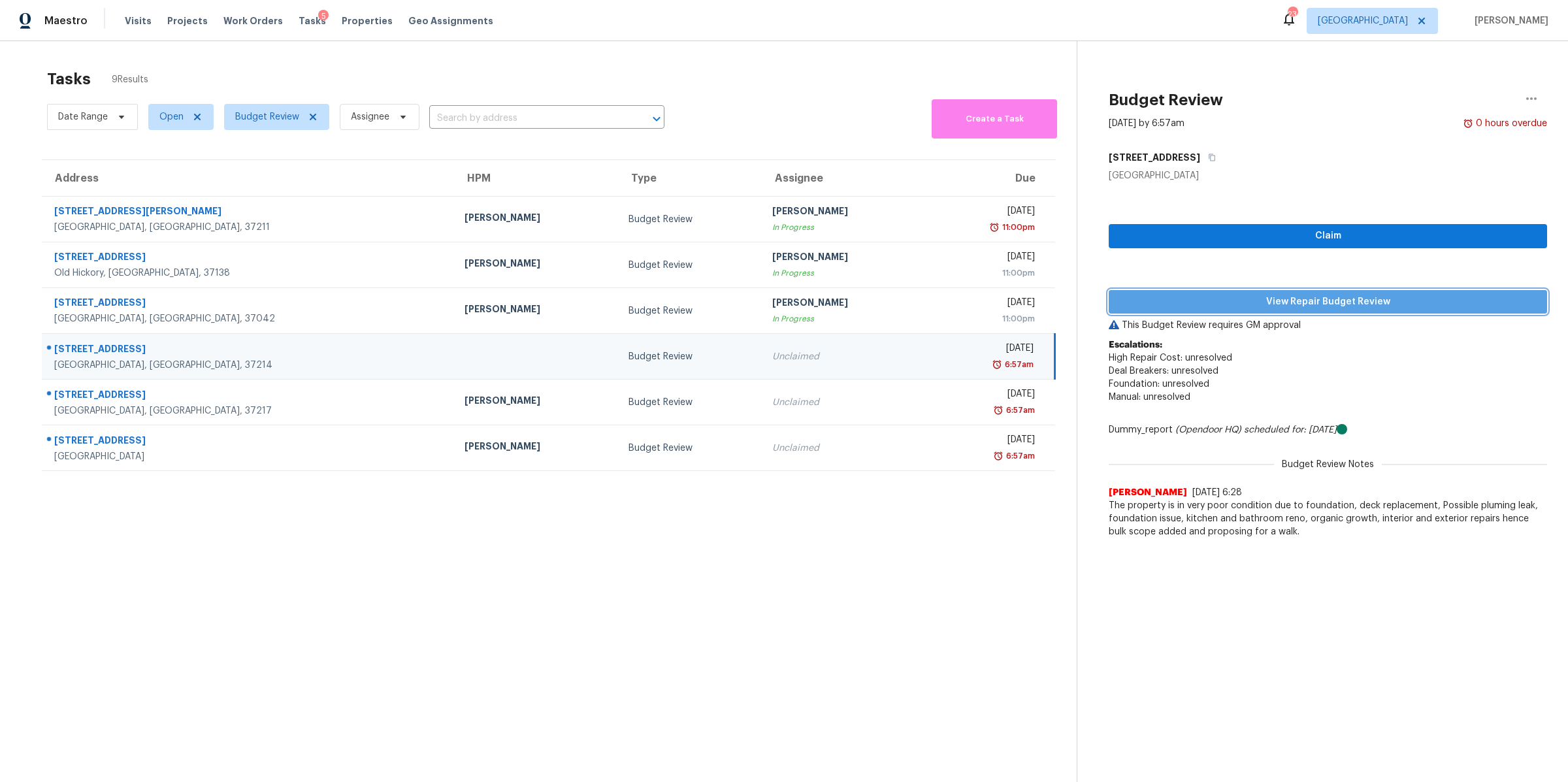
click at [1396, 304] on span "View Repair Budget Review" at bounding box center [1327, 302] width 417 height 16
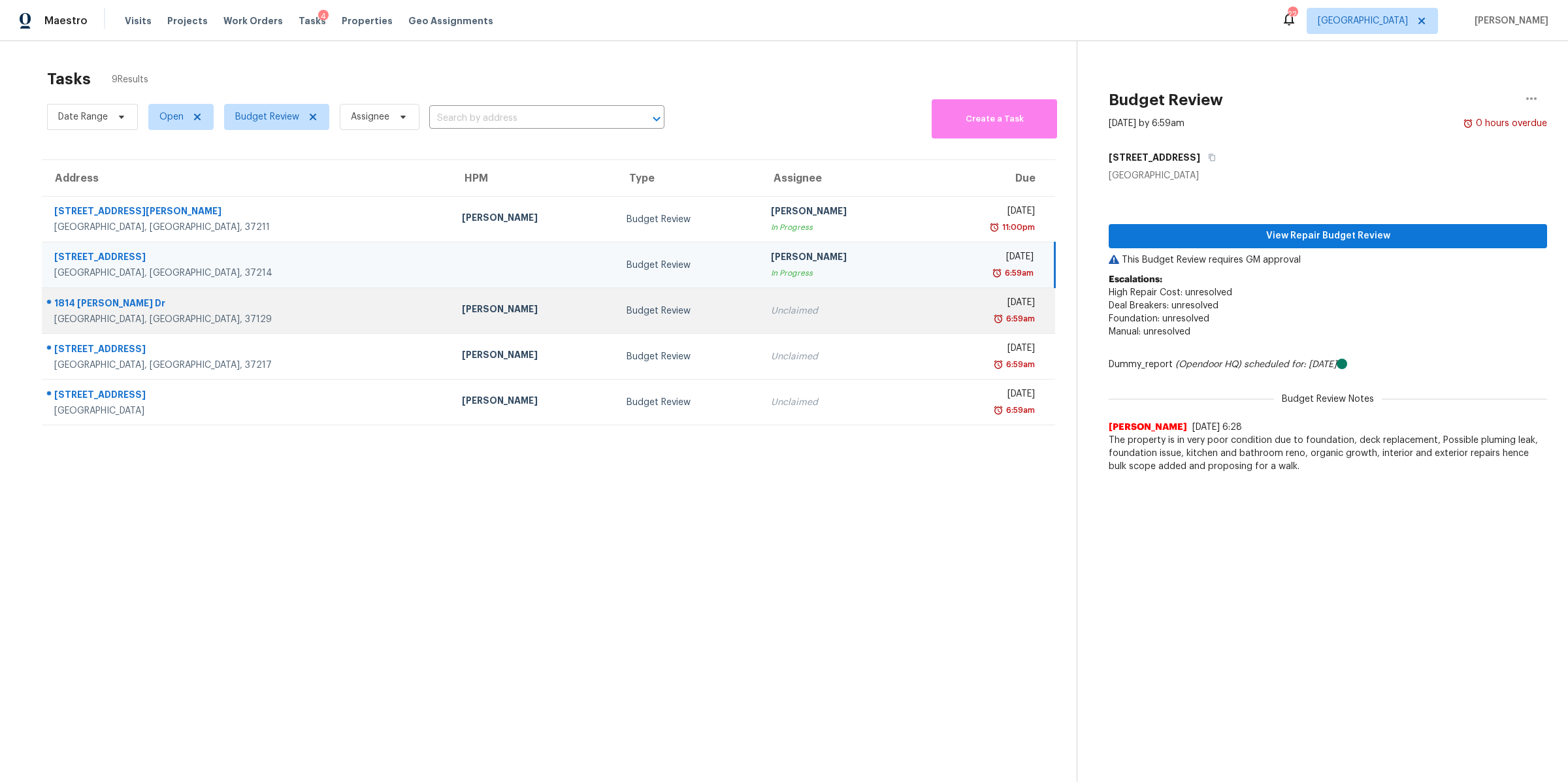
click at [83, 304] on div "1814 [PERSON_NAME] Dr" at bounding box center [248, 305] width 387 height 16
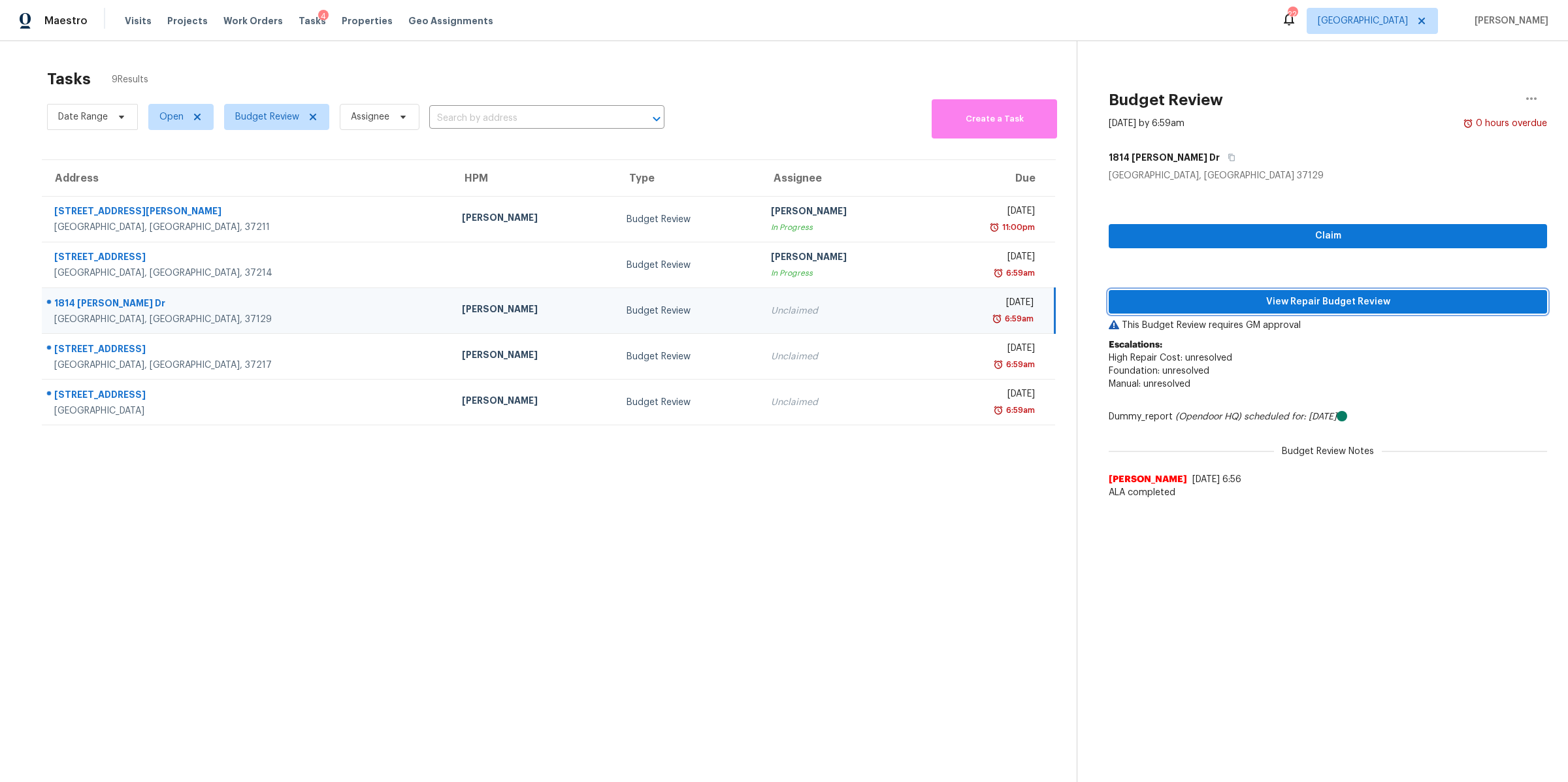
click at [1357, 301] on span "View Repair Budget Review" at bounding box center [1327, 302] width 417 height 16
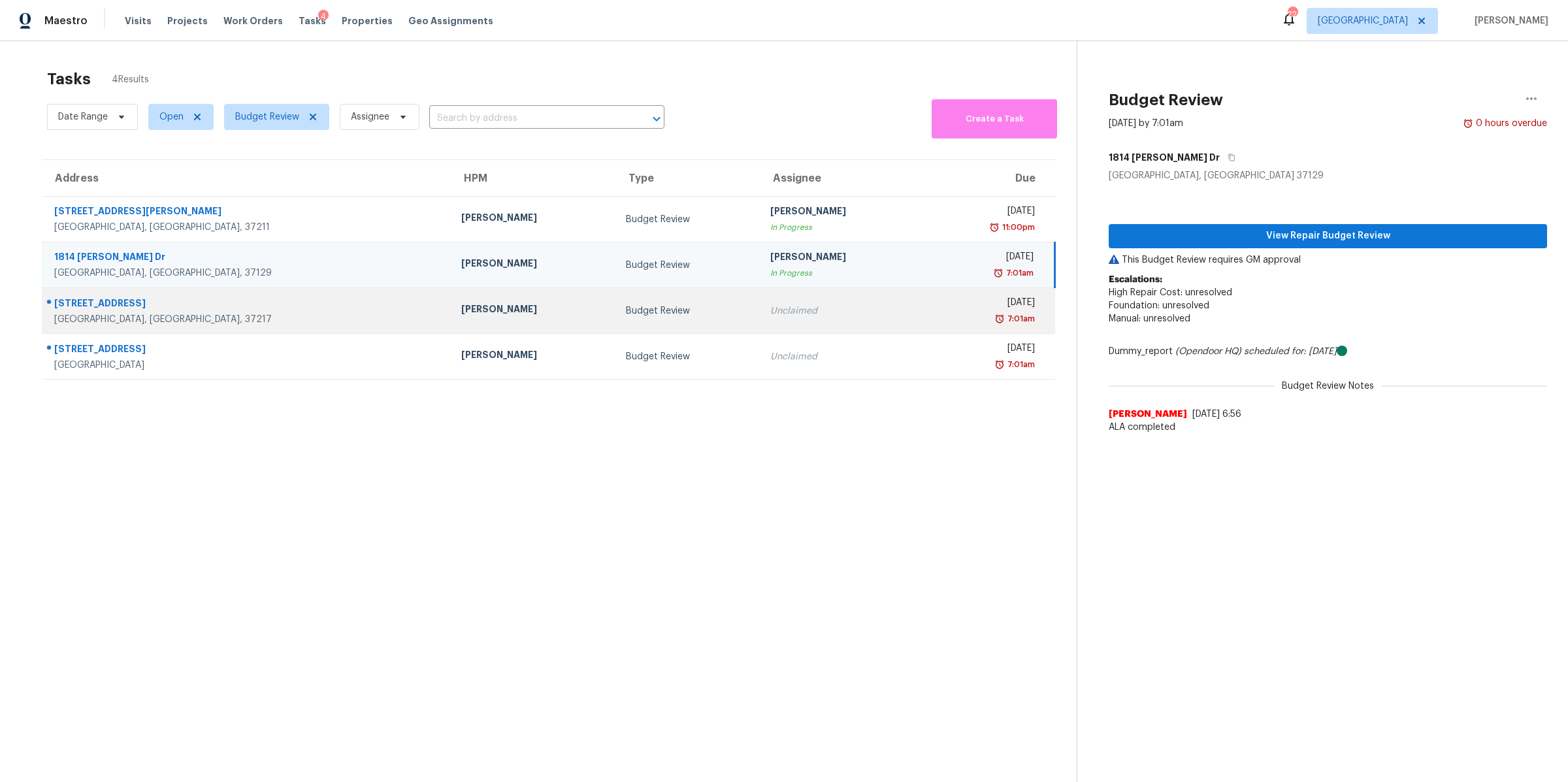
click at [125, 304] on div "[STREET_ADDRESS]" at bounding box center [248, 305] width 386 height 16
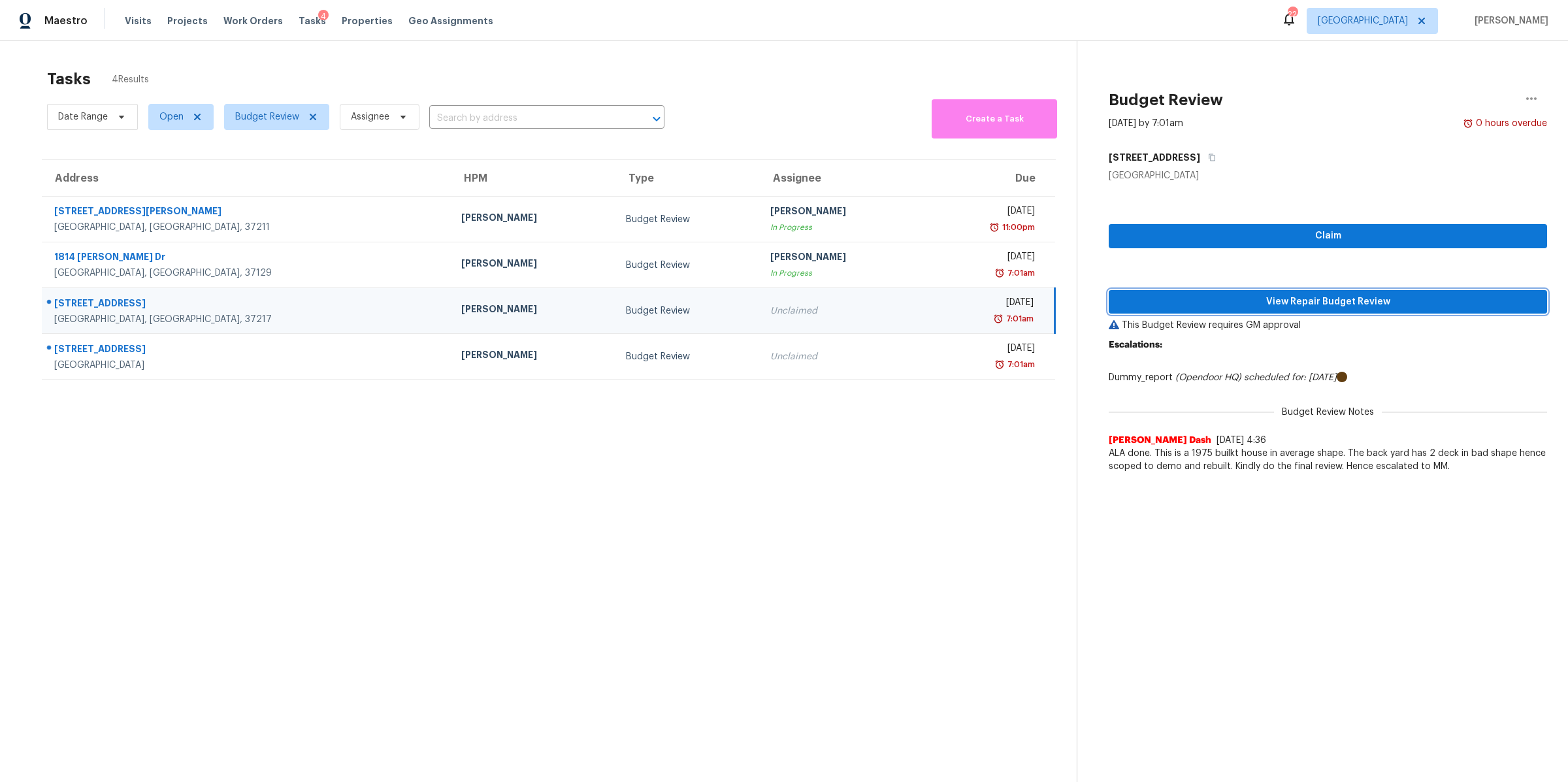
click at [1341, 304] on span "View Repair Budget Review" at bounding box center [1327, 302] width 417 height 16
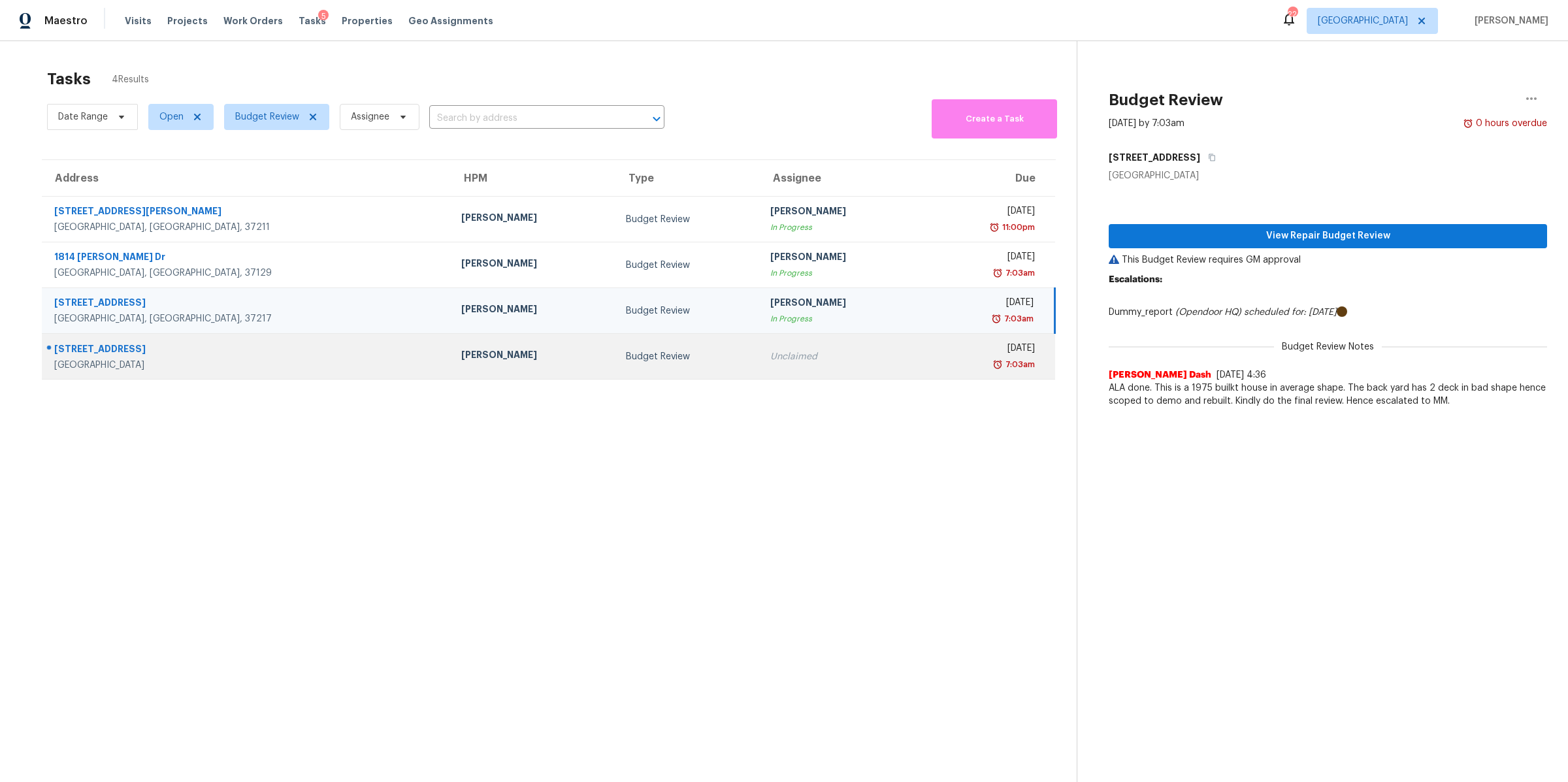
click at [101, 368] on div "[GEOGRAPHIC_DATA]" at bounding box center [248, 365] width 386 height 13
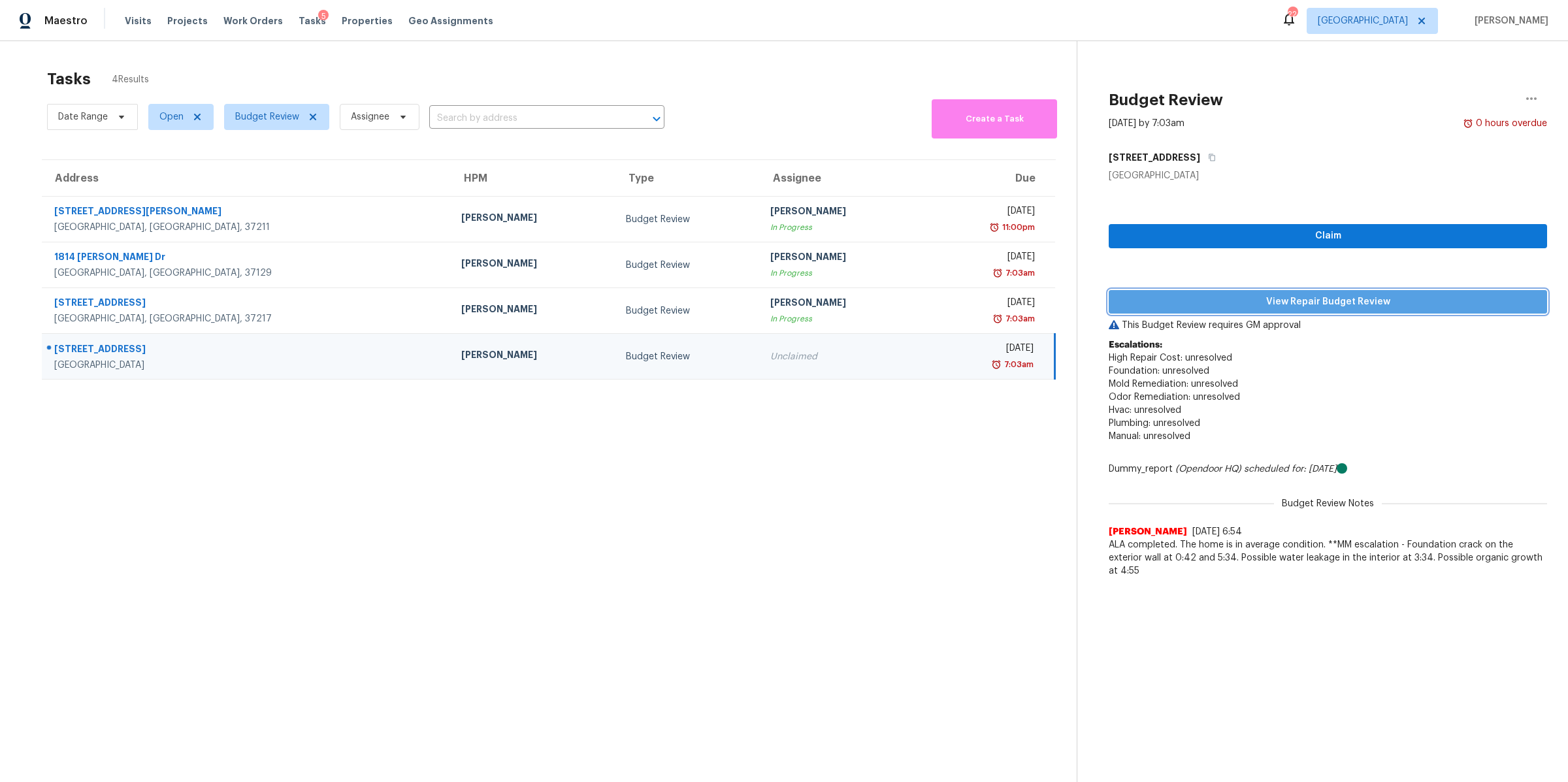
click at [1383, 291] on button "View Repair Budget Review" at bounding box center [1328, 302] width 438 height 24
